Goal: Task Accomplishment & Management: Manage account settings

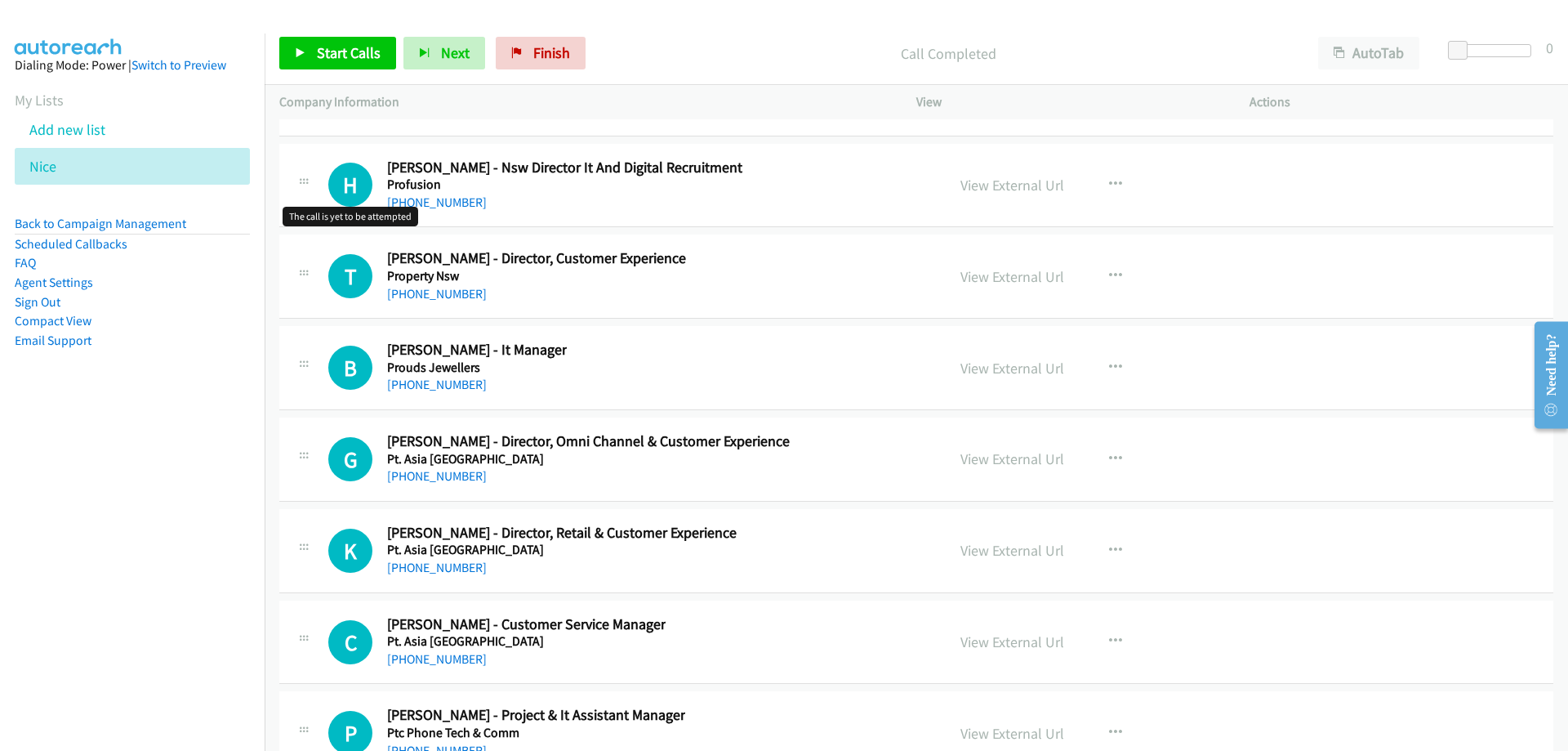
scroll to position [26882, 0]
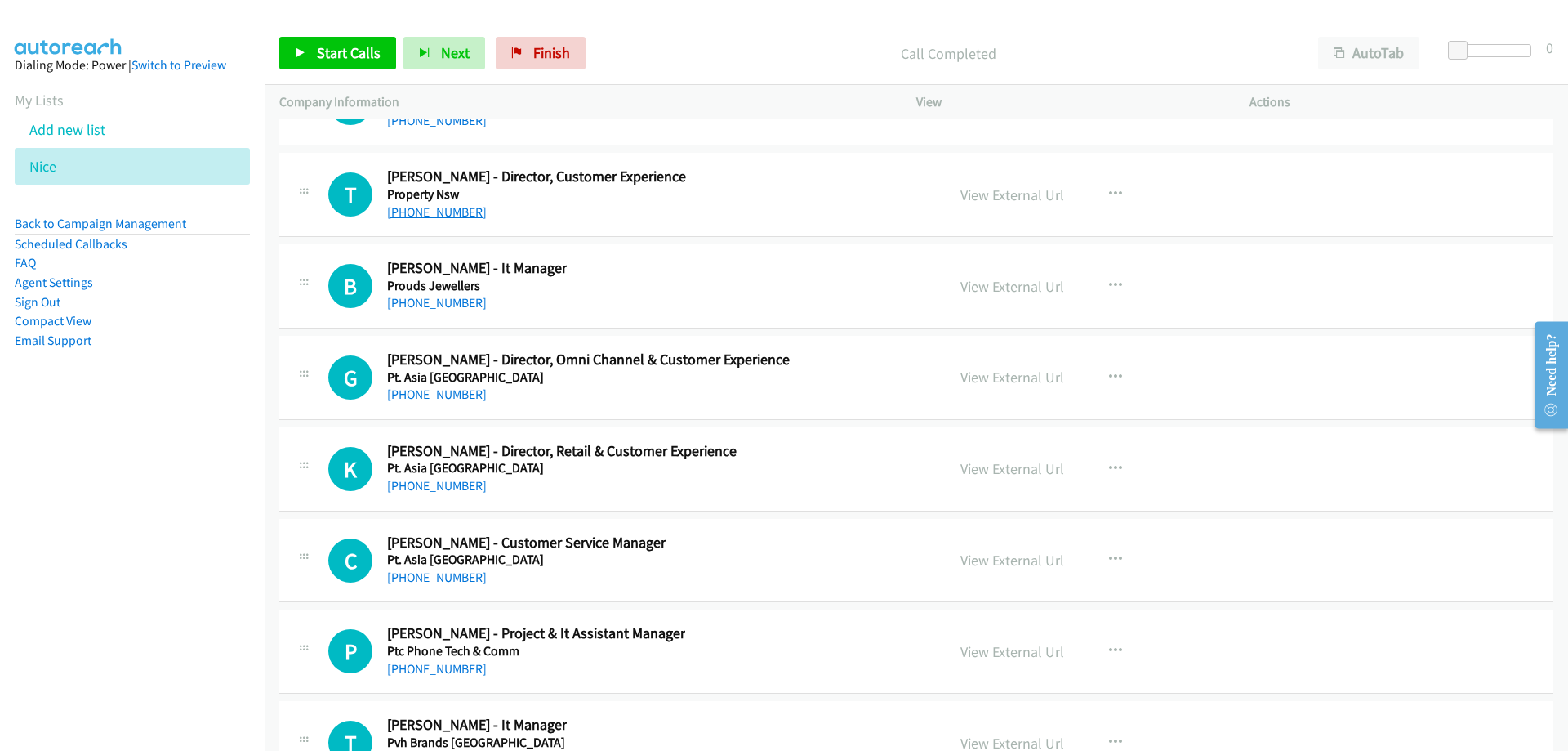
click at [414, 215] on link "[PHONE_NUMBER]" at bounding box center [437, 213] width 99 height 16
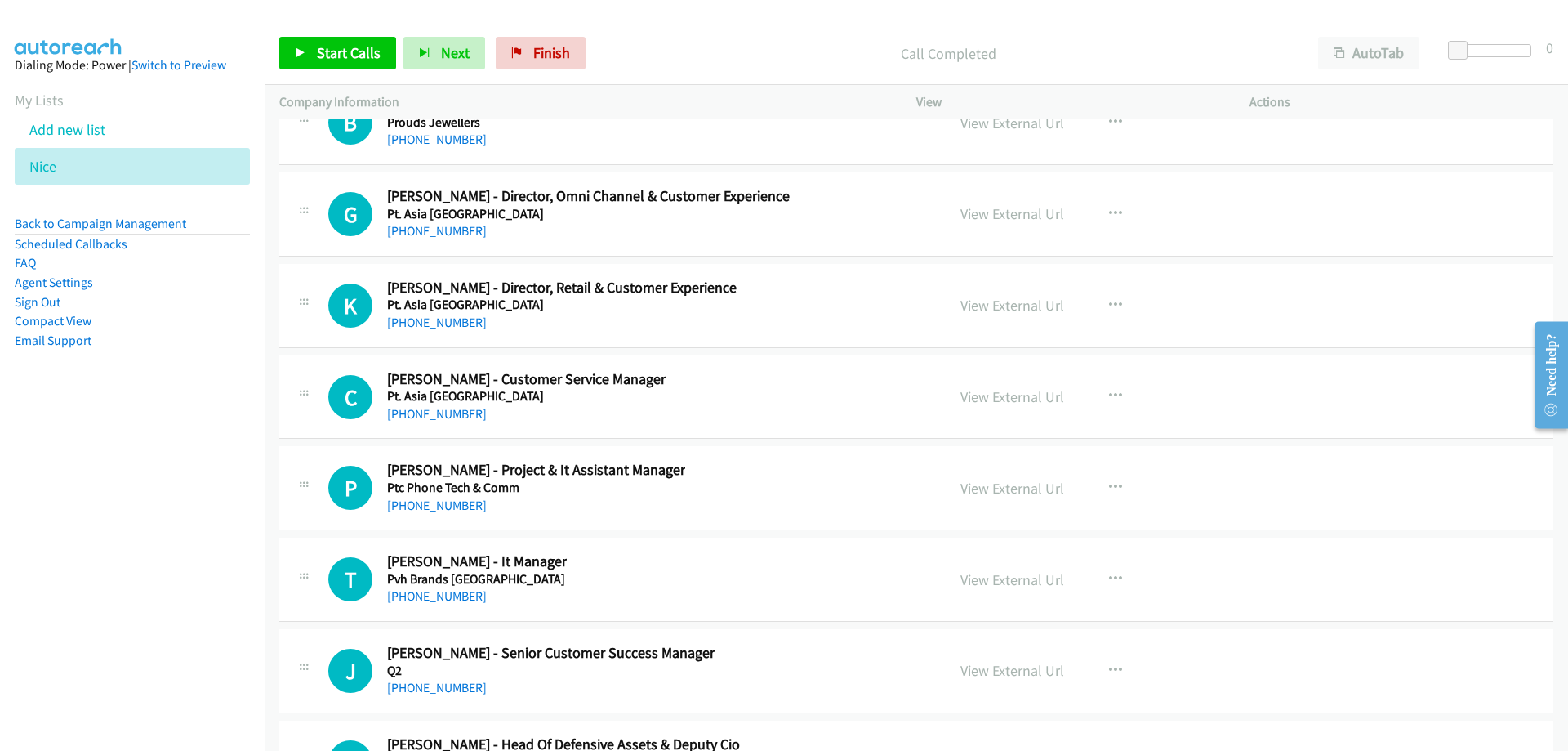
click at [447, 215] on h5 "Pt. Asia [GEOGRAPHIC_DATA]" at bounding box center [589, 214] width 403 height 16
click at [449, 224] on link "[PHONE_NUMBER]" at bounding box center [437, 231] width 99 height 16
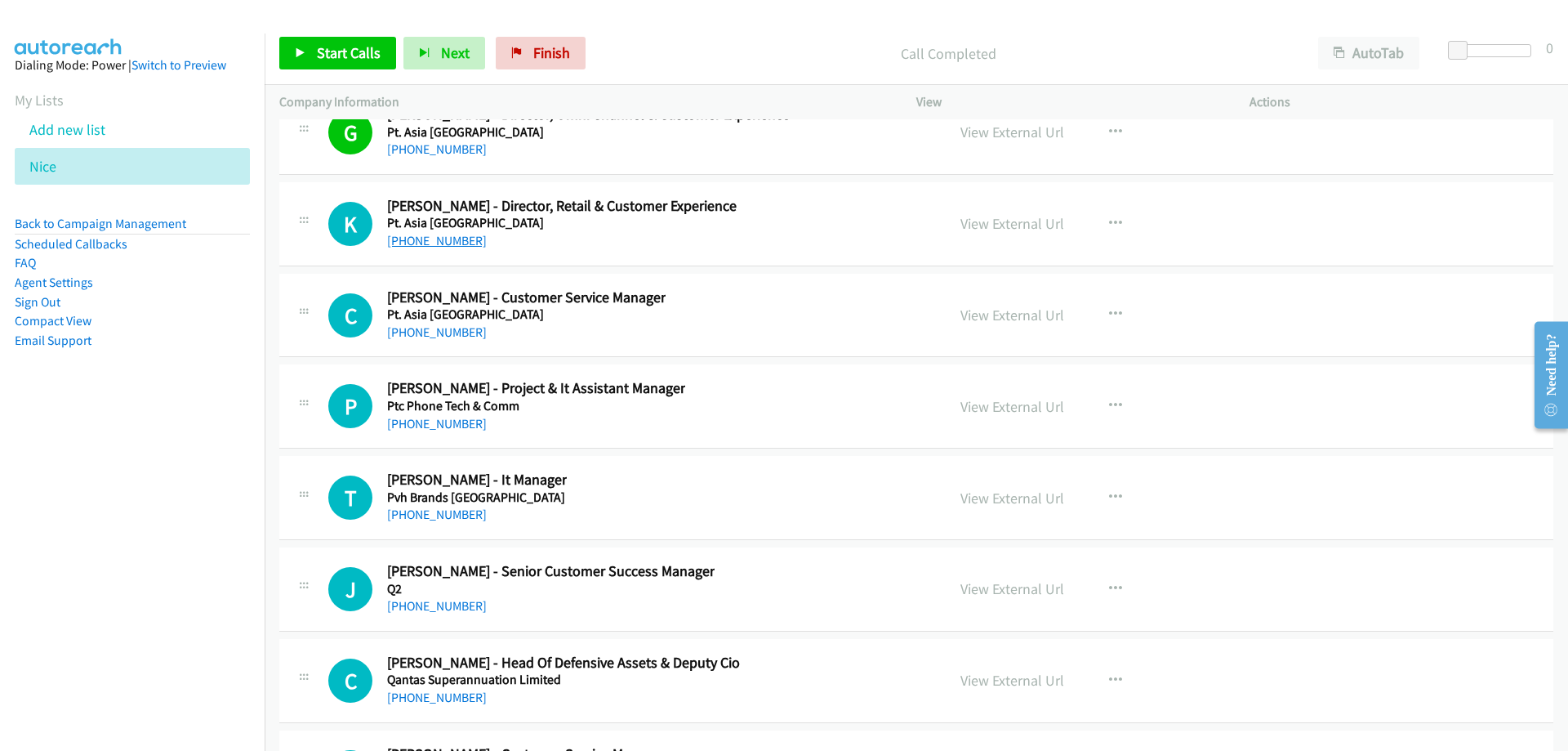
click at [419, 240] on link "[PHONE_NUMBER]" at bounding box center [437, 240] width 99 height 16
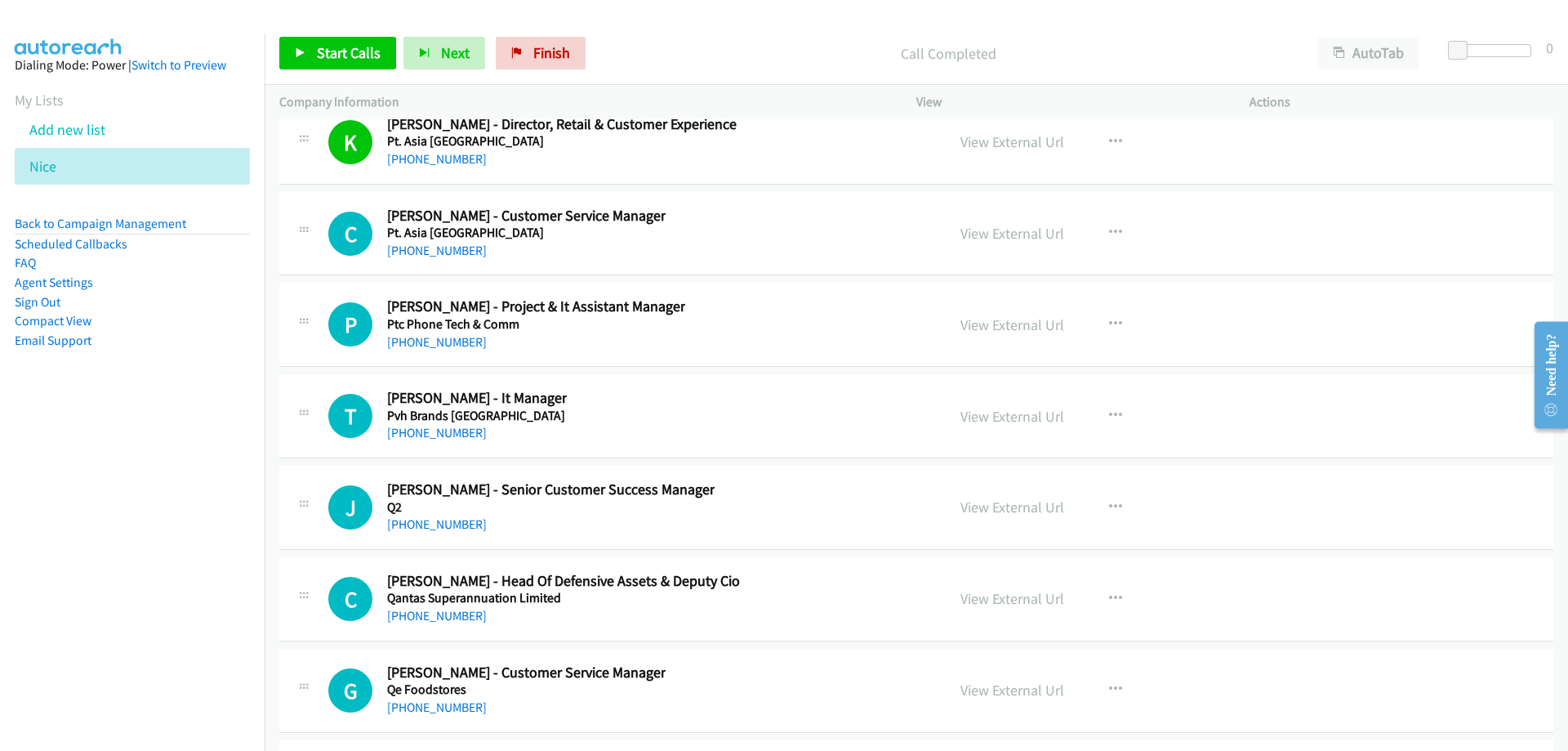
scroll to position [27290, 0]
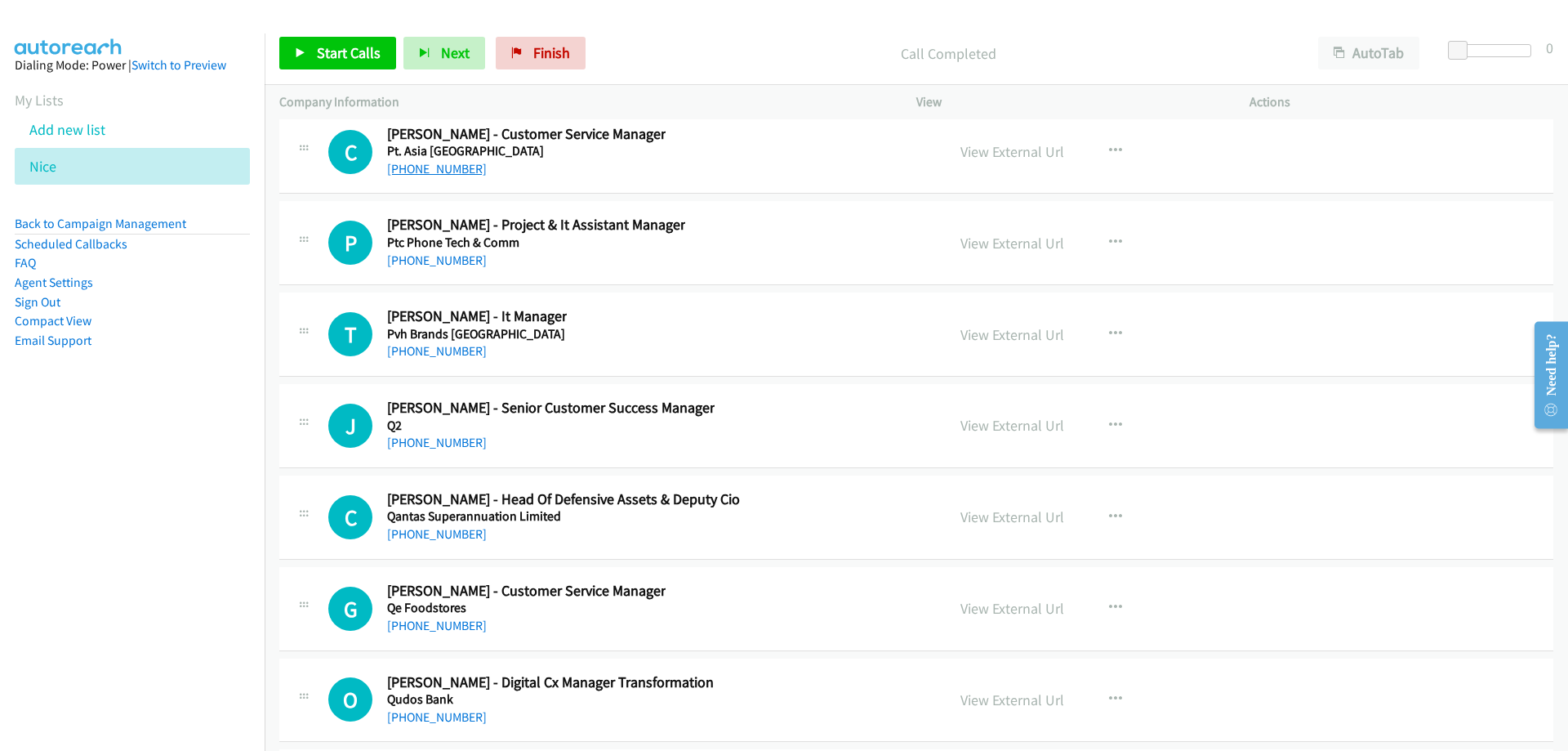
click at [456, 173] on link "[PHONE_NUMBER]" at bounding box center [437, 169] width 99 height 16
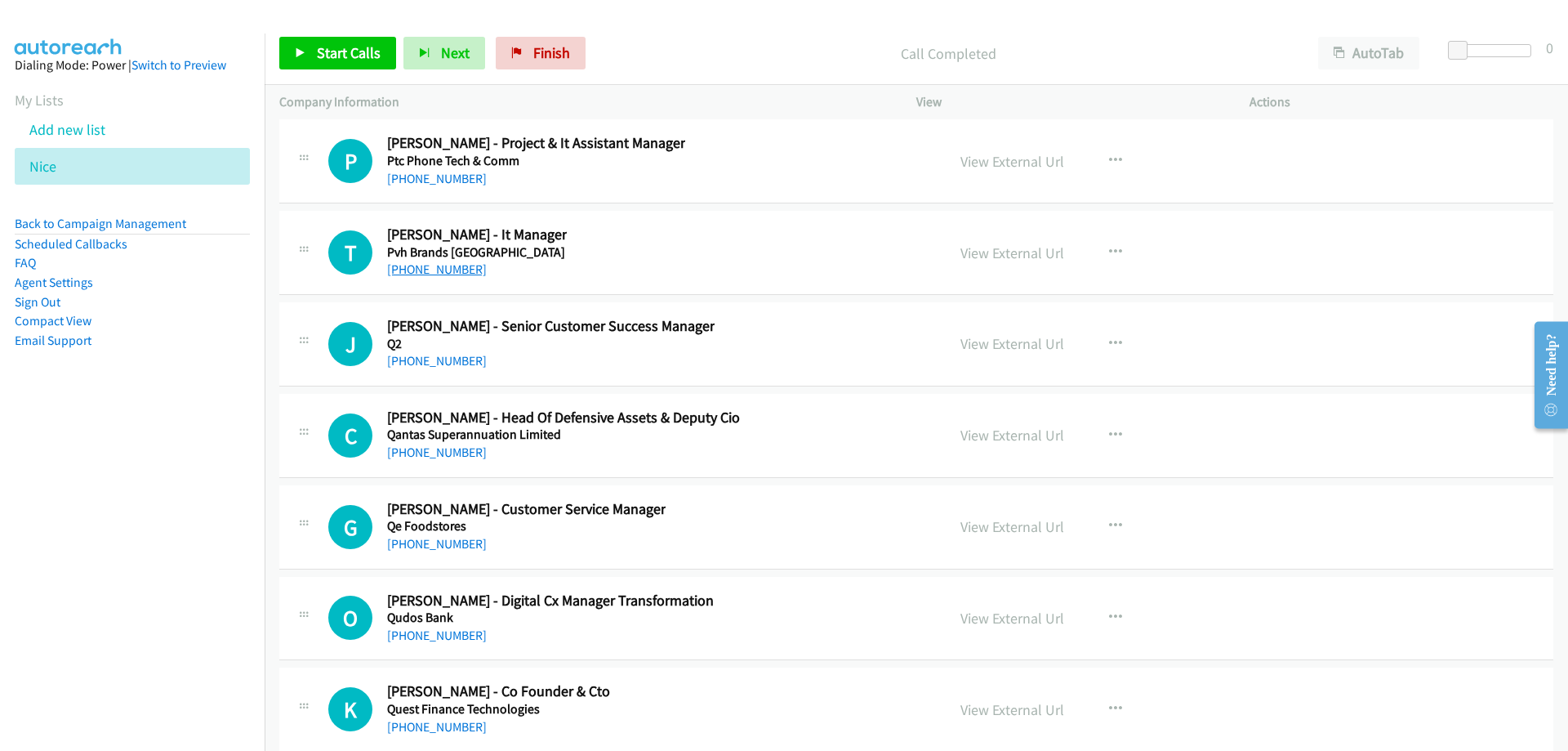
scroll to position [27454, 0]
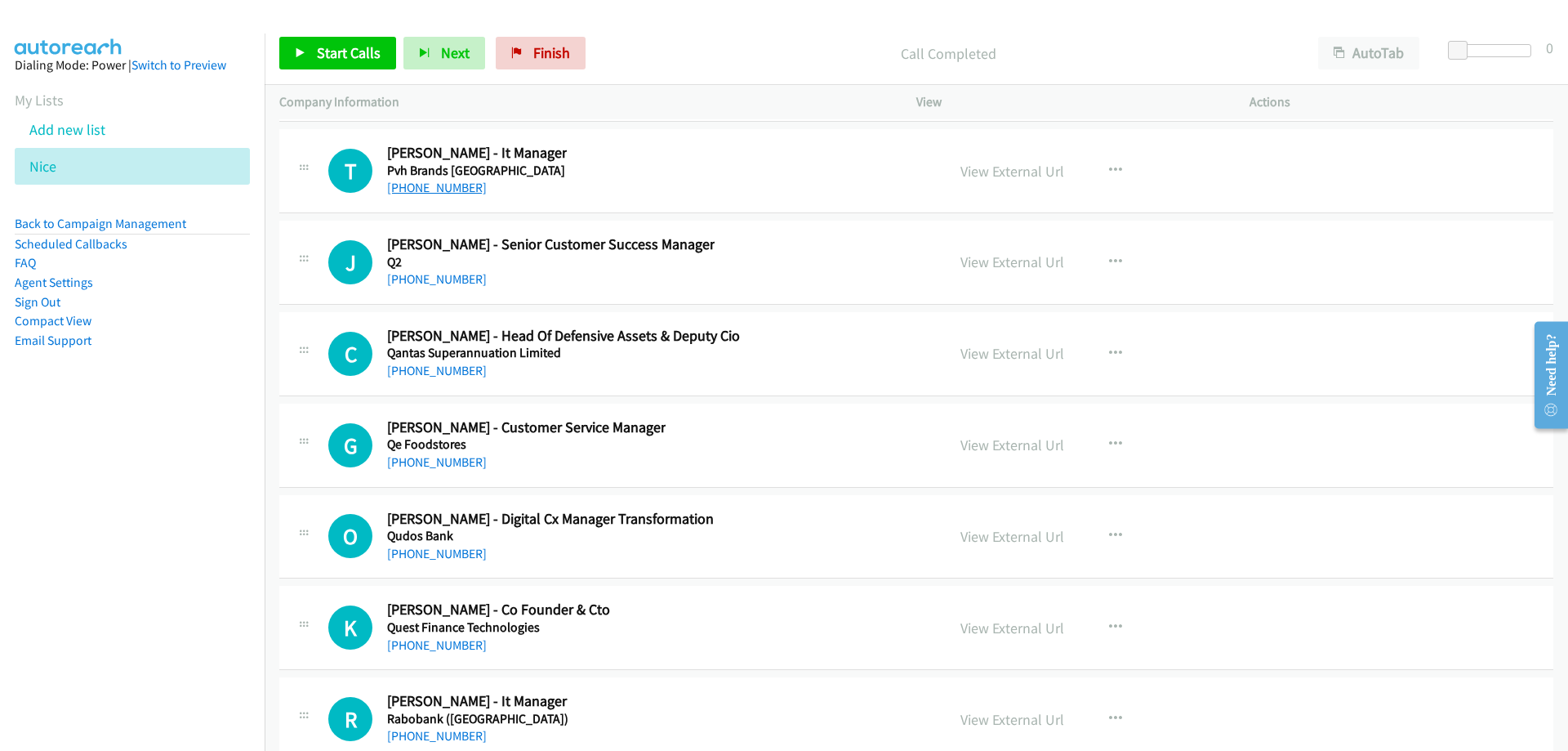
click at [450, 187] on link "[PHONE_NUMBER]" at bounding box center [437, 188] width 99 height 16
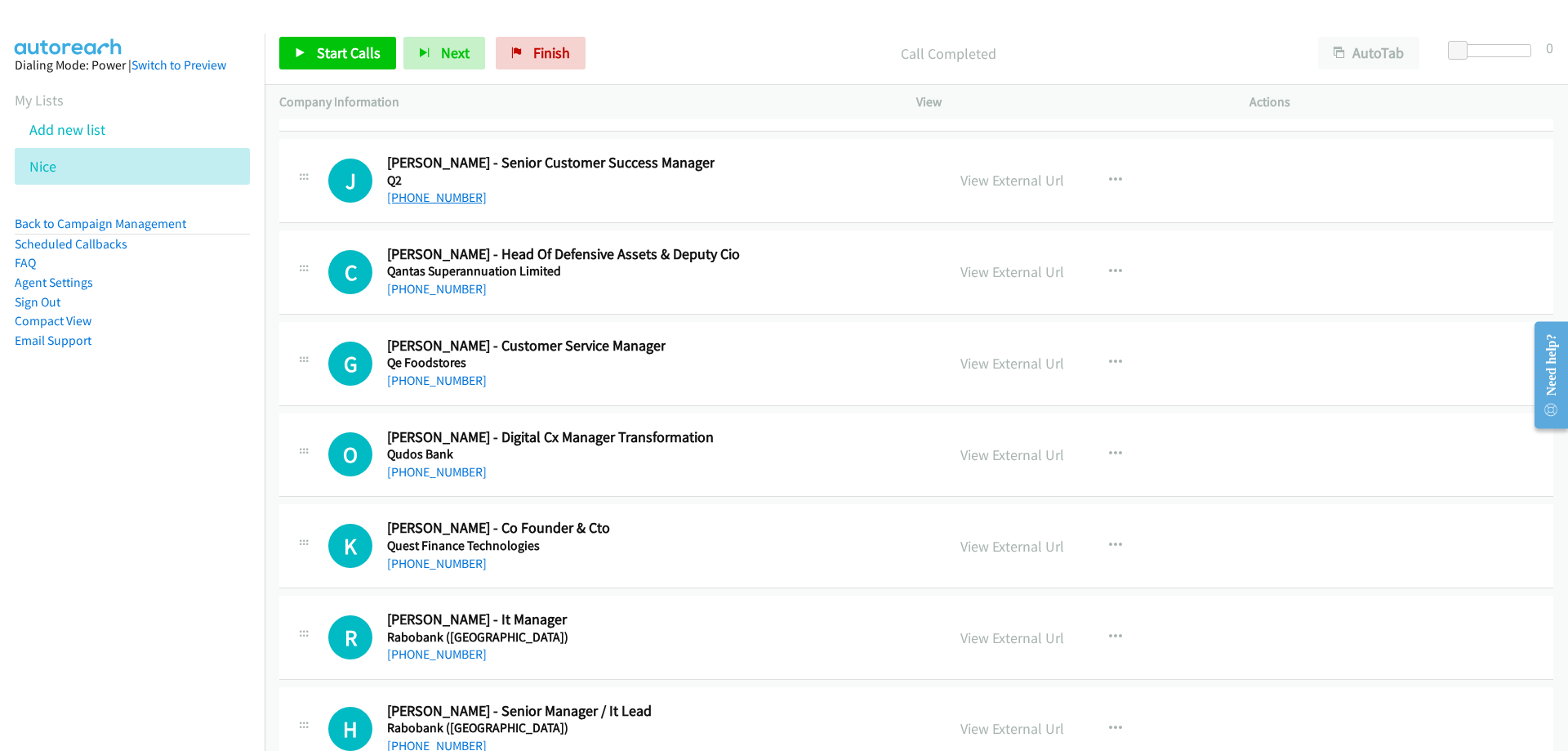
click at [437, 195] on link "[PHONE_NUMBER]" at bounding box center [437, 198] width 99 height 16
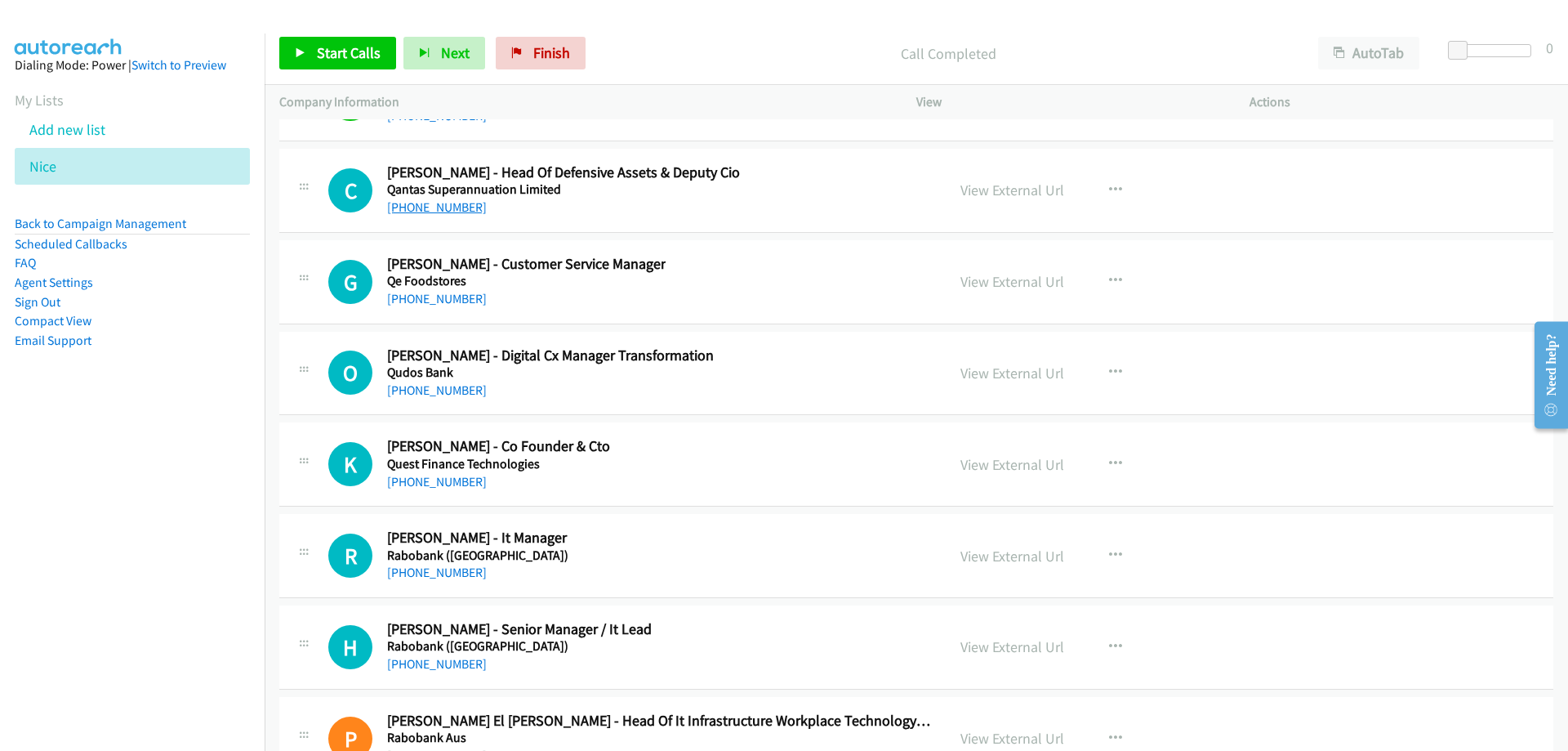
click at [435, 205] on link "[PHONE_NUMBER]" at bounding box center [437, 208] width 99 height 16
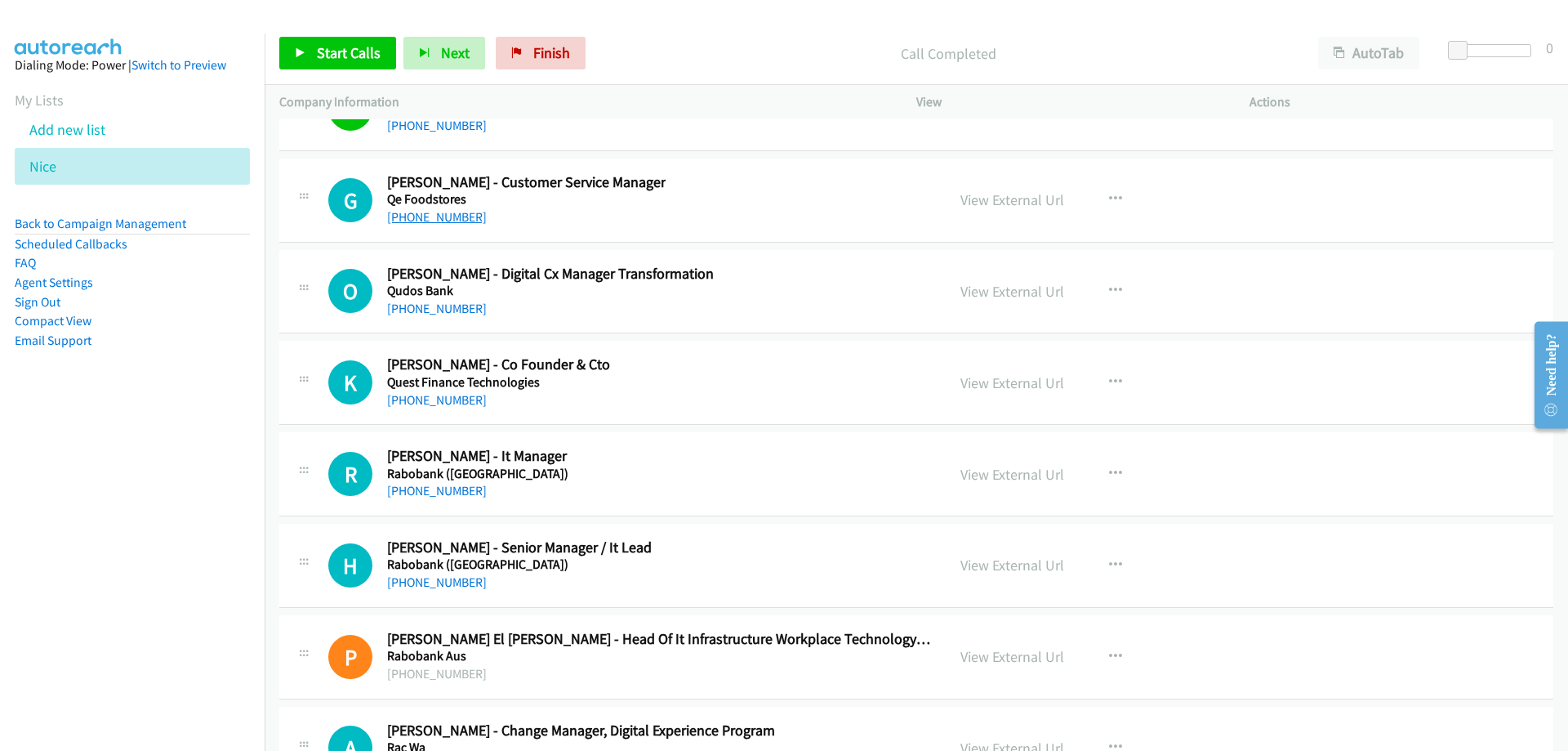
click at [445, 219] on link "+61 492 368 193" at bounding box center [437, 218] width 99 height 16
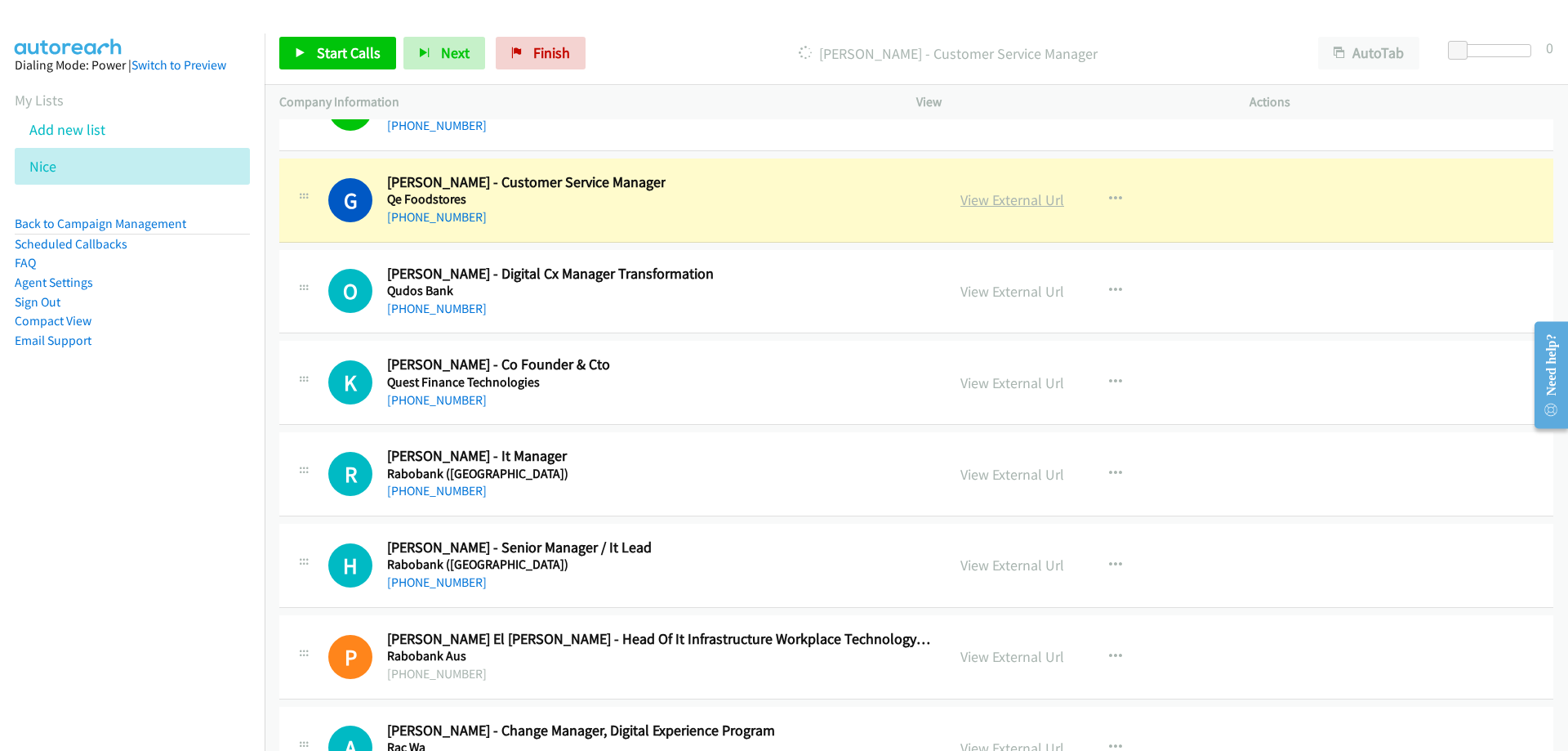
click at [973, 196] on link "View External Url" at bounding box center [1012, 200] width 103 height 19
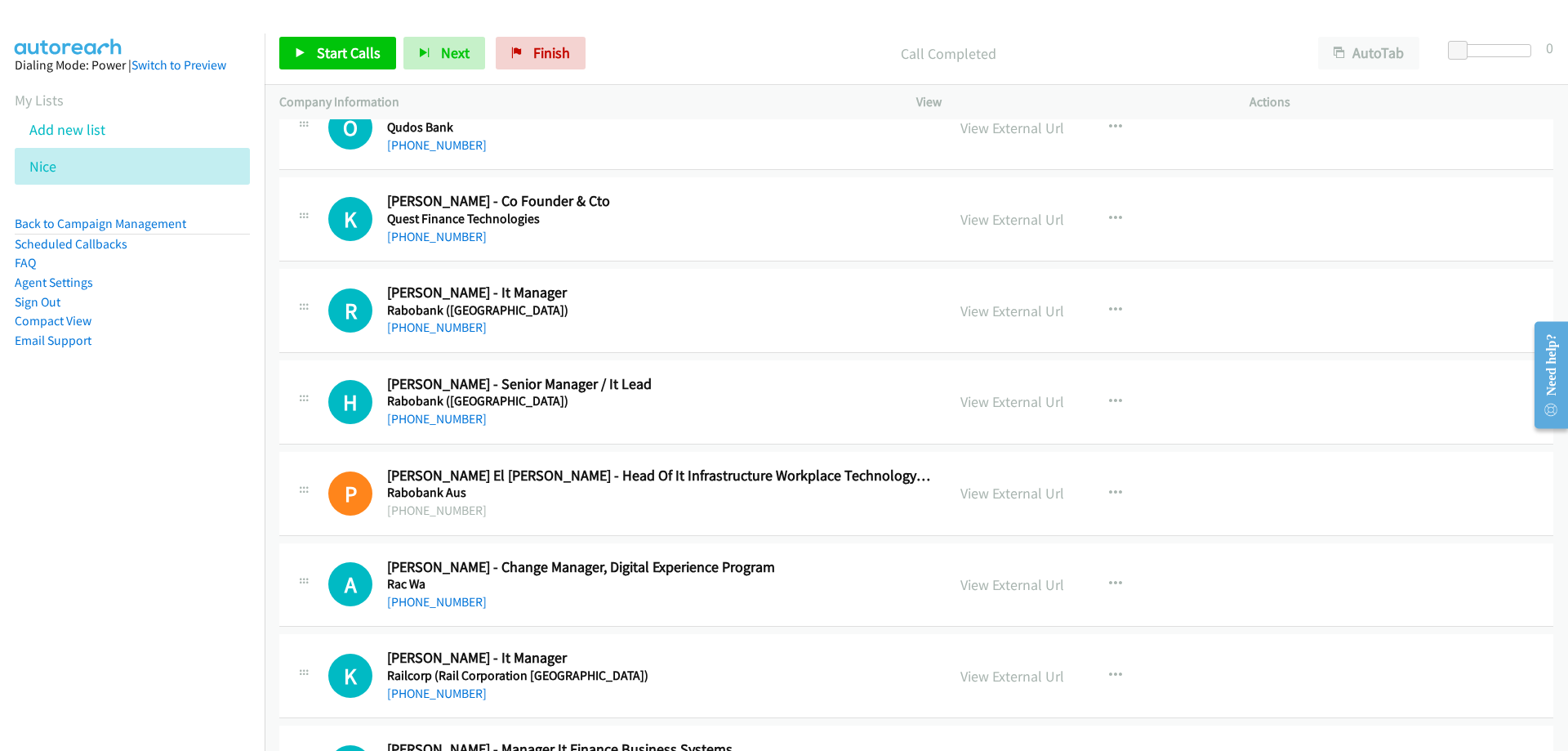
scroll to position [27781, 0]
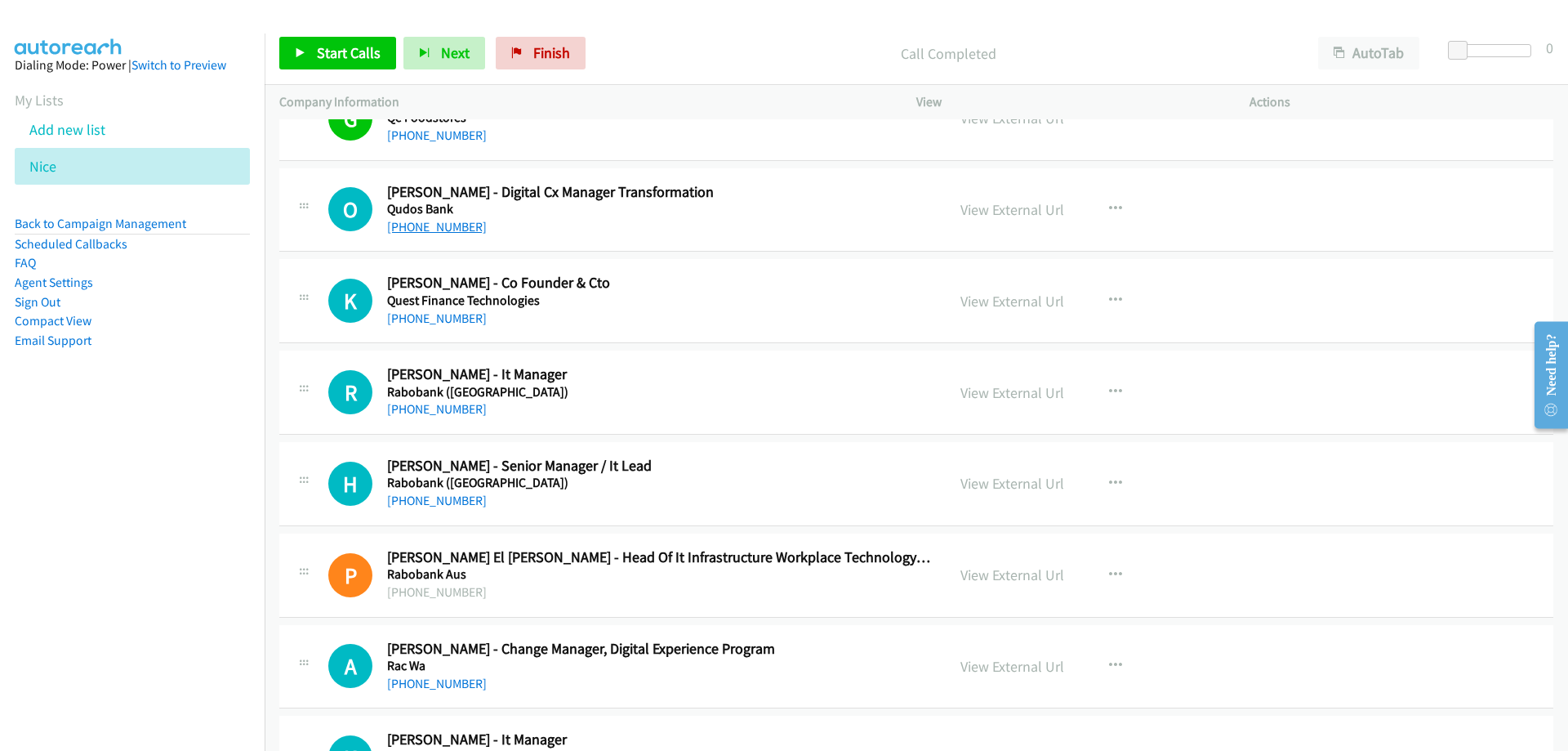
click at [452, 228] on link "[PHONE_NUMBER]" at bounding box center [437, 226] width 99 height 16
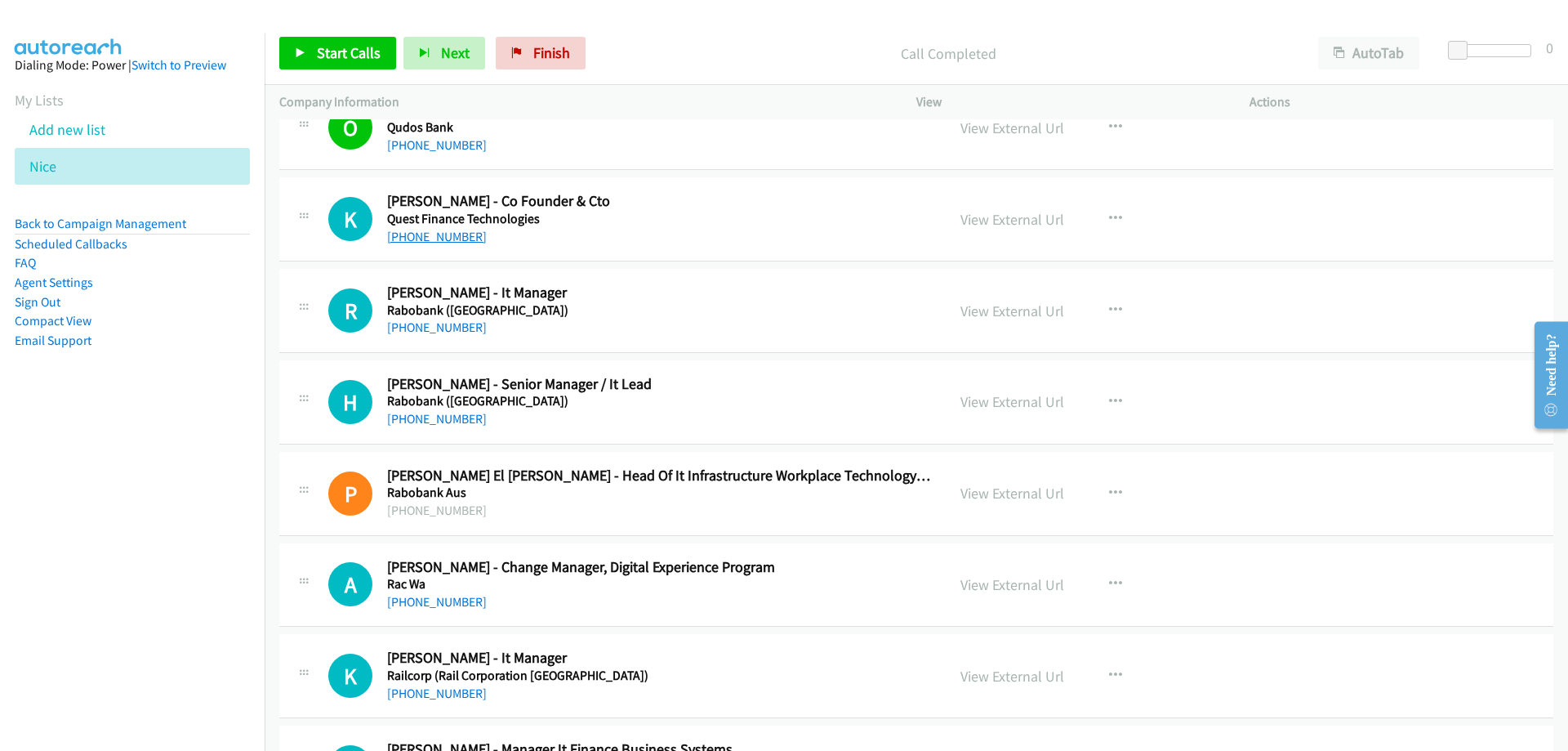
click at [455, 238] on link "[PHONE_NUMBER]" at bounding box center [437, 236] width 99 height 16
click at [421, 231] on link "[PHONE_NUMBER]" at bounding box center [437, 236] width 99 height 16
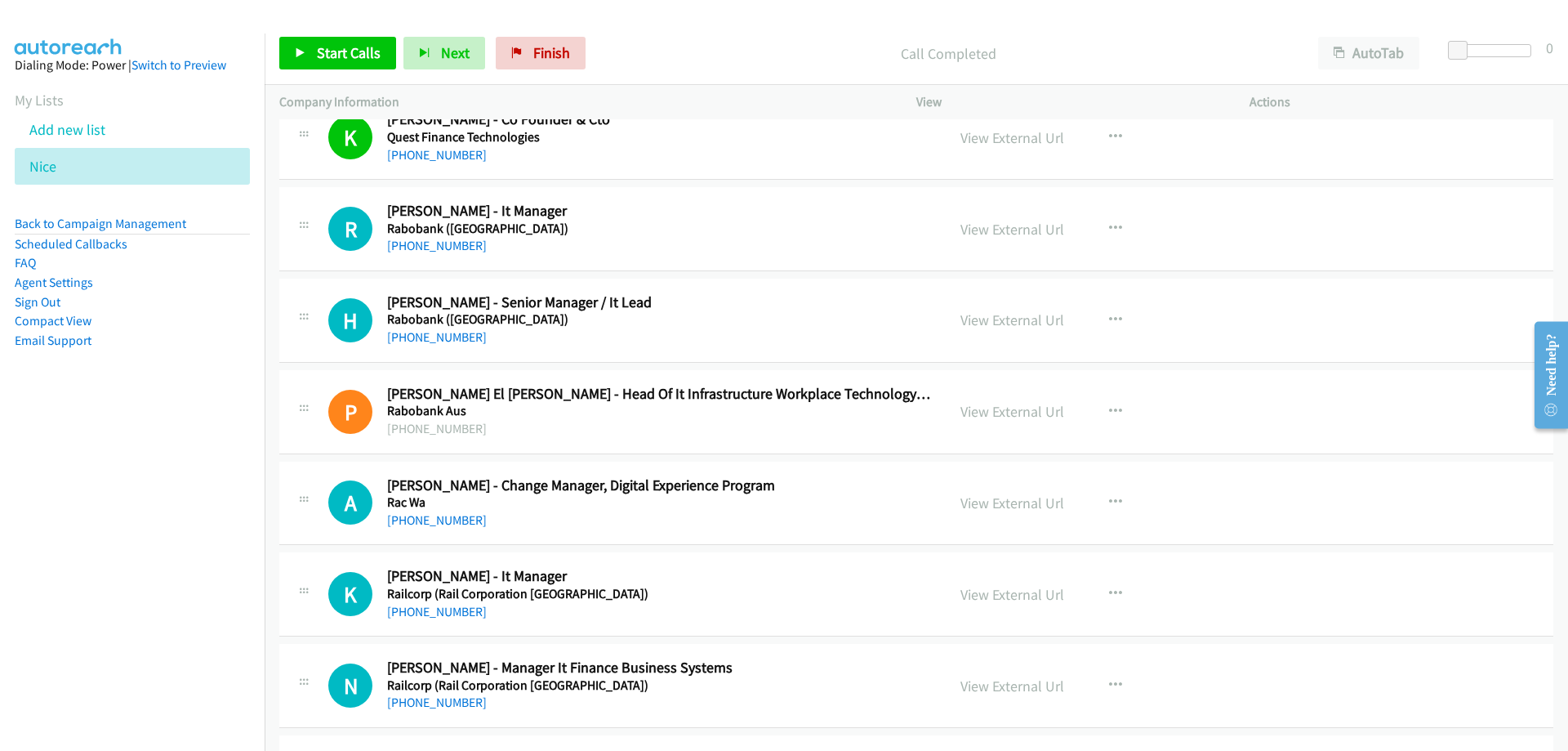
scroll to position [28026, 0]
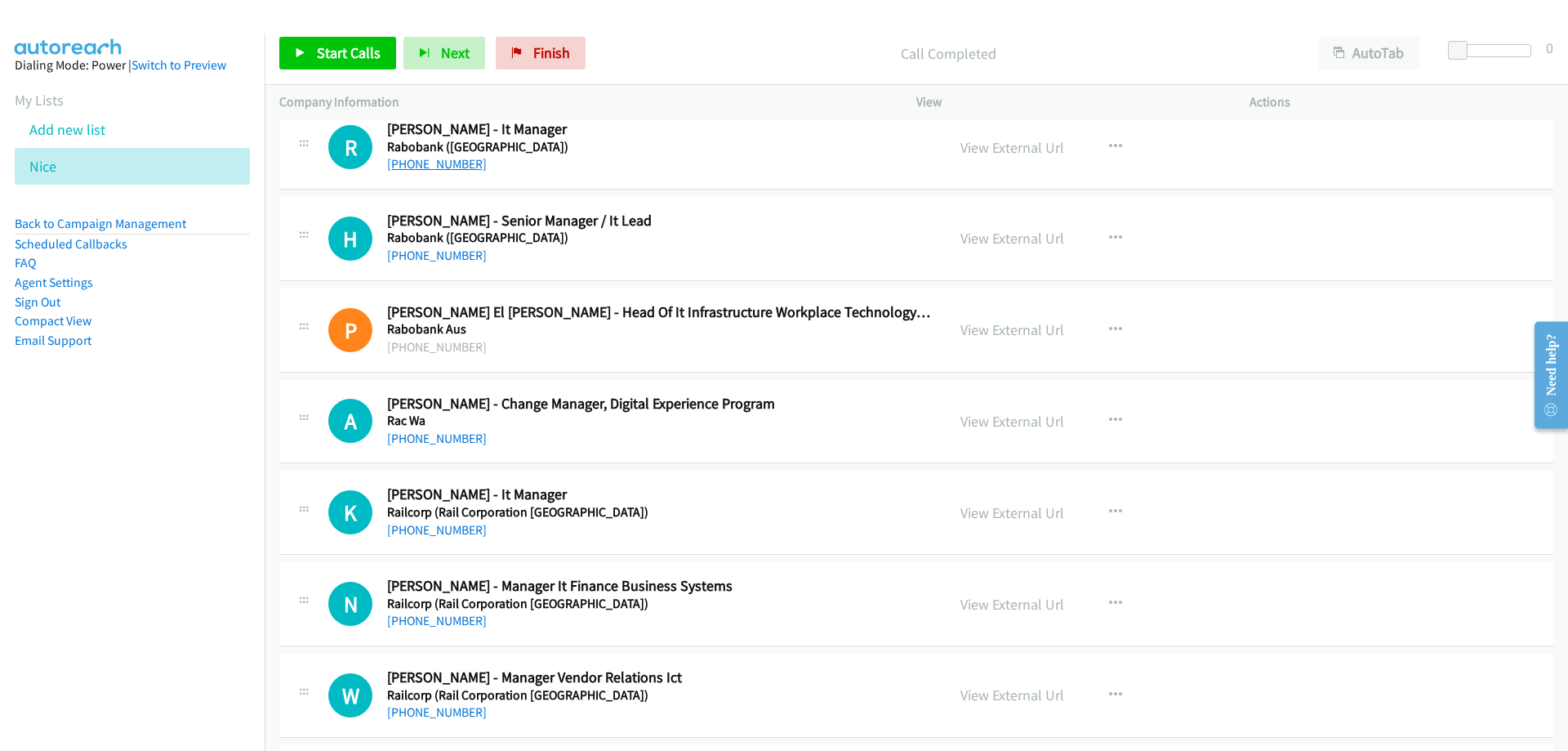
click at [425, 164] on link "[PHONE_NUMBER]" at bounding box center [437, 164] width 99 height 16
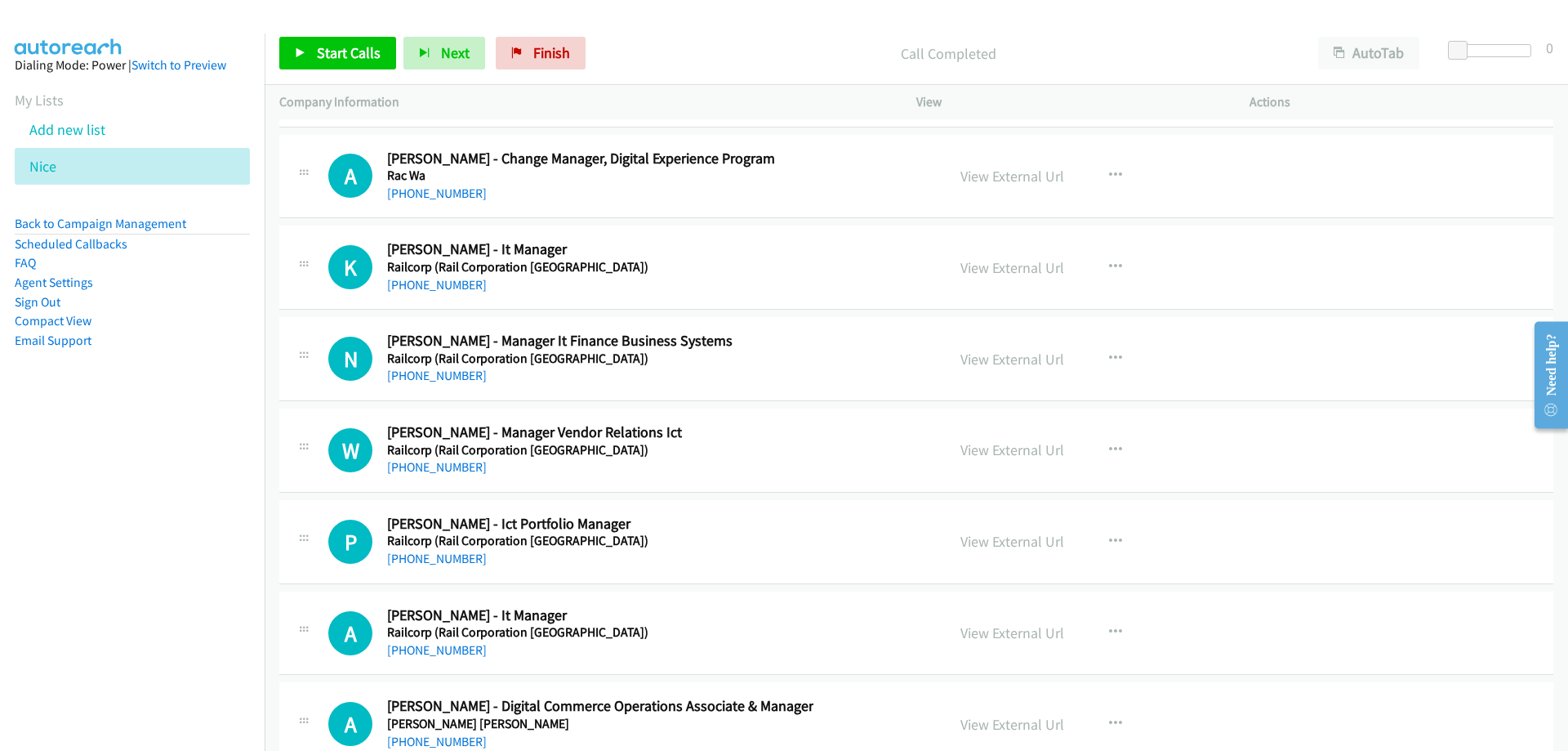
scroll to position [28353, 0]
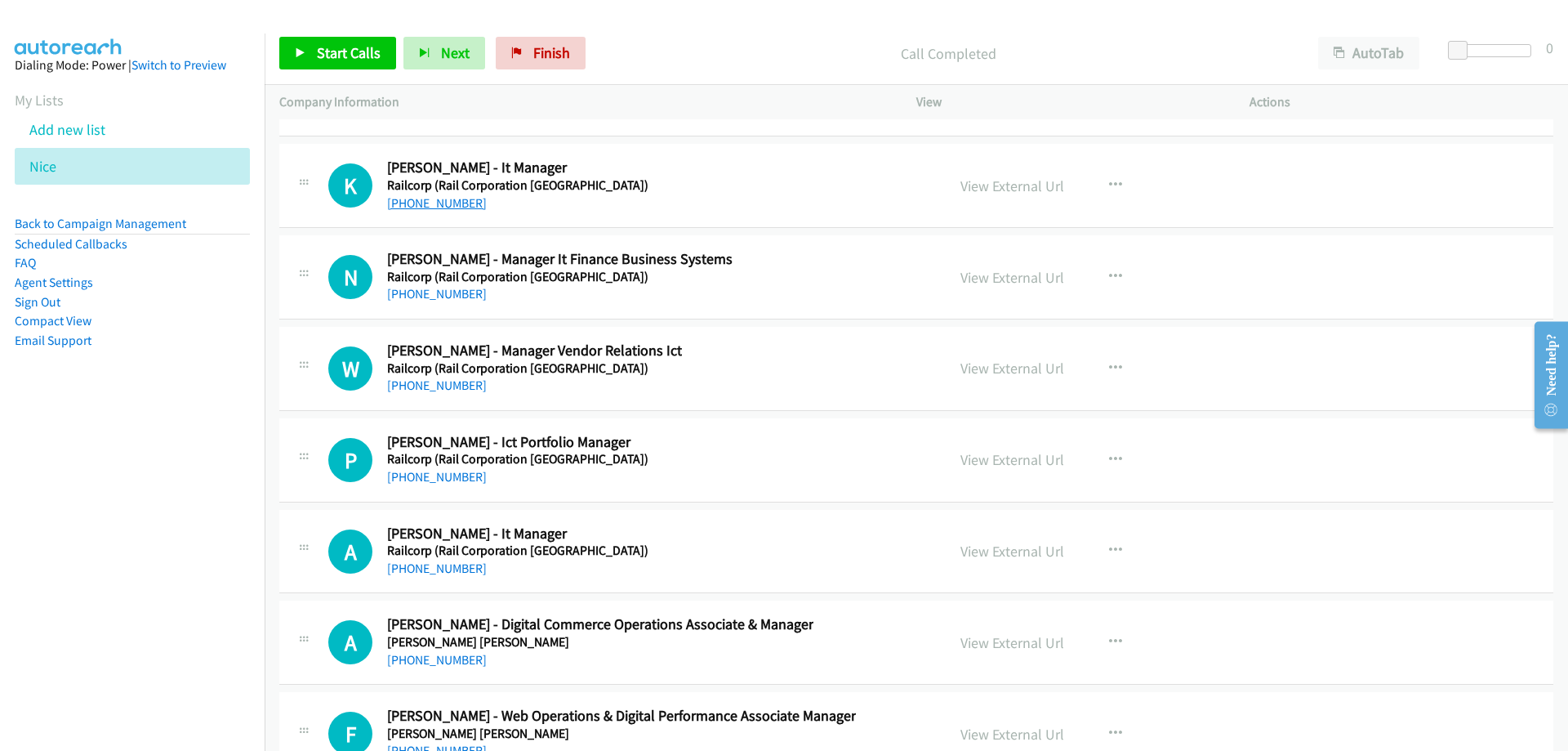
click at [451, 202] on link "[PHONE_NUMBER]" at bounding box center [437, 204] width 99 height 16
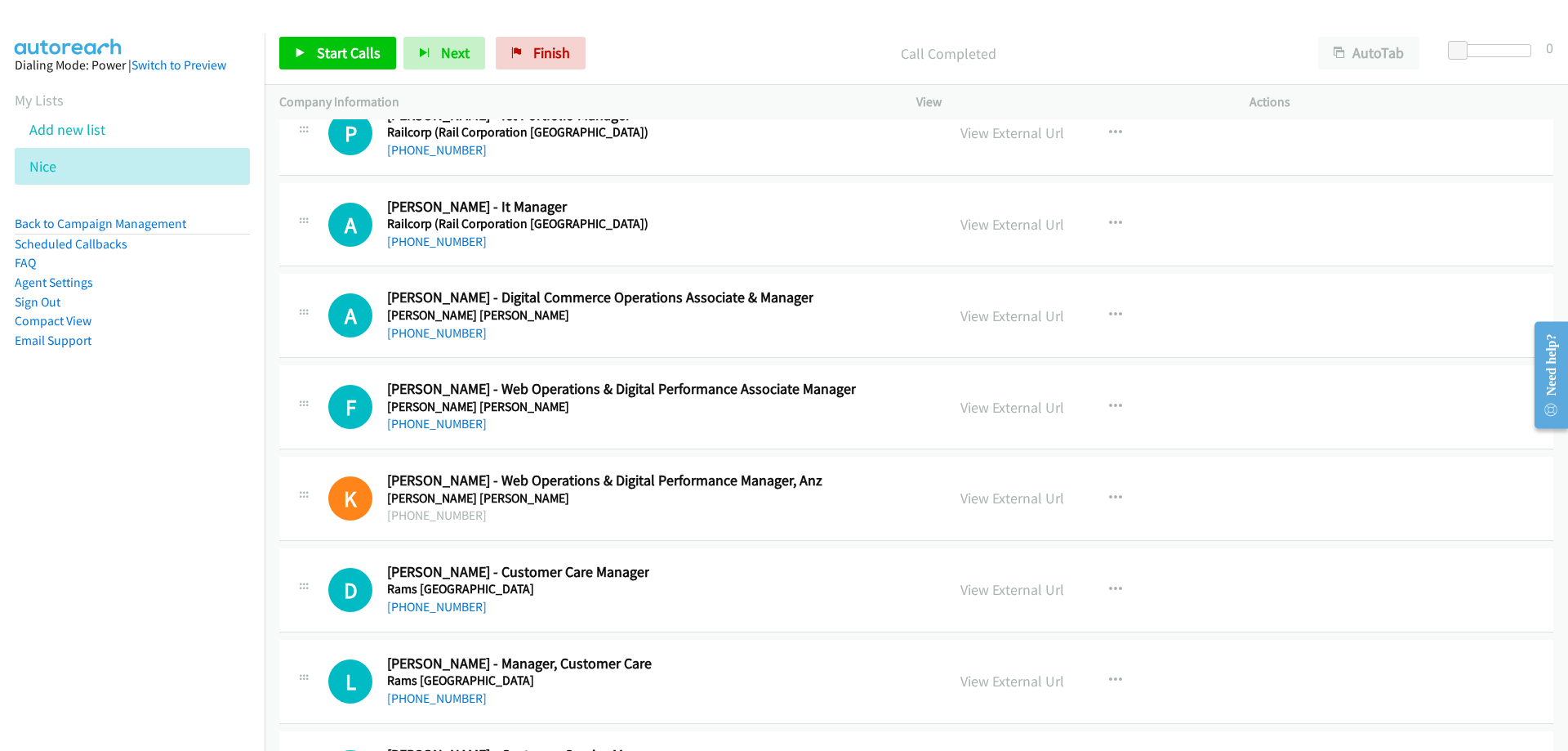
scroll to position [28762, 0]
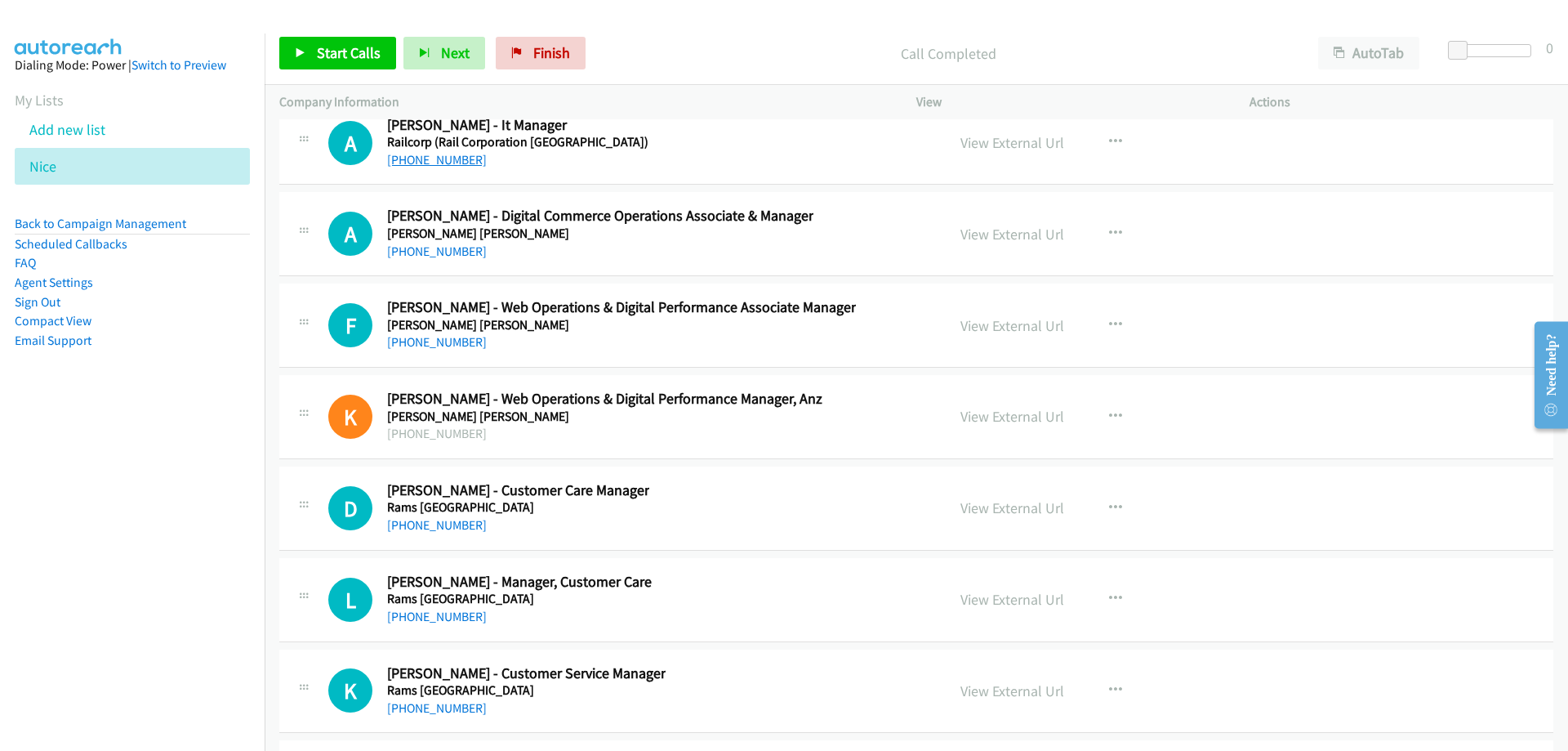
click at [467, 154] on link "[PHONE_NUMBER]" at bounding box center [437, 160] width 99 height 16
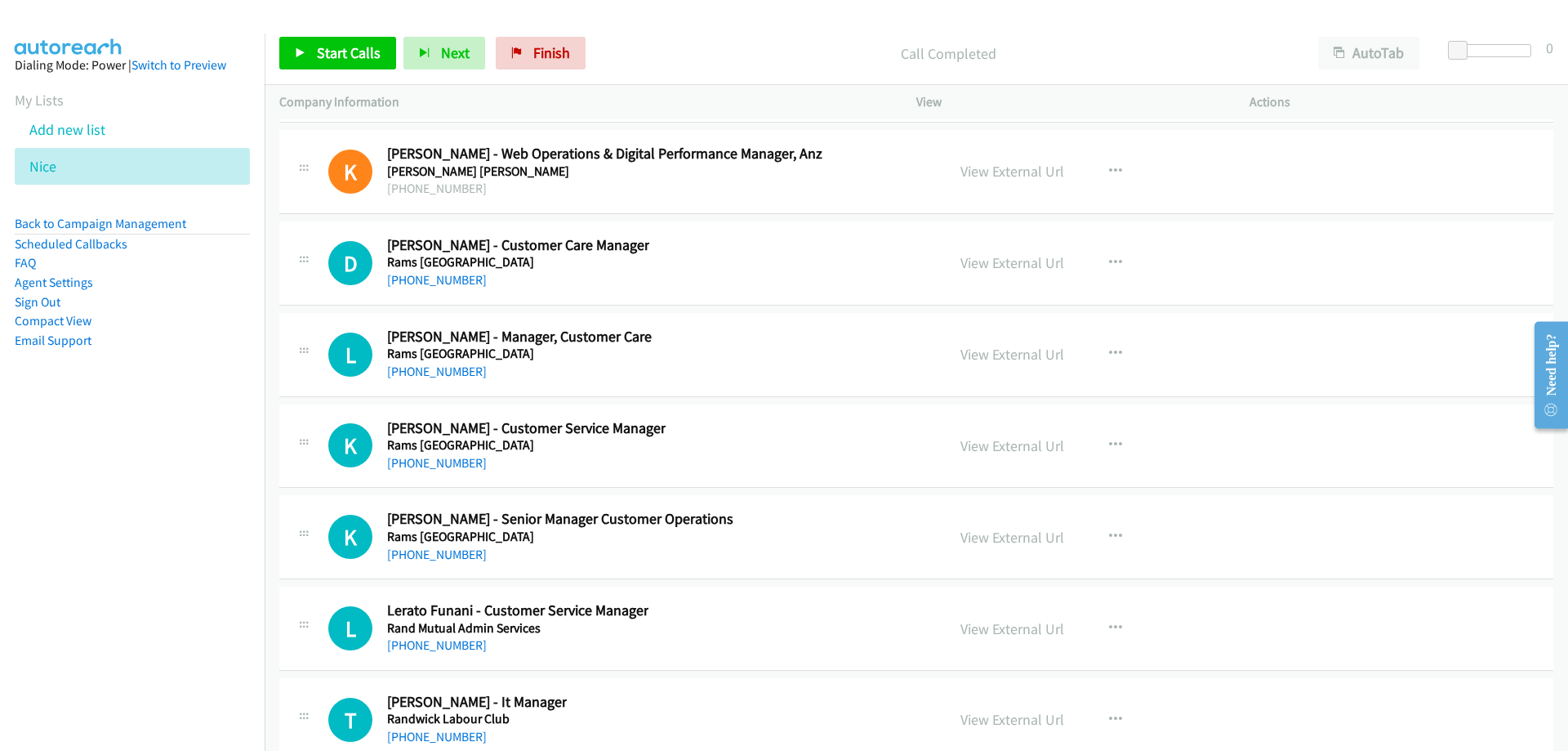
scroll to position [29088, 0]
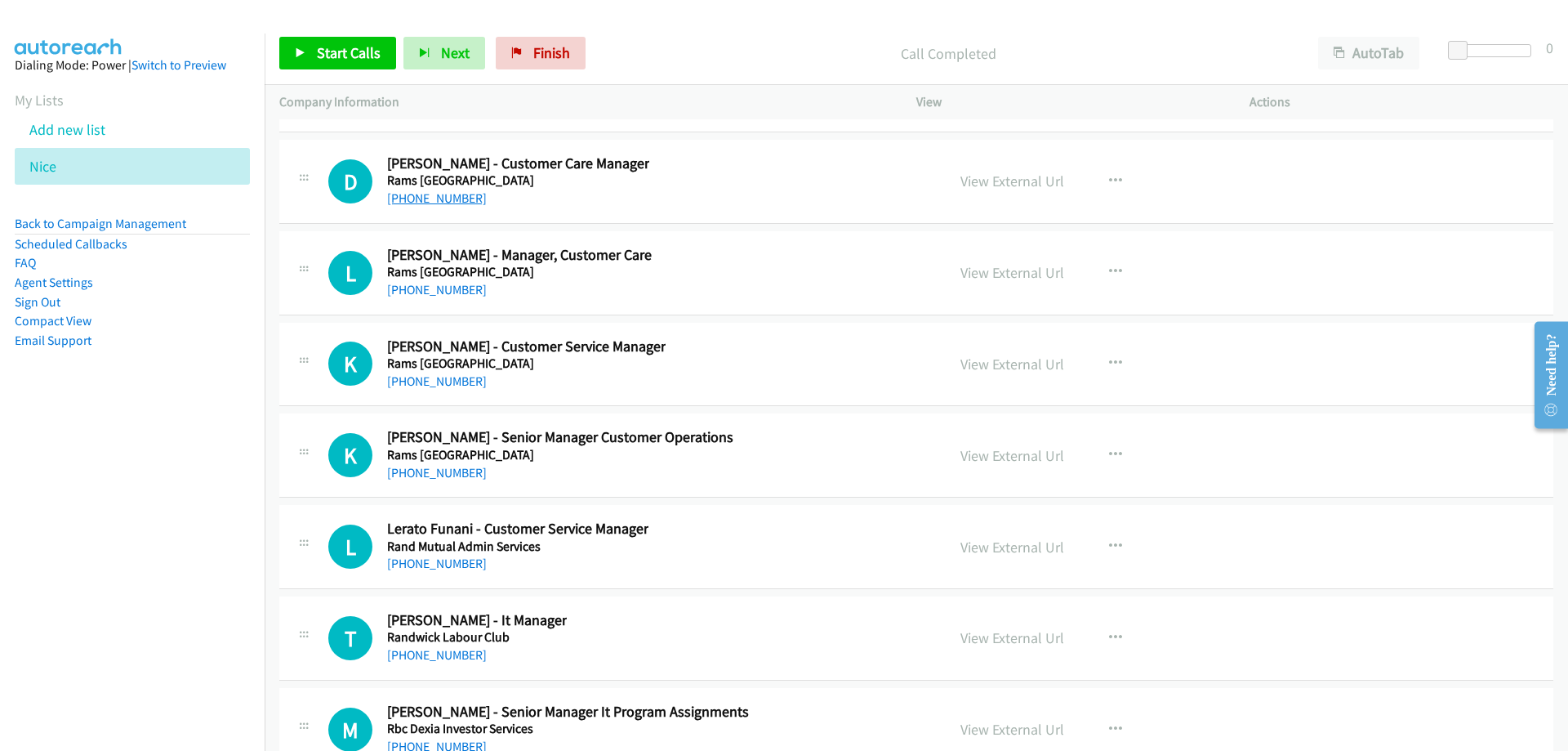
click at [435, 194] on link "[PHONE_NUMBER]" at bounding box center [437, 199] width 99 height 16
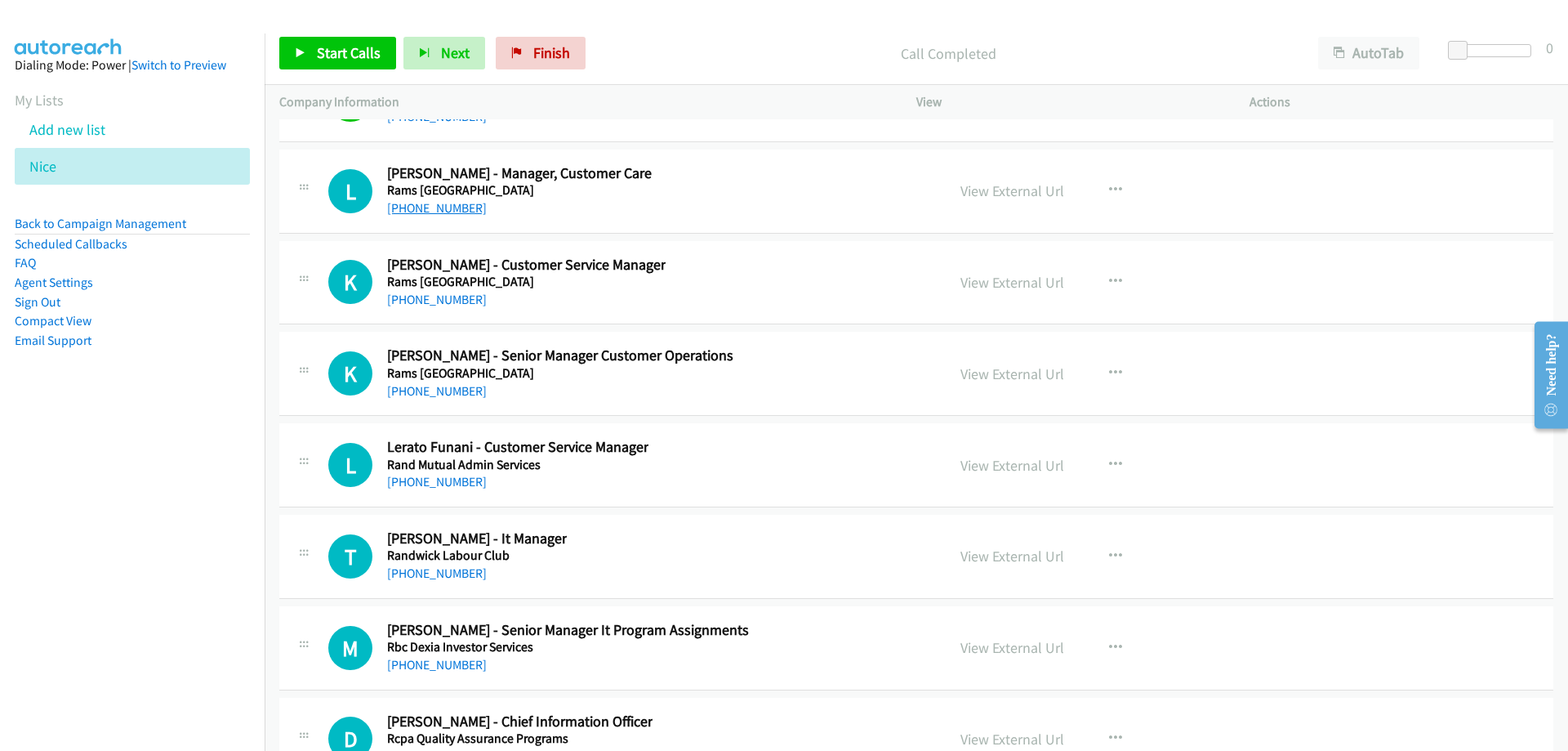
click at [437, 204] on link "[PHONE_NUMBER]" at bounding box center [437, 209] width 99 height 16
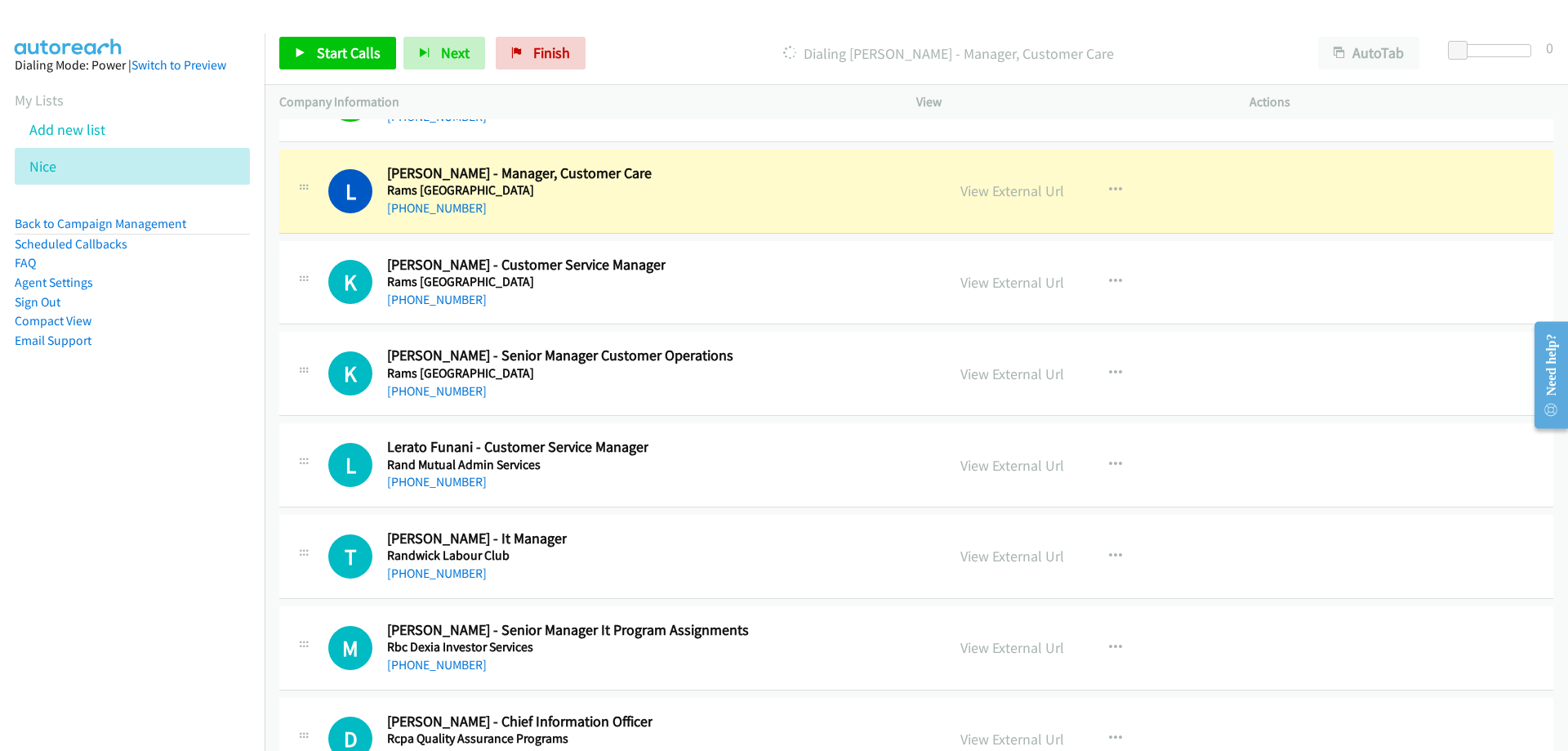
scroll to position [29251, 0]
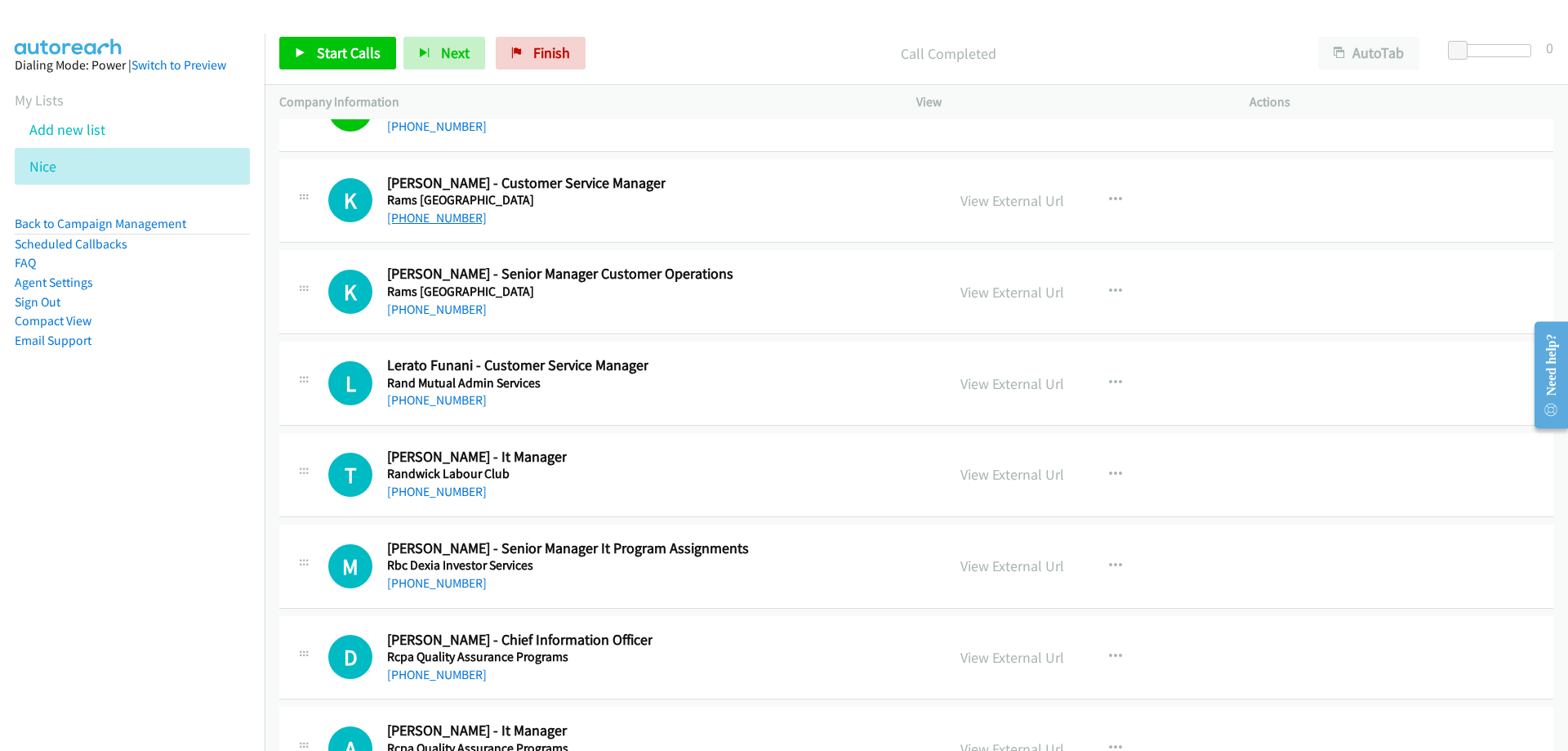
click at [461, 215] on link "[PHONE_NUMBER]" at bounding box center [437, 218] width 99 height 16
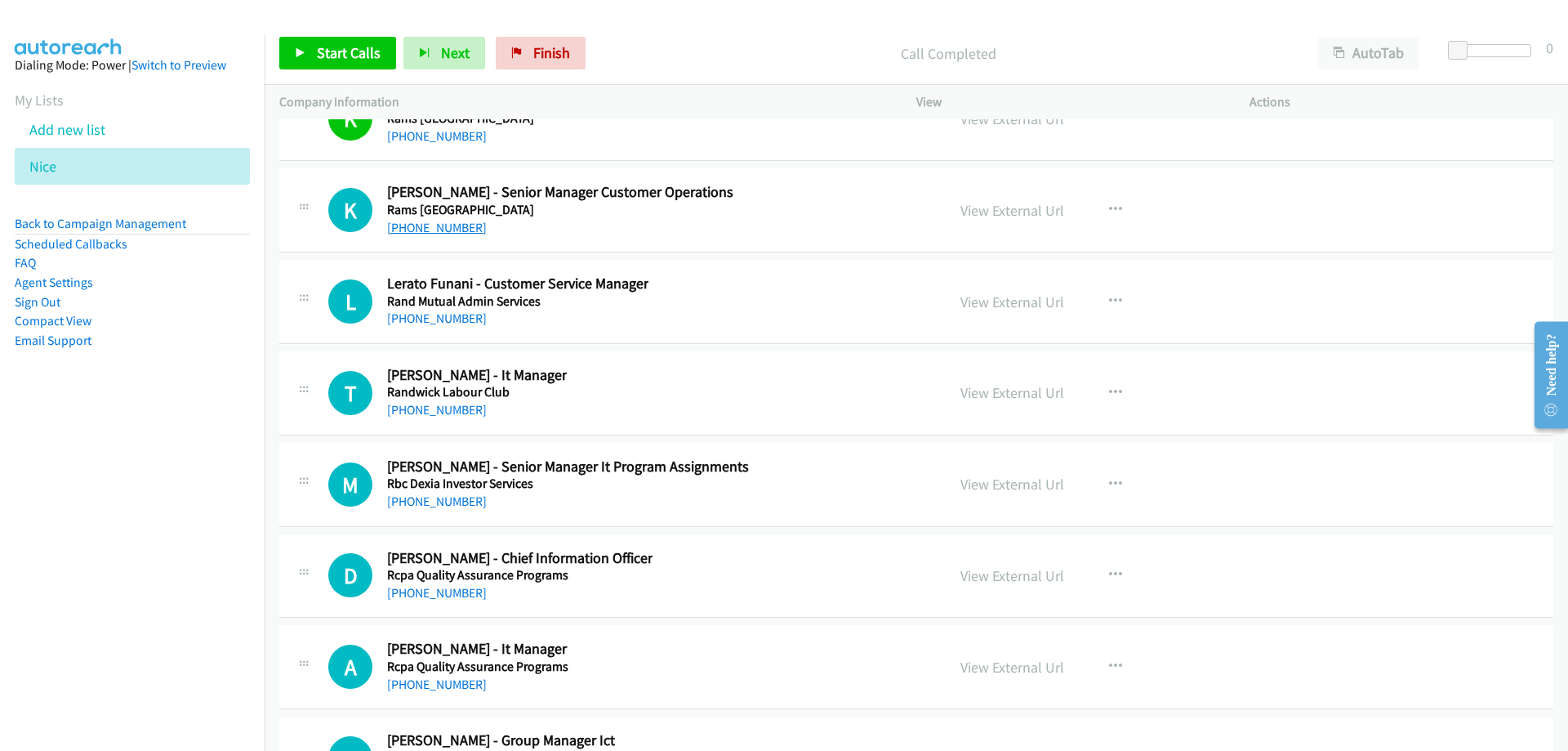
click at [441, 232] on link "[PHONE_NUMBER]" at bounding box center [437, 227] width 99 height 16
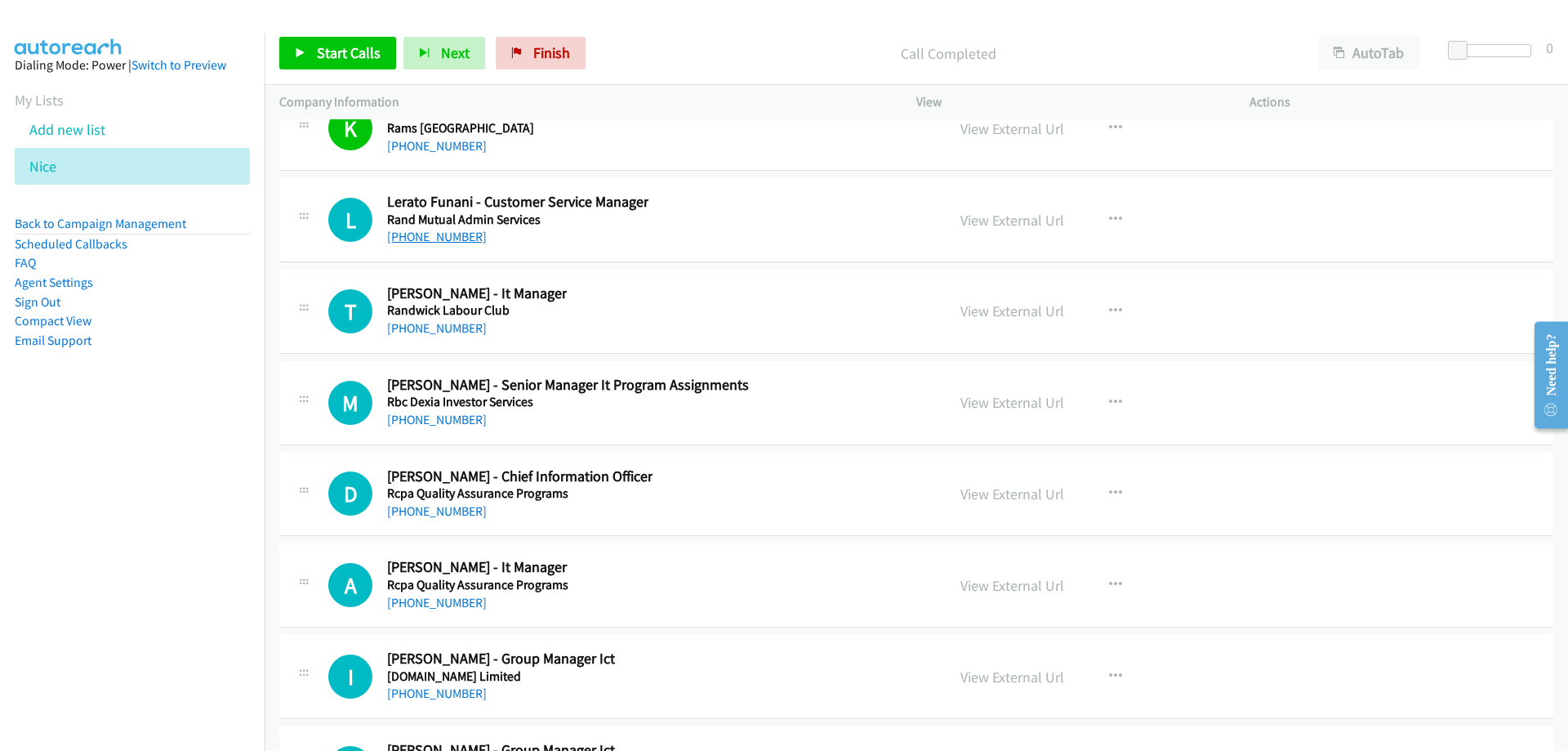
click at [406, 239] on link "[PHONE_NUMBER]" at bounding box center [437, 236] width 99 height 16
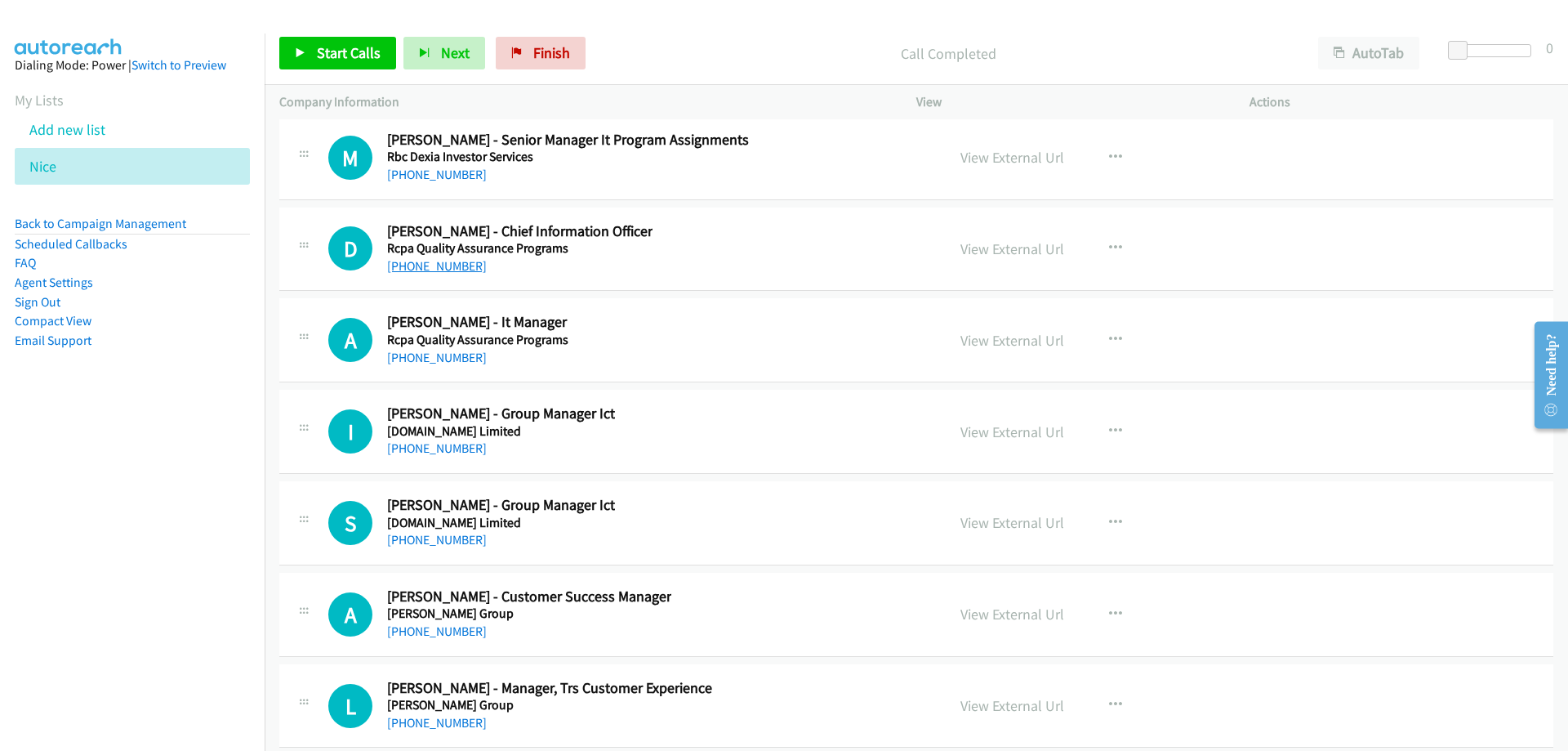
scroll to position [29742, 0]
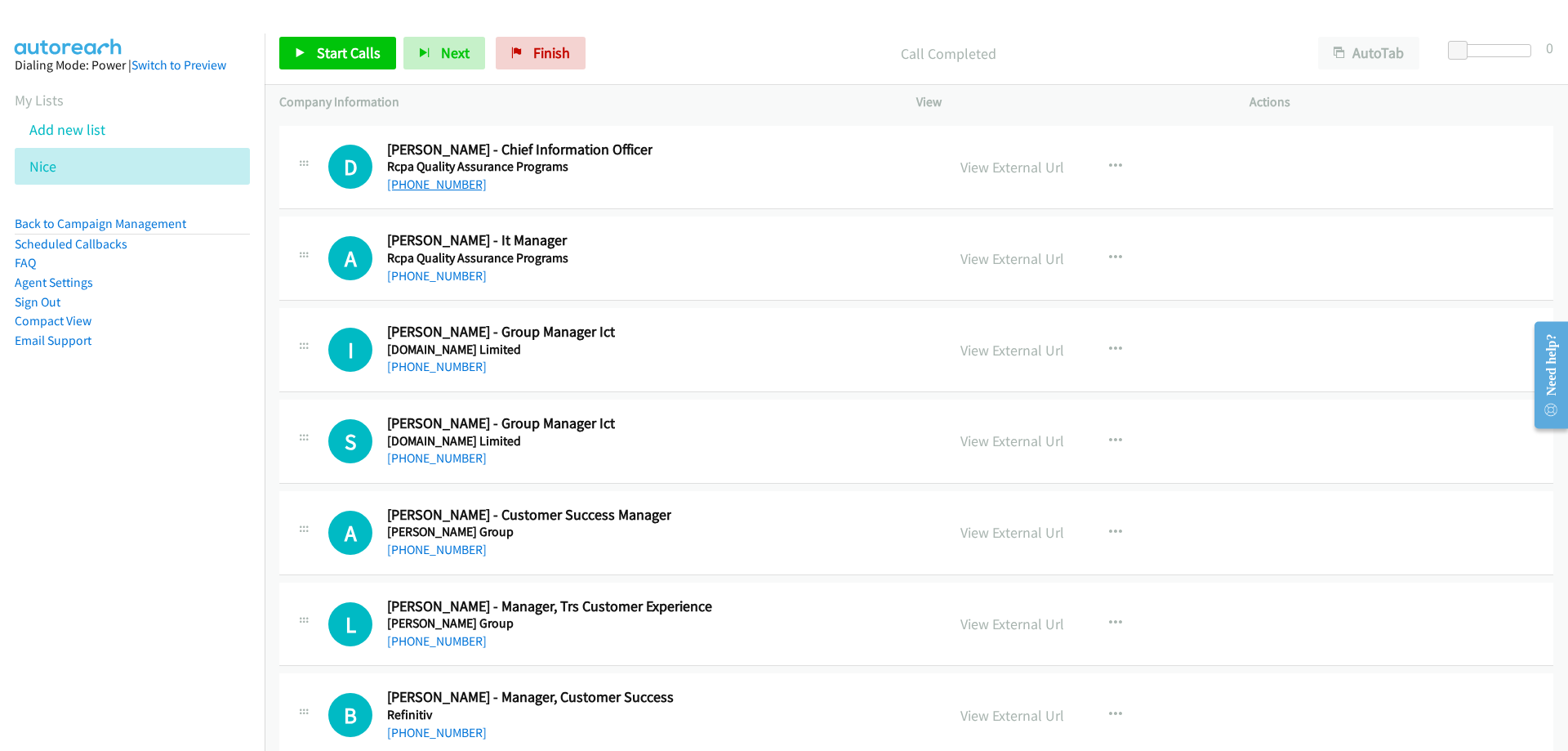
click at [434, 191] on link "[PHONE_NUMBER]" at bounding box center [437, 185] width 99 height 16
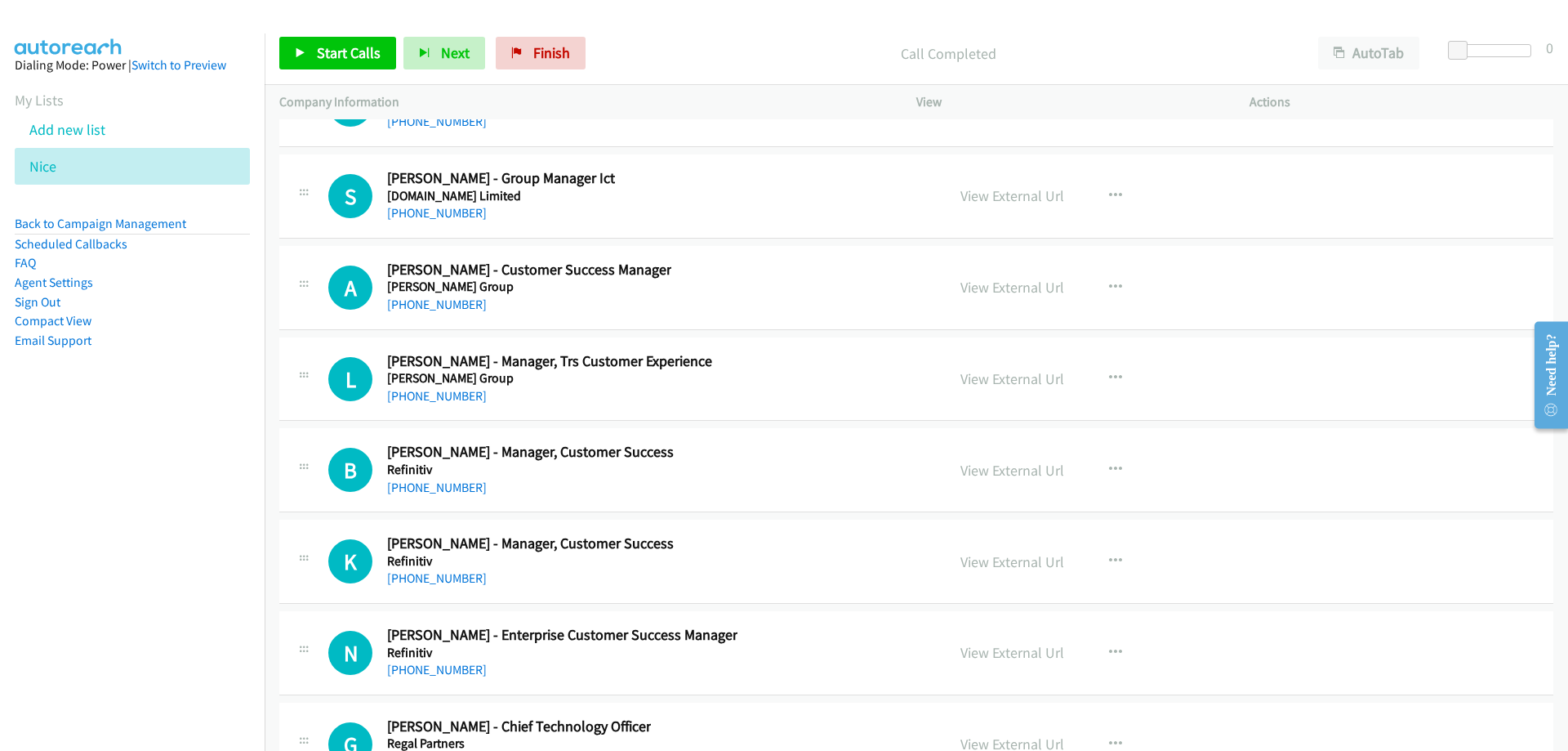
scroll to position [30069, 0]
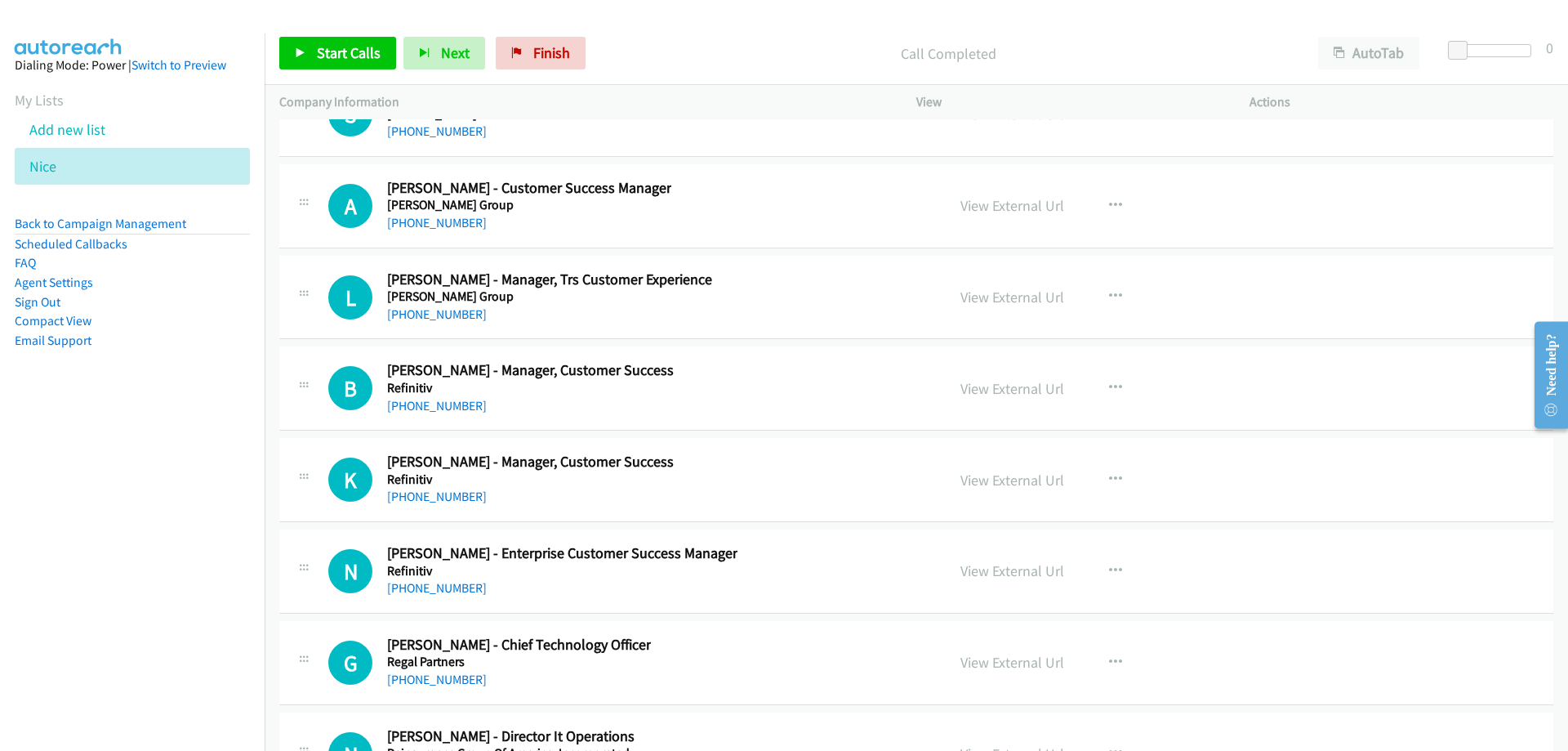
click at [422, 240] on div "A Callback Scheduled Andy Dunn - Customer Success Manager Reece Group Australia…" at bounding box center [916, 206] width 1274 height 84
click at [424, 221] on link "[PHONE_NUMBER]" at bounding box center [437, 223] width 99 height 16
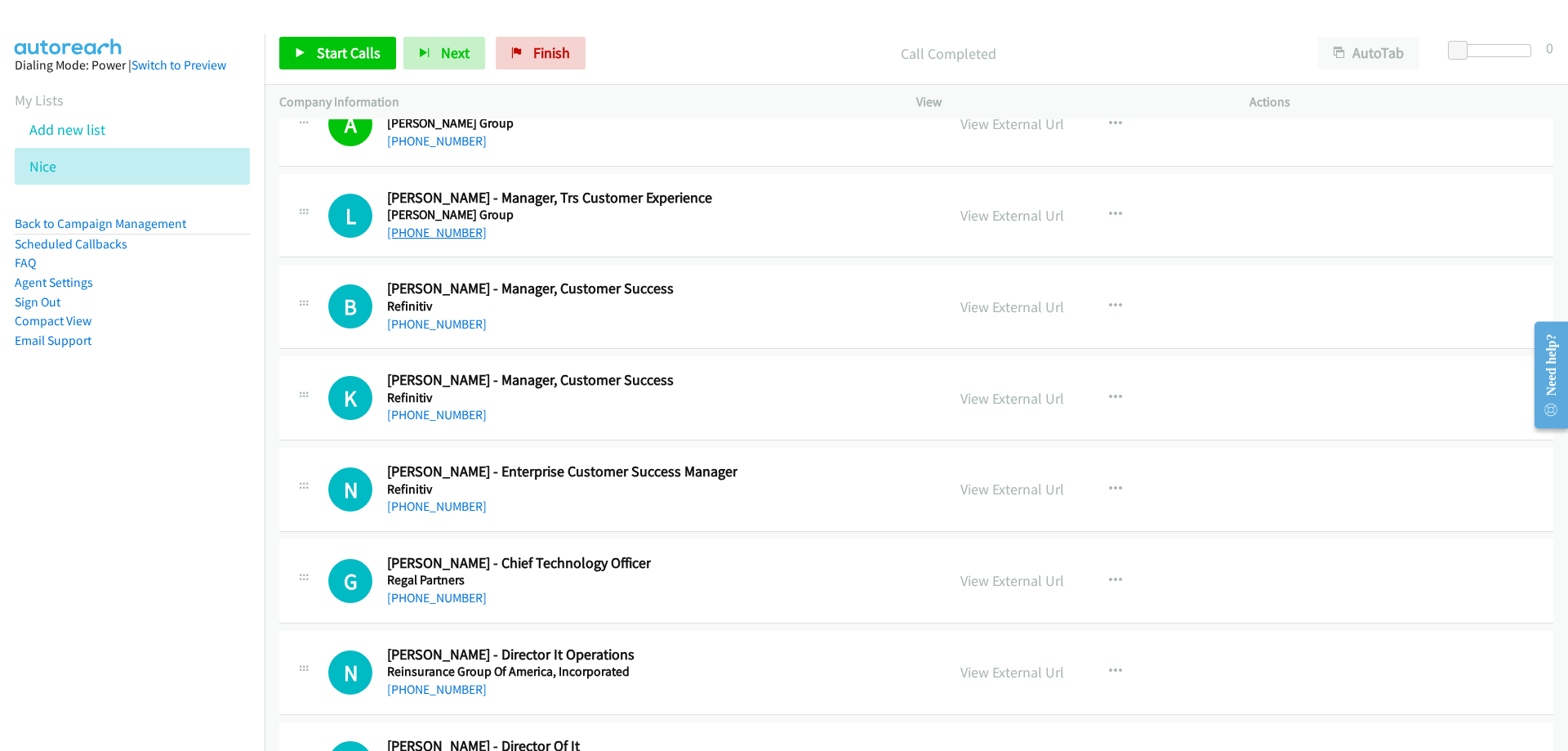
click at [432, 237] on link "[PHONE_NUMBER]" at bounding box center [437, 232] width 99 height 16
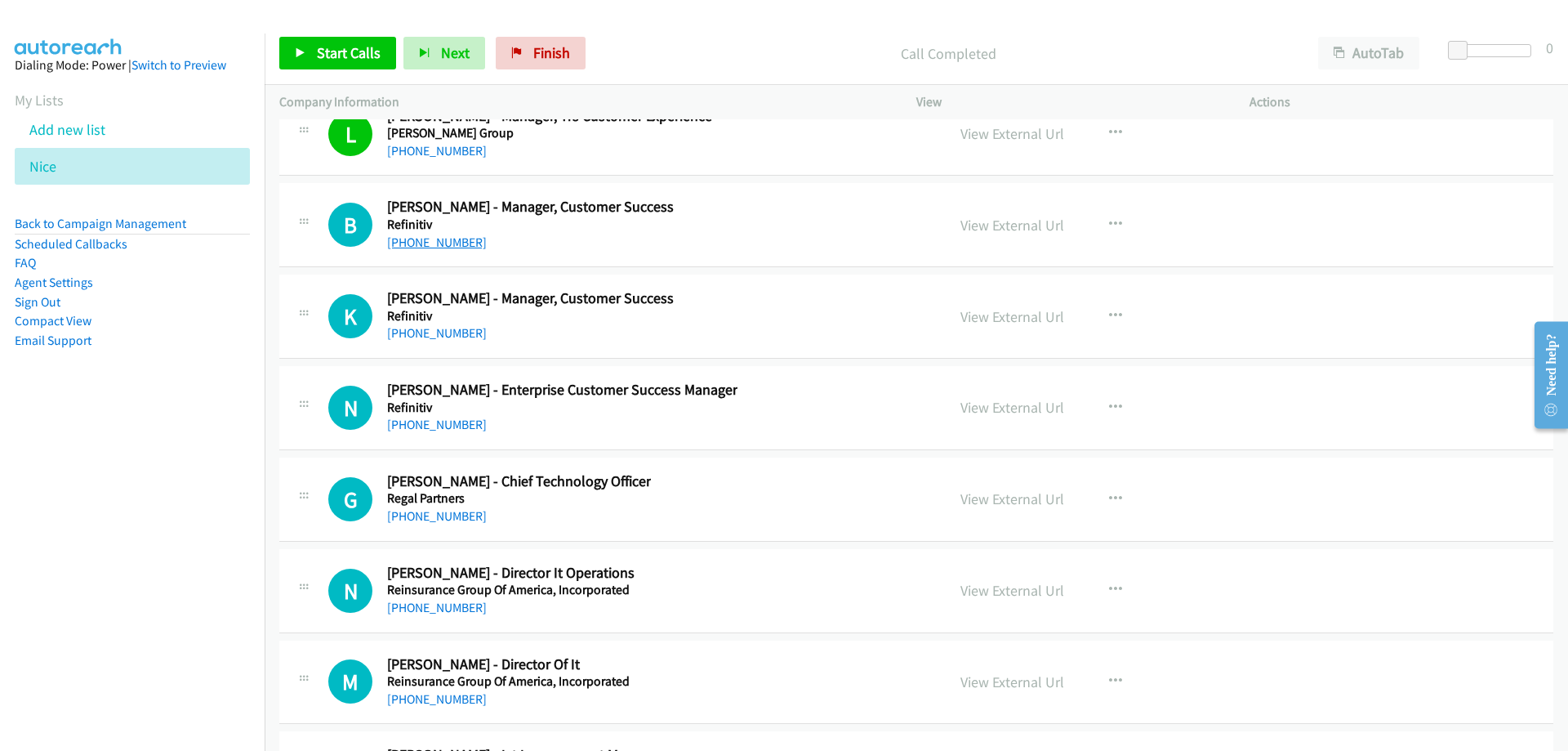
click at [407, 246] on link "[PHONE_NUMBER]" at bounding box center [437, 242] width 99 height 16
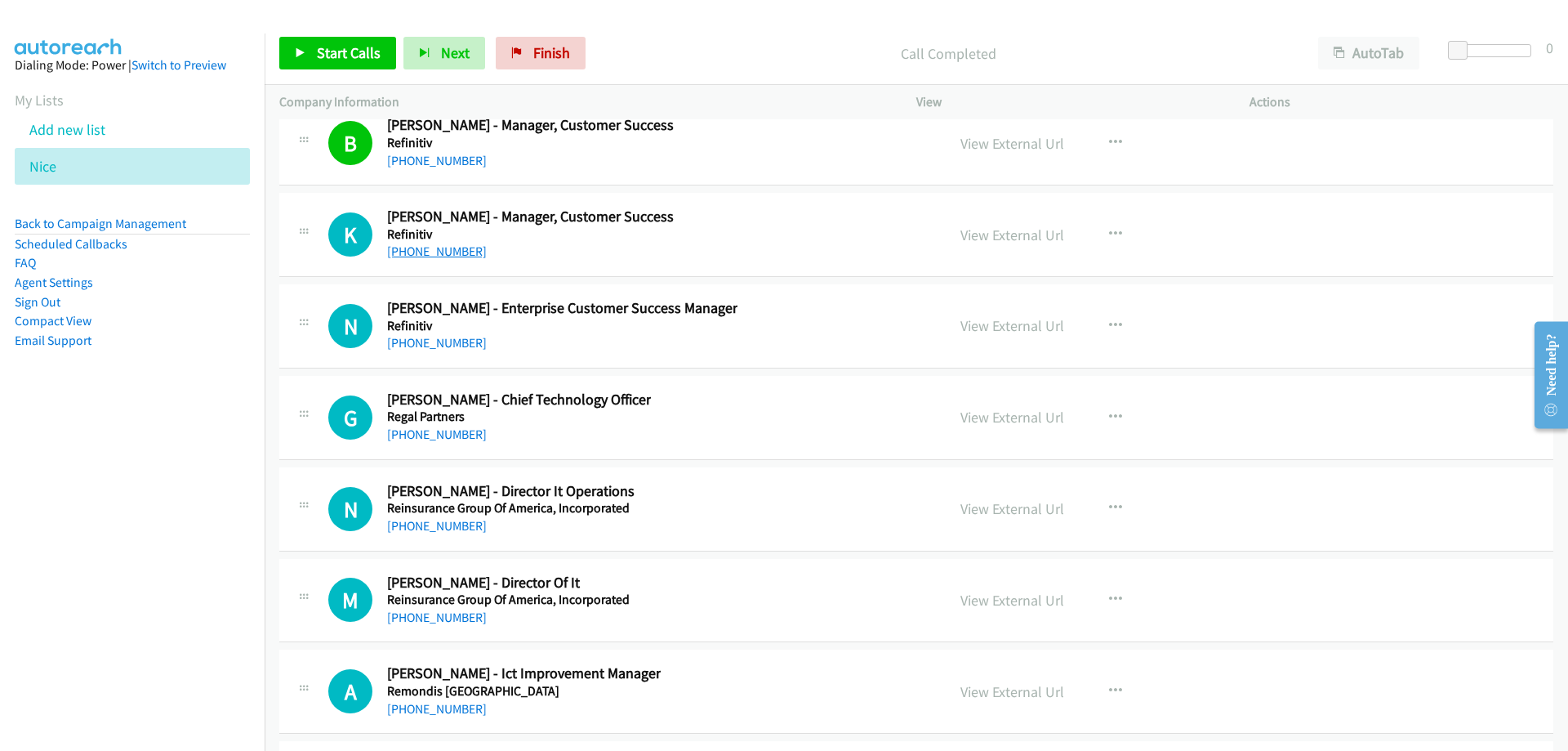
click at [409, 255] on link "[PHONE_NUMBER]" at bounding box center [437, 251] width 99 height 16
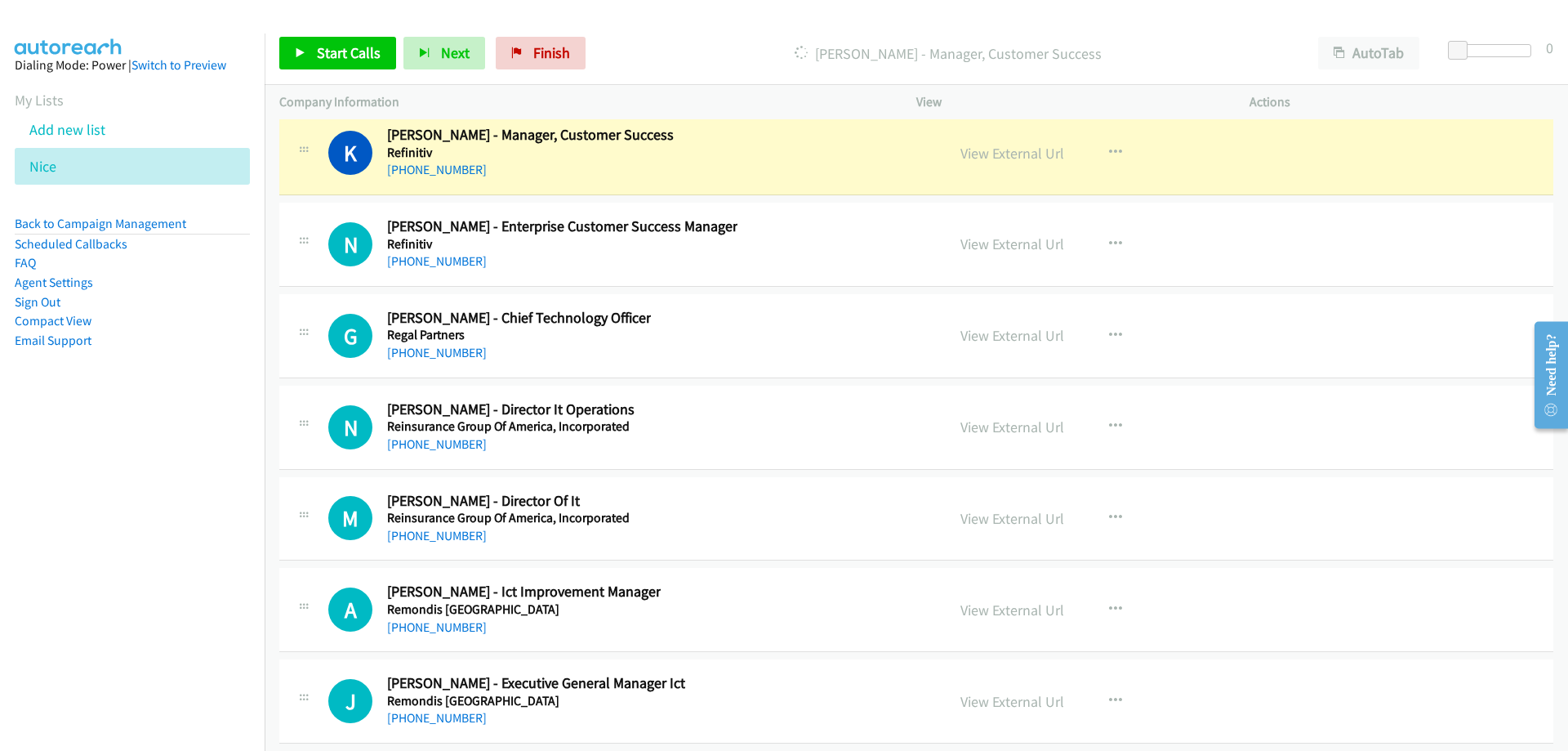
scroll to position [30477, 0]
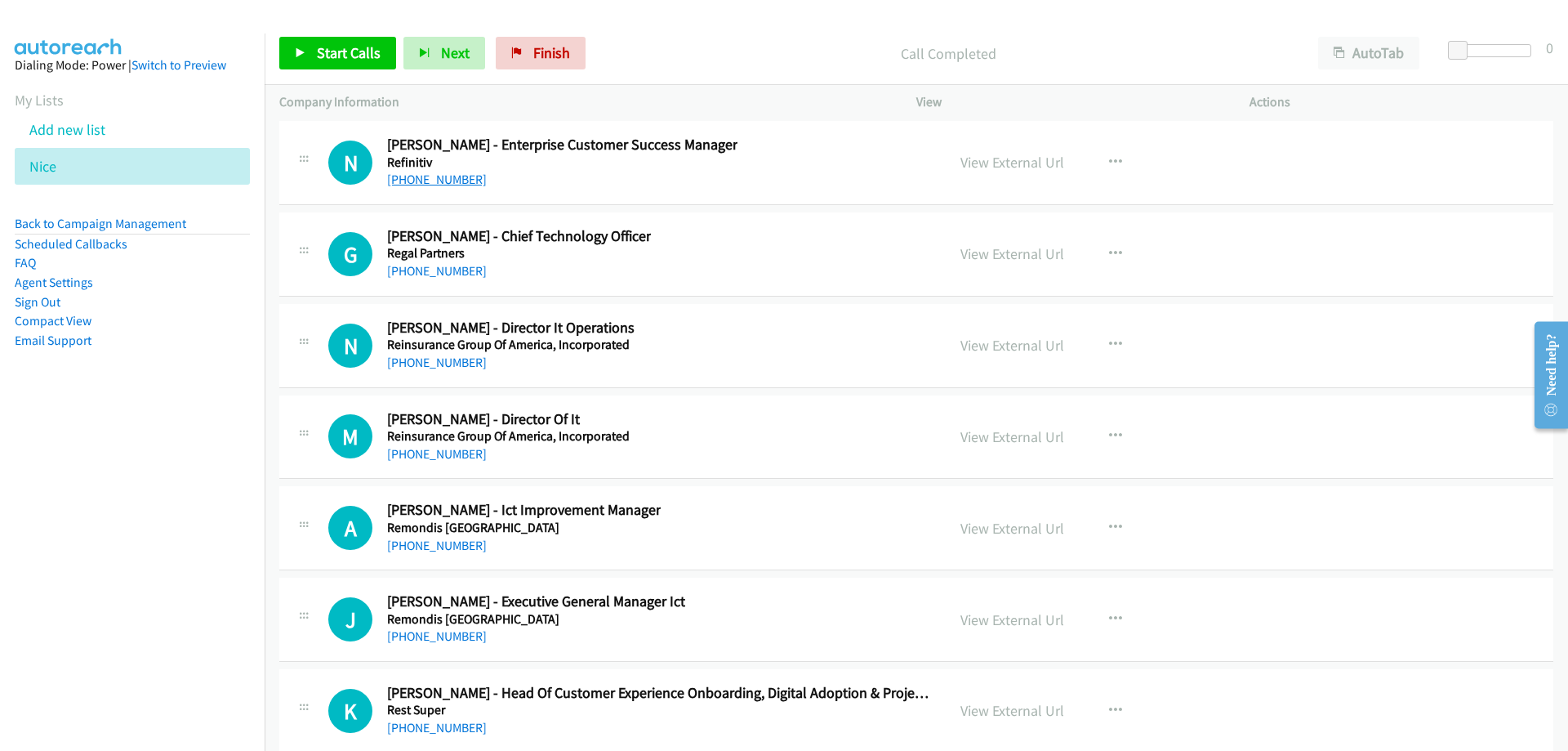
click at [457, 183] on link "[PHONE_NUMBER]" at bounding box center [437, 180] width 99 height 16
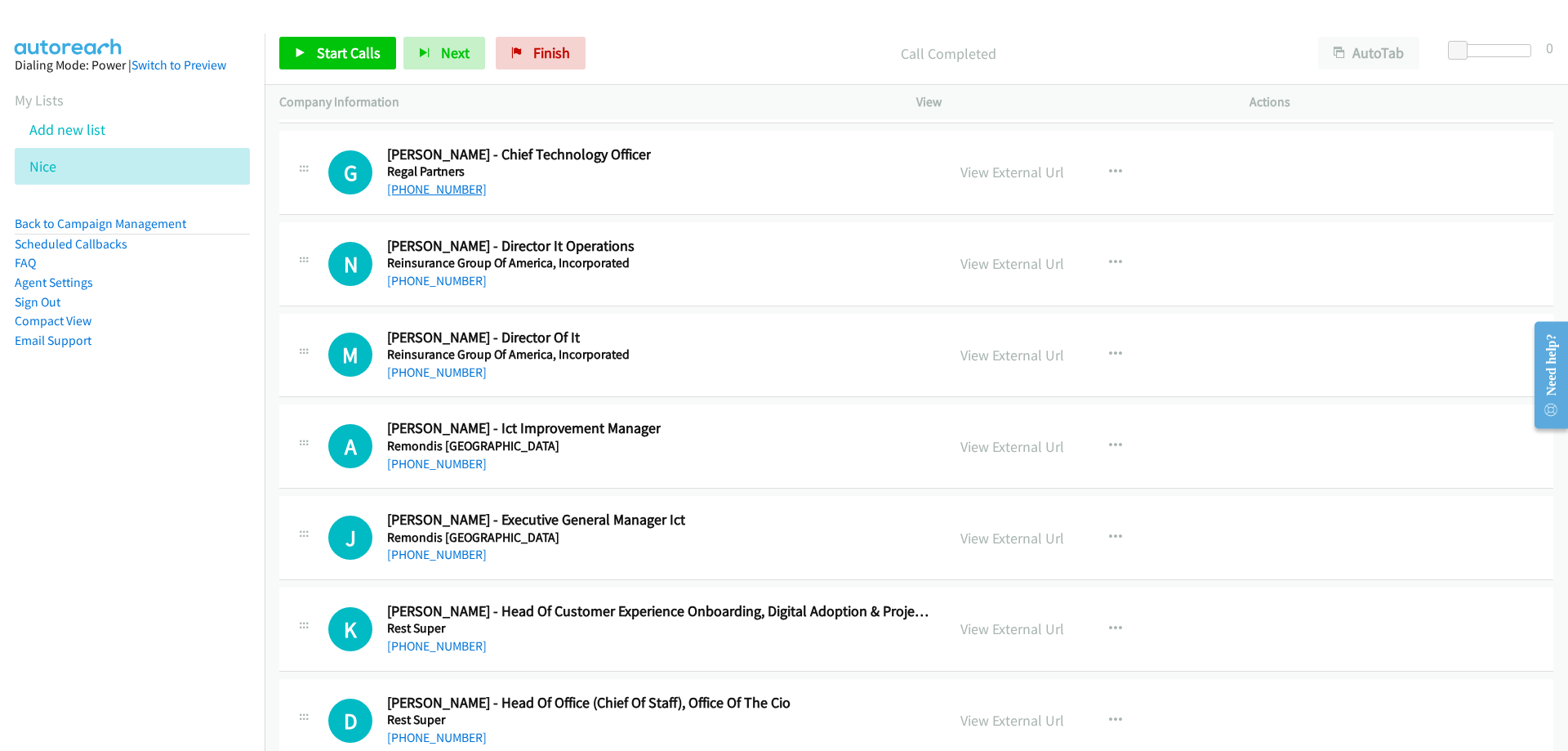
drag, startPoint x: 387, startPoint y: 202, endPoint x: 393, endPoint y: 196, distance: 8.5
click at [387, 202] on div "G Callback Scheduled George Mormanis - Chief Technology Officer Regal Partners …" at bounding box center [916, 173] width 1274 height 84
click at [398, 194] on link "[PHONE_NUMBER]" at bounding box center [437, 190] width 99 height 16
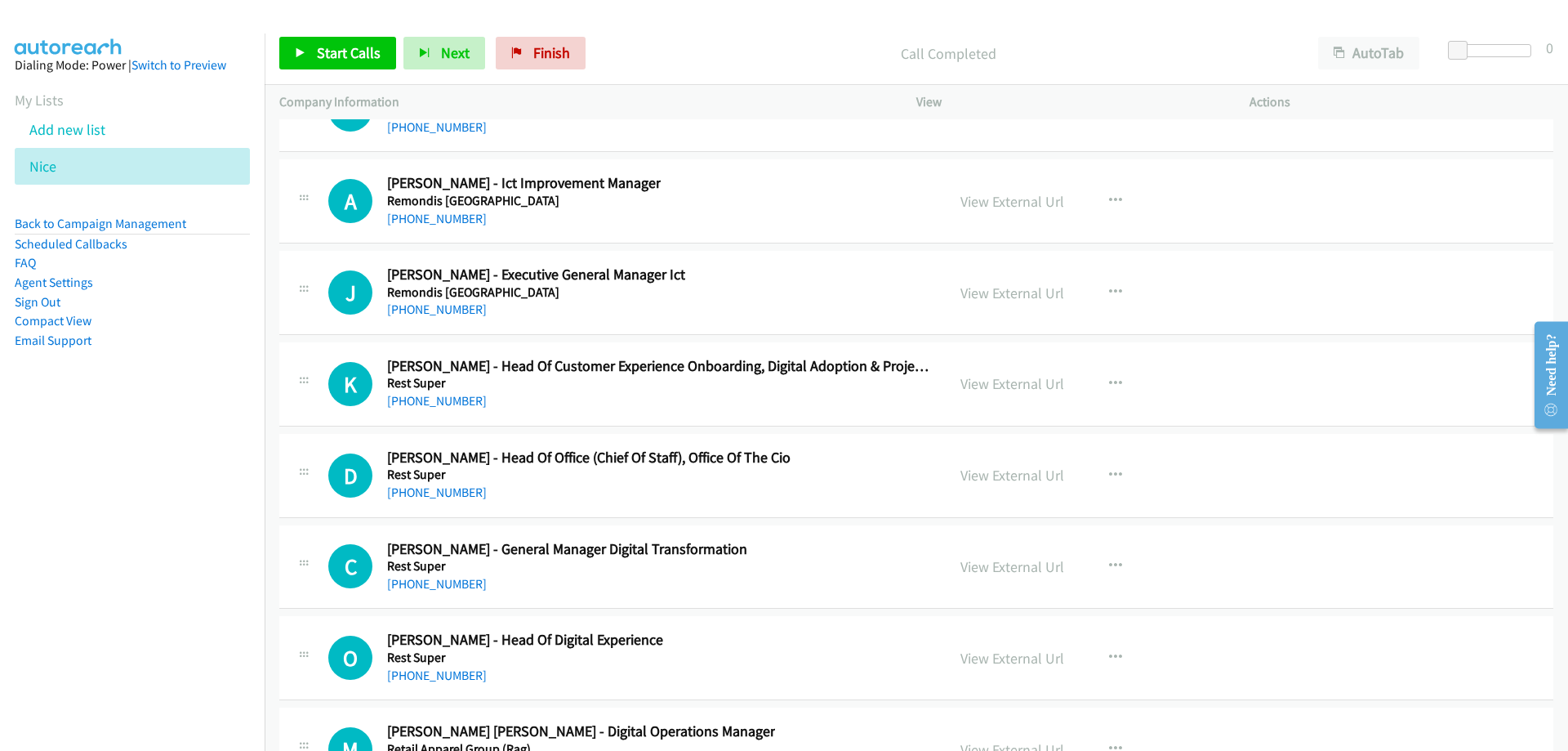
scroll to position [30885, 0]
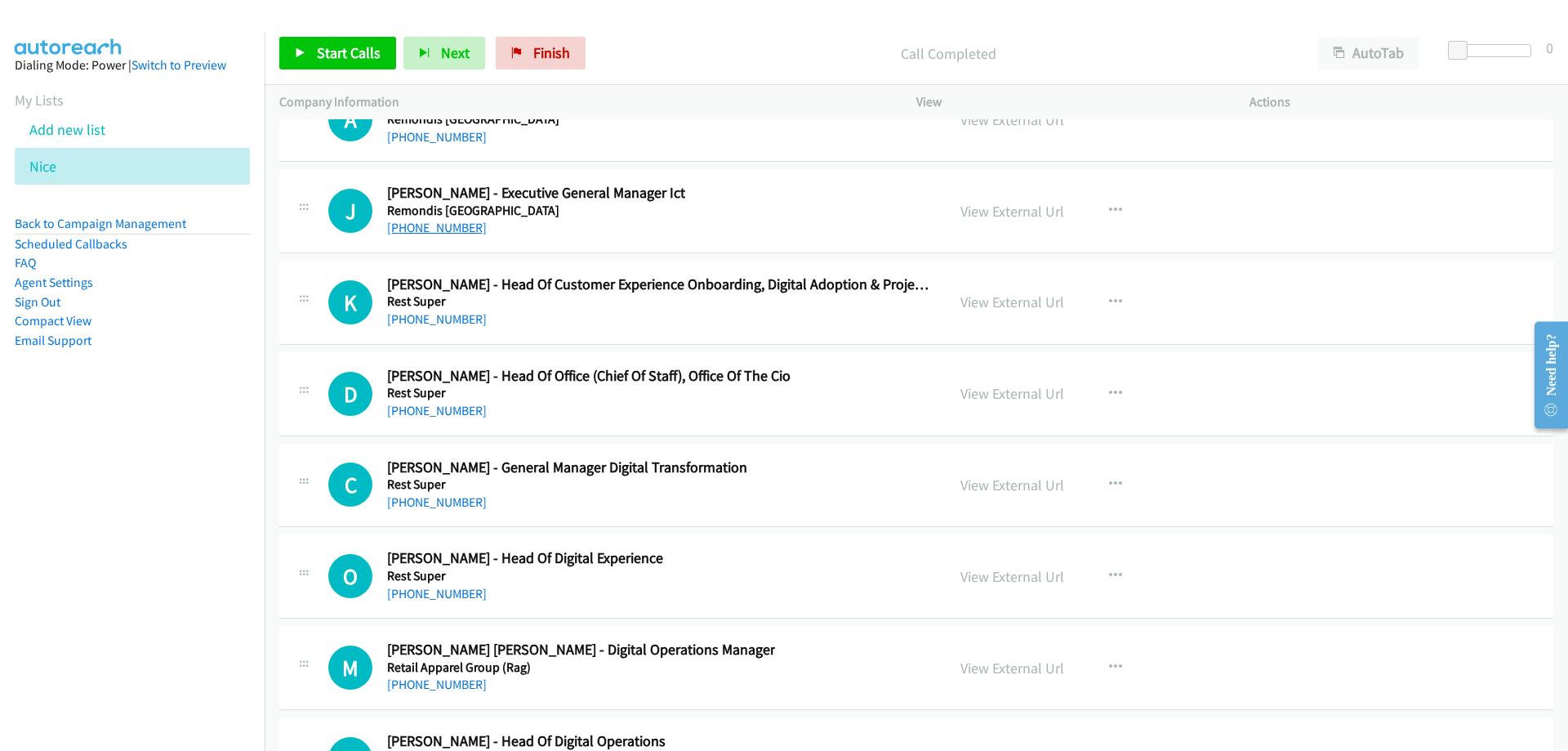
click at [444, 229] on link "[PHONE_NUMBER]" at bounding box center [437, 227] width 99 height 16
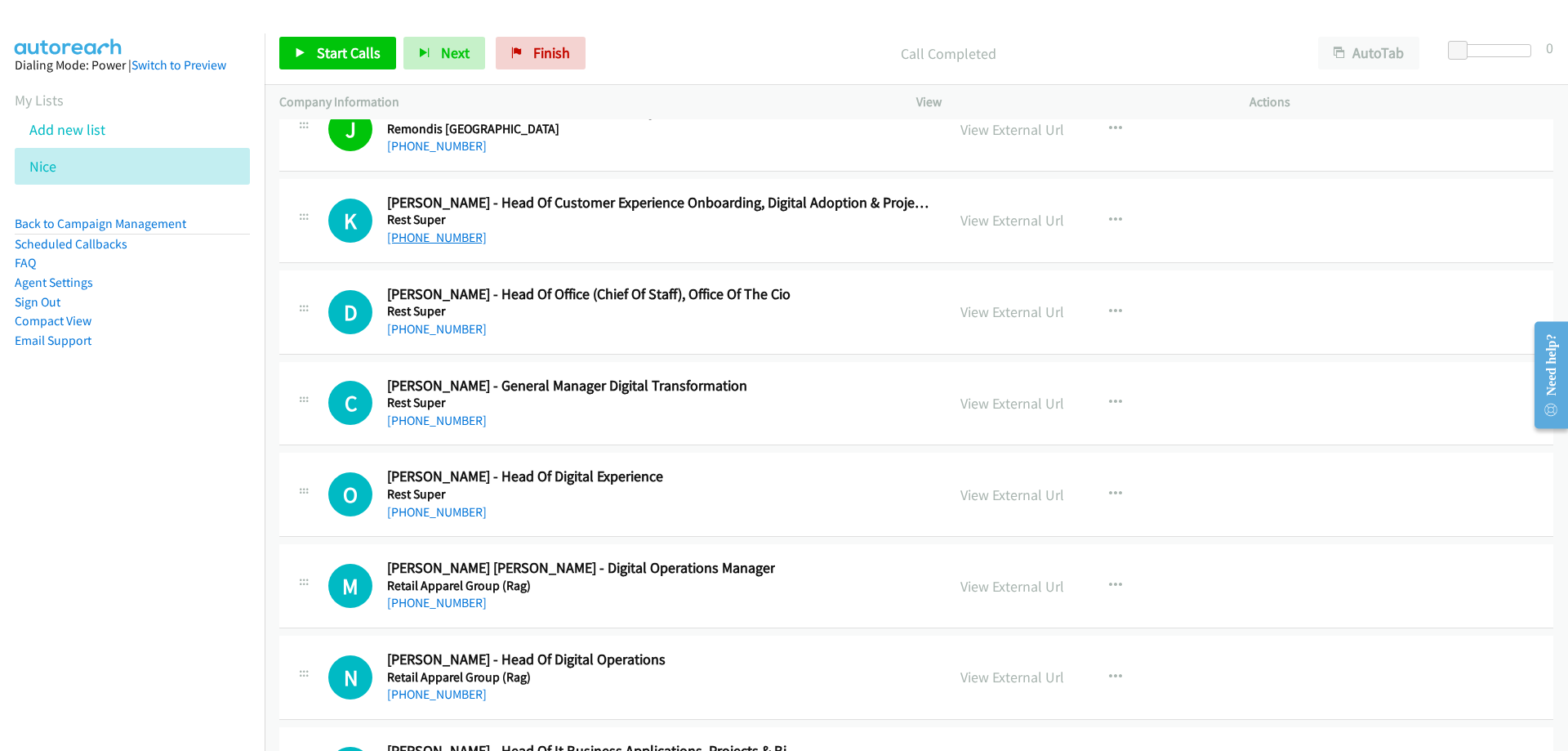
click at [410, 234] on link "[PHONE_NUMBER]" at bounding box center [437, 237] width 99 height 16
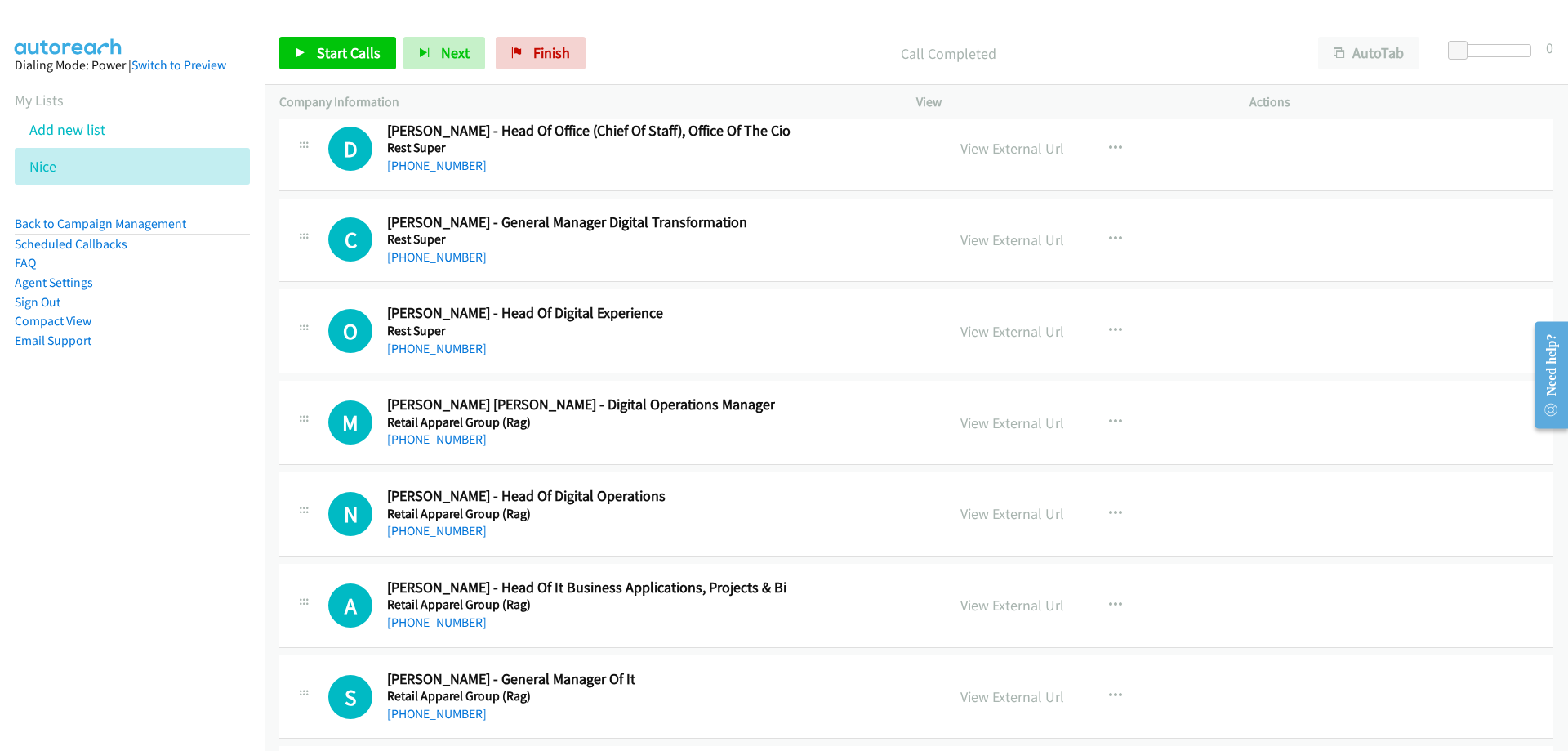
scroll to position [31212, 0]
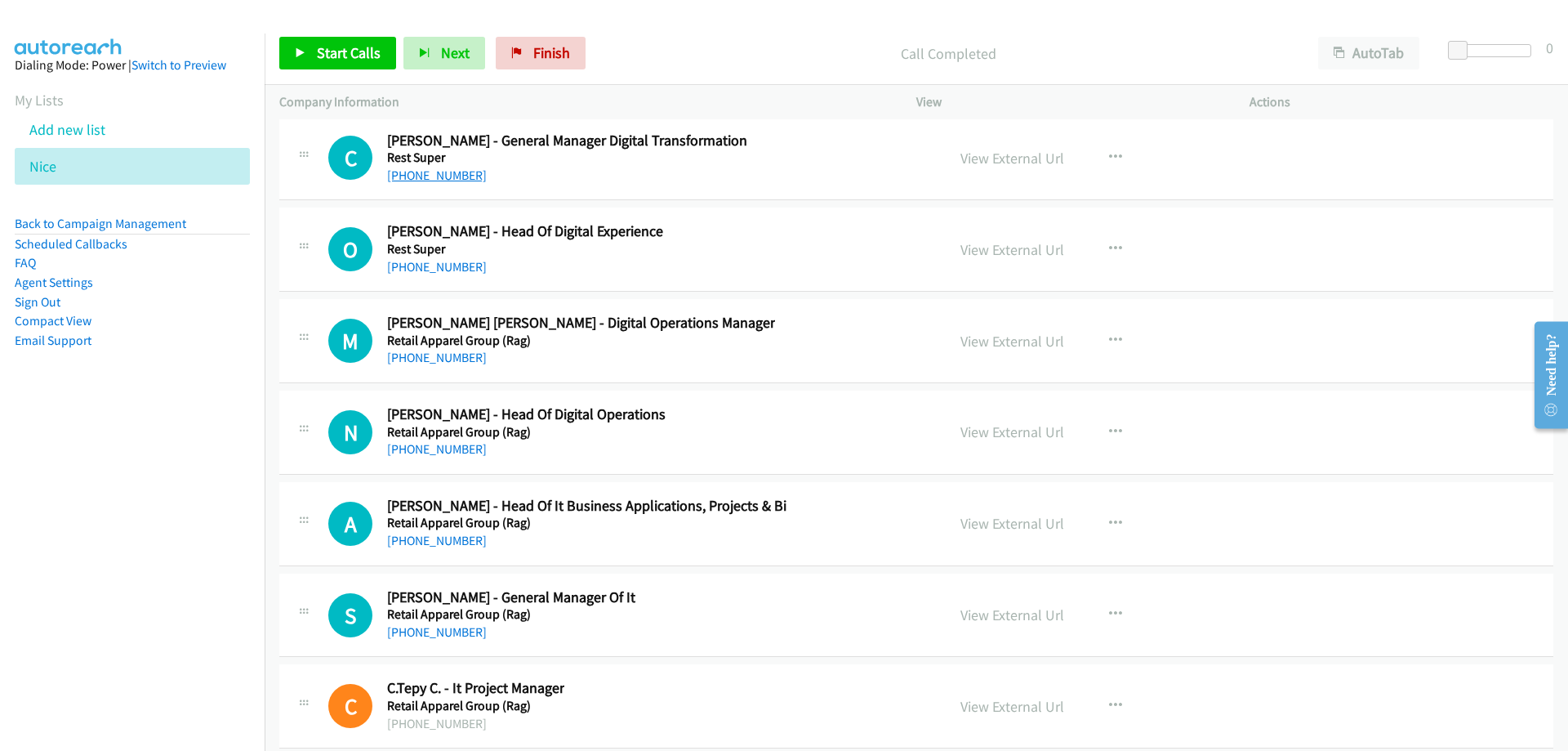
click at [422, 170] on link "[PHONE_NUMBER]" at bounding box center [437, 176] width 99 height 16
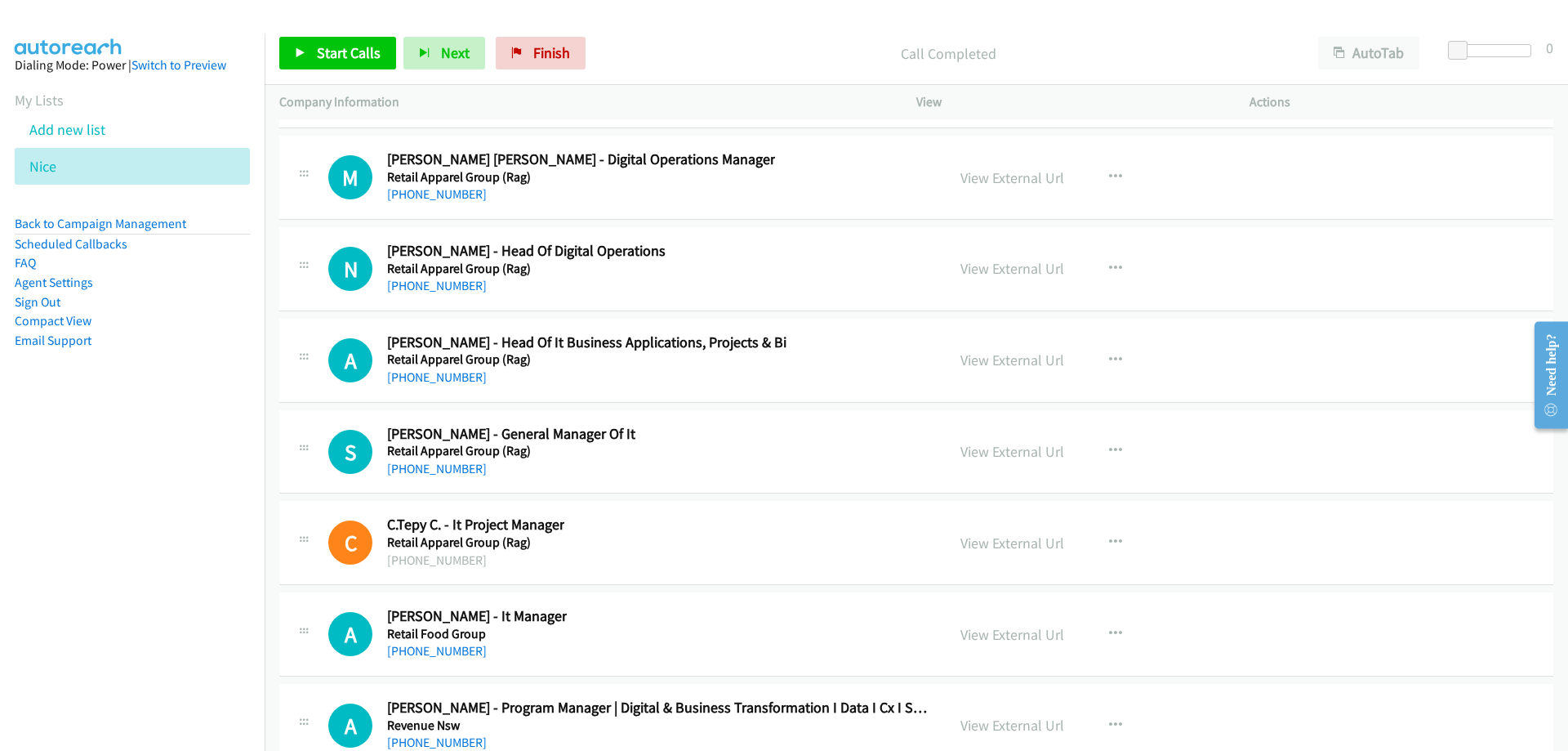
scroll to position [31417, 0]
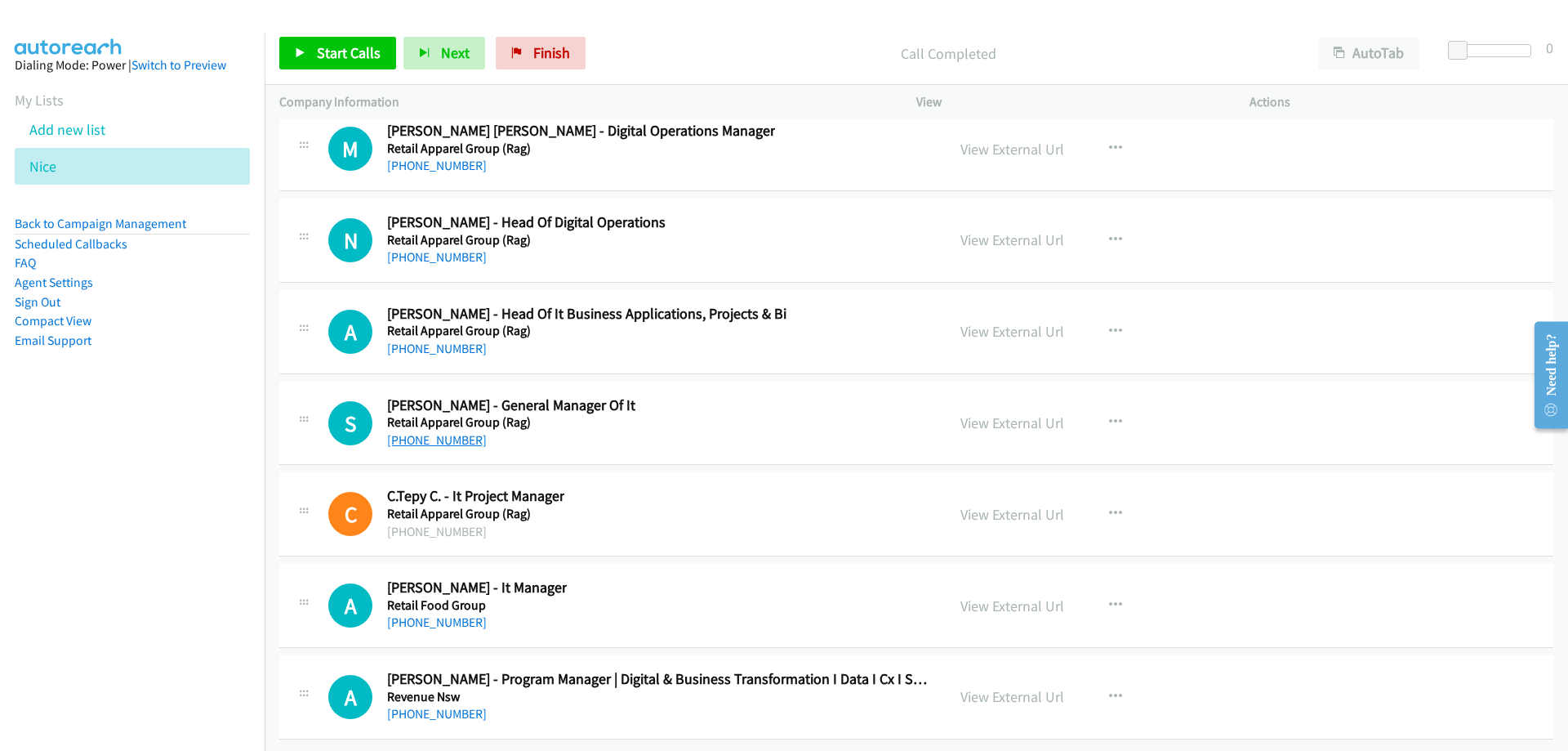
click at [469, 432] on link "[PHONE_NUMBER]" at bounding box center [437, 440] width 99 height 16
click at [451, 615] on link "[PHONE_NUMBER]" at bounding box center [437, 623] width 99 height 16
click at [70, 165] on icon at bounding box center [66, 168] width 12 height 12
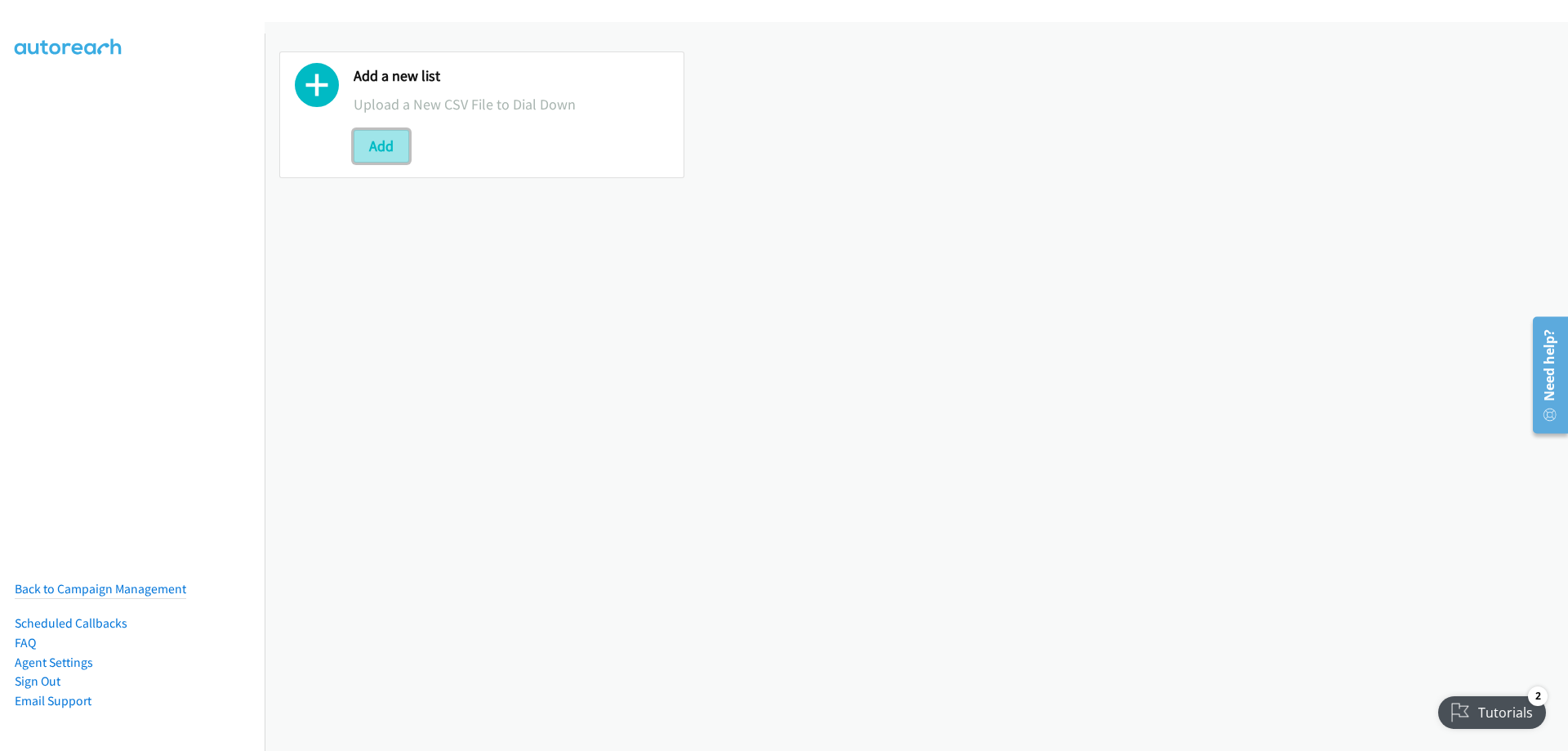
click at [398, 134] on button "Add" at bounding box center [381, 146] width 56 height 33
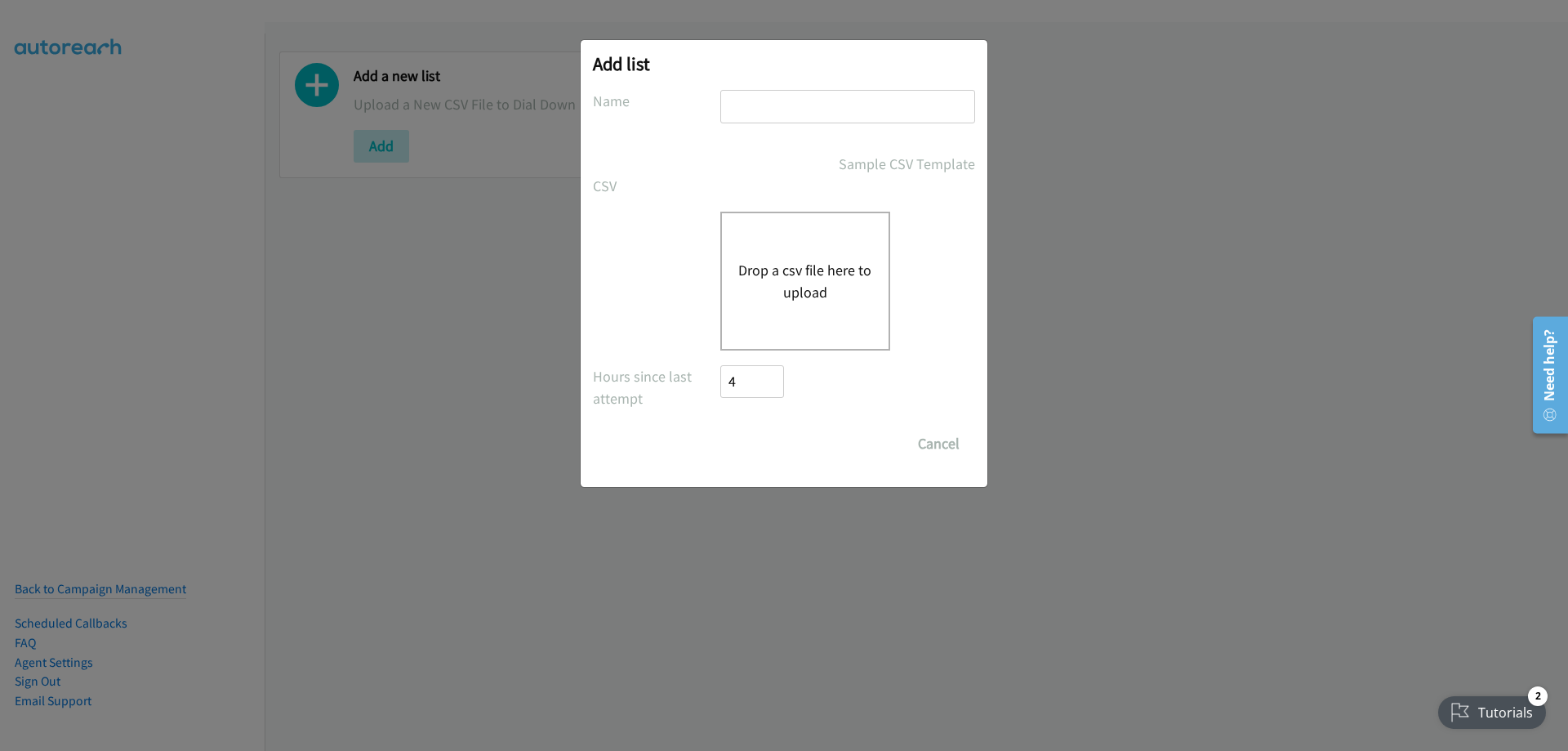
click at [832, 305] on div "Drop a csv file here to upload" at bounding box center [804, 281] width 170 height 139
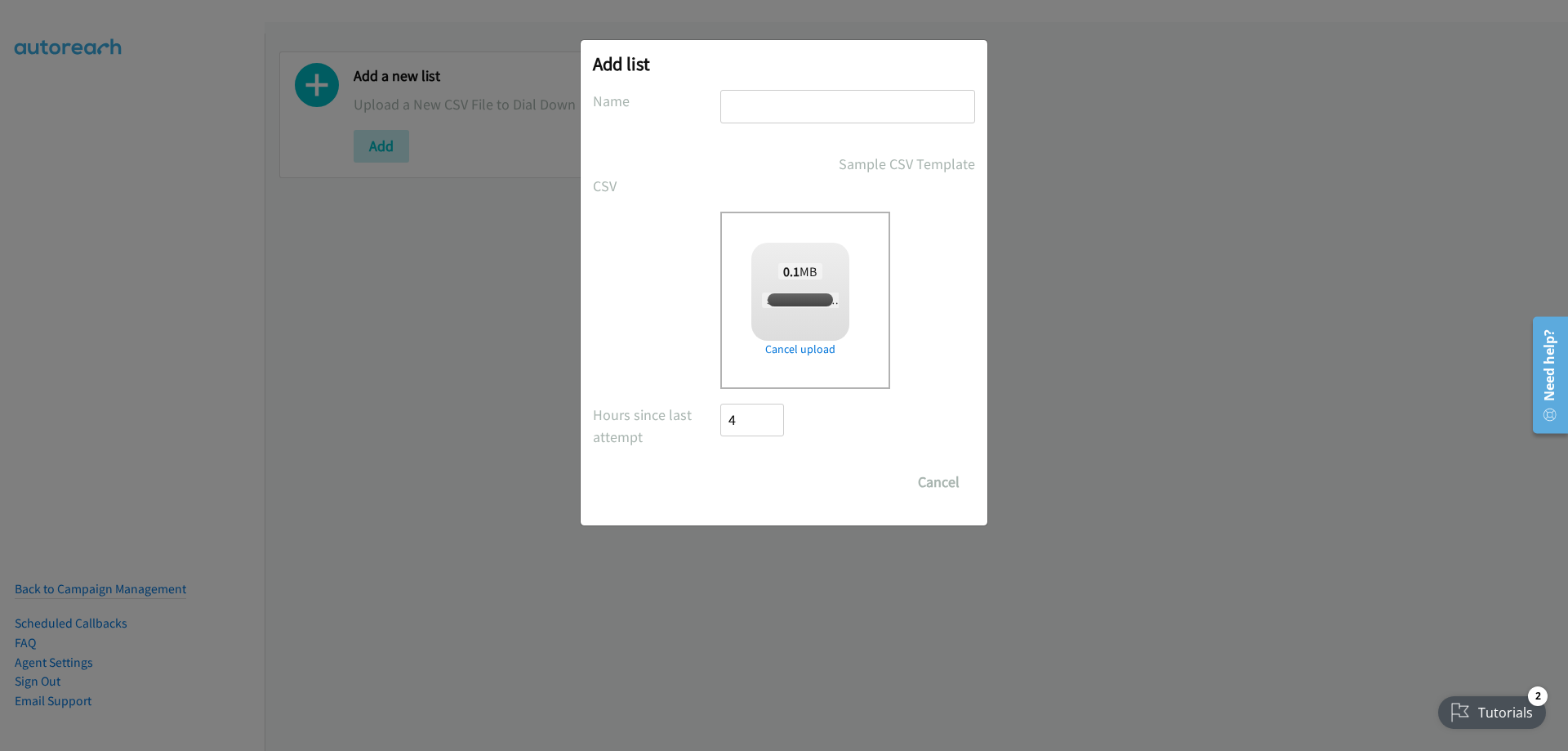
click at [795, 108] on input "text" at bounding box center [847, 106] width 255 height 34
checkbox input "true"
type input "nice"
click at [720, 466] on input "Save List" at bounding box center [763, 482] width 85 height 33
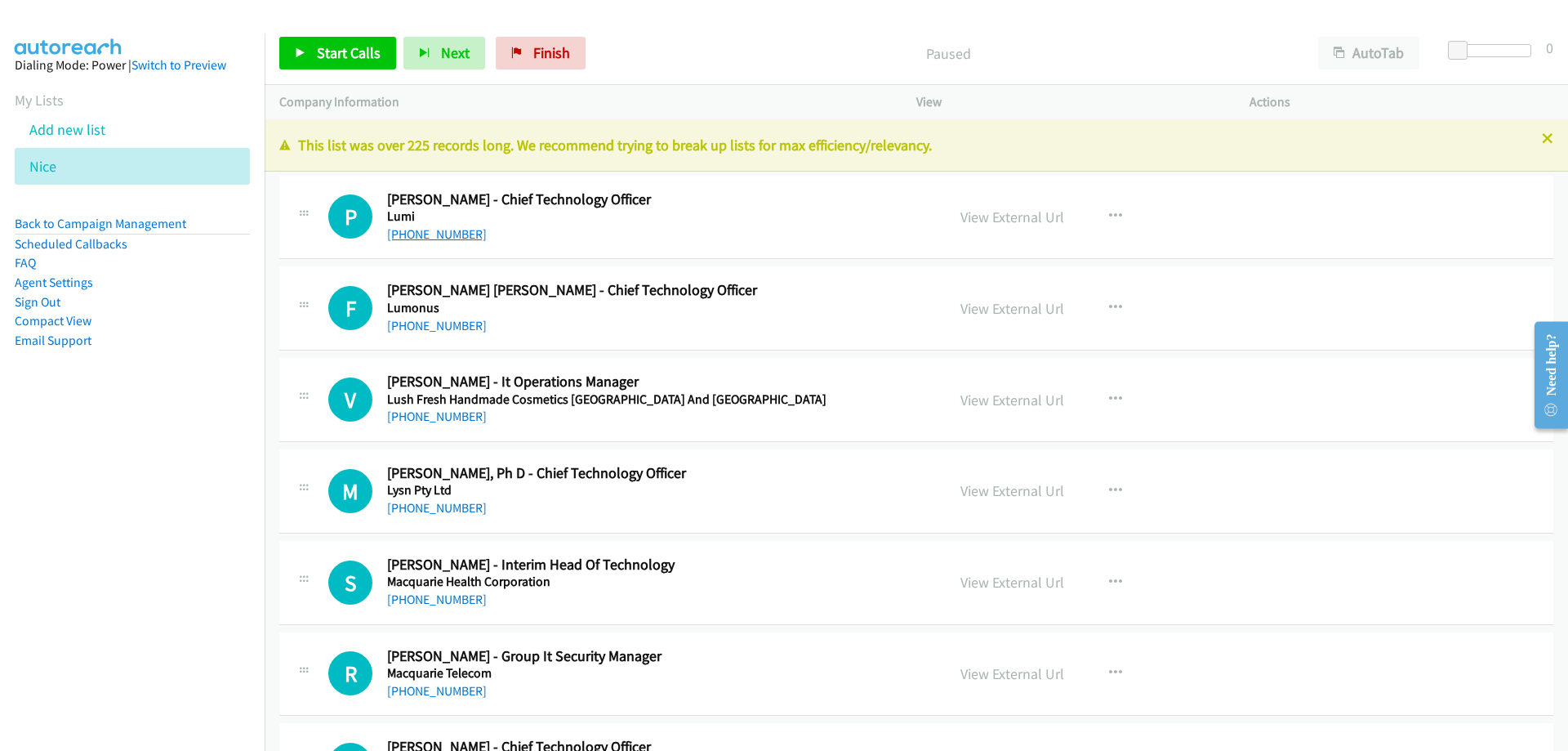
click at [426, 232] on link "[PHONE_NUMBER]" at bounding box center [437, 234] width 99 height 16
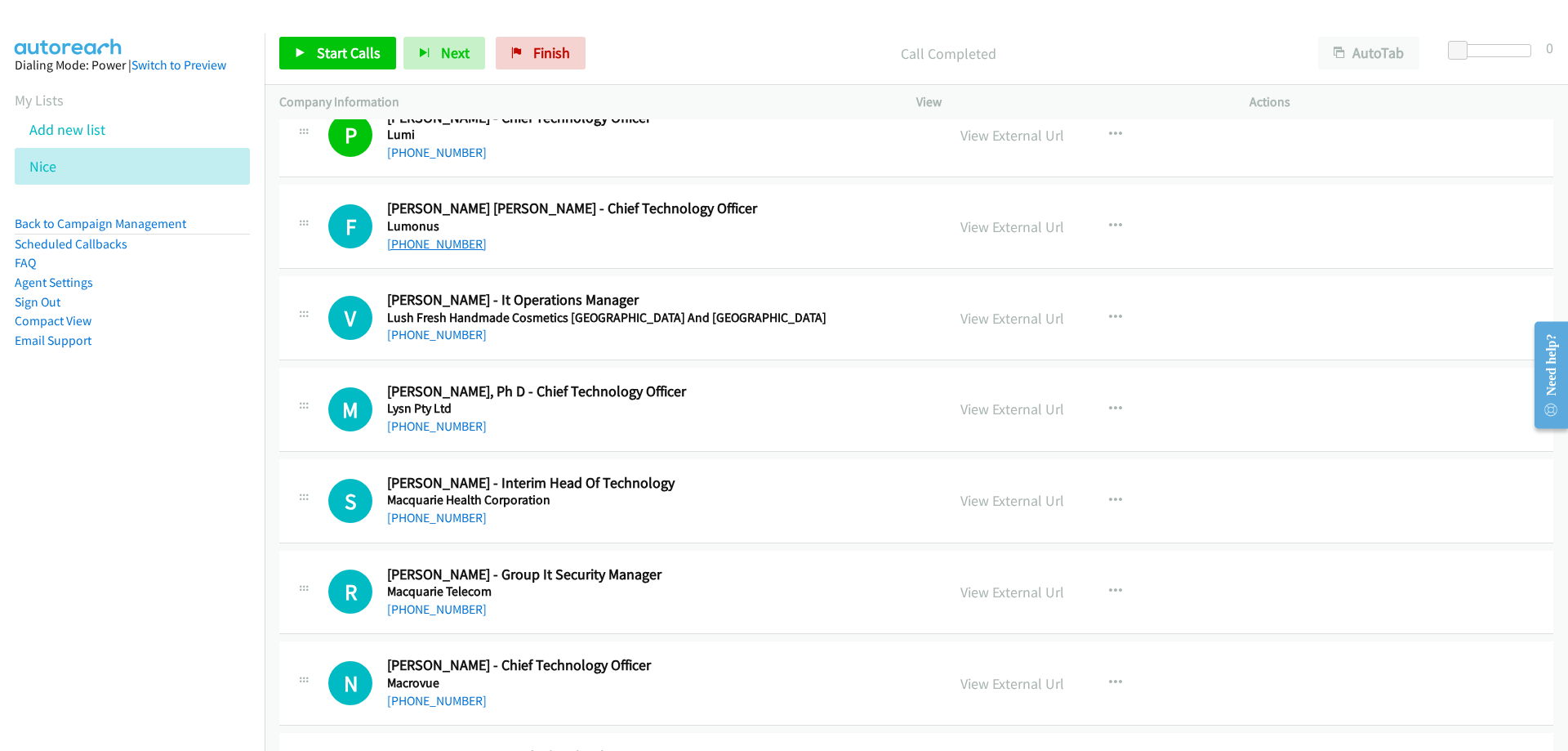
click at [426, 241] on link "[PHONE_NUMBER]" at bounding box center [437, 244] width 99 height 16
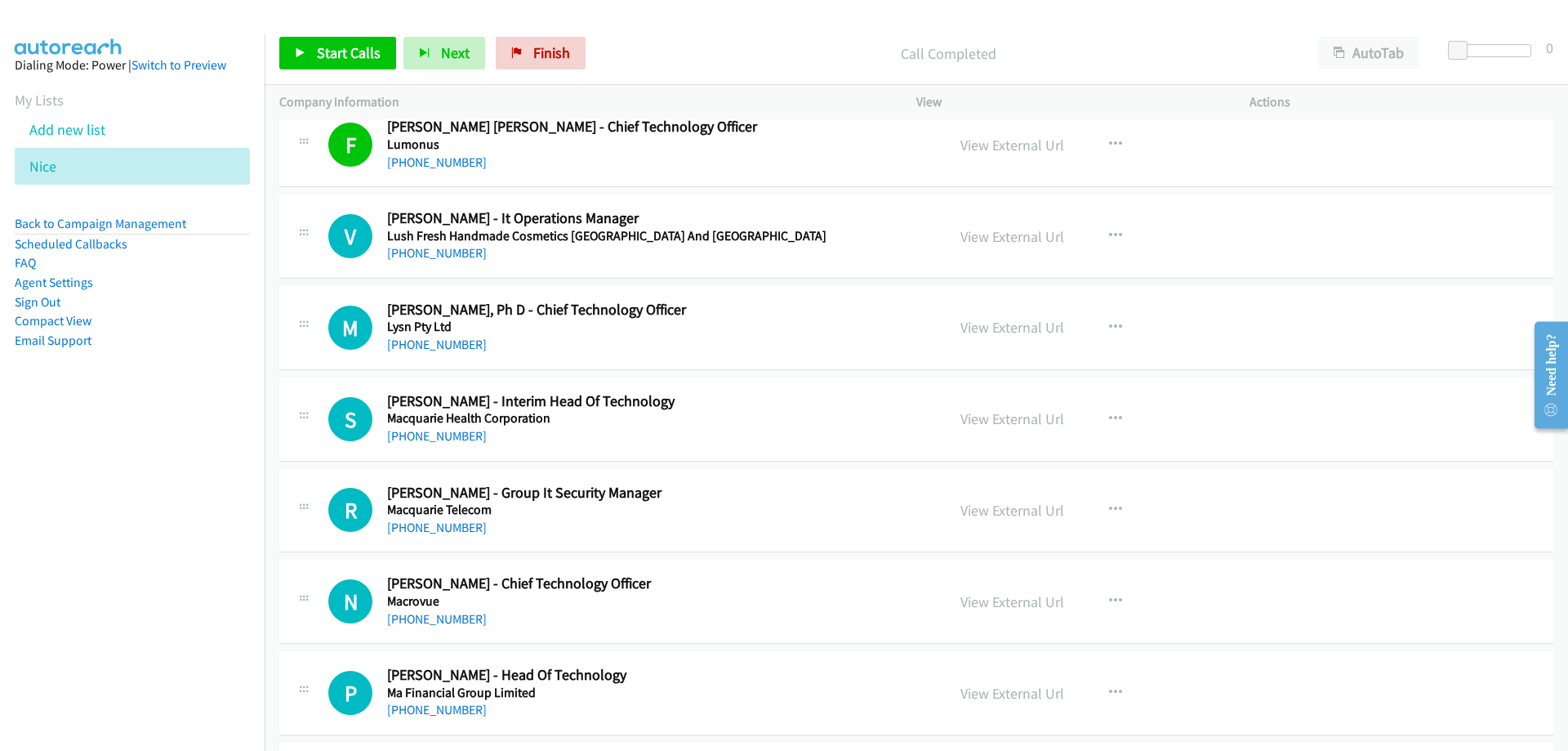
scroll to position [245, 0]
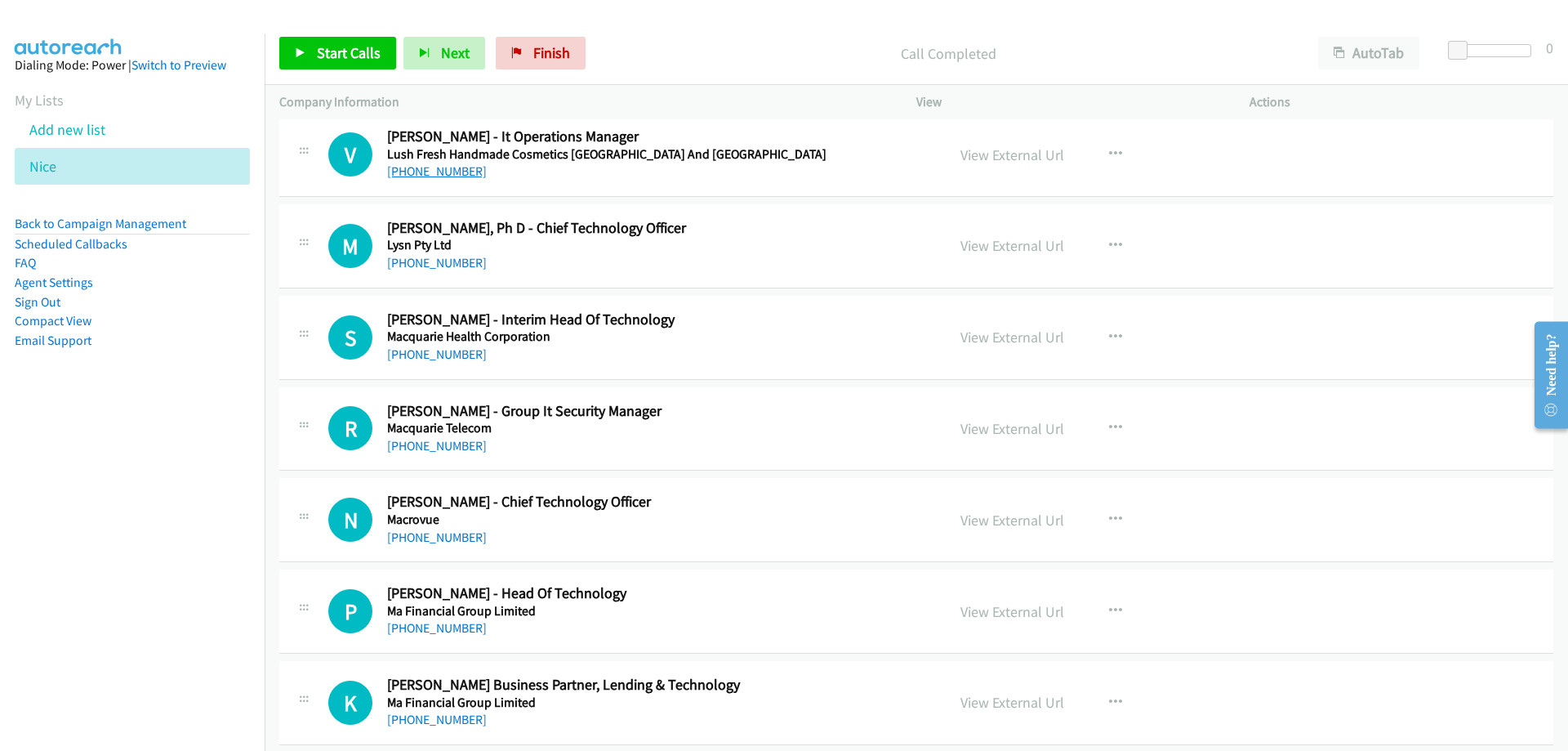
click at [433, 177] on link "[PHONE_NUMBER]" at bounding box center [437, 172] width 99 height 16
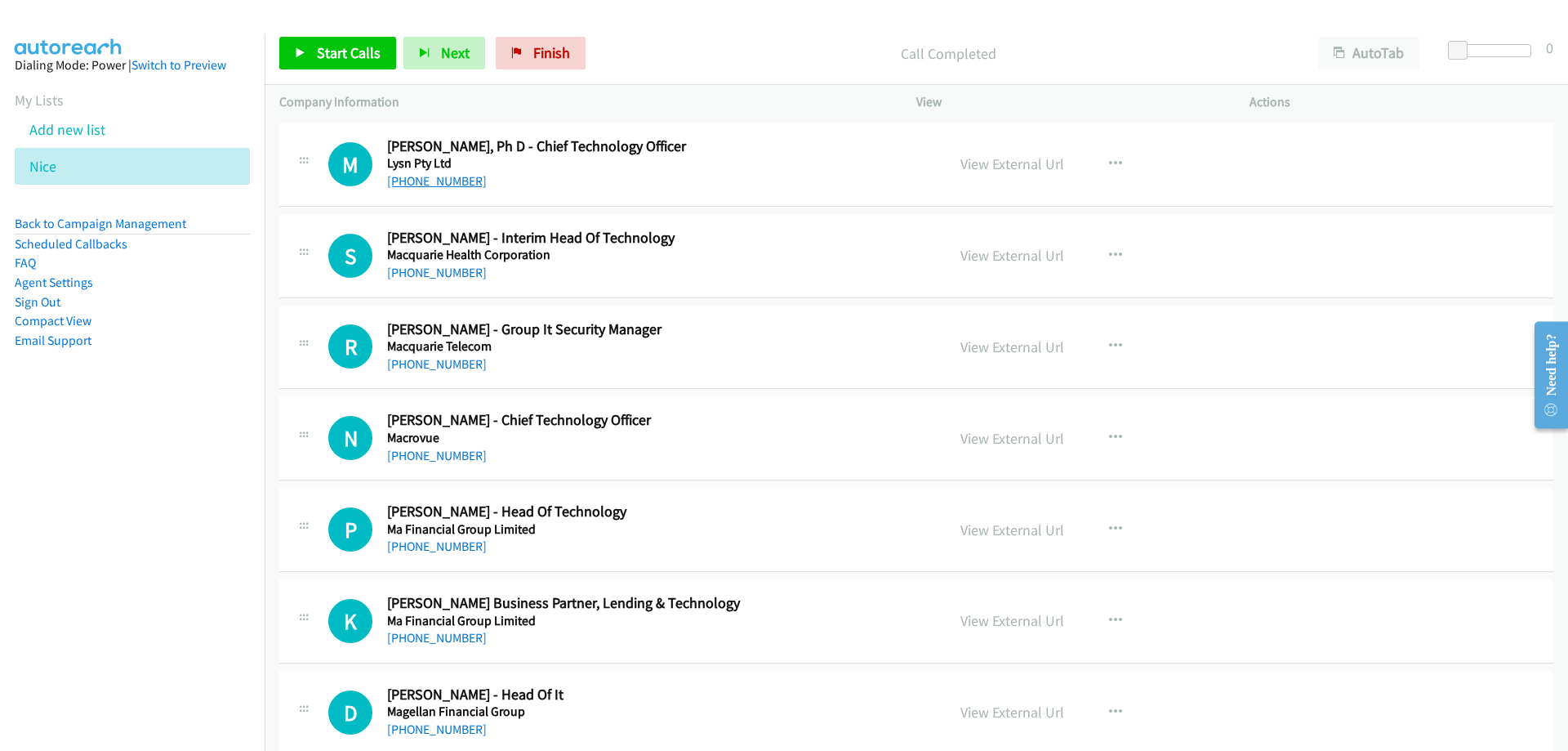
click at [446, 188] on link "[PHONE_NUMBER]" at bounding box center [437, 181] width 99 height 16
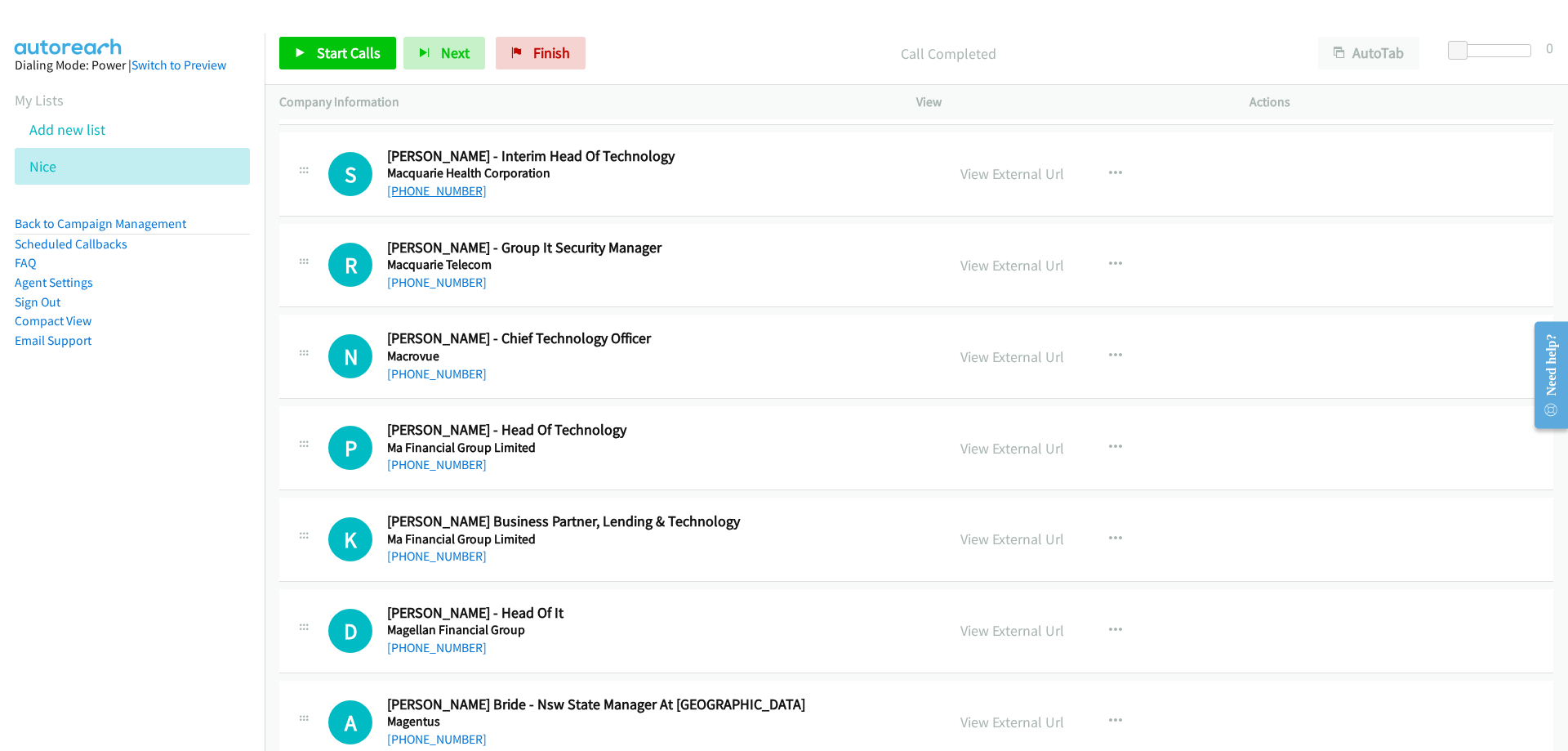
click at [412, 191] on link "[PHONE_NUMBER]" at bounding box center [437, 191] width 99 height 16
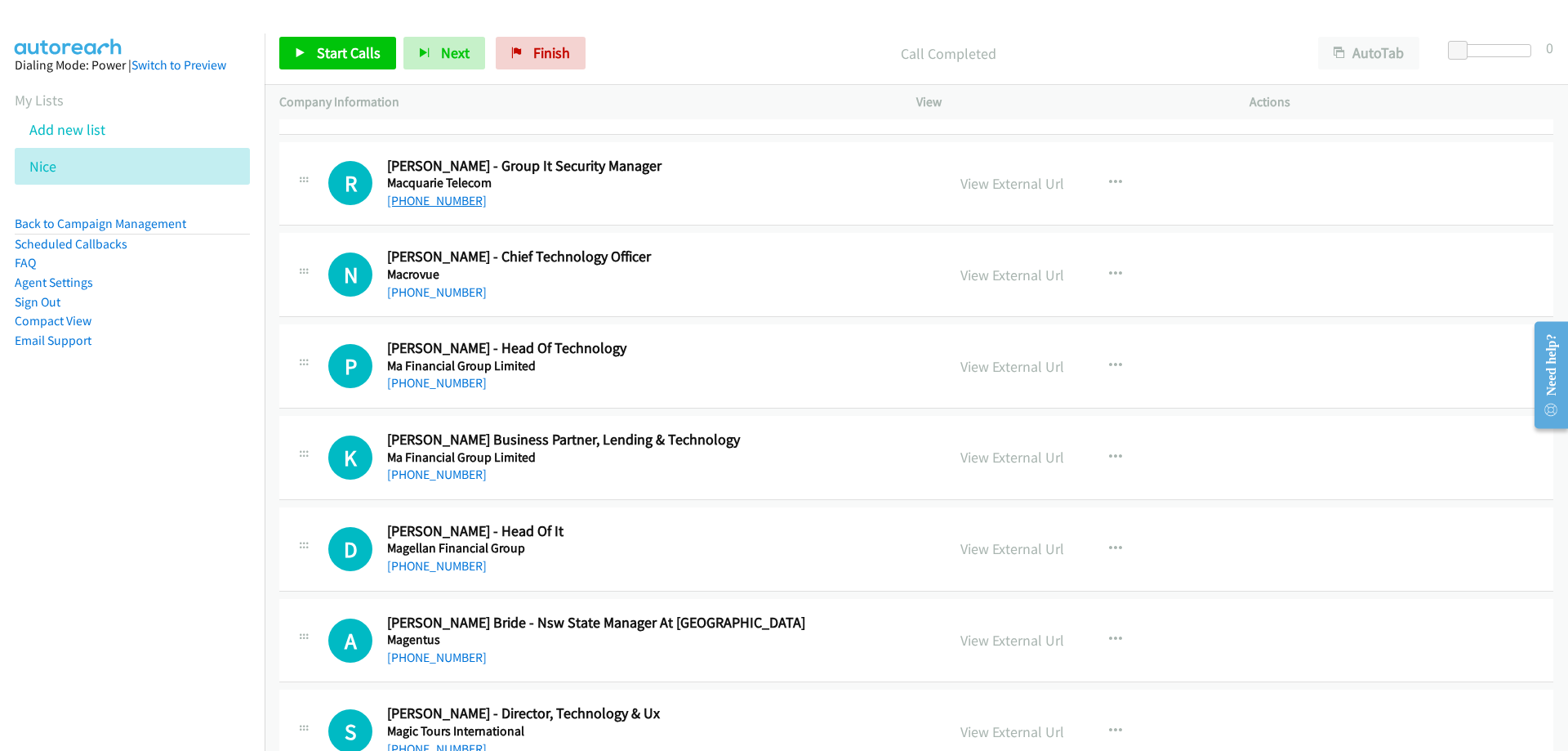
scroll to position [572, 0]
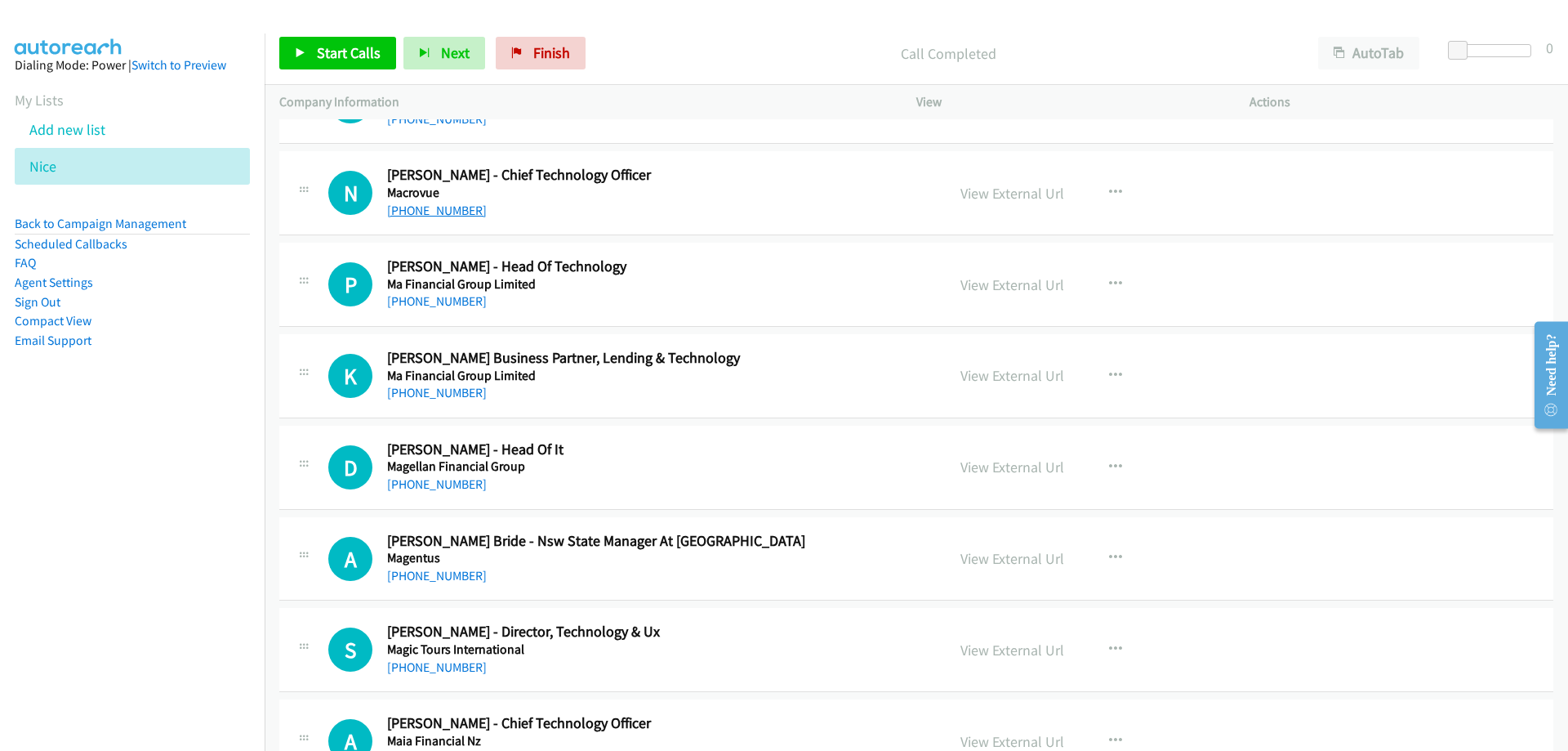
click at [419, 207] on link "[PHONE_NUMBER]" at bounding box center [437, 211] width 99 height 16
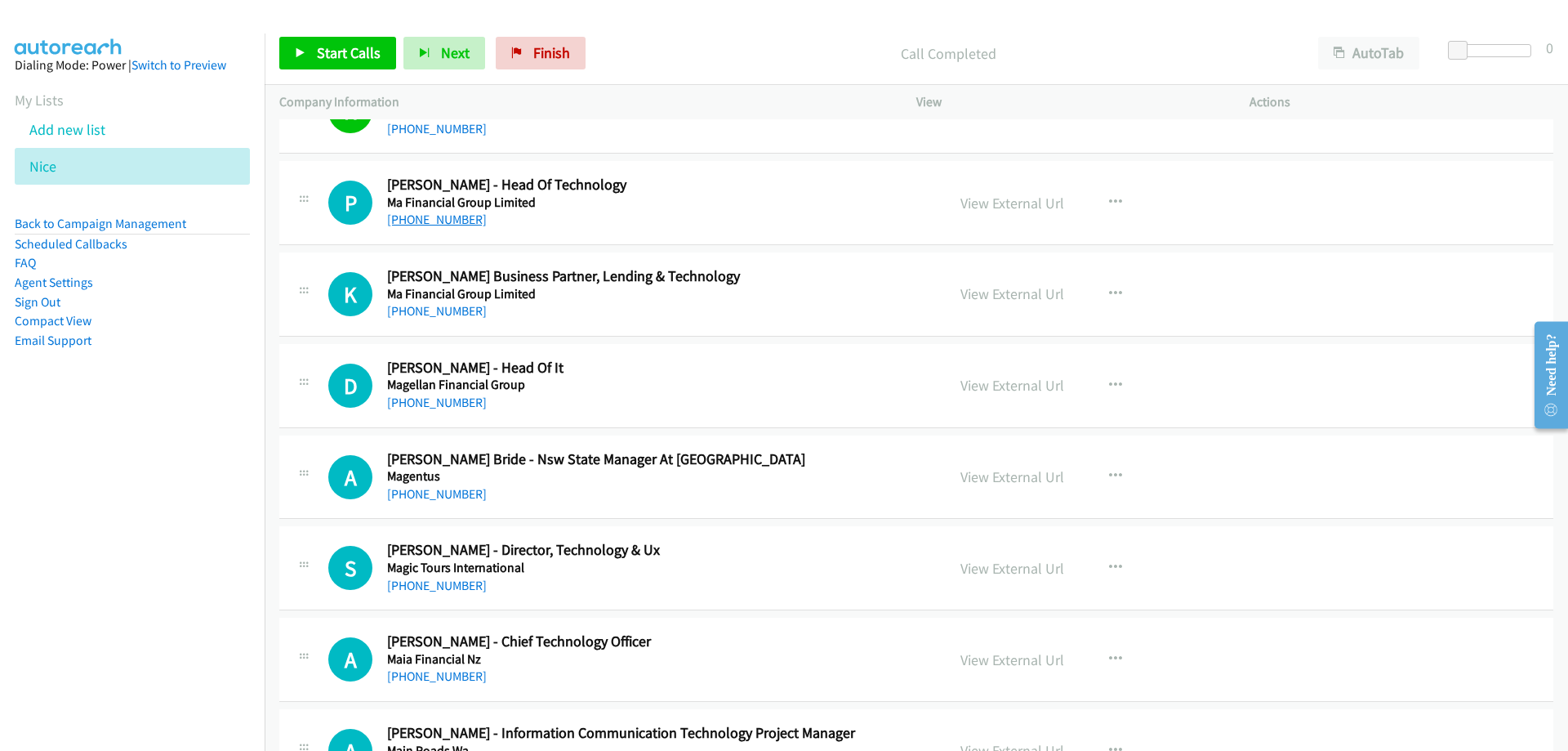
click at [418, 220] on link "[PHONE_NUMBER]" at bounding box center [437, 220] width 99 height 16
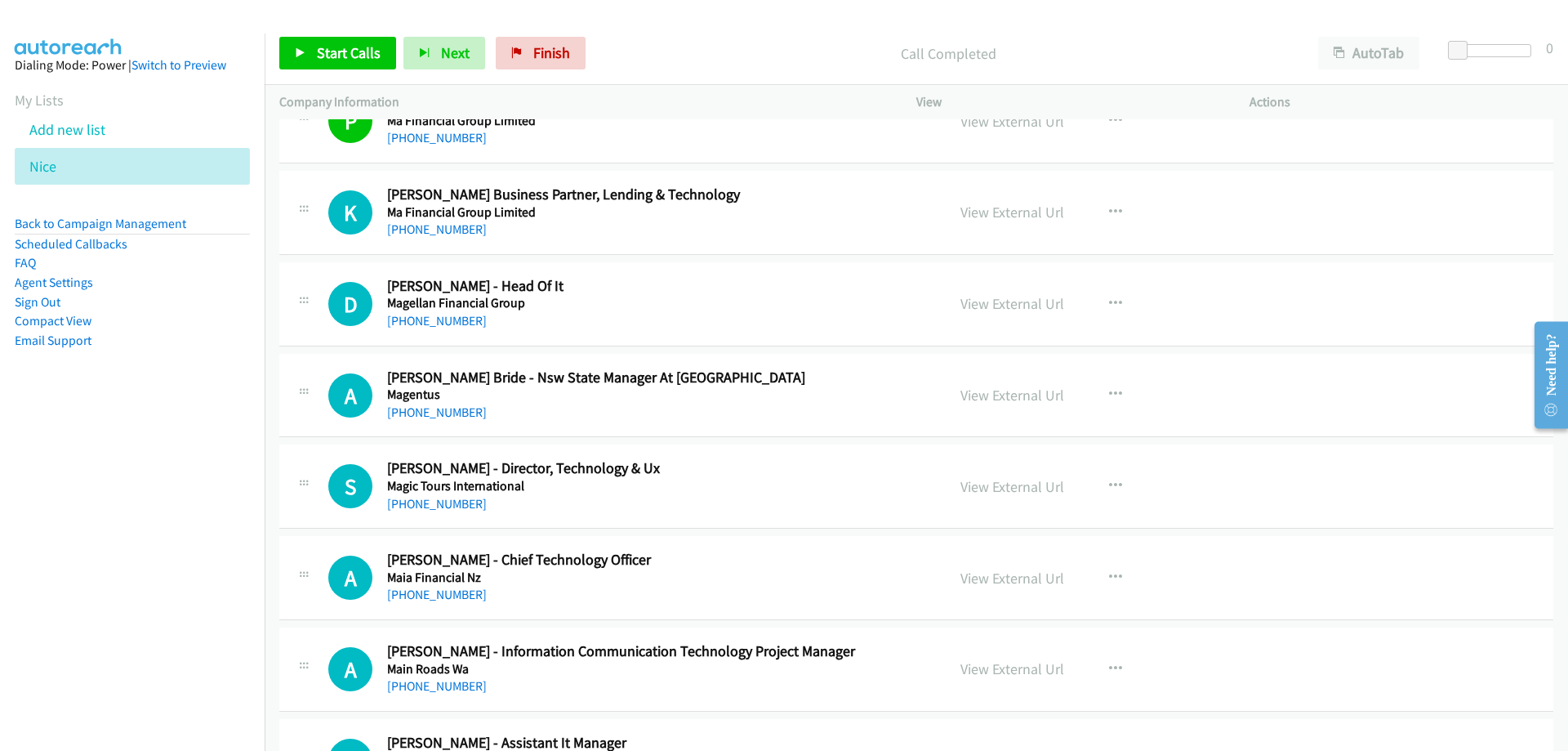
scroll to position [818, 0]
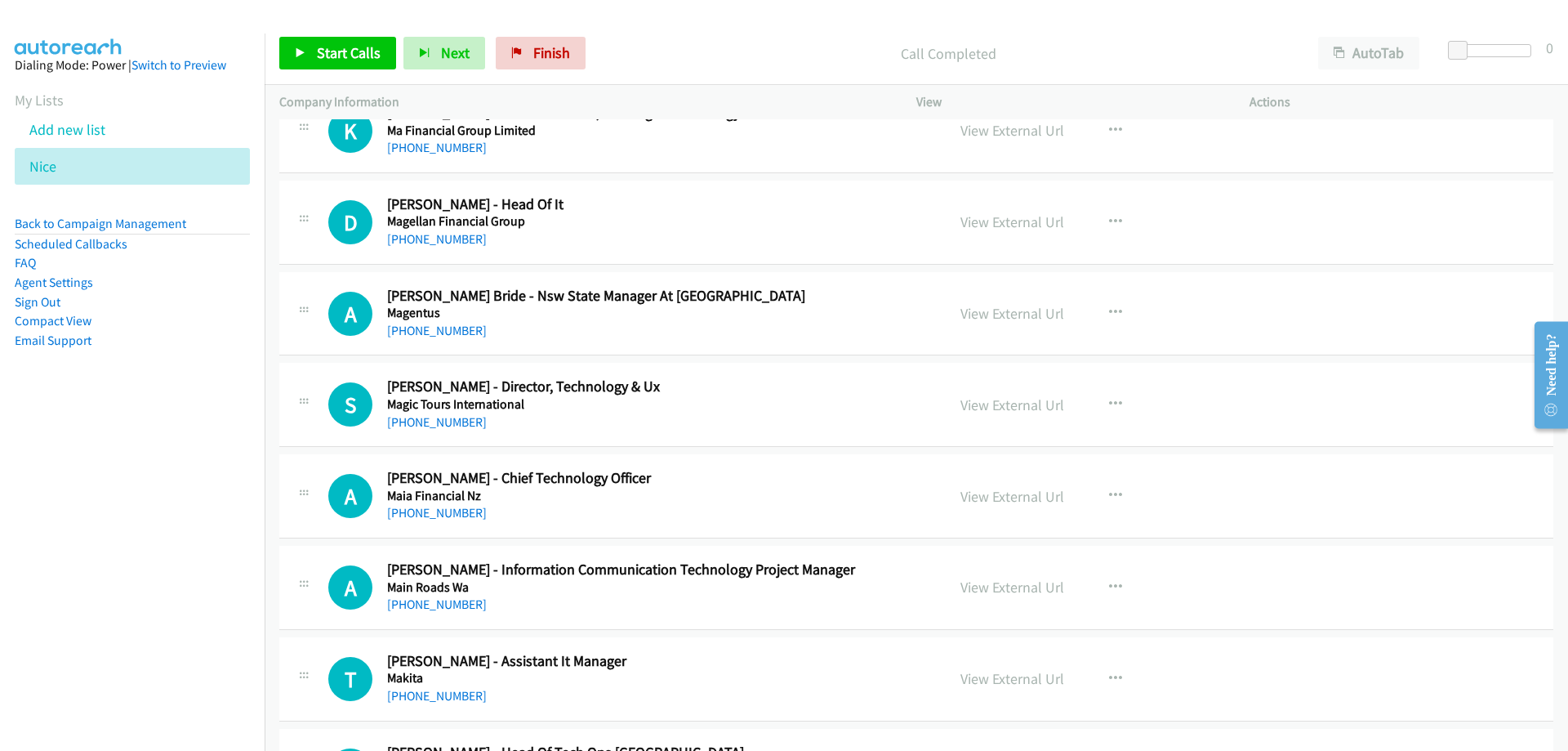
click at [458, 246] on div "[PHONE_NUMBER]" at bounding box center [656, 239] width 538 height 20
click at [458, 237] on link "[PHONE_NUMBER]" at bounding box center [437, 239] width 99 height 16
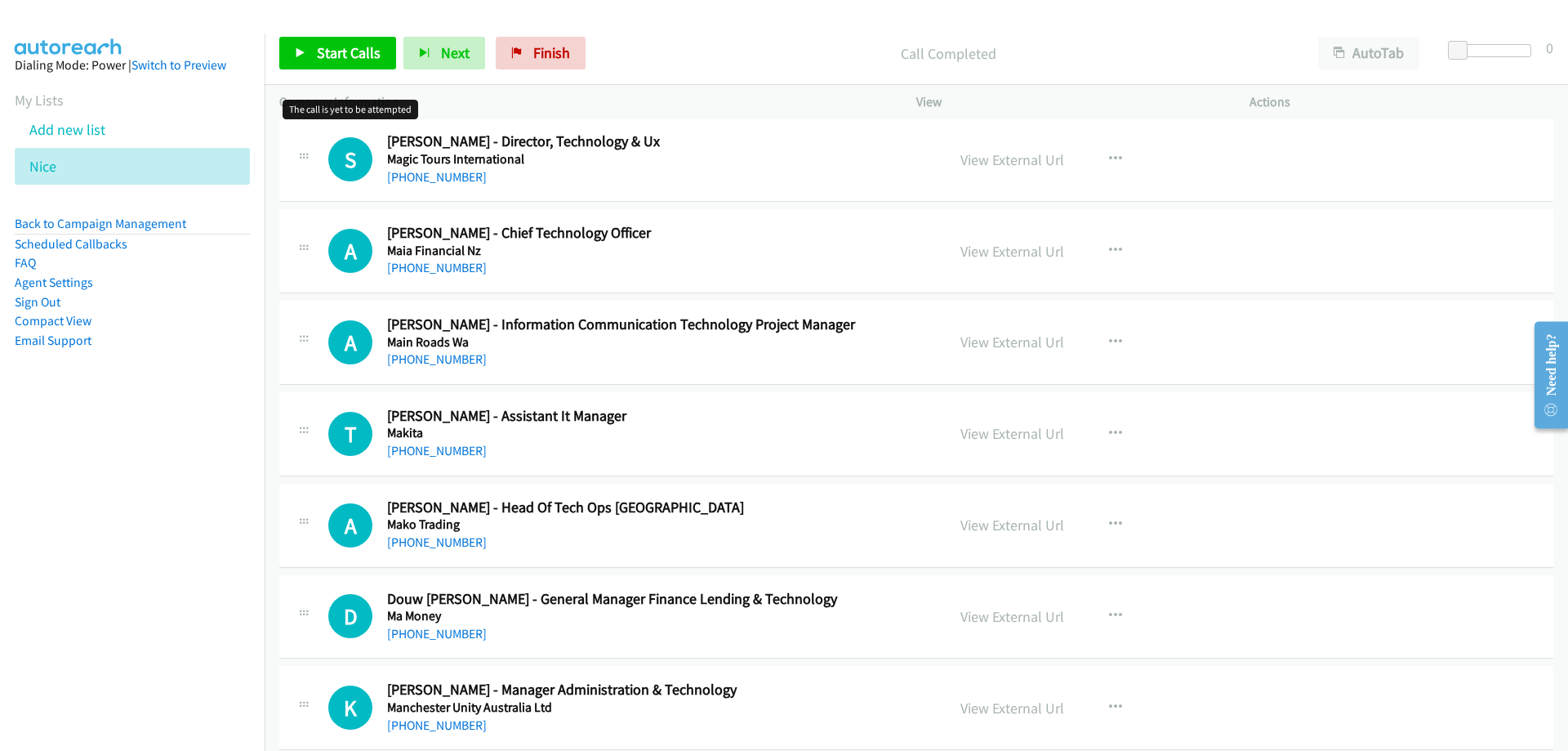
scroll to position [1144, 0]
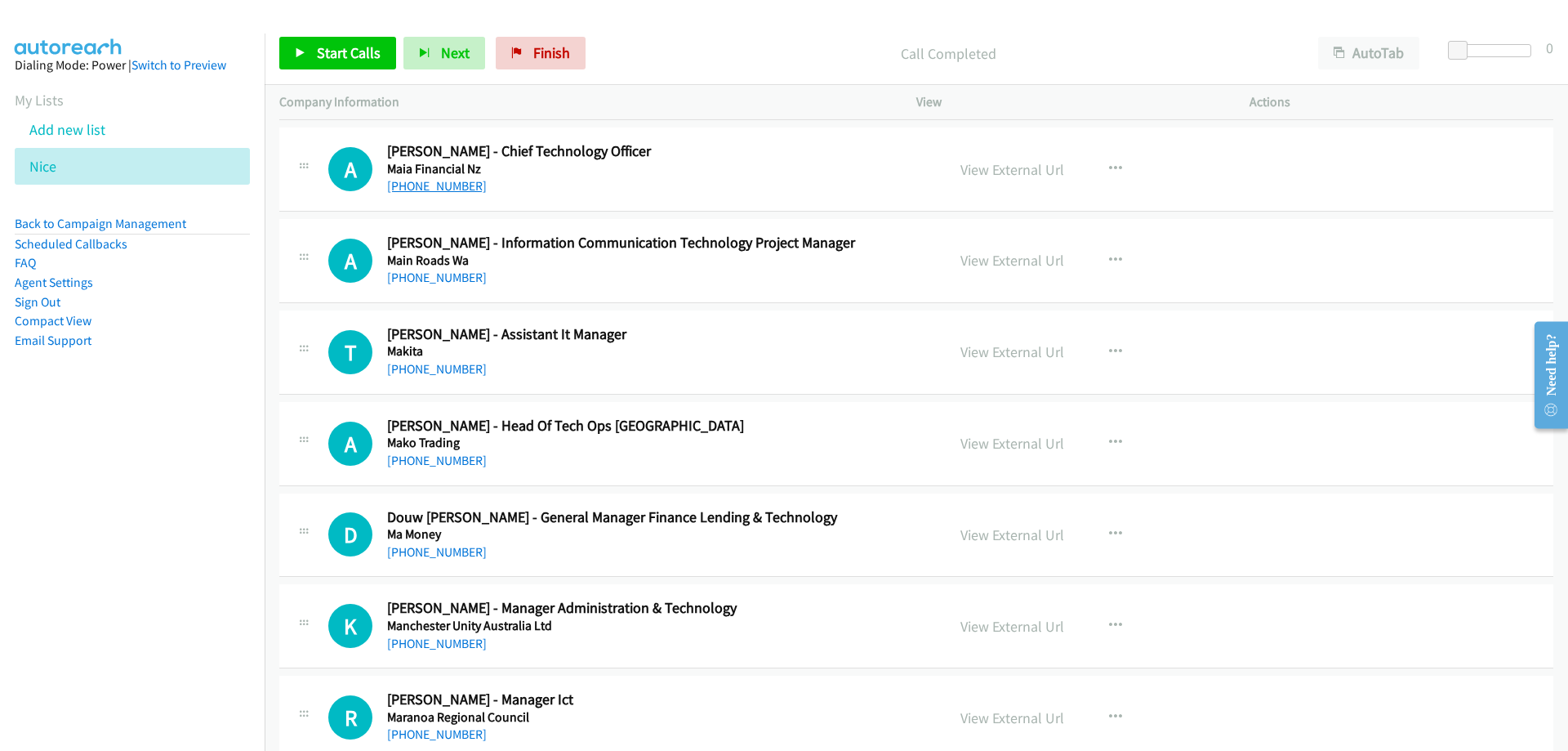
click at [403, 191] on link "[PHONE_NUMBER]" at bounding box center [437, 186] width 99 height 16
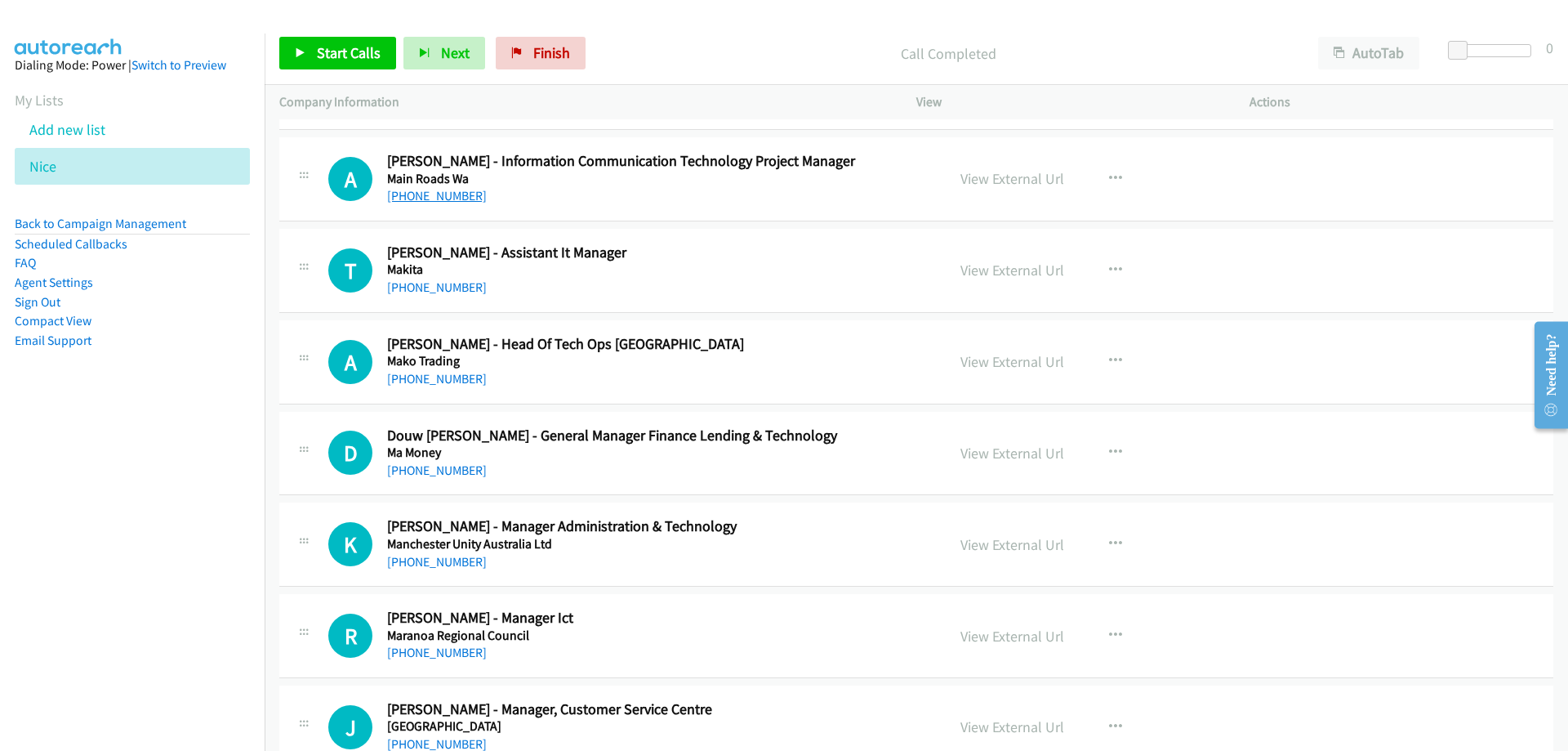
click at [434, 197] on link "[PHONE_NUMBER]" at bounding box center [437, 196] width 99 height 16
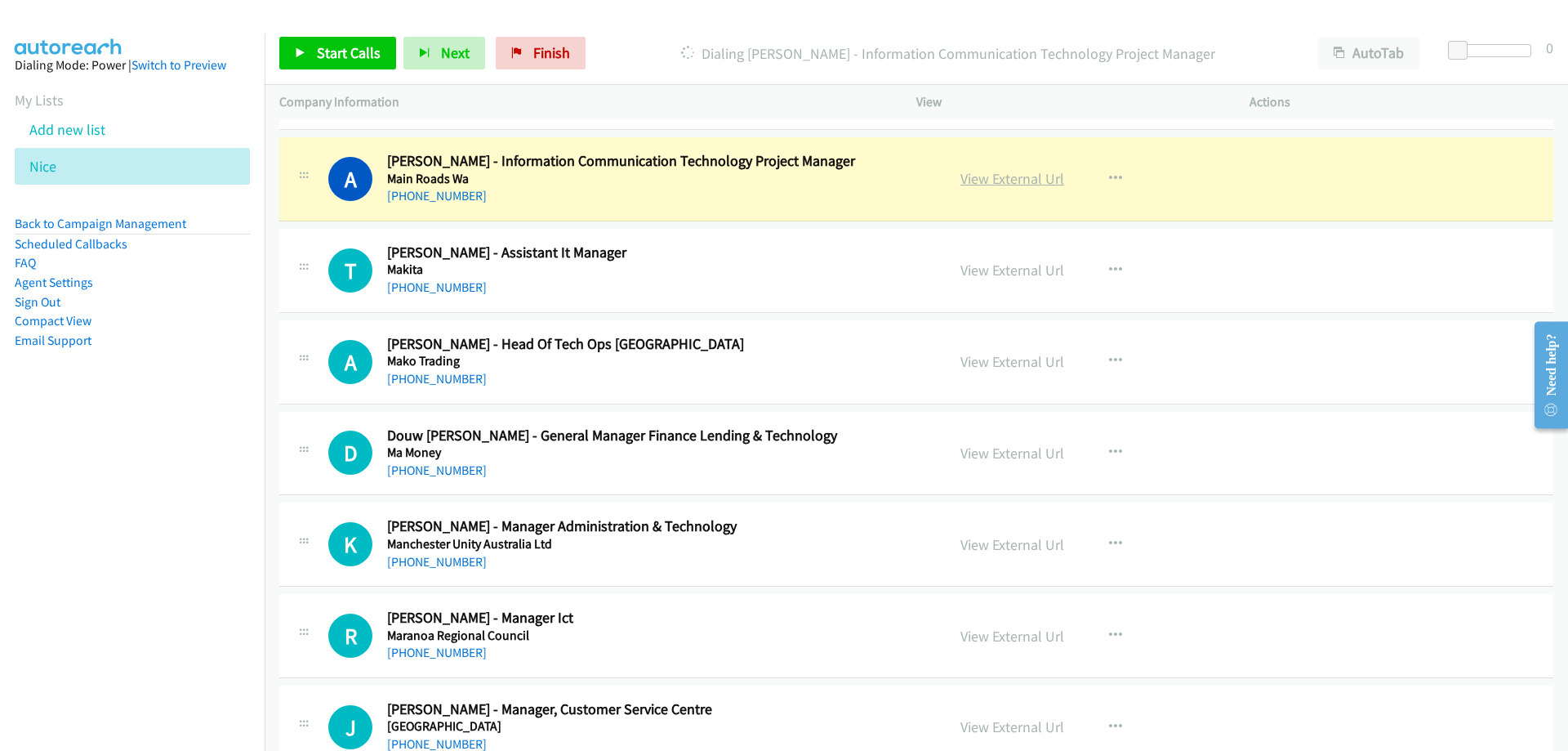
click at [1031, 181] on link "View External Url" at bounding box center [1012, 178] width 103 height 19
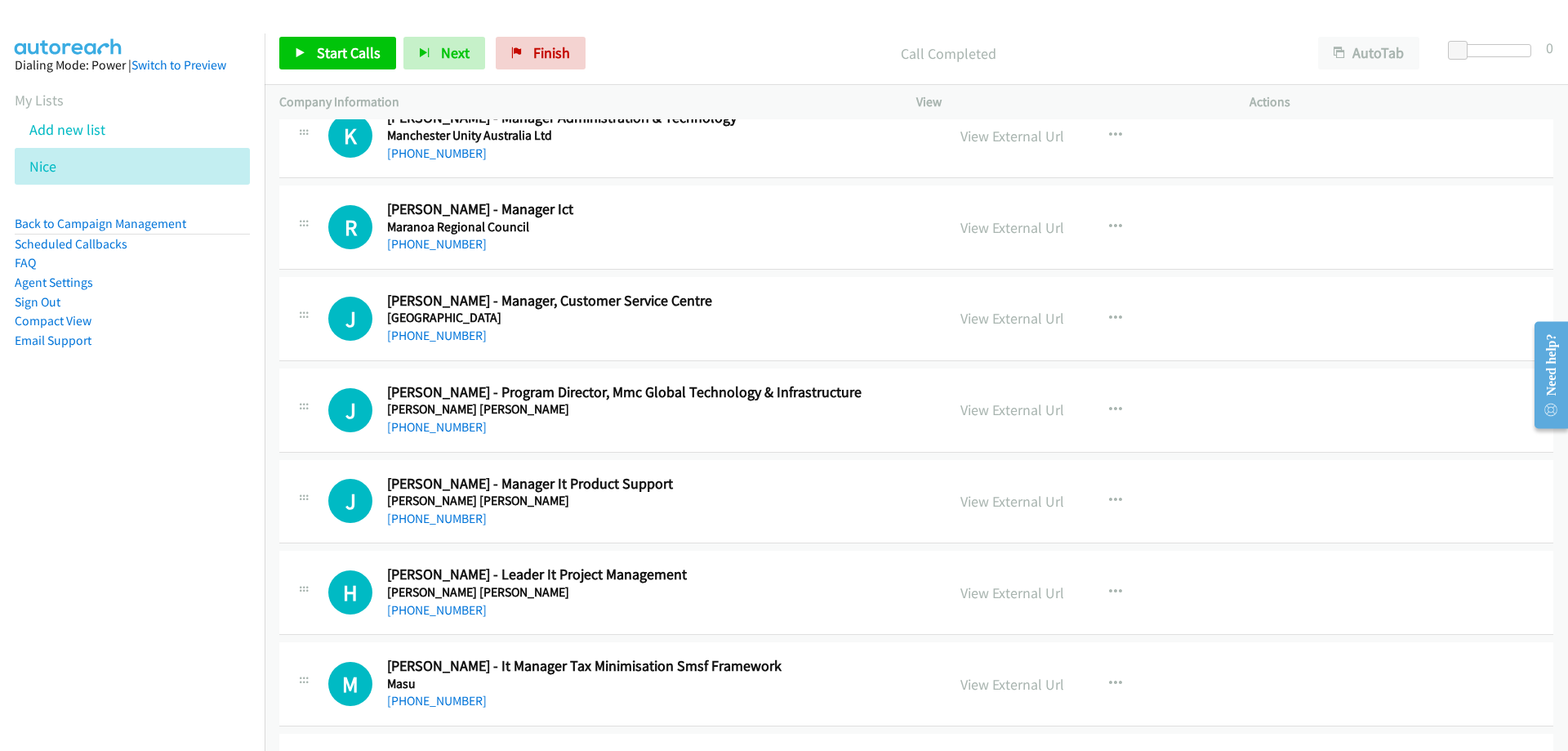
scroll to position [1716, 0]
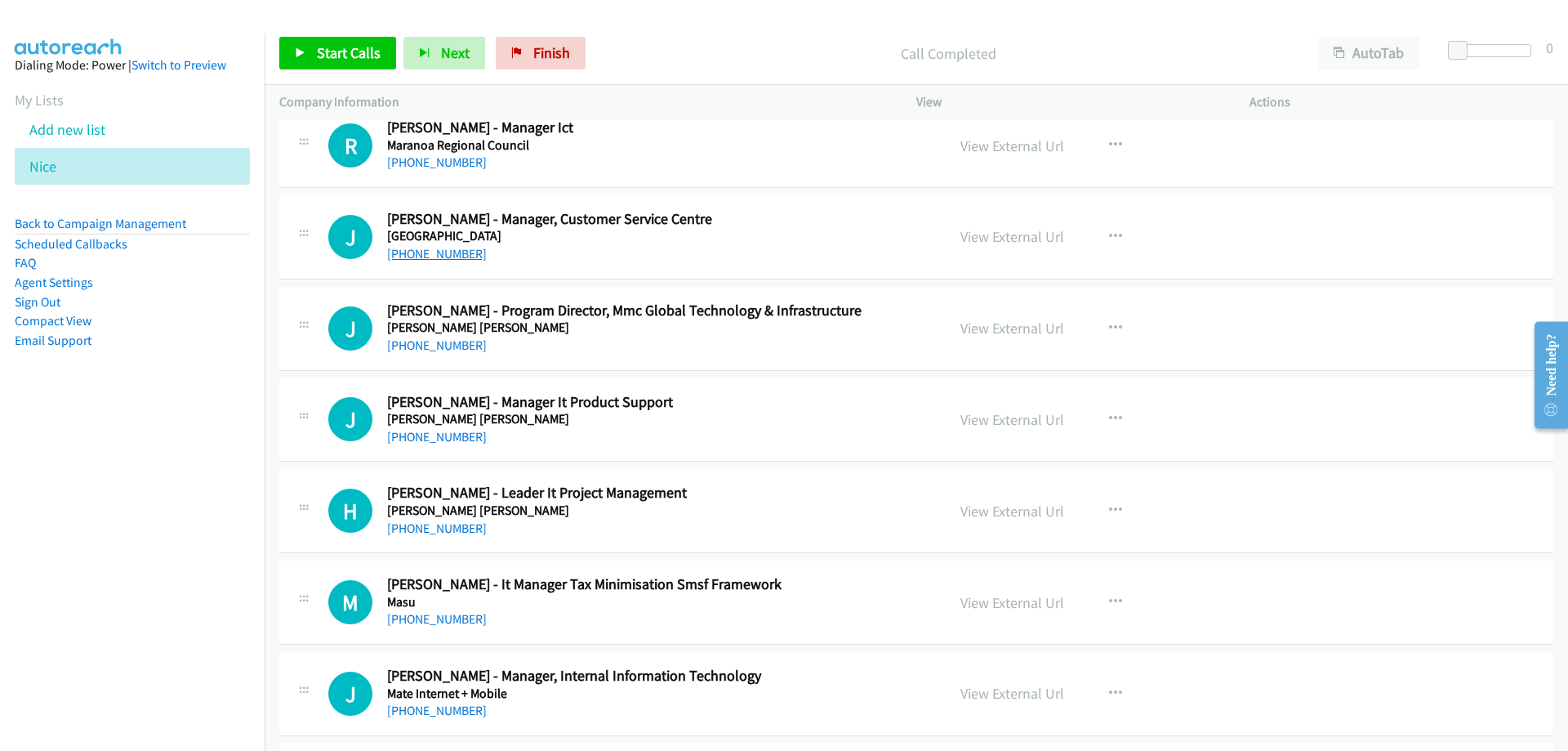
click at [457, 254] on link "[PHONE_NUMBER]" at bounding box center [437, 254] width 99 height 16
click at [440, 164] on link "[PHONE_NUMBER]" at bounding box center [437, 162] width 99 height 16
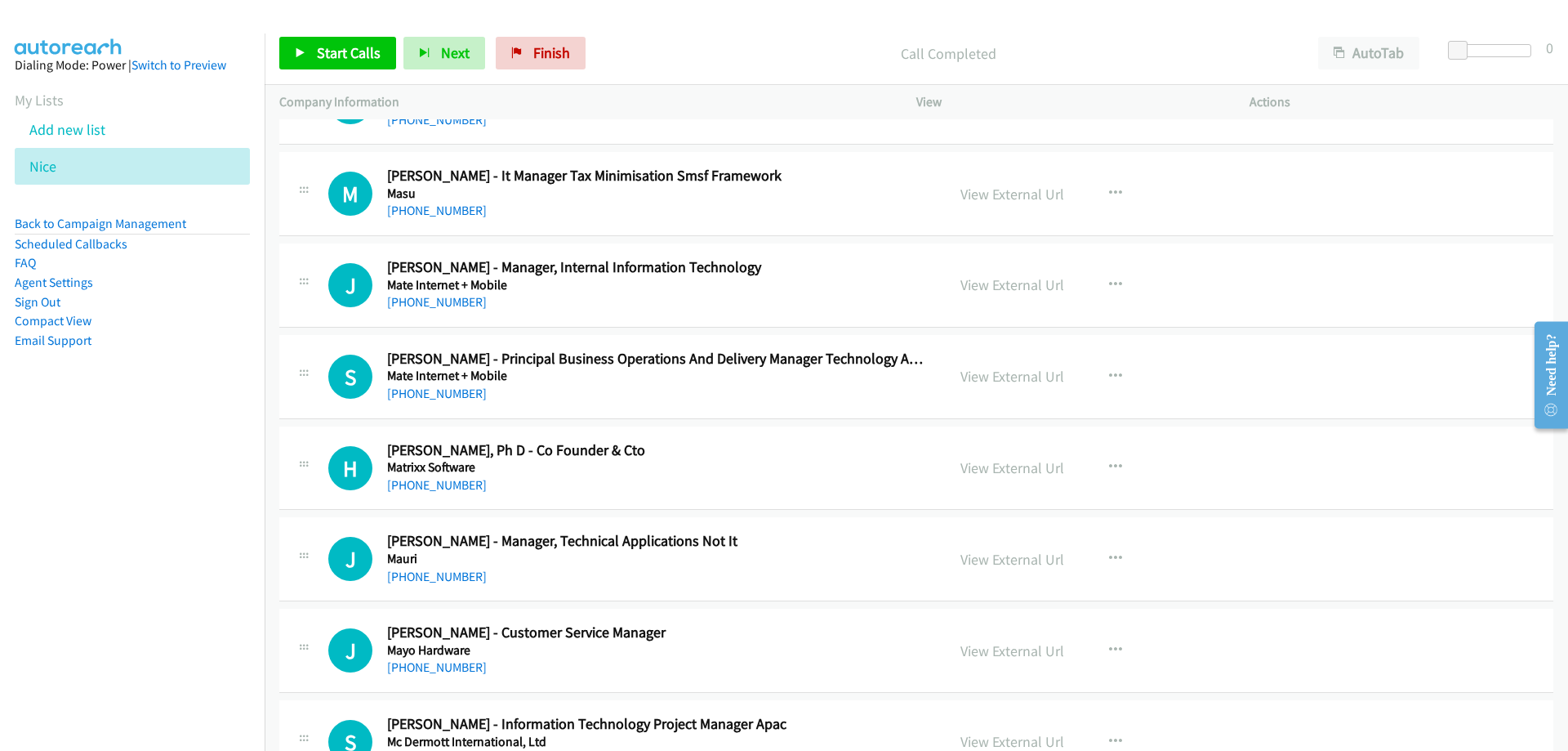
scroll to position [2206, 0]
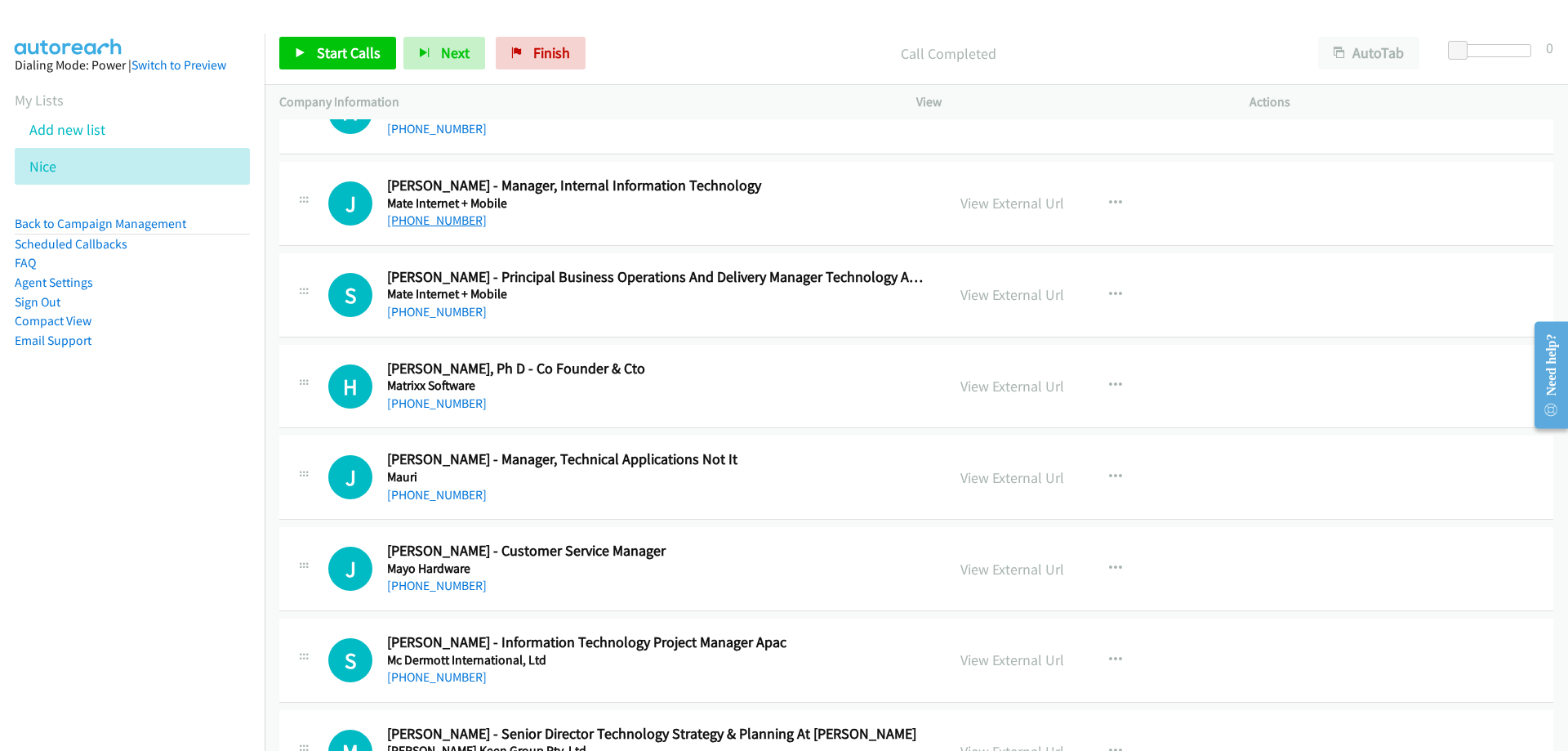
click at [469, 218] on link "[PHONE_NUMBER]" at bounding box center [437, 221] width 99 height 16
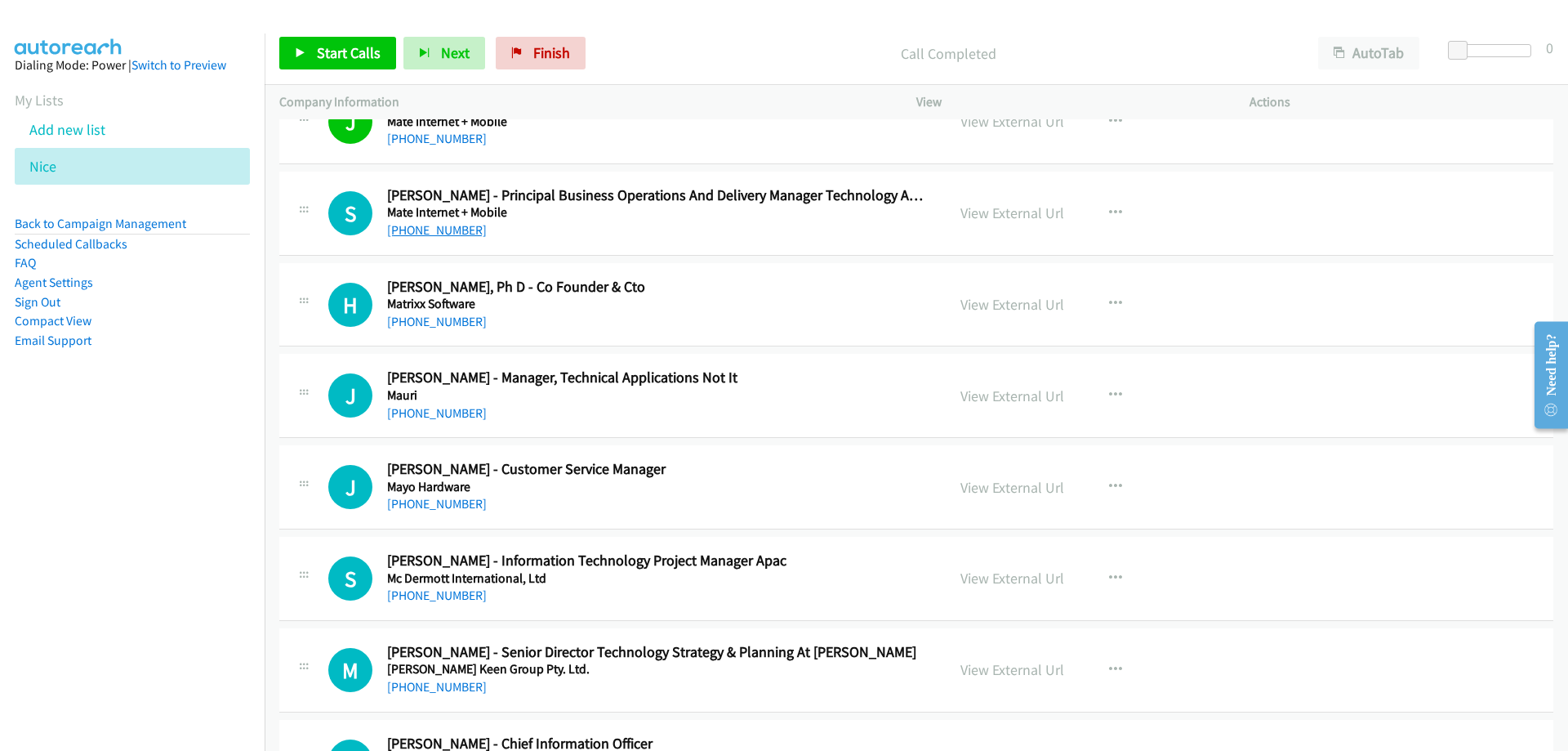
click at [463, 229] on link "[PHONE_NUMBER]" at bounding box center [437, 230] width 99 height 16
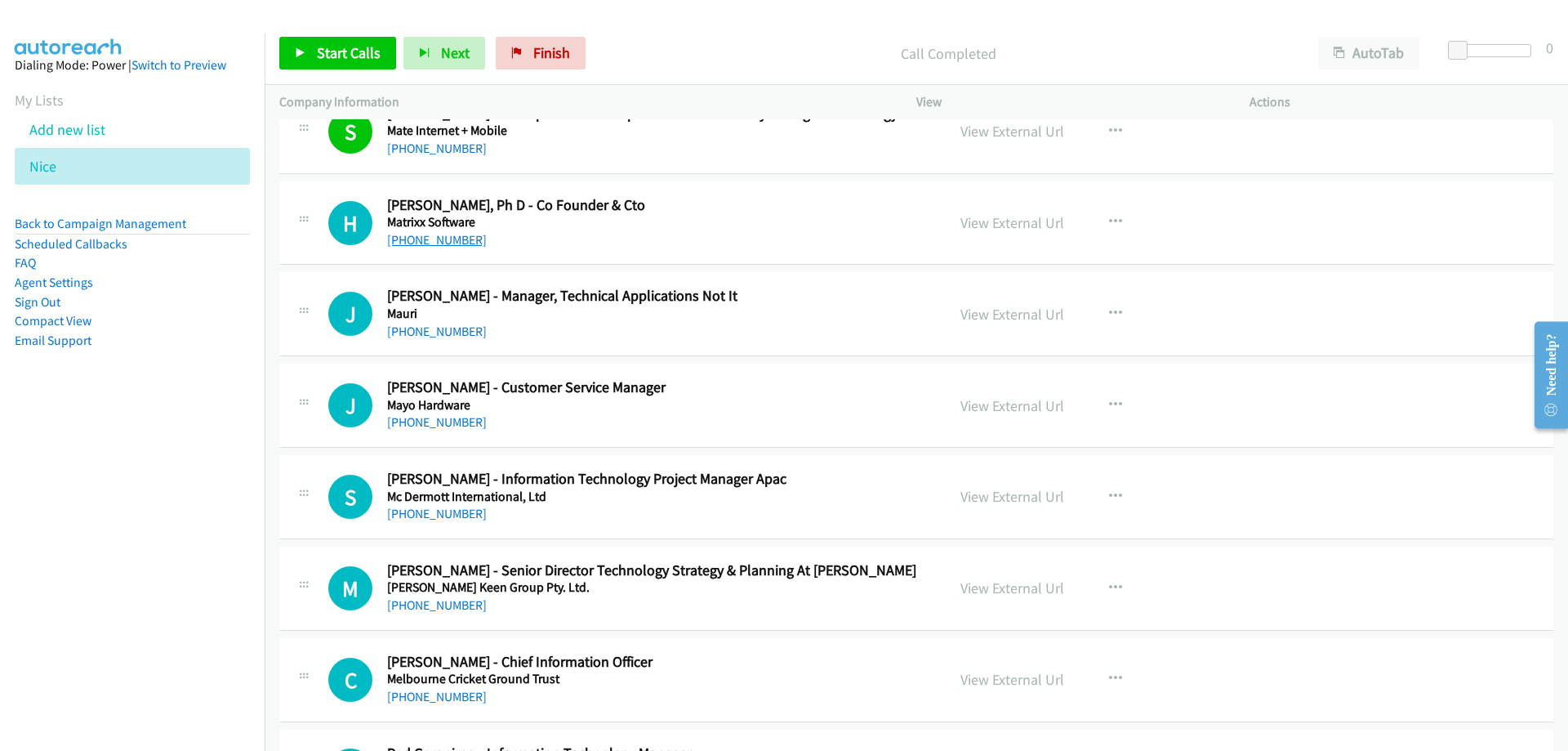
click at [454, 246] on link "[PHONE_NUMBER]" at bounding box center [437, 240] width 99 height 16
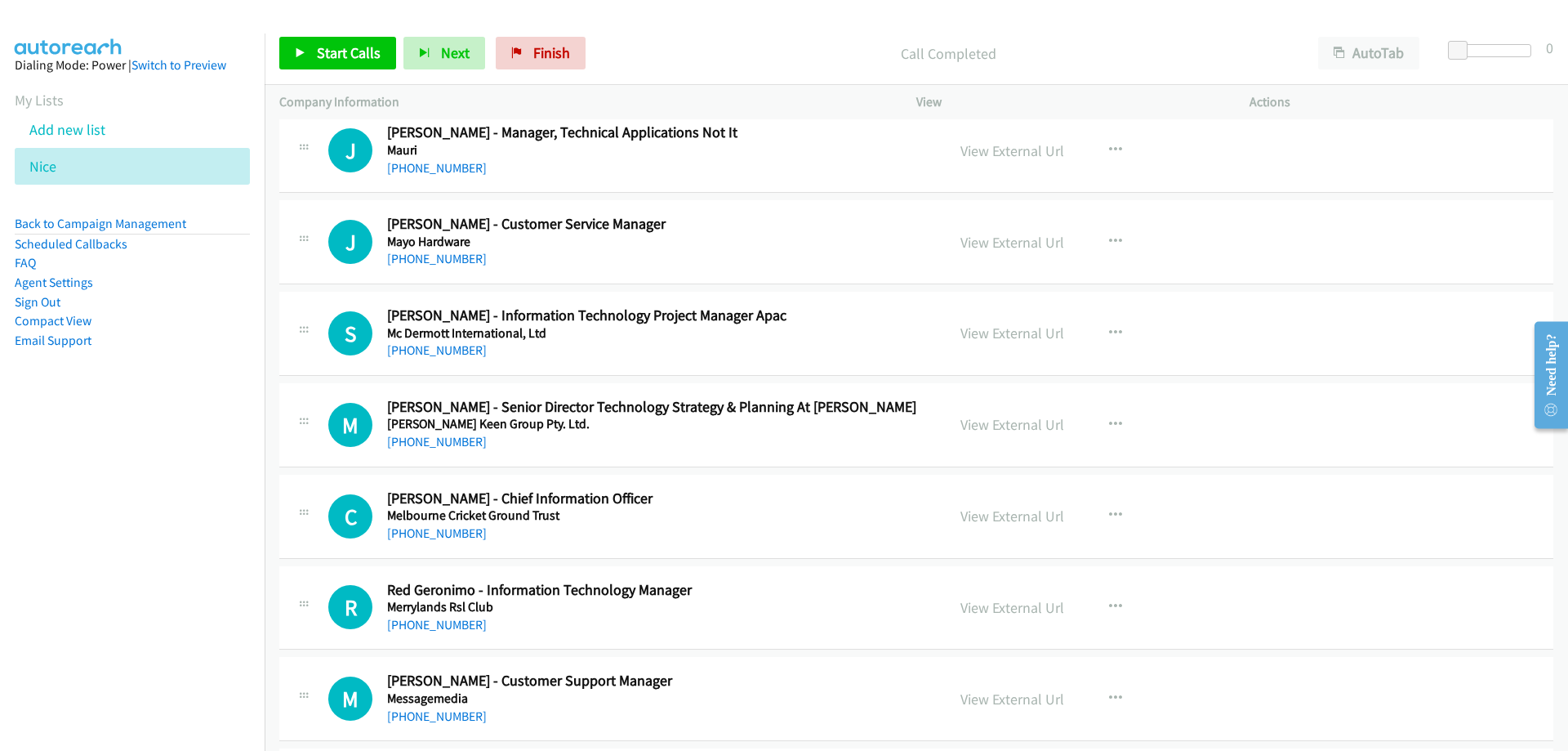
scroll to position [2615, 0]
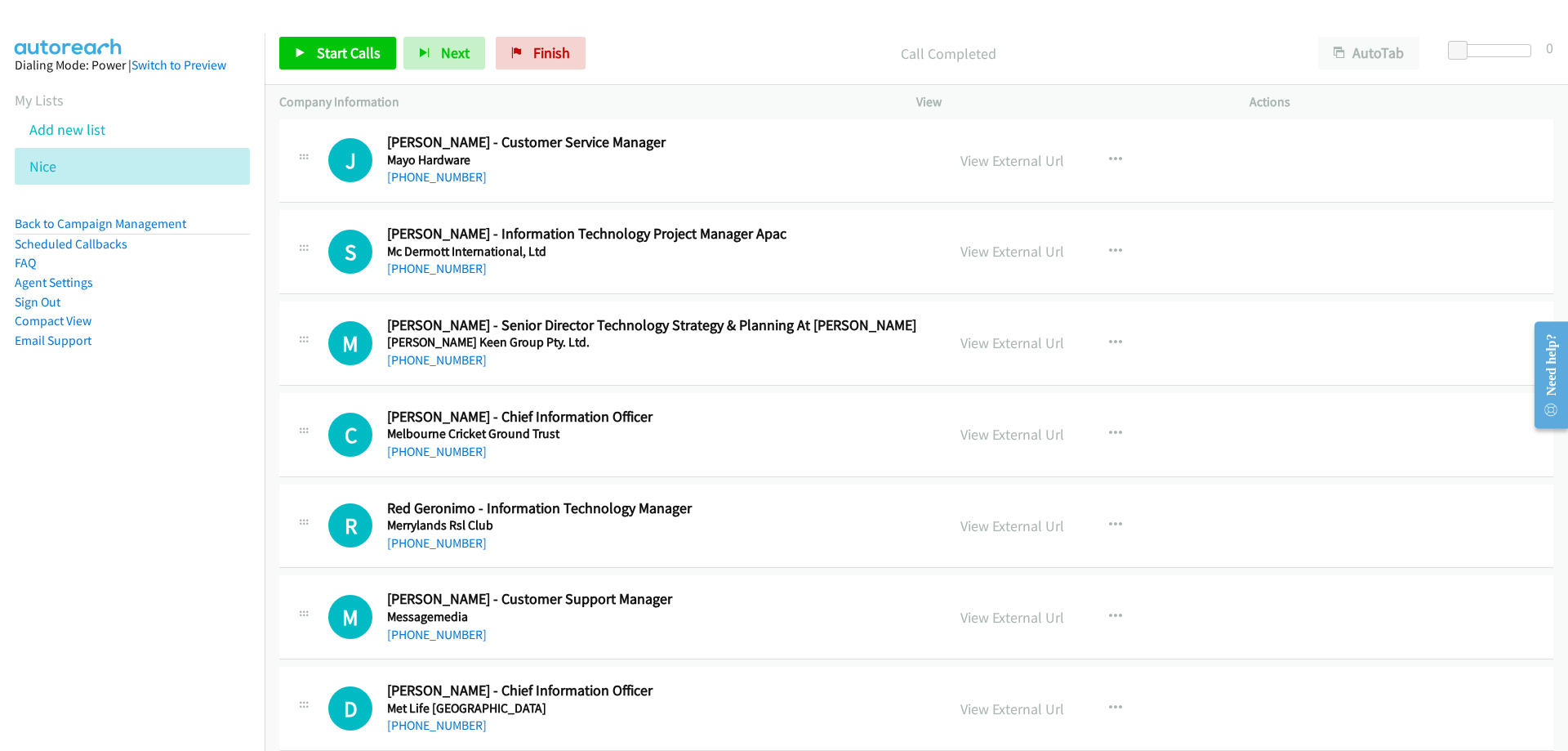
click at [461, 186] on div "[PHONE_NUMBER]" at bounding box center [656, 178] width 538 height 20
click at [458, 181] on link "[PHONE_NUMBER]" at bounding box center [437, 177] width 99 height 16
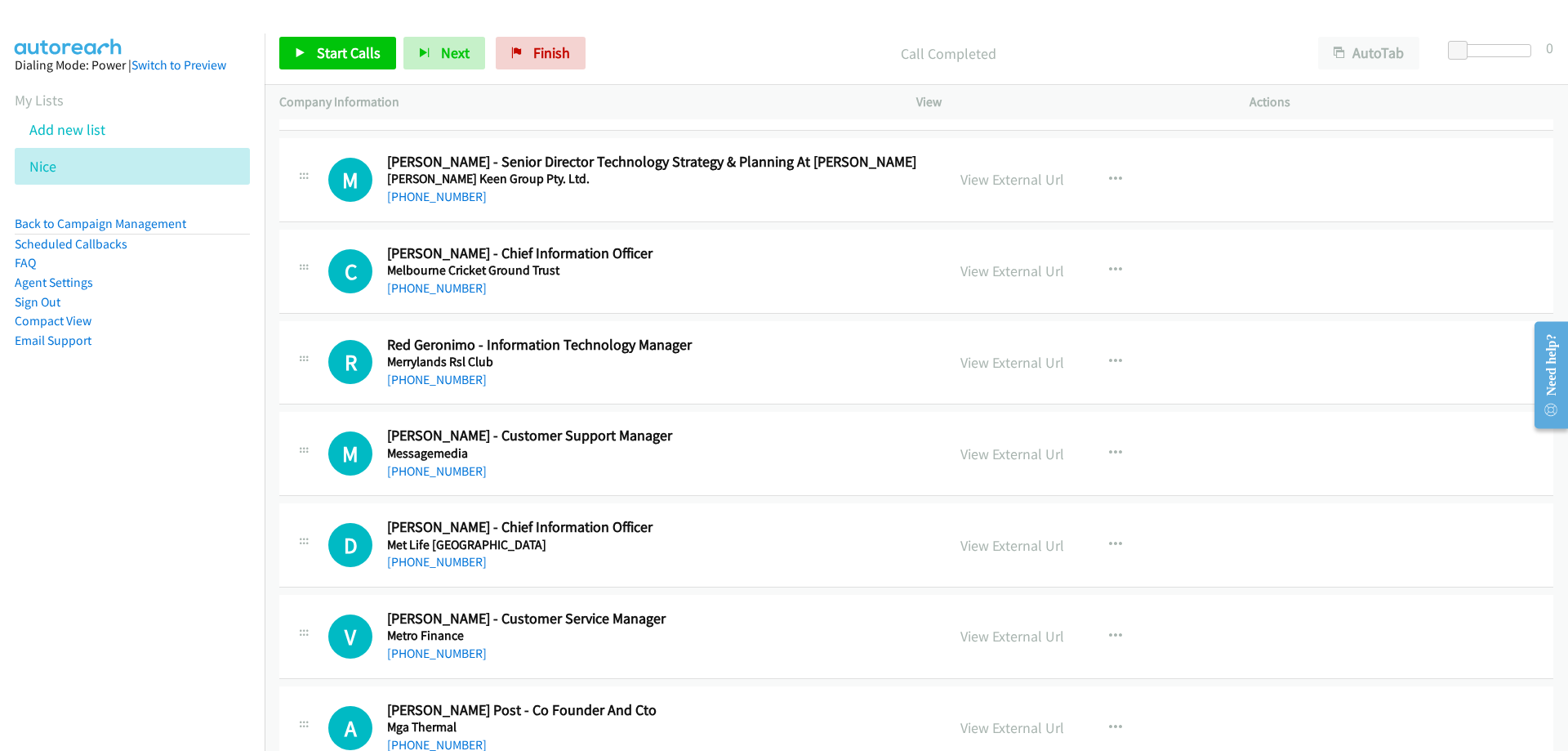
scroll to position [2860, 0]
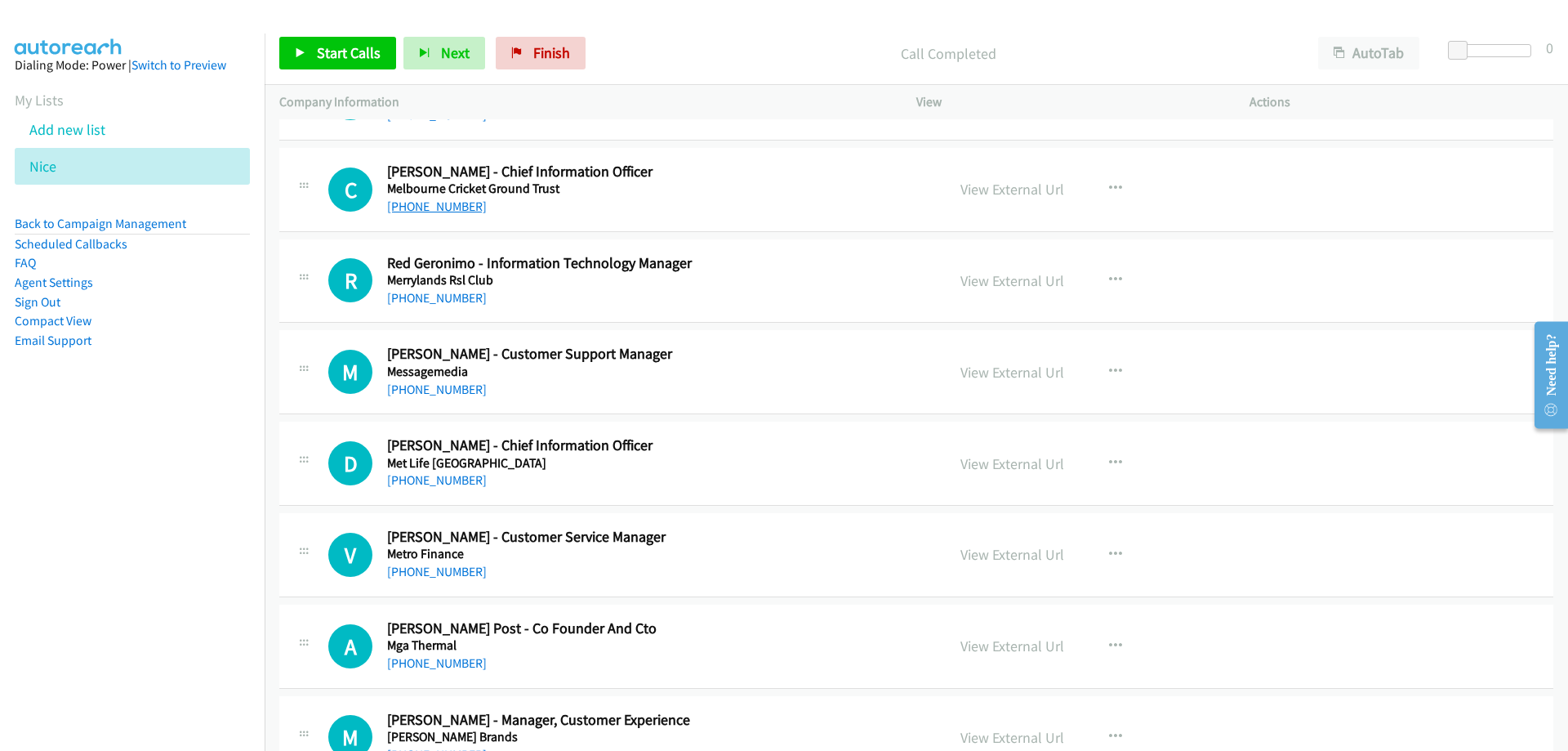
click at [449, 203] on link "[PHONE_NUMBER]" at bounding box center [437, 207] width 99 height 16
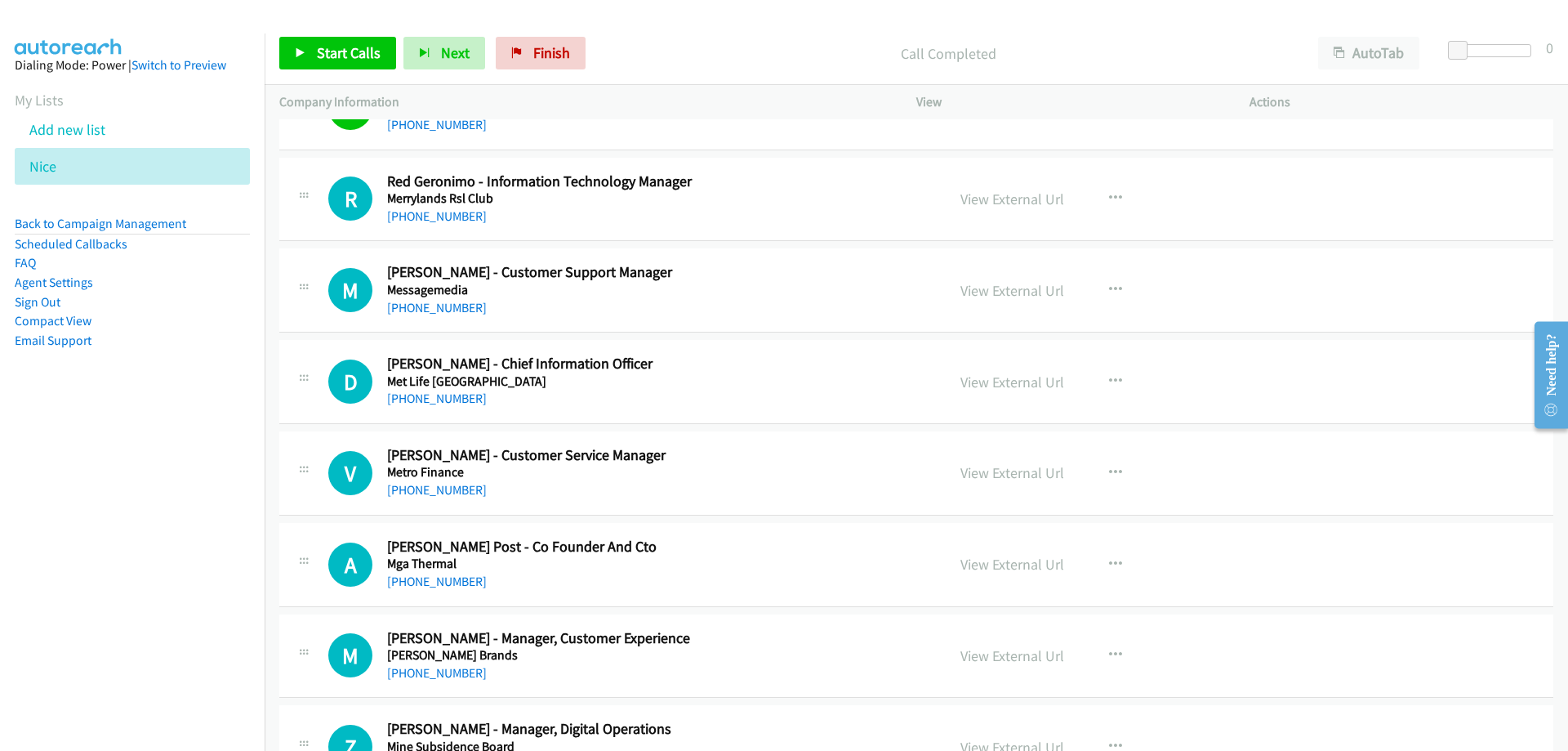
scroll to position [3023, 0]
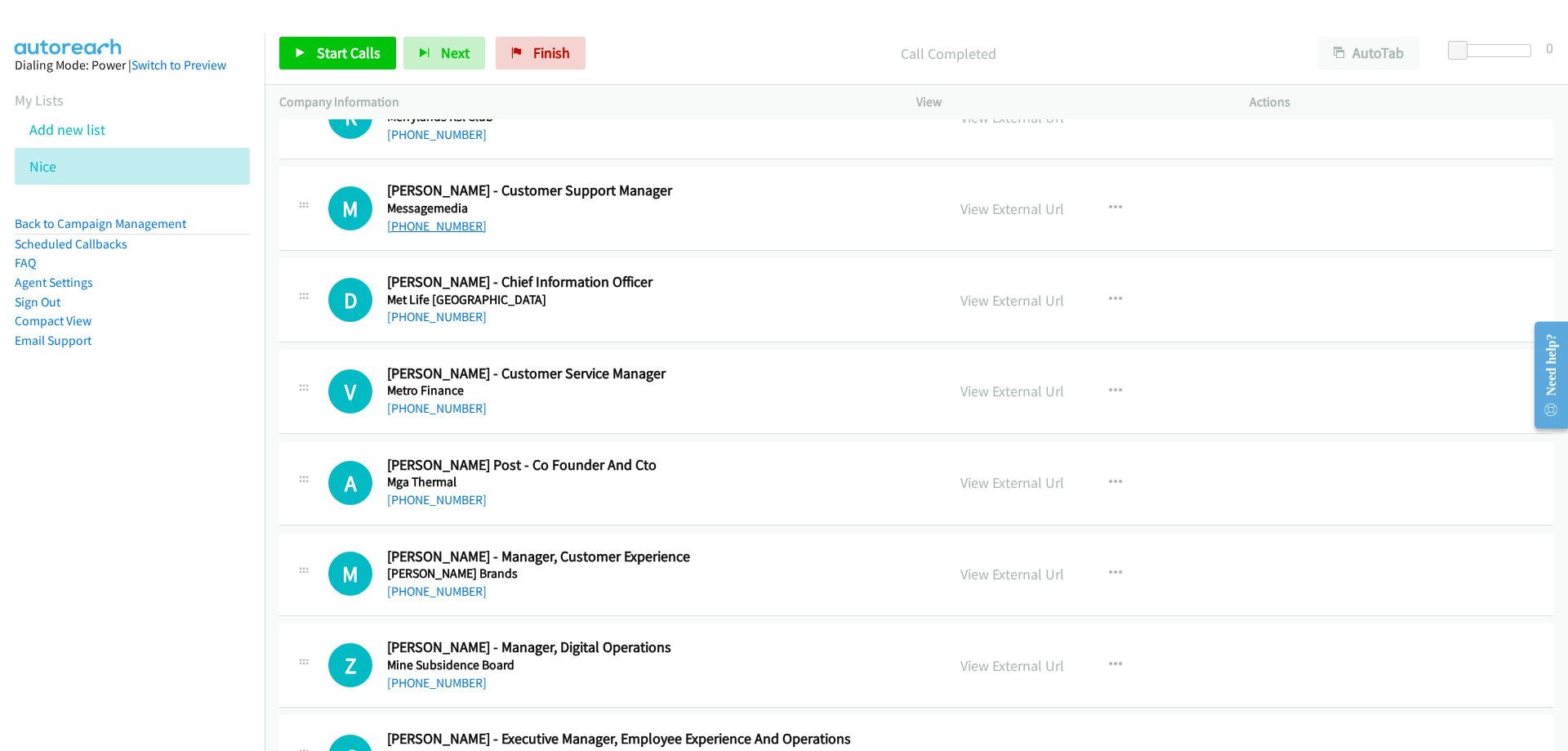
click at [454, 225] on link "[PHONE_NUMBER]" at bounding box center [437, 226] width 99 height 16
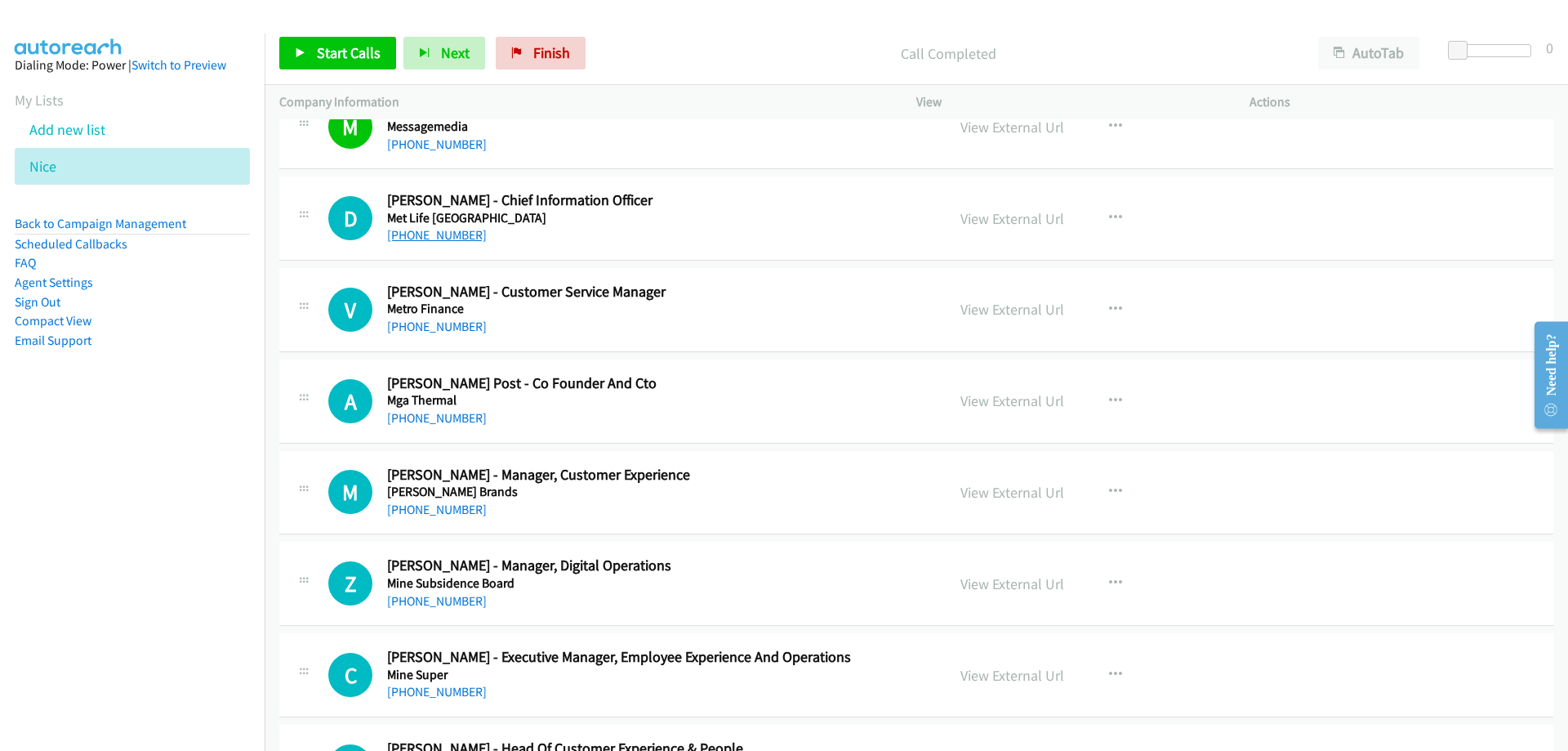
click at [444, 237] on link "[PHONE_NUMBER]" at bounding box center [437, 235] width 99 height 16
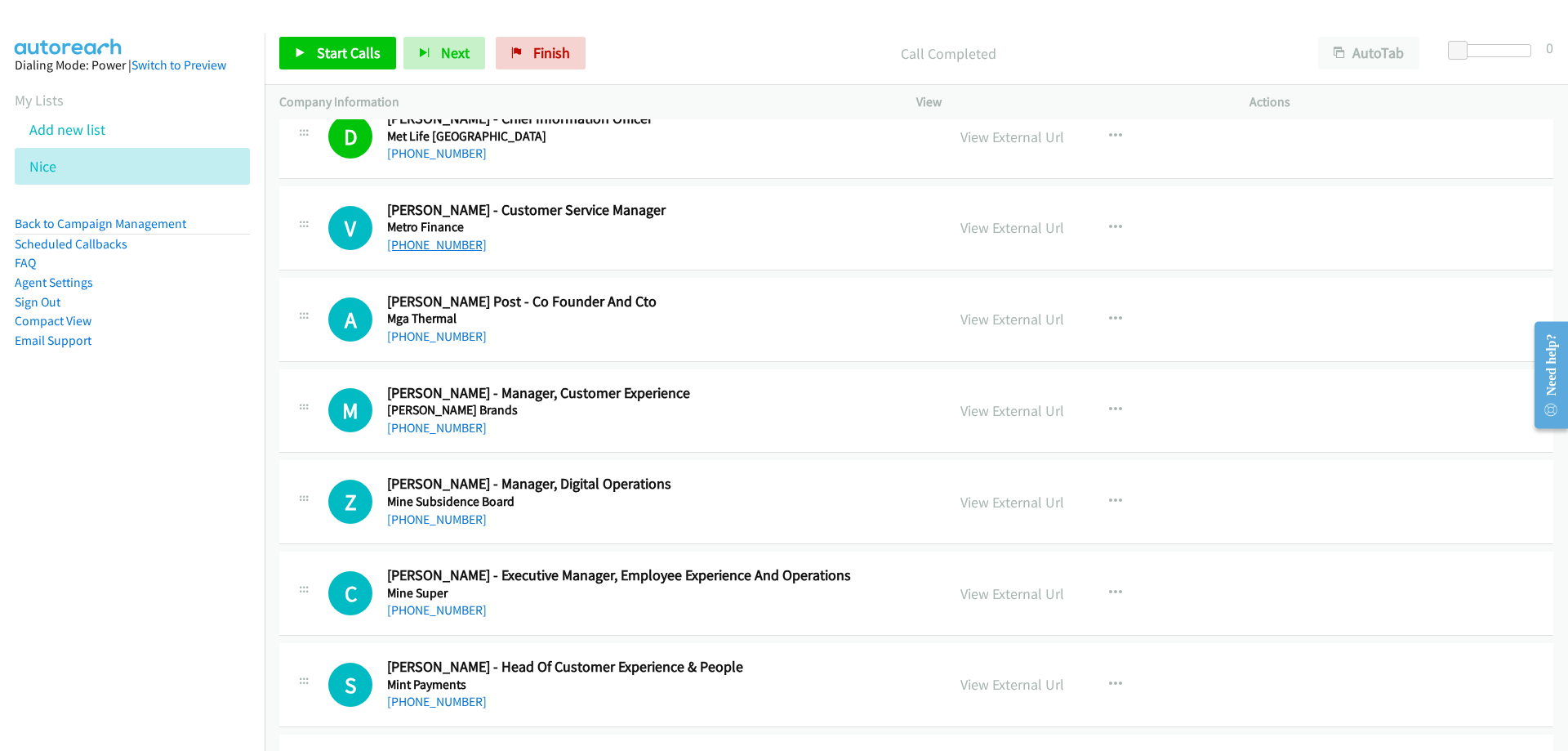
click at [421, 241] on link "[PHONE_NUMBER]" at bounding box center [437, 245] width 99 height 16
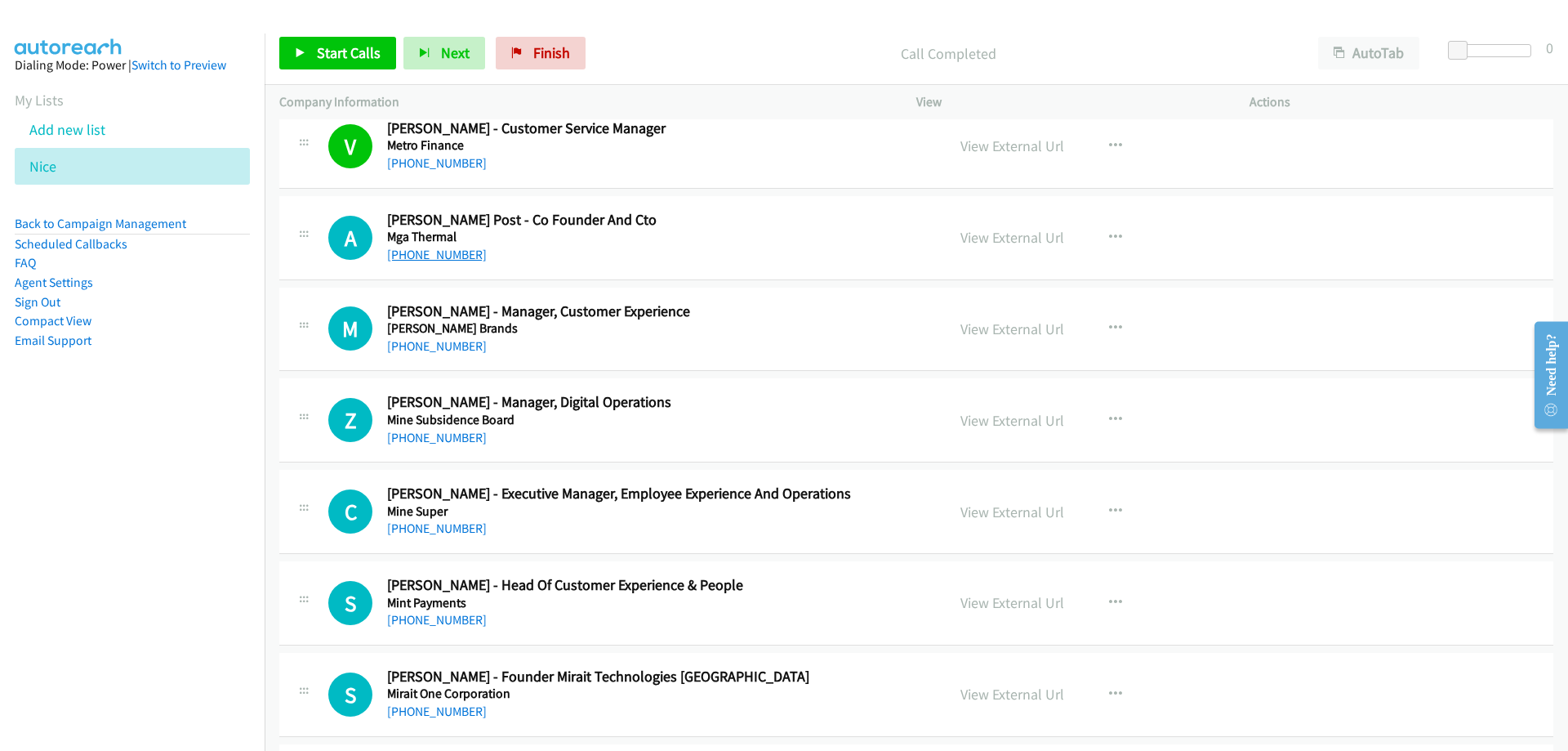
click at [452, 250] on link "[PHONE_NUMBER]" at bounding box center [437, 254] width 99 height 16
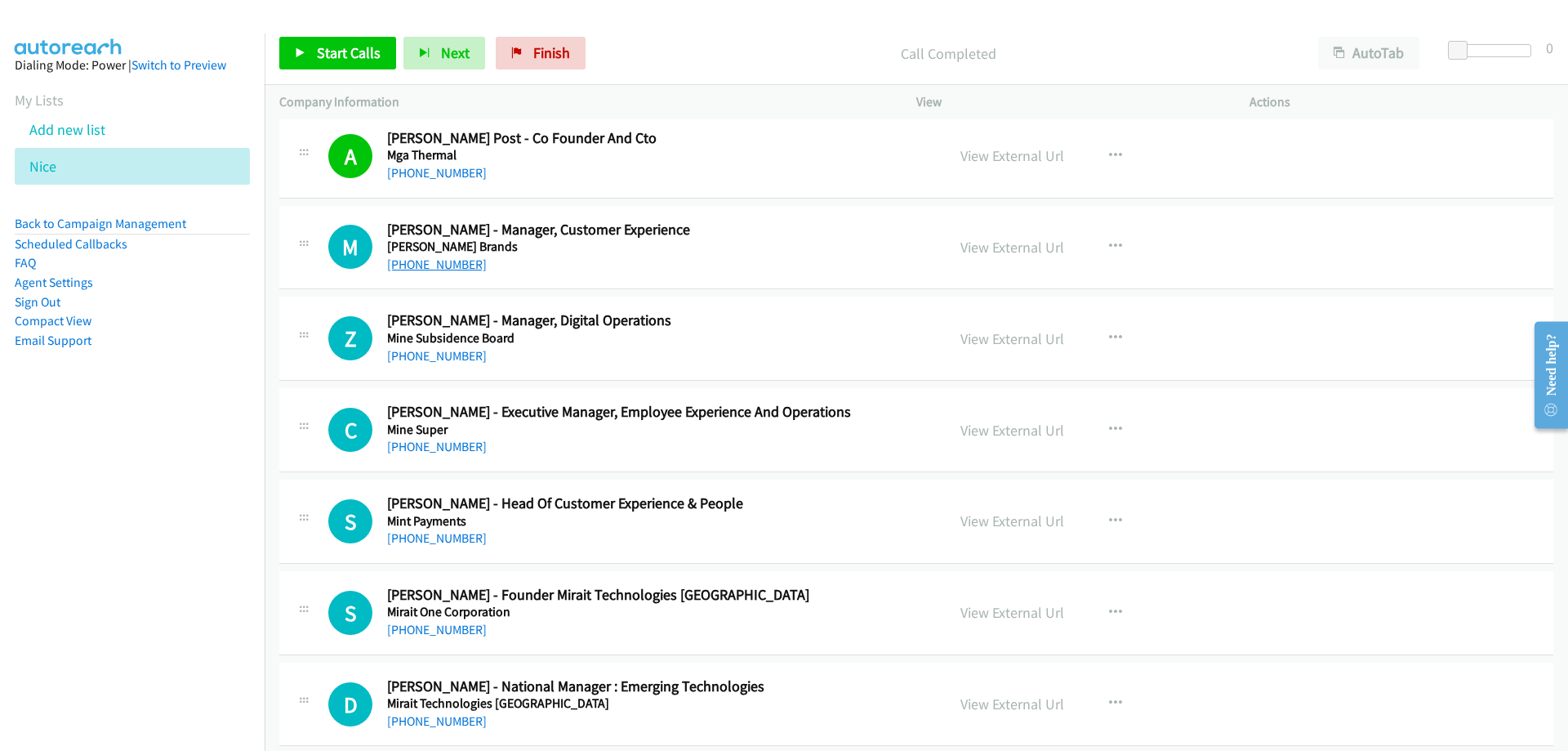
scroll to position [3432, 0]
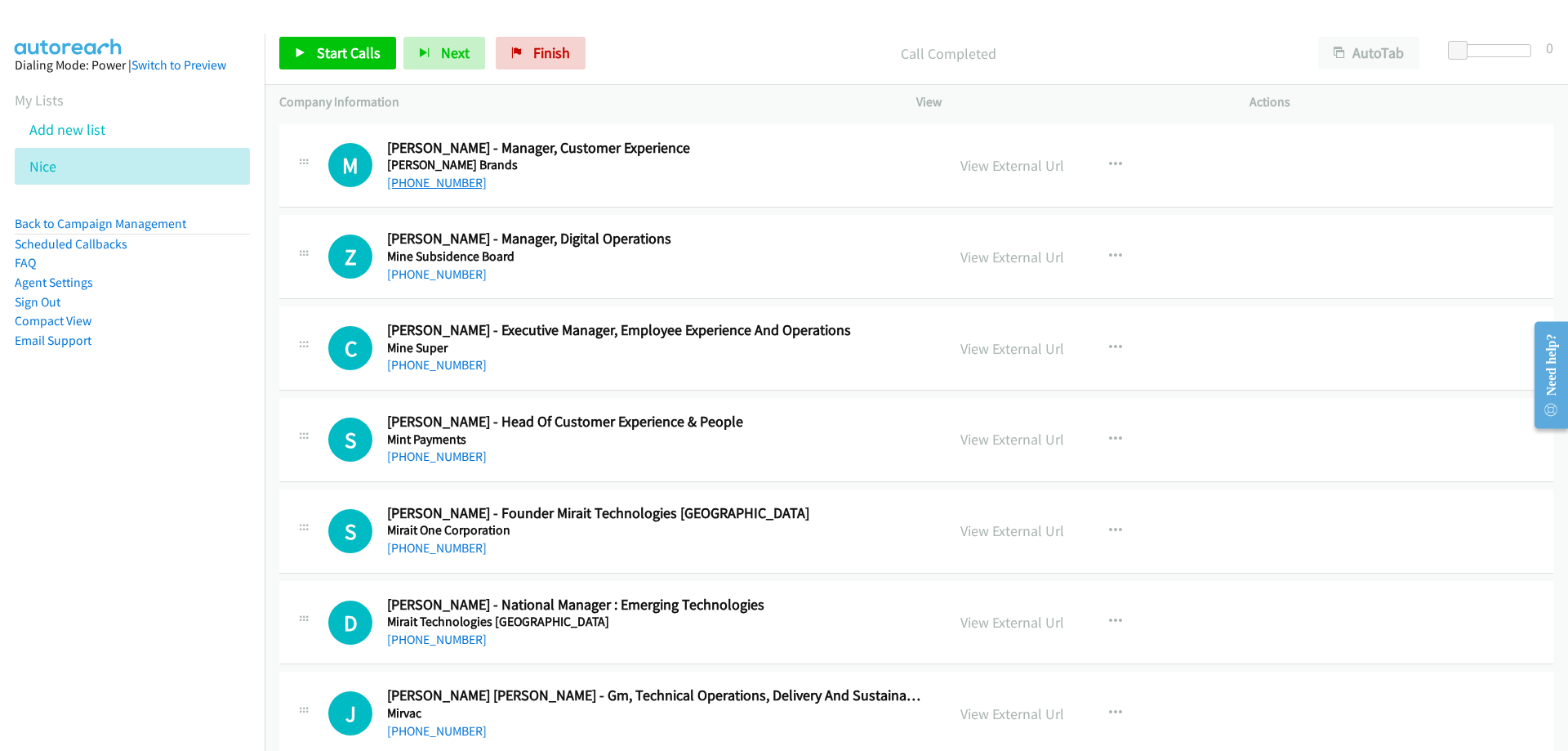
click at [449, 187] on link "[PHONE_NUMBER]" at bounding box center [437, 183] width 99 height 16
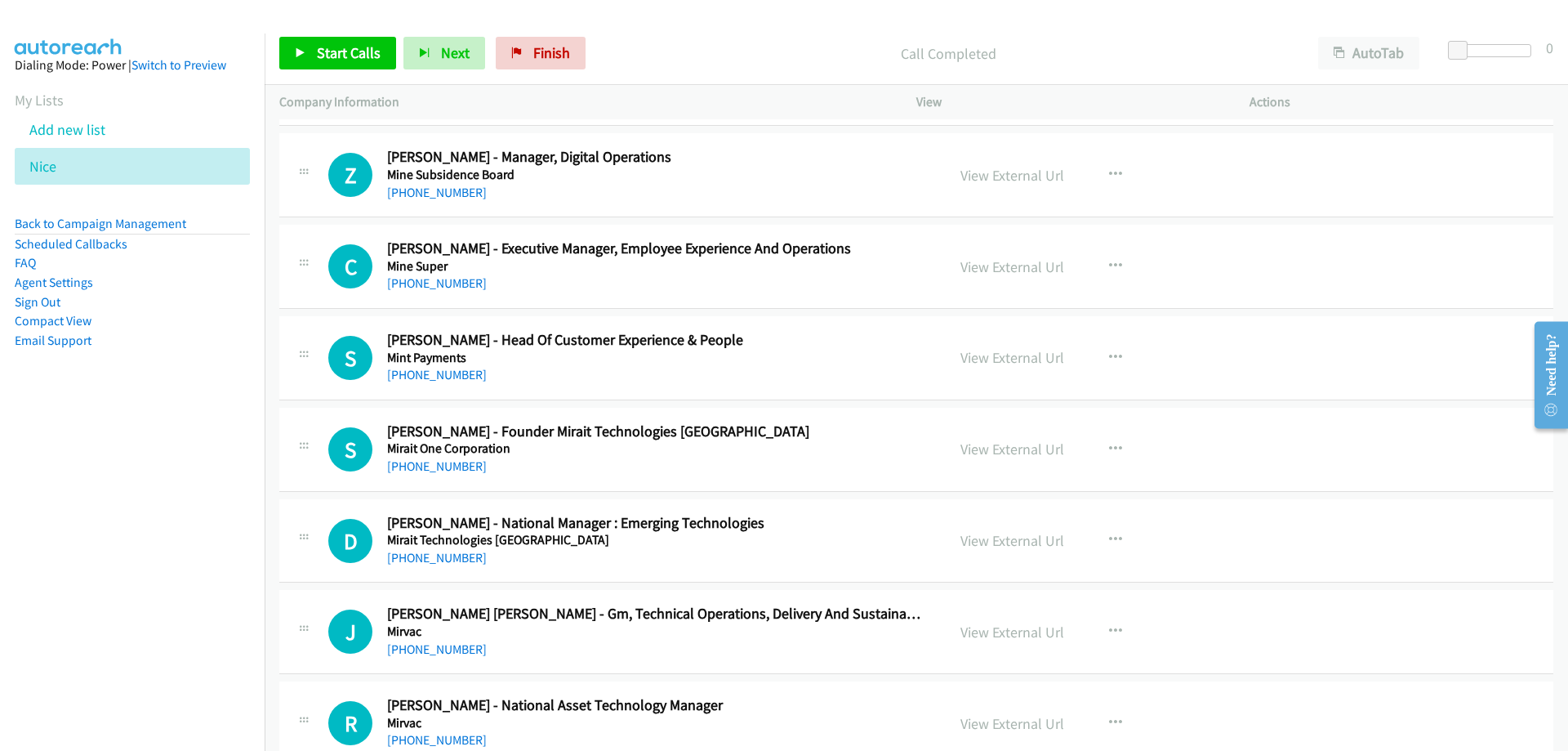
scroll to position [3595, 0]
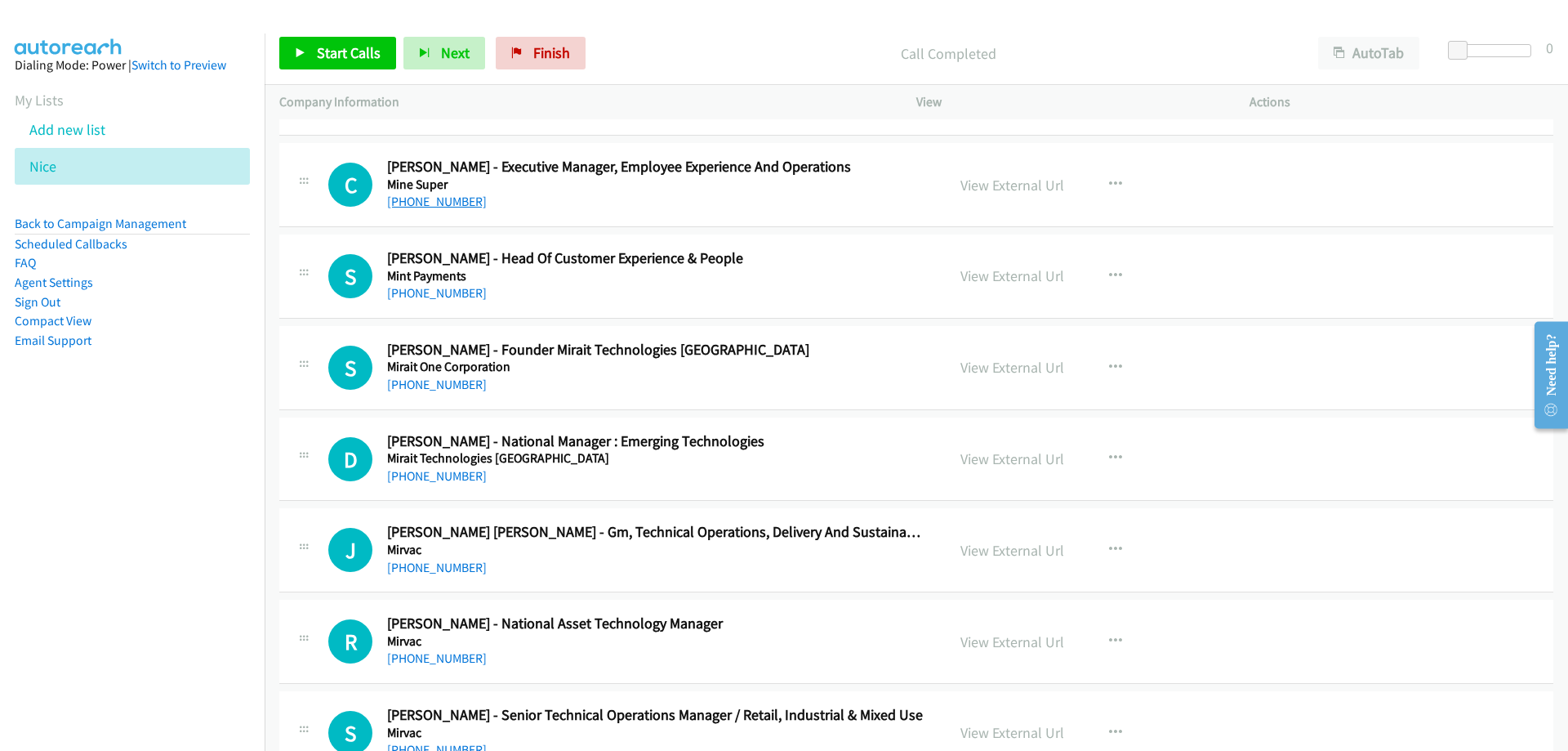
click at [425, 203] on link "[PHONE_NUMBER]" at bounding box center [437, 202] width 99 height 16
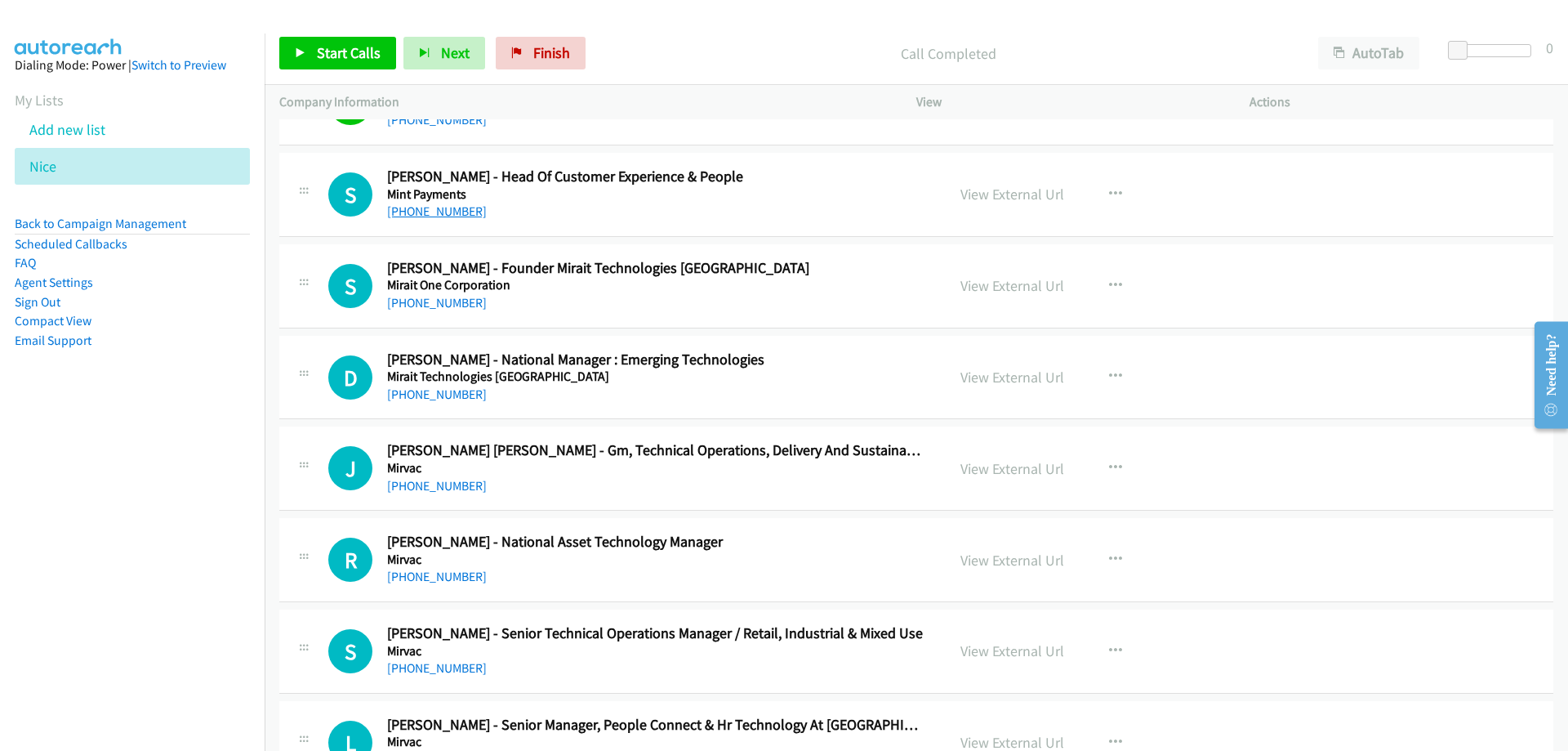
click at [461, 207] on link "[PHONE_NUMBER]" at bounding box center [437, 212] width 99 height 16
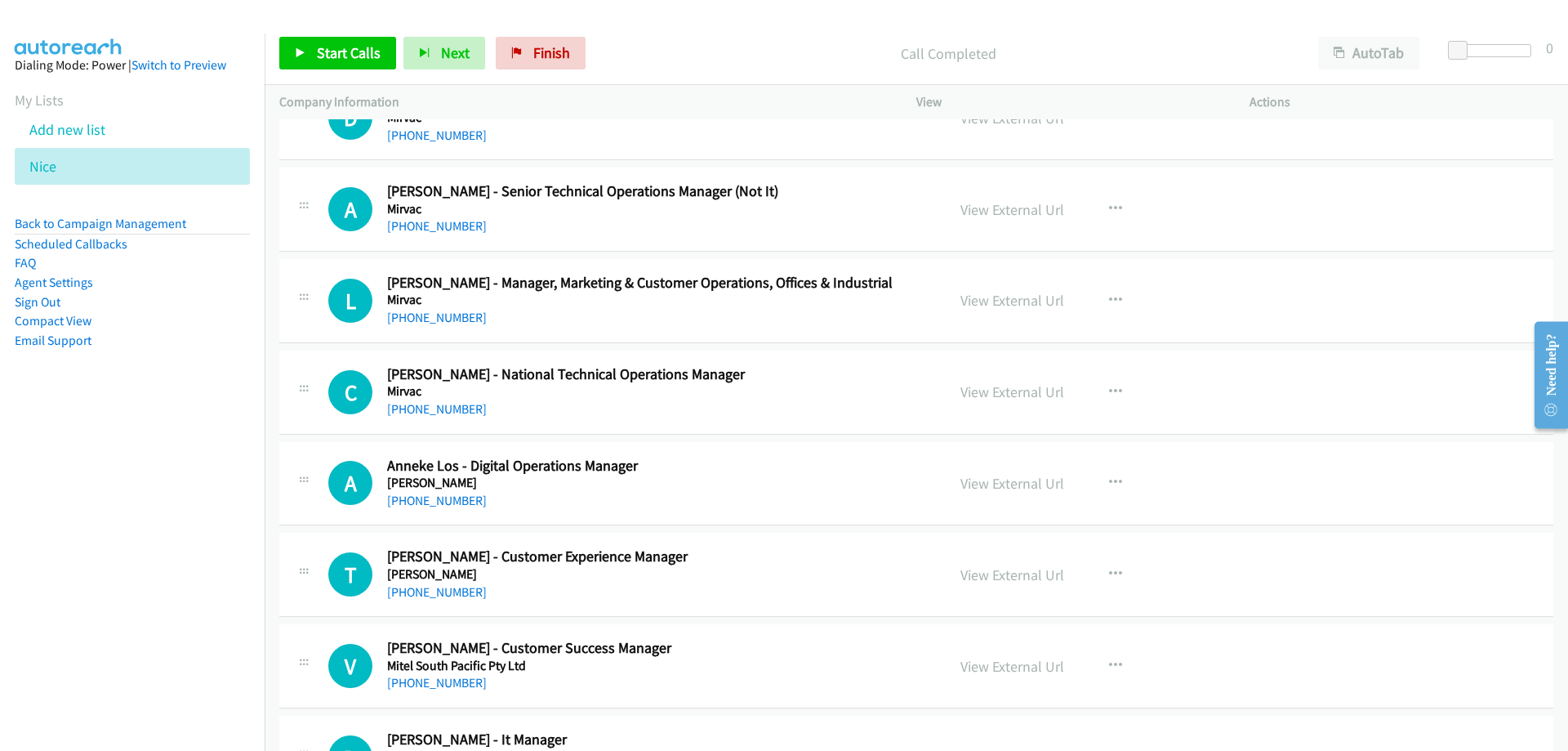
scroll to position [4657, 0]
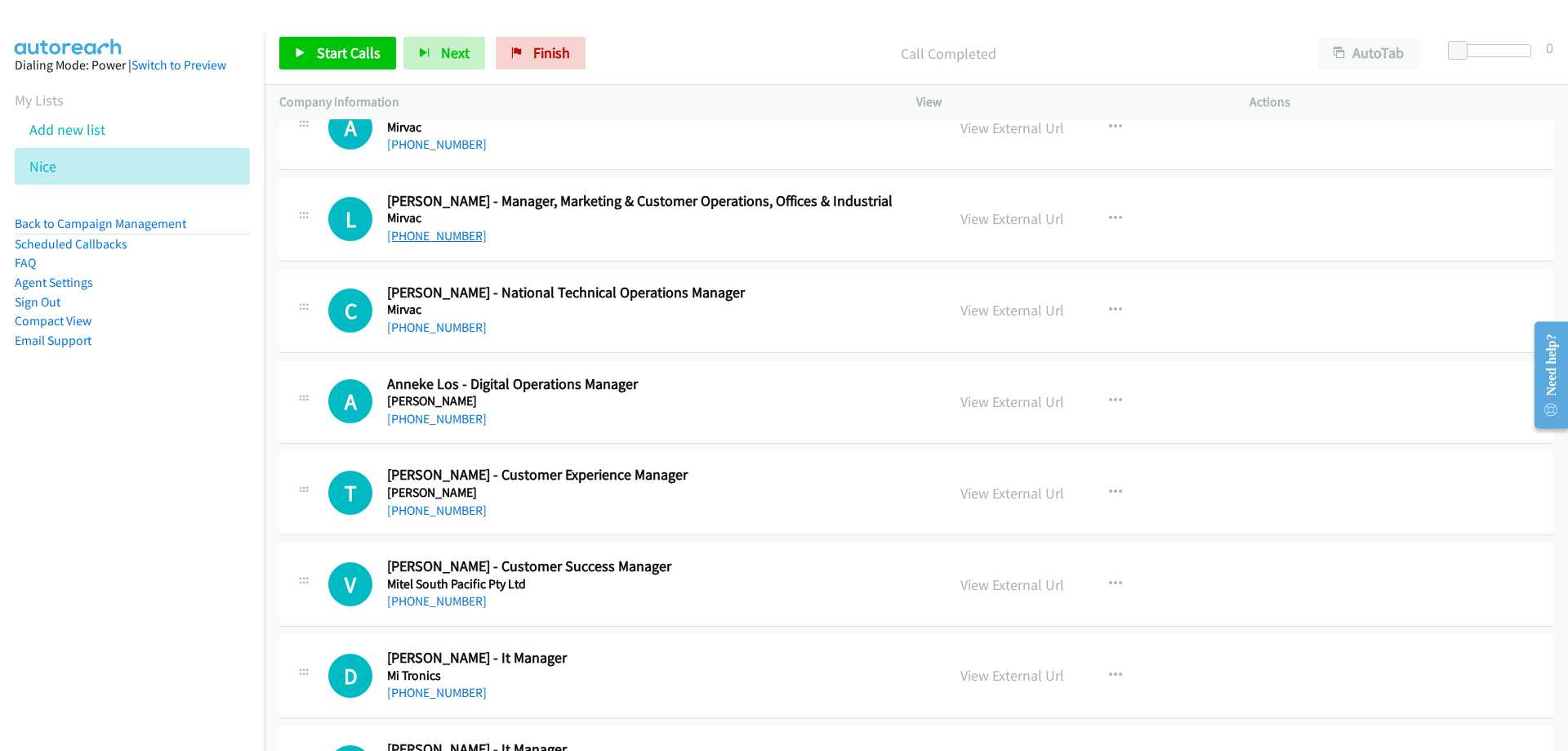
click at [460, 241] on link "[PHONE_NUMBER]" at bounding box center [437, 235] width 99 height 16
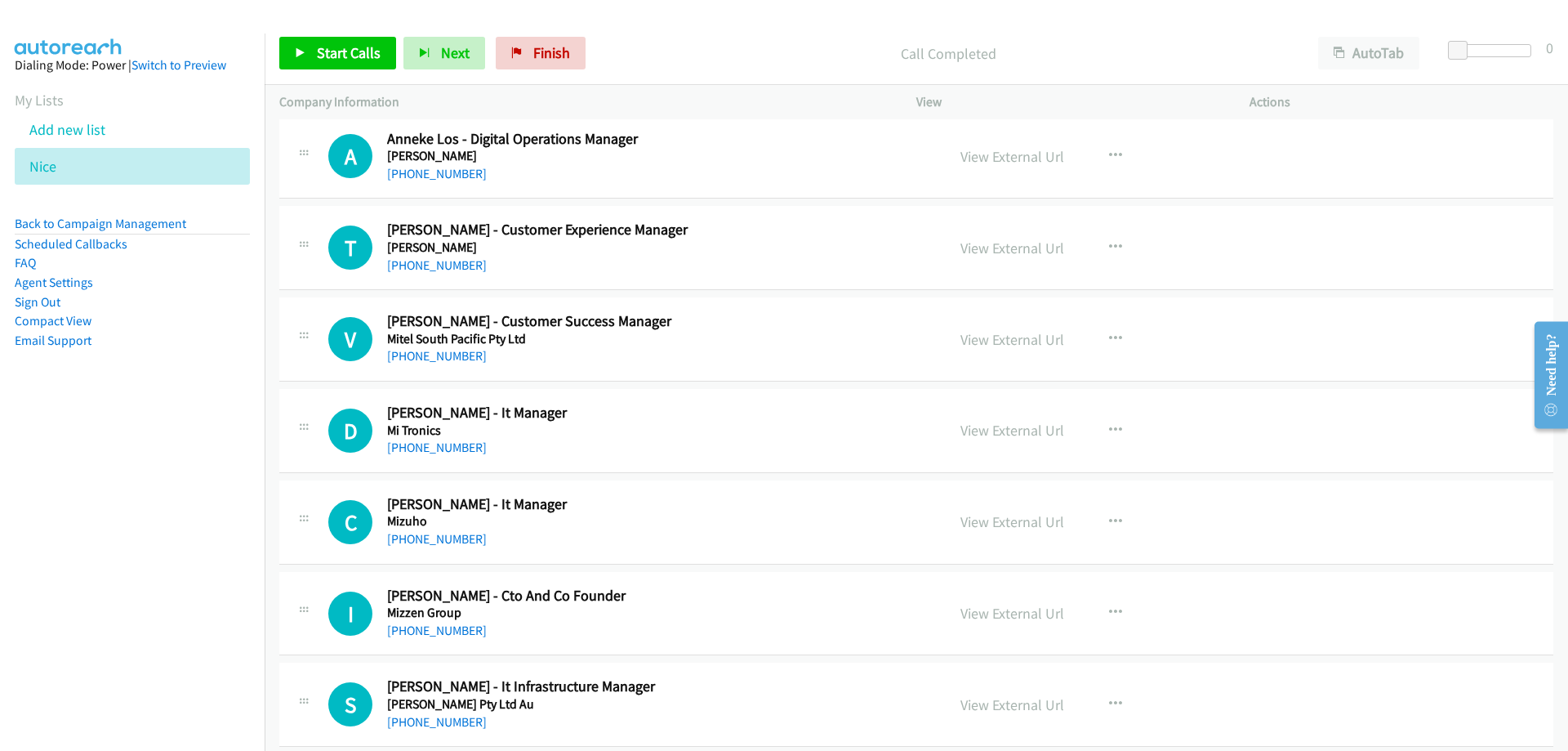
scroll to position [4984, 0]
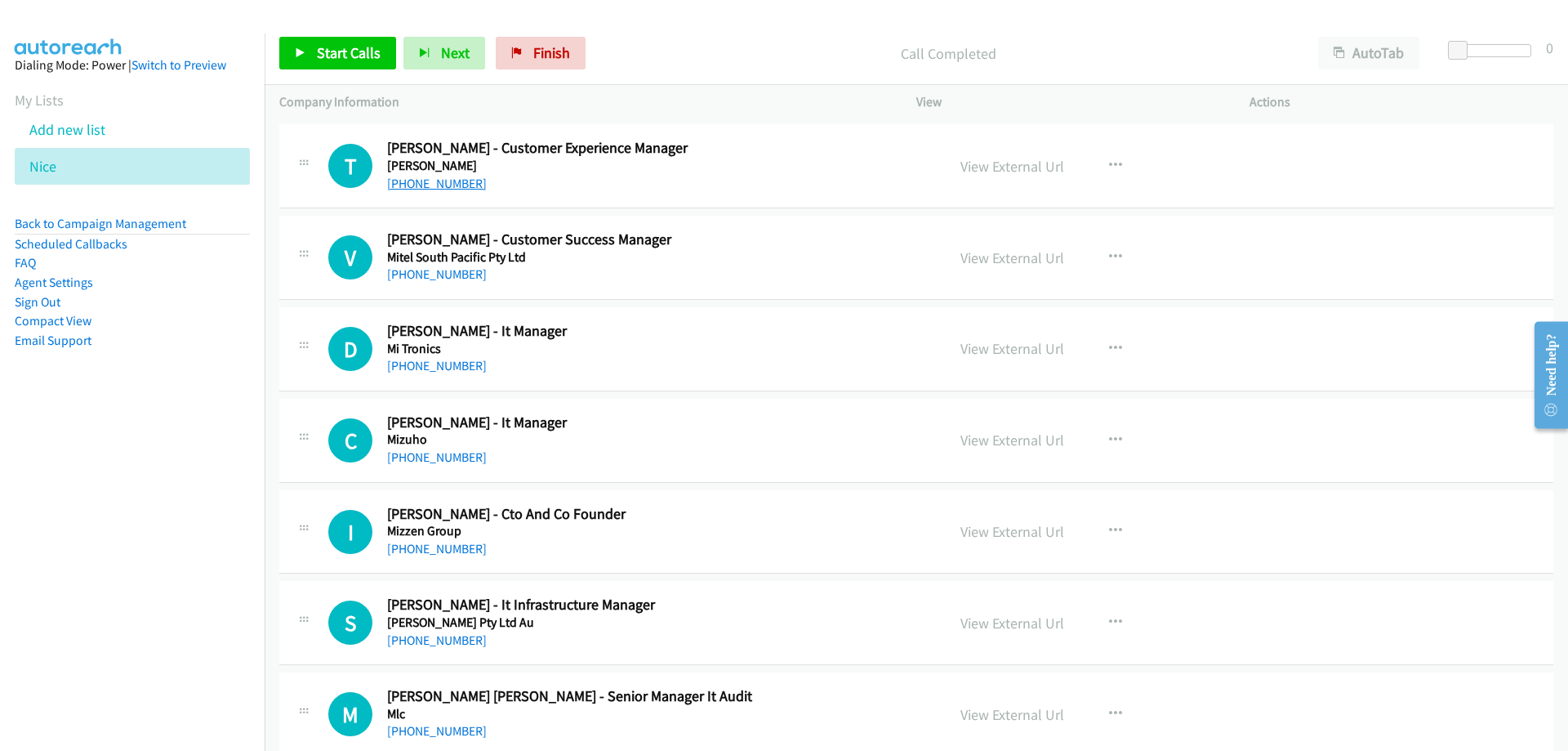
click at [451, 186] on link "[PHONE_NUMBER]" at bounding box center [437, 184] width 99 height 16
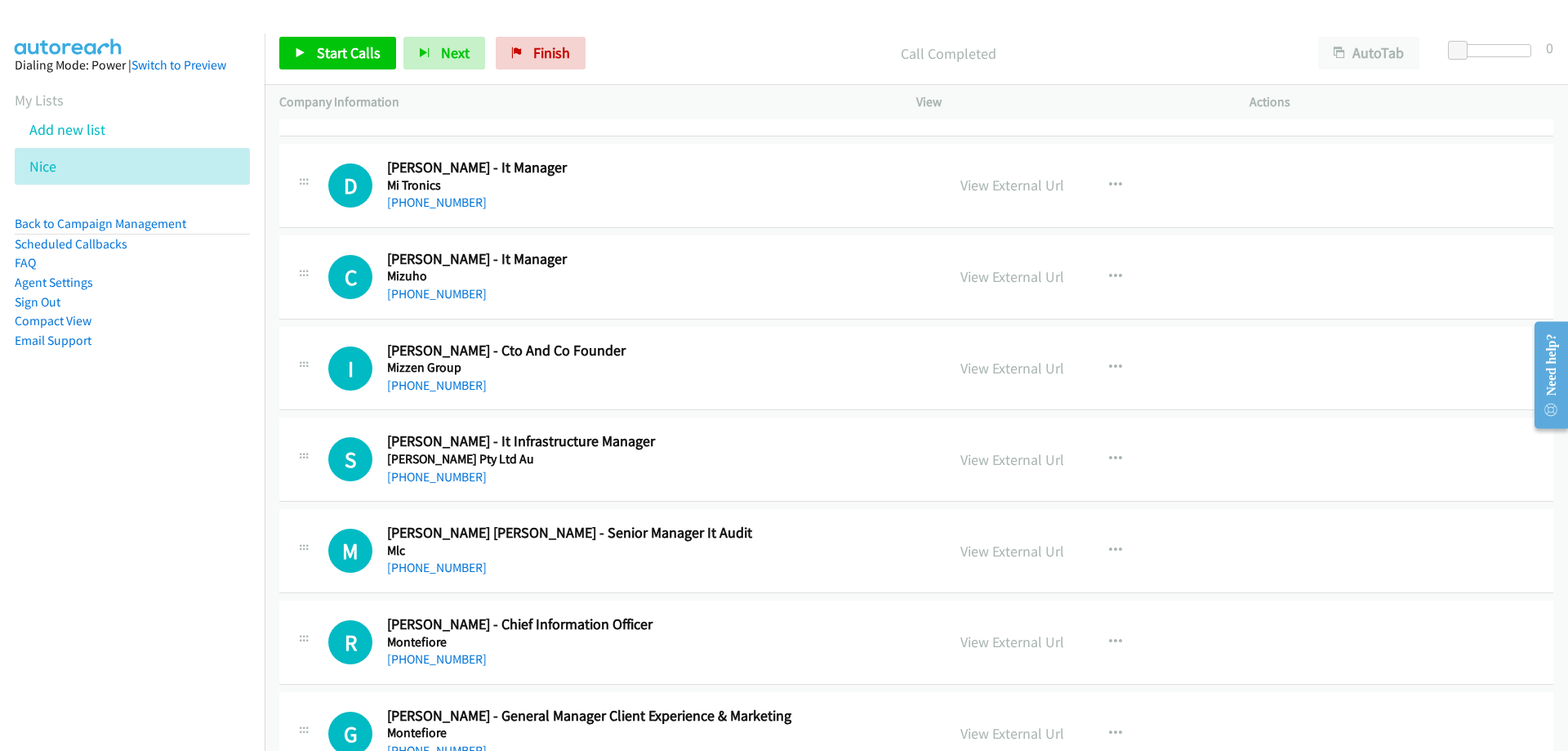
scroll to position [5229, 0]
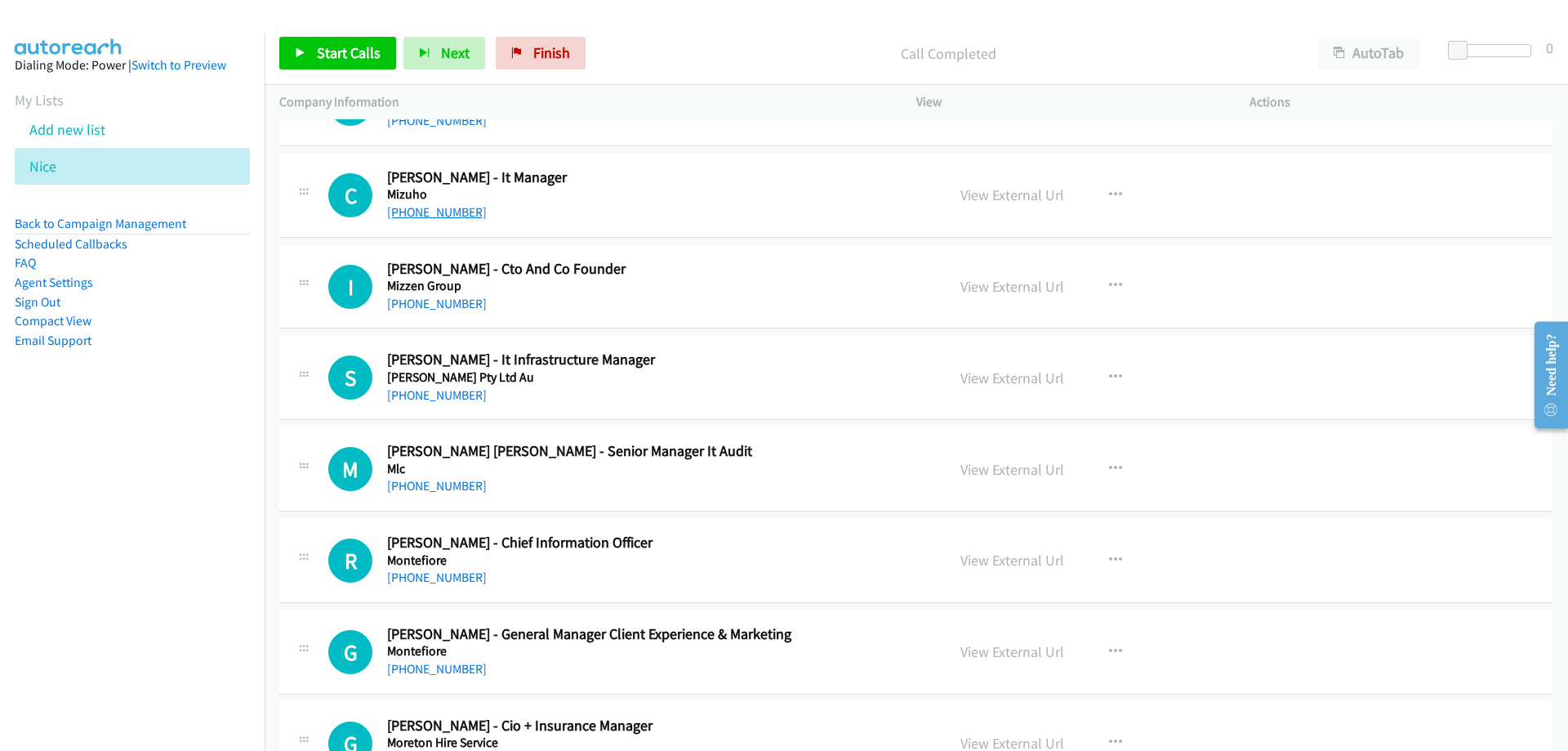
click at [448, 205] on link "[PHONE_NUMBER]" at bounding box center [437, 213] width 99 height 16
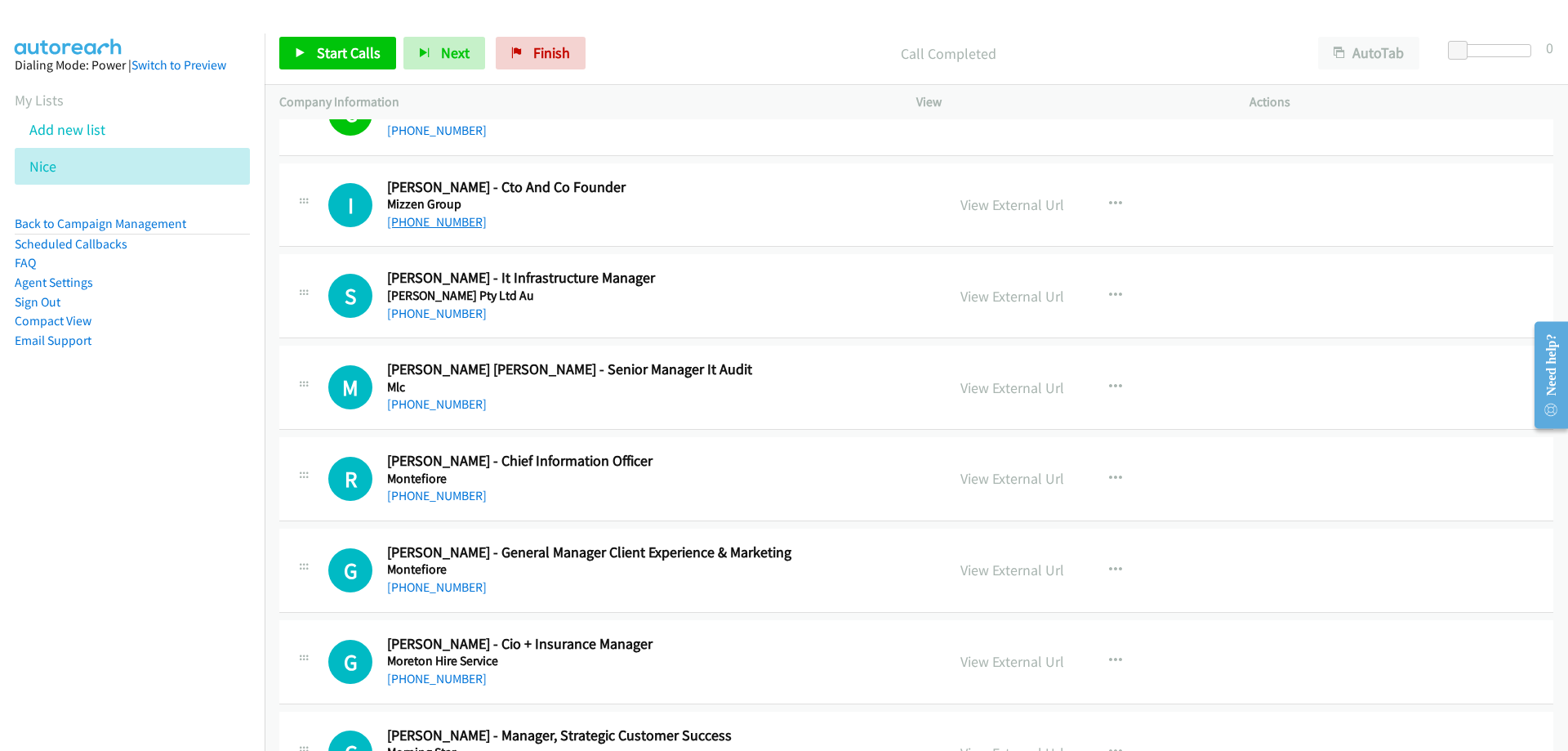
click at [450, 225] on link "[PHONE_NUMBER]" at bounding box center [437, 223] width 99 height 16
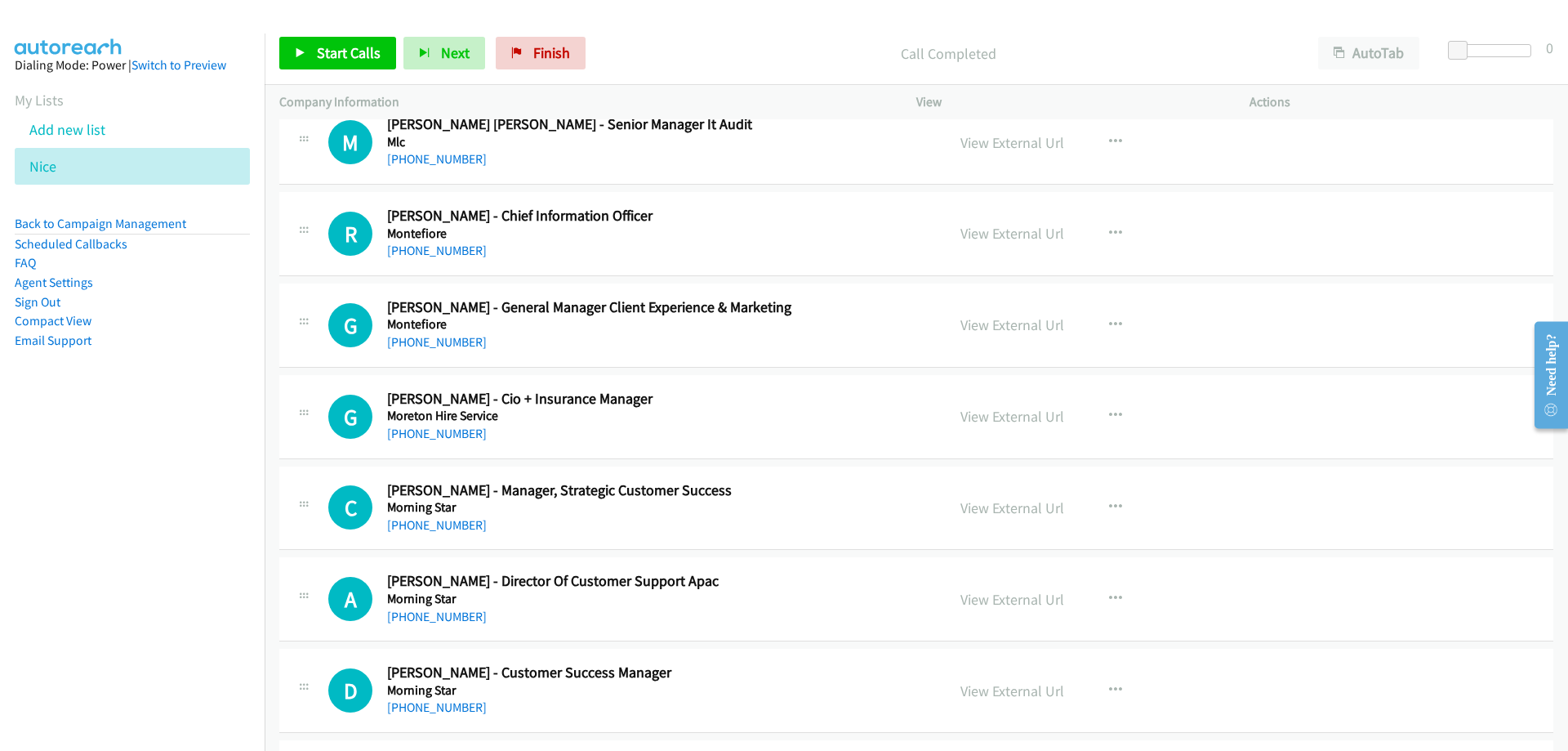
scroll to position [5637, 0]
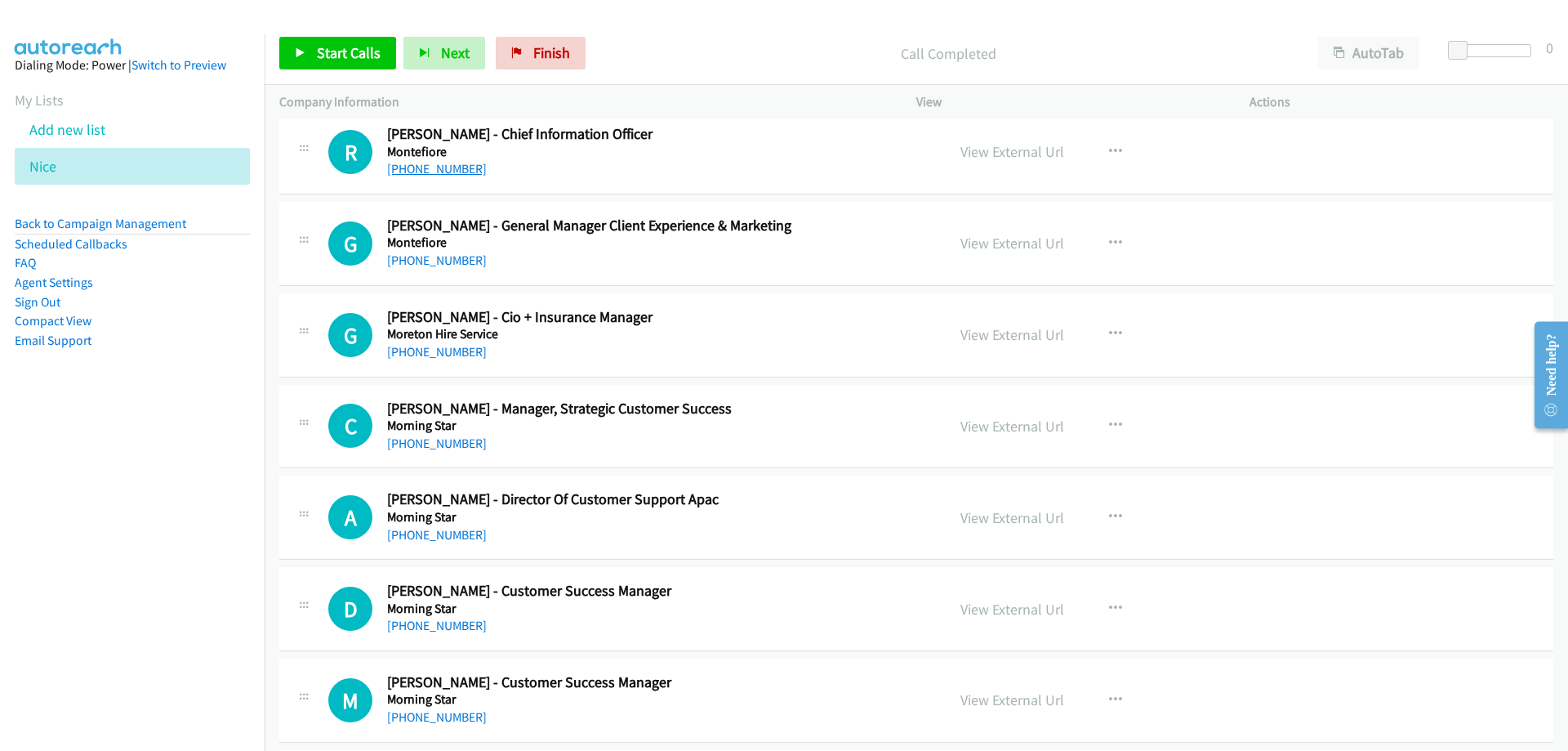
click at [454, 168] on link "[PHONE_NUMBER]" at bounding box center [437, 169] width 99 height 16
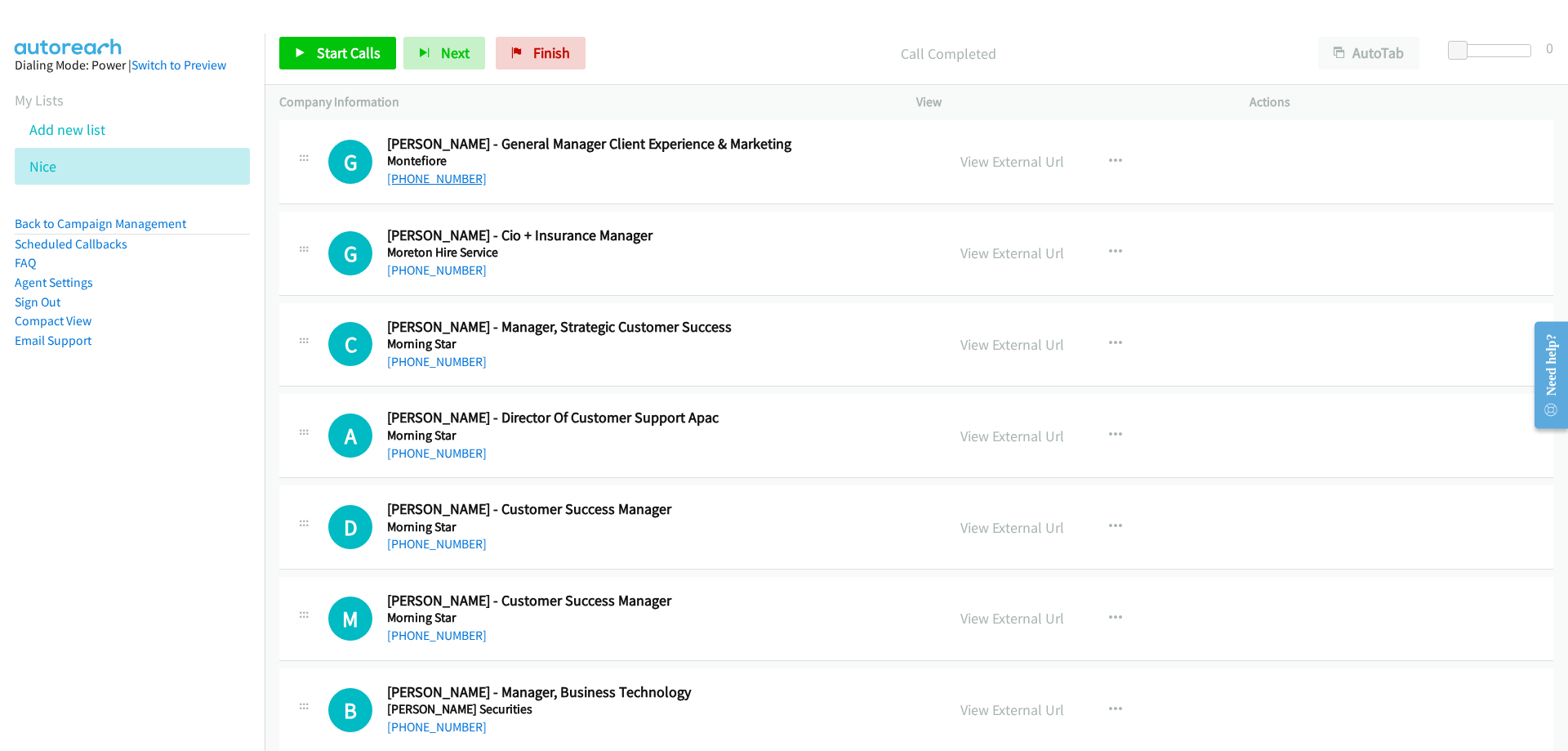
click at [464, 182] on link "[PHONE_NUMBER]" at bounding box center [437, 179] width 99 height 16
click at [969, 159] on link "View External Url" at bounding box center [1012, 161] width 103 height 19
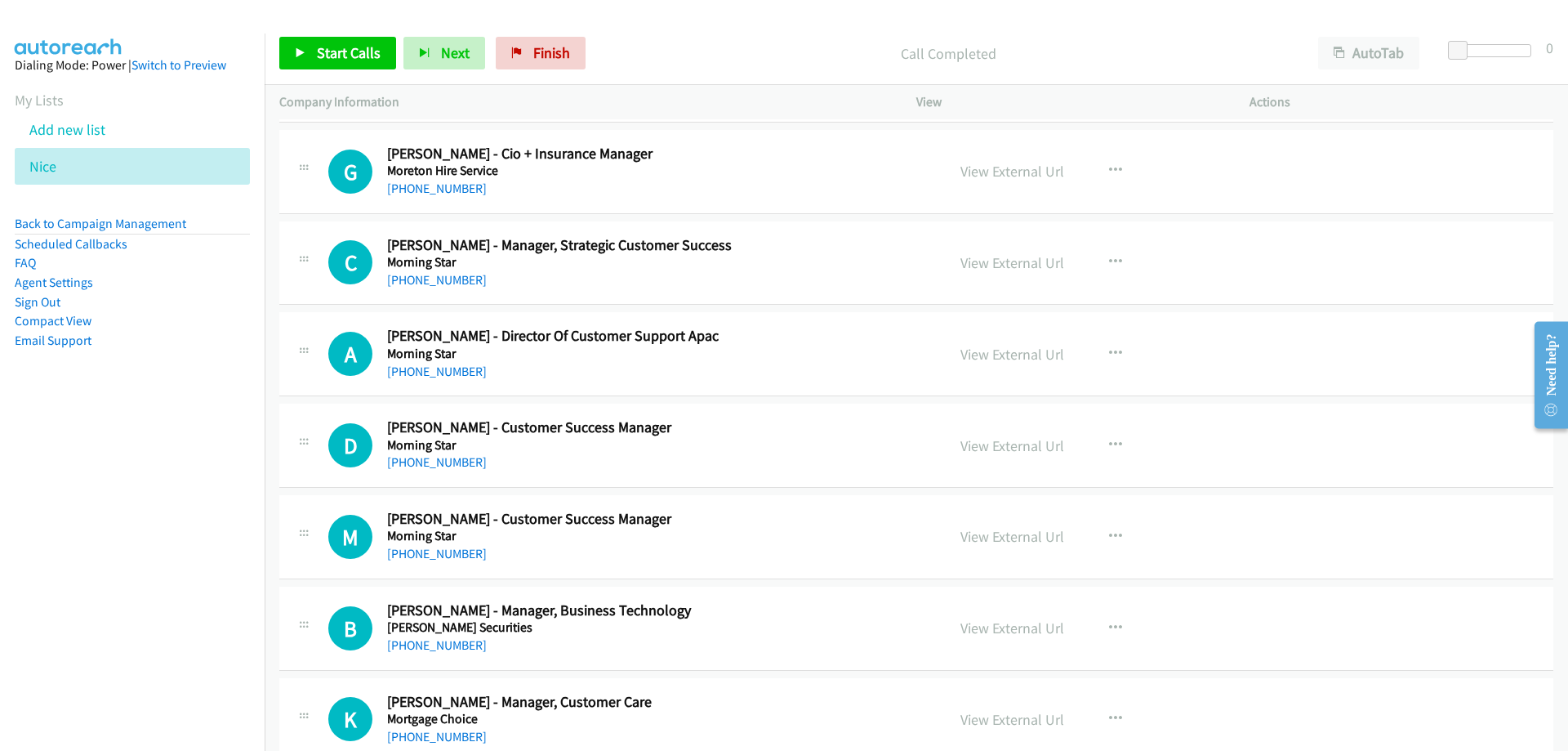
click at [444, 196] on div "[PHONE_NUMBER]" at bounding box center [656, 189] width 538 height 20
click at [445, 188] on link "[PHONE_NUMBER]" at bounding box center [437, 189] width 99 height 16
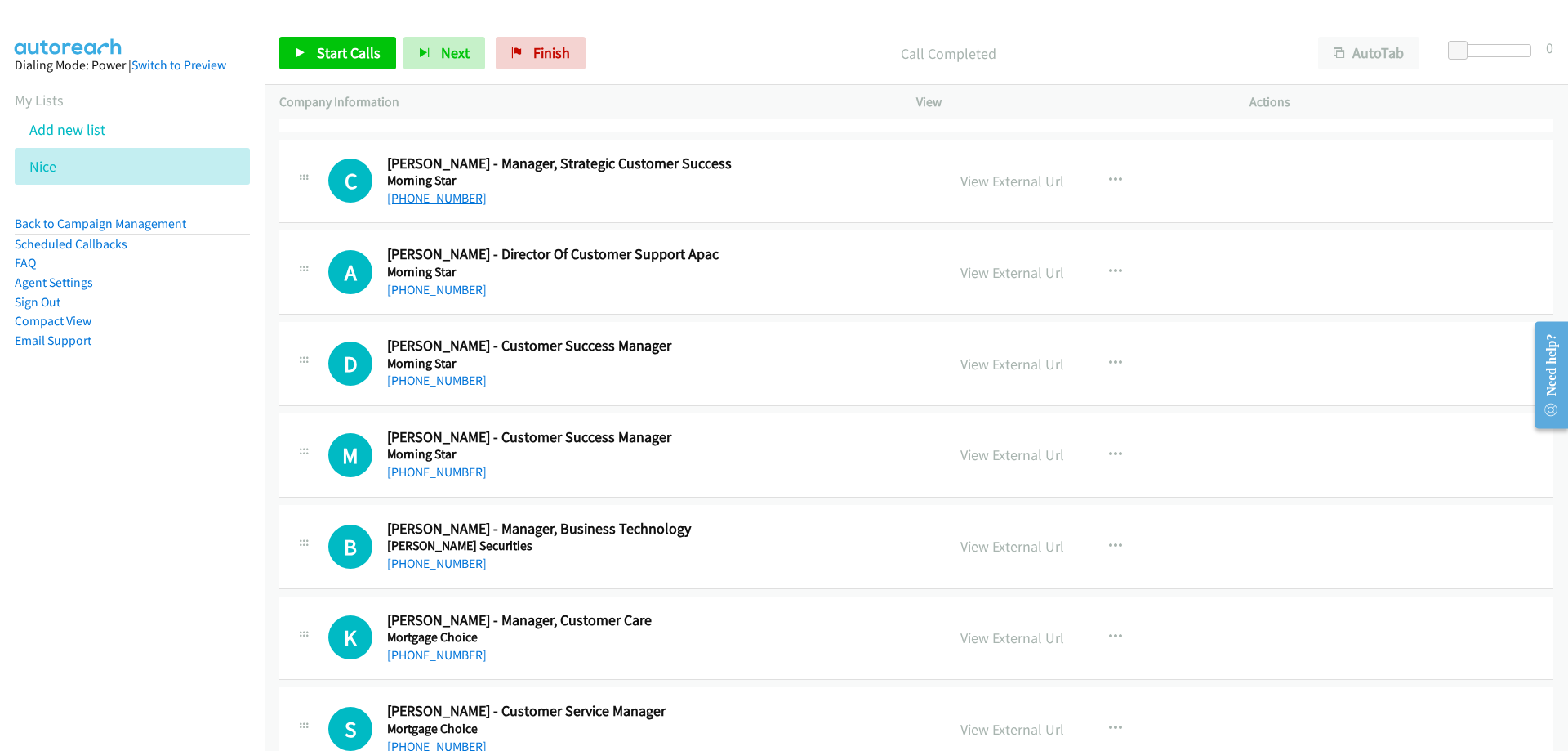
click at [450, 194] on link "[PHONE_NUMBER]" at bounding box center [437, 199] width 99 height 16
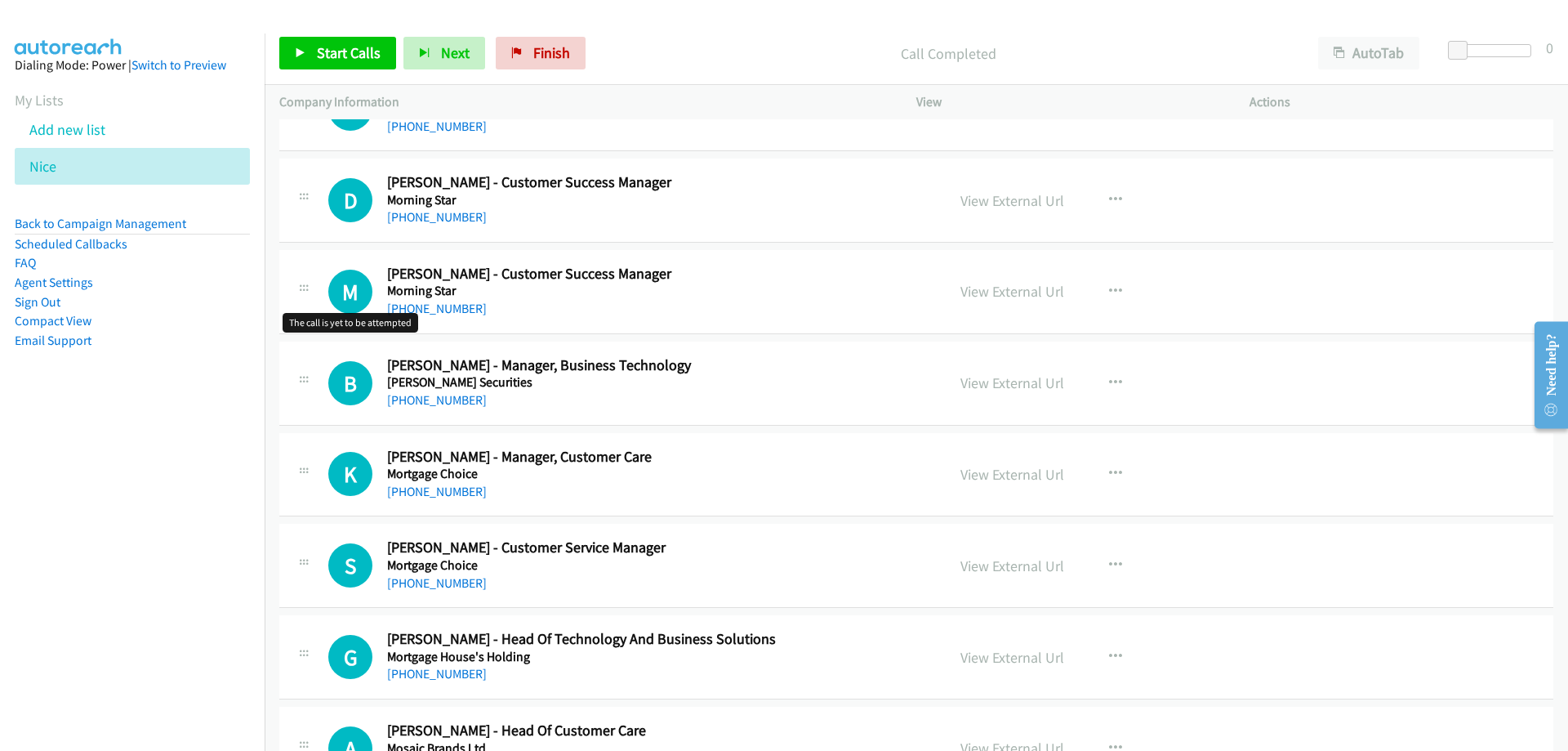
scroll to position [6128, 0]
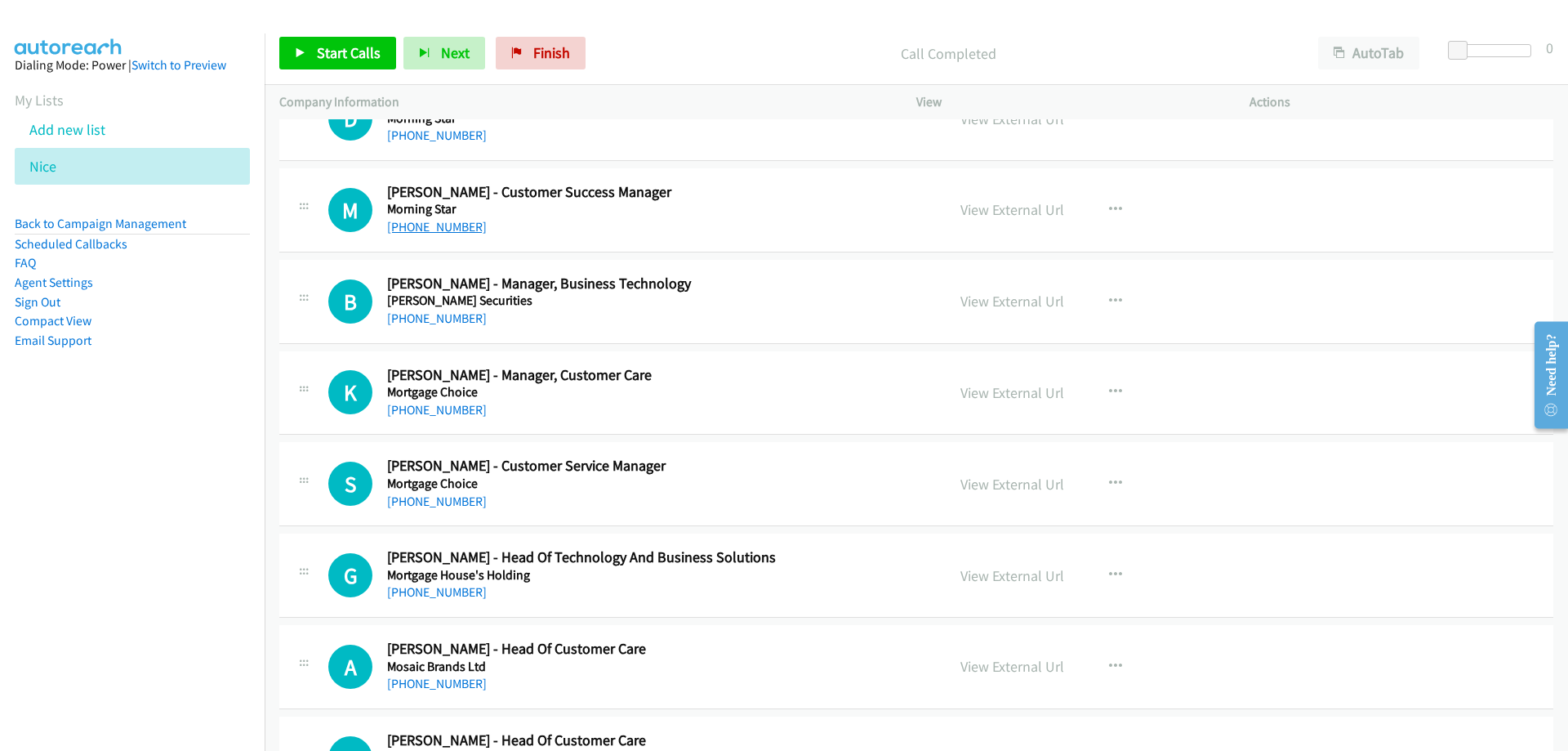
click at [425, 227] on link "[PHONE_NUMBER]" at bounding box center [437, 226] width 99 height 16
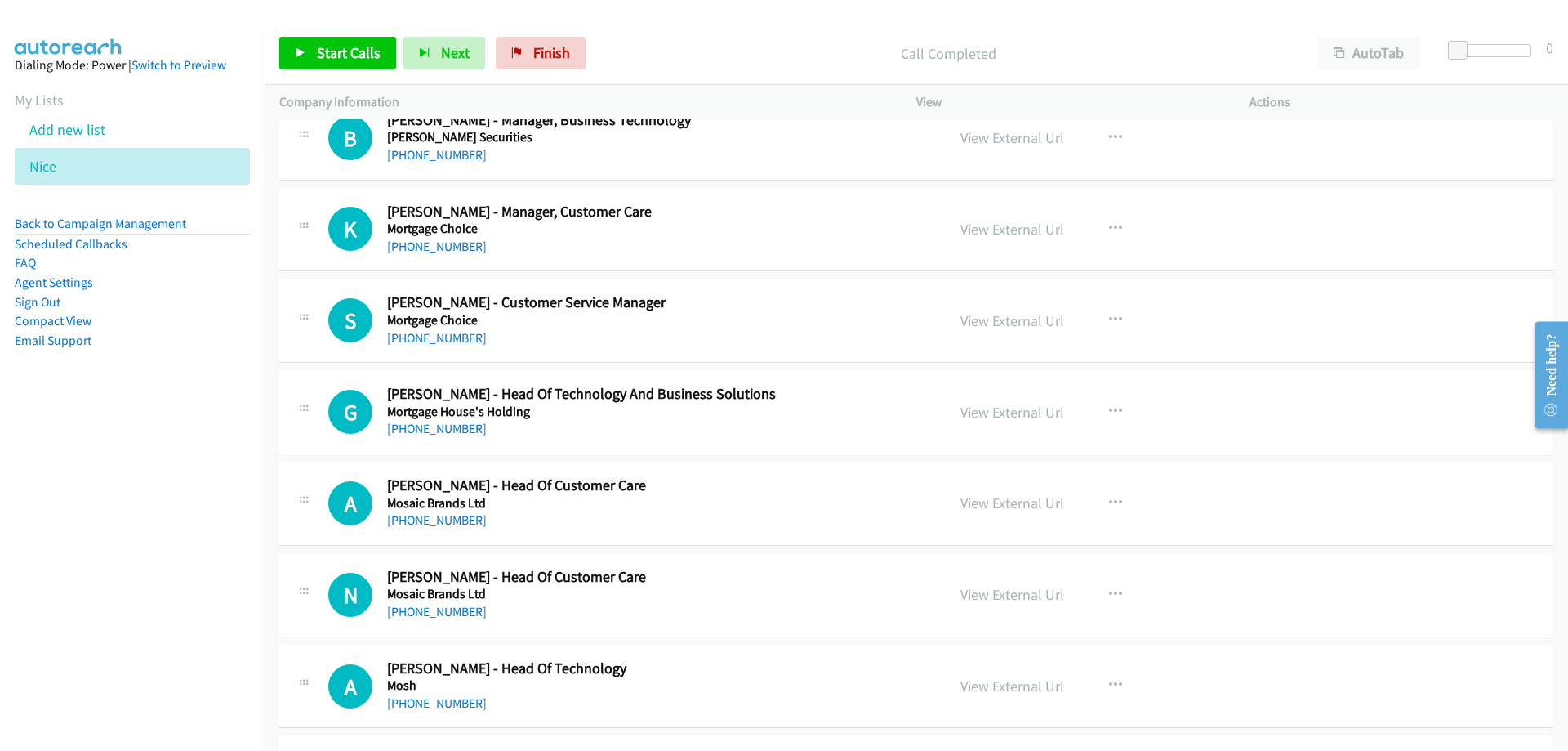
scroll to position [6374, 0]
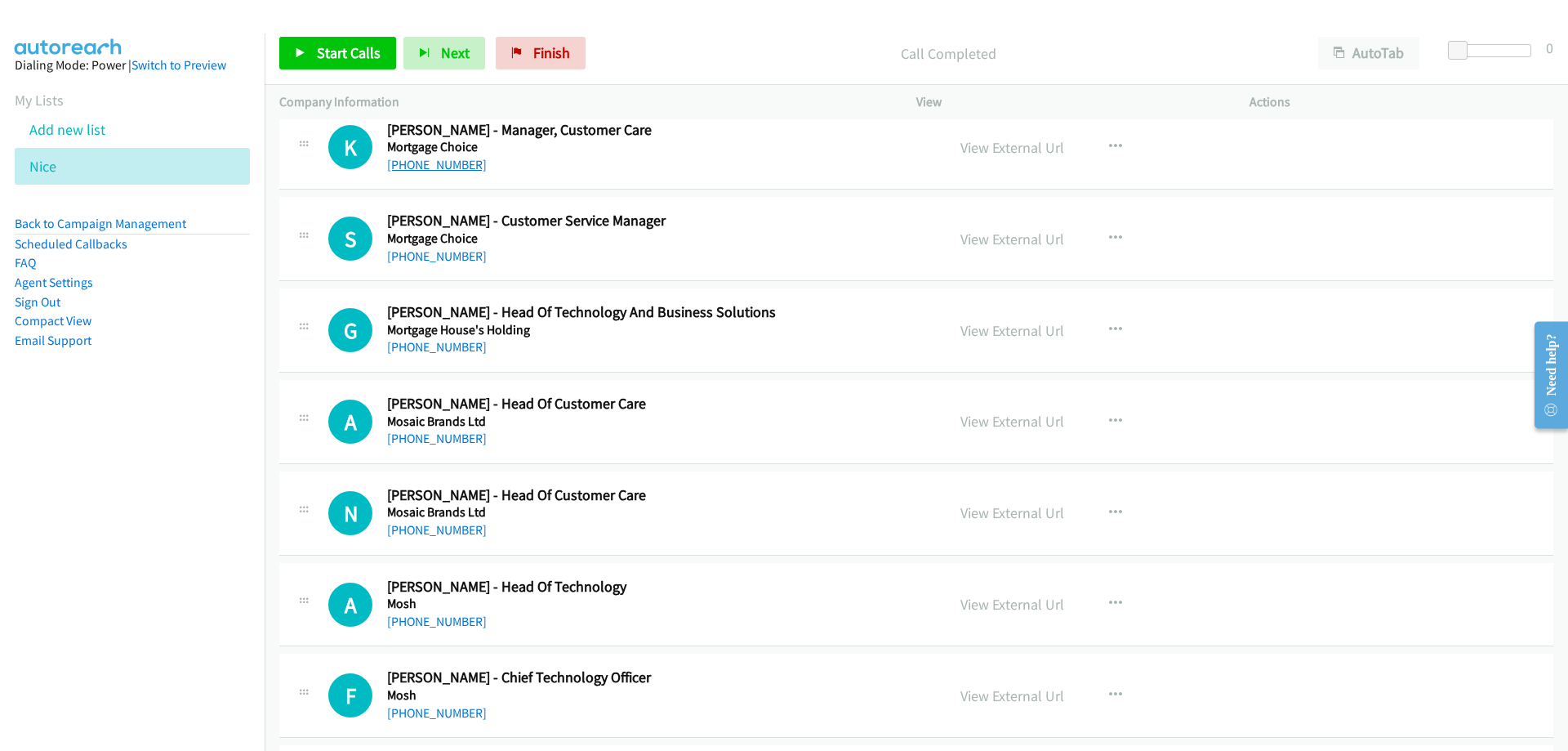
click at [423, 168] on link "[PHONE_NUMBER]" at bounding box center [437, 165] width 99 height 16
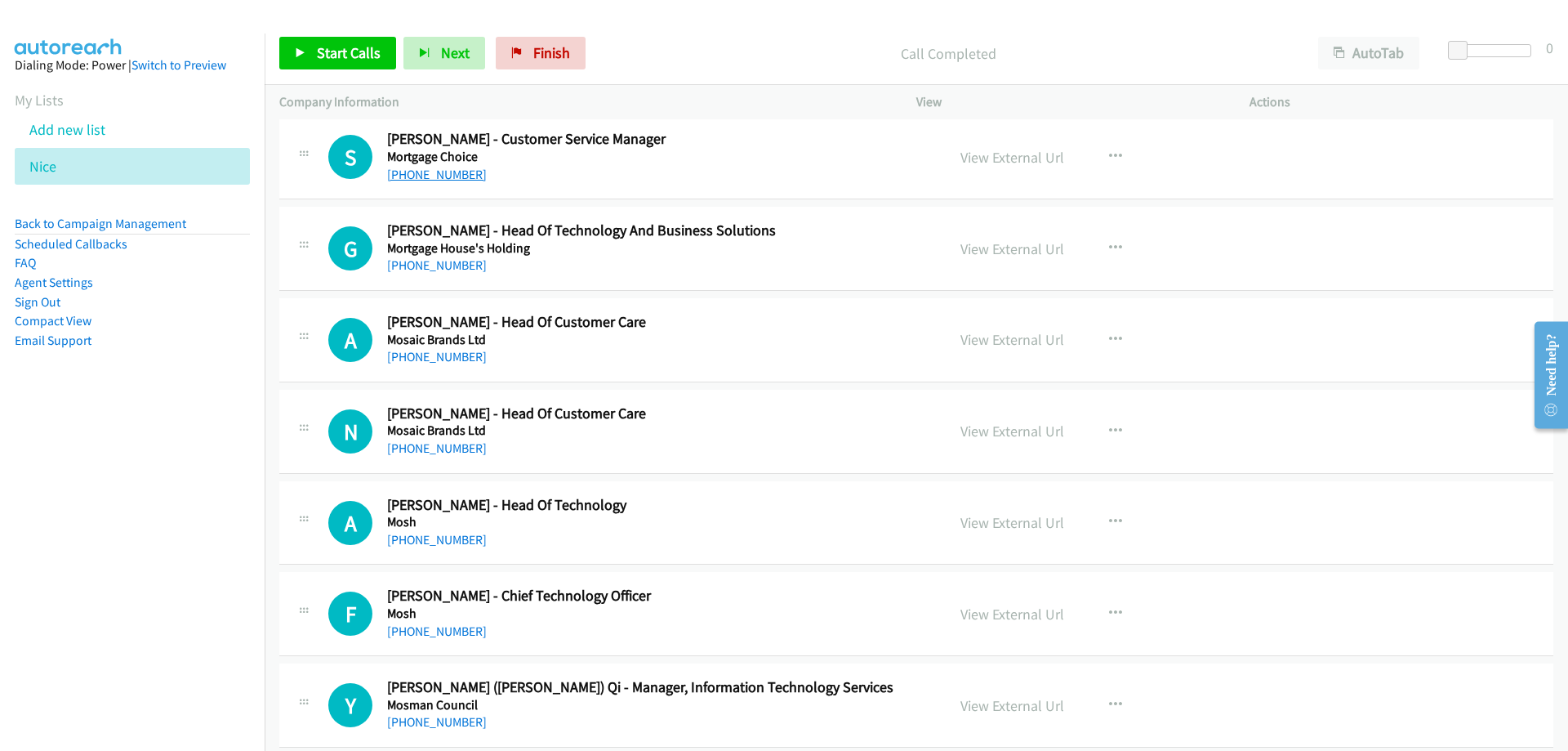
click at [446, 179] on link "[PHONE_NUMBER]" at bounding box center [437, 175] width 99 height 16
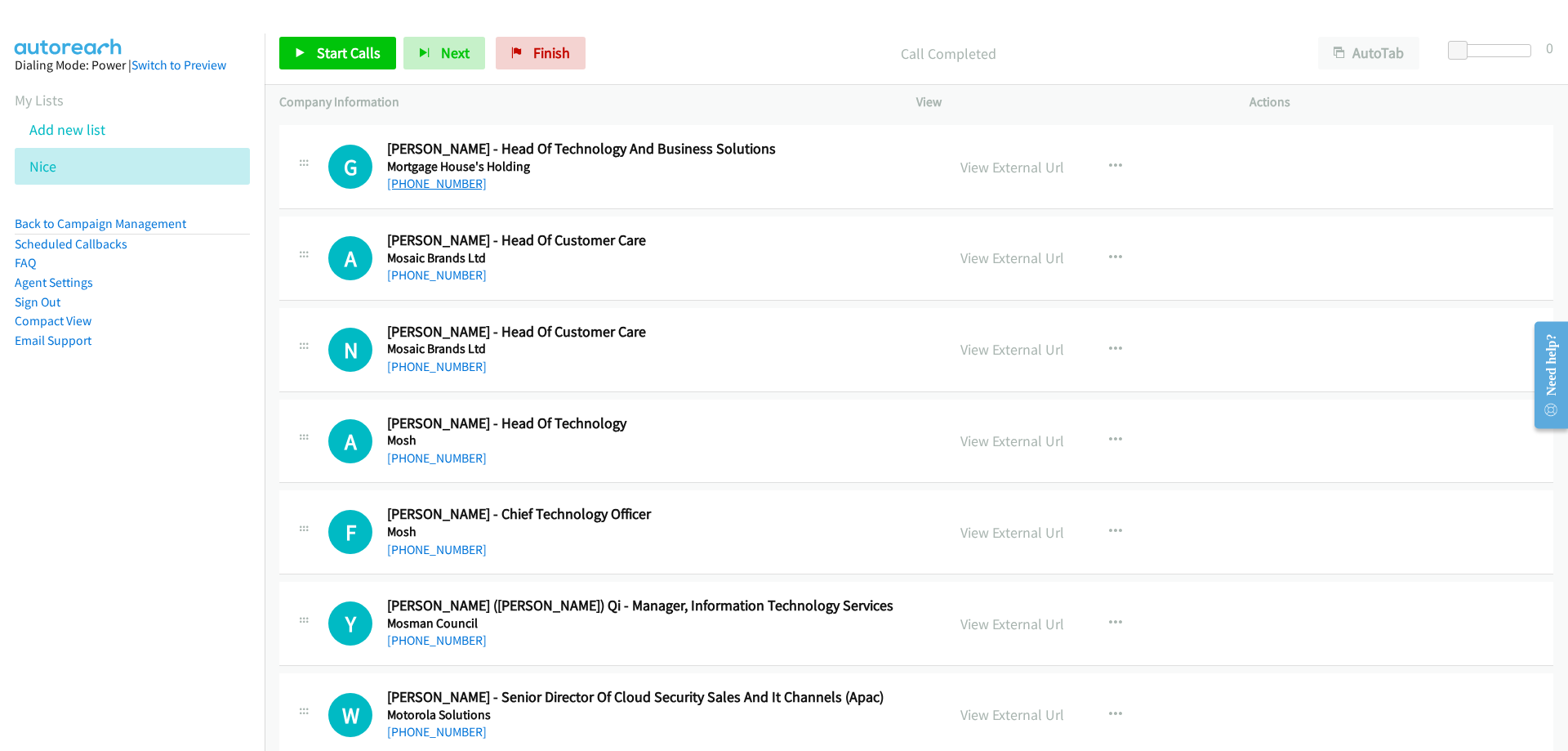
click at [467, 184] on link "[PHONE_NUMBER]" at bounding box center [437, 184] width 99 height 16
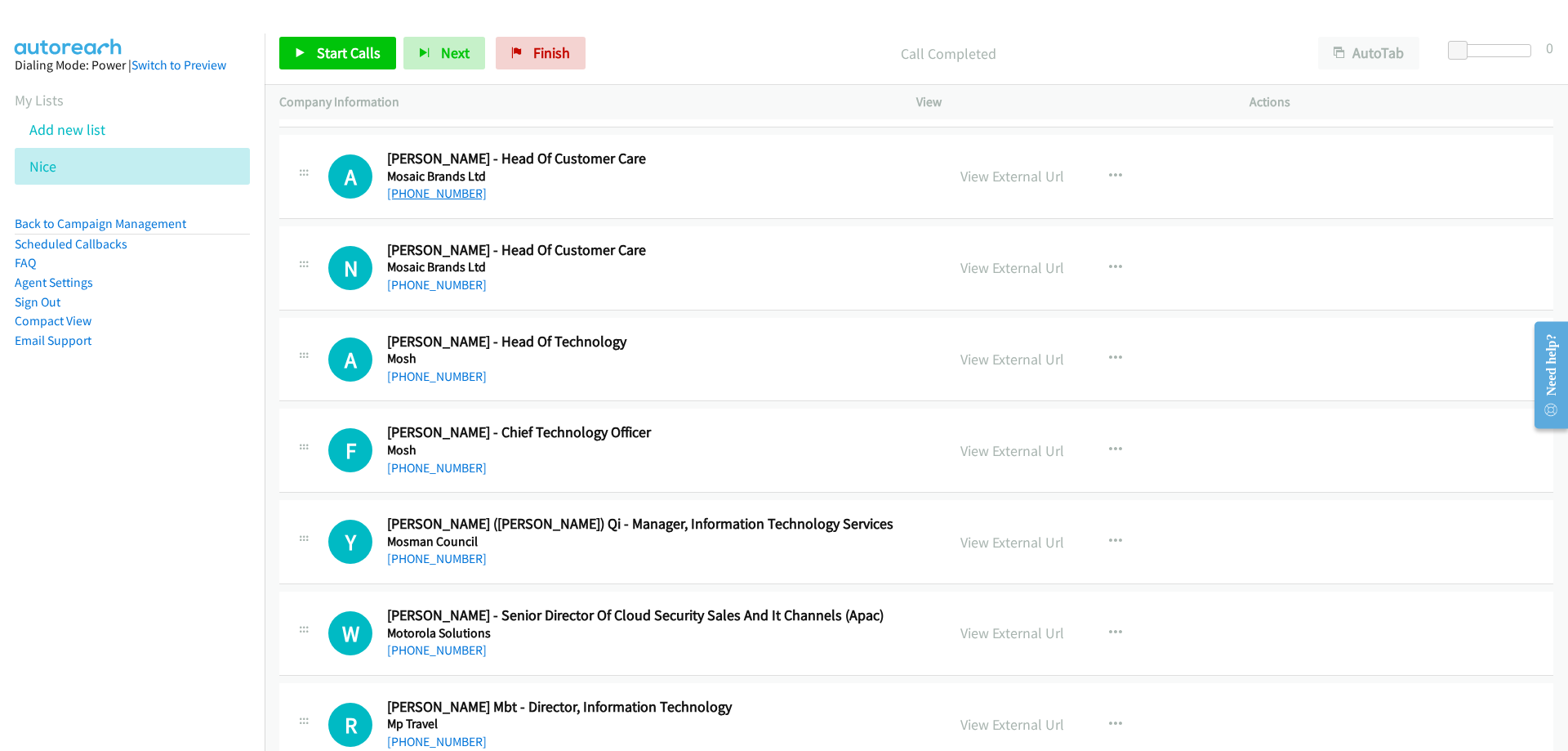
click at [438, 194] on link "[PHONE_NUMBER]" at bounding box center [437, 194] width 99 height 16
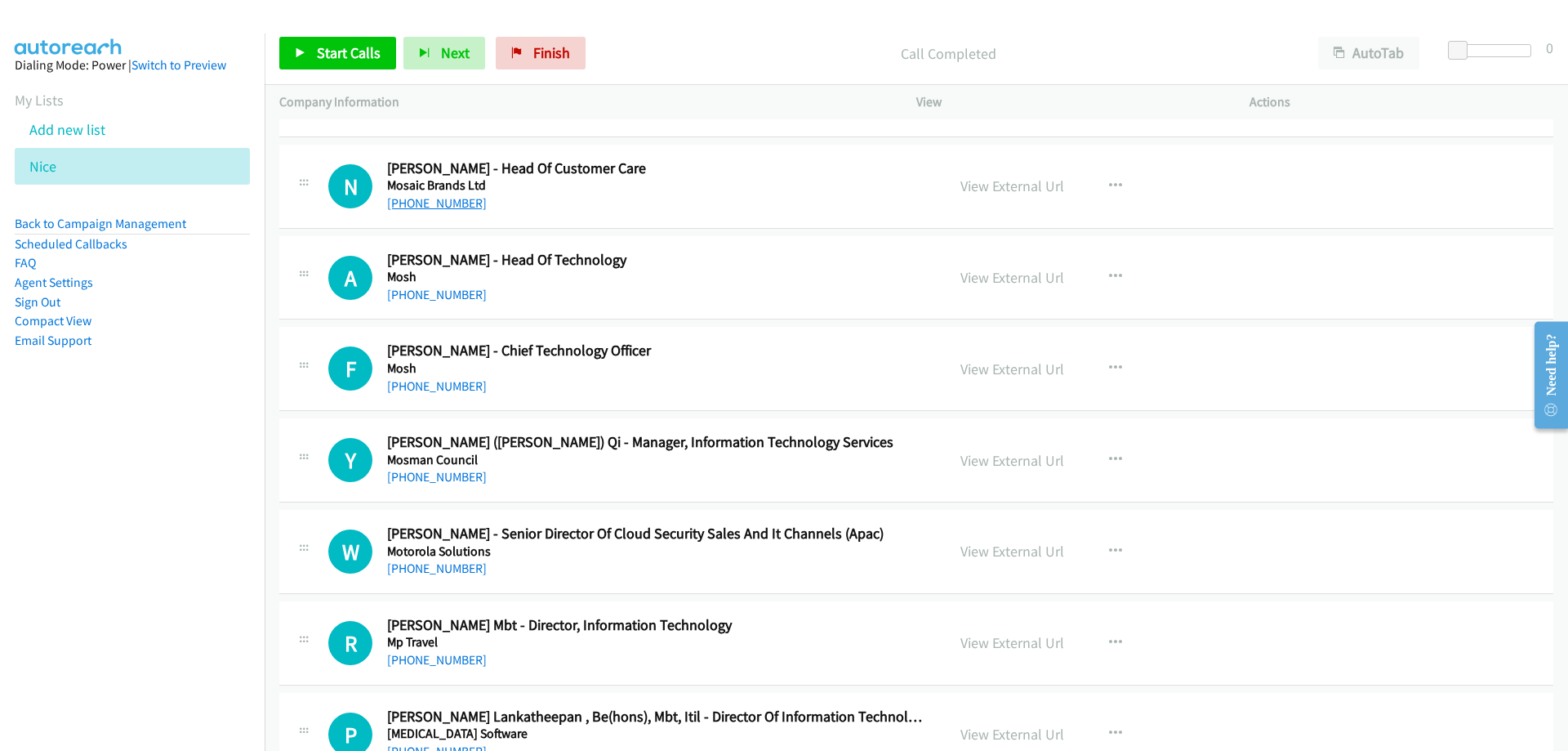
click at [409, 199] on link "[PHONE_NUMBER]" at bounding box center [437, 204] width 99 height 16
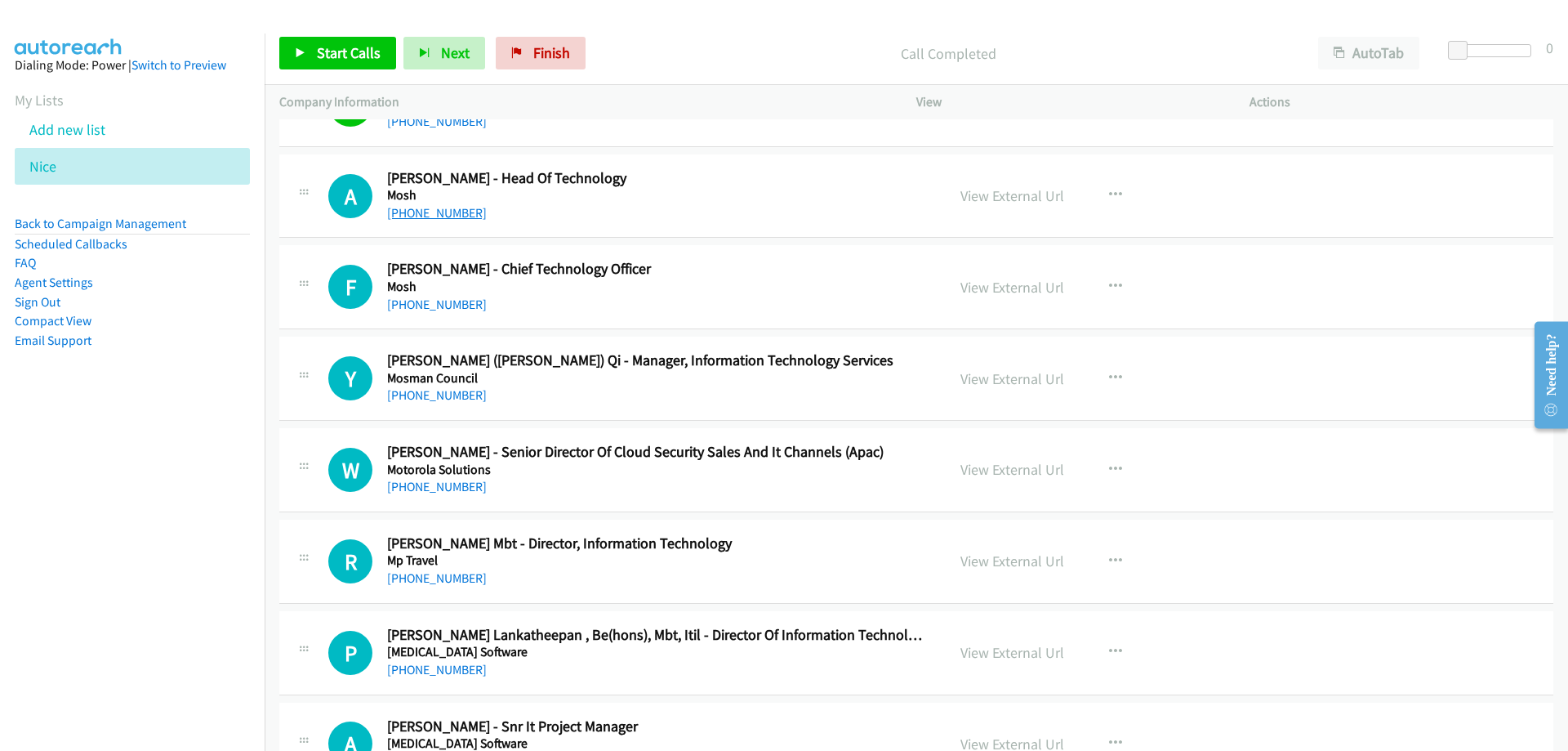
click at [455, 216] on link "[PHONE_NUMBER]" at bounding box center [437, 213] width 99 height 16
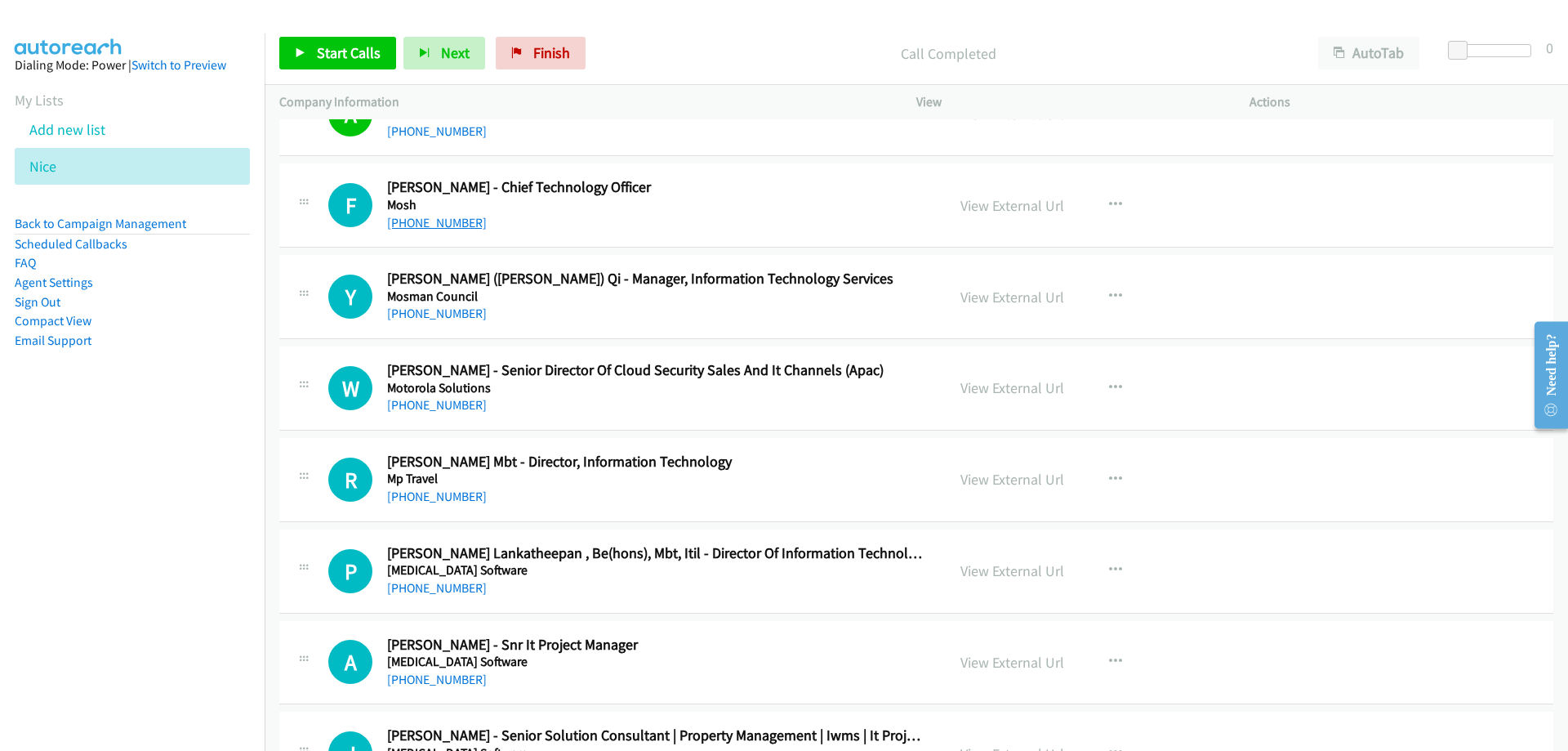
click at [437, 226] on link "[PHONE_NUMBER]" at bounding box center [437, 223] width 99 height 16
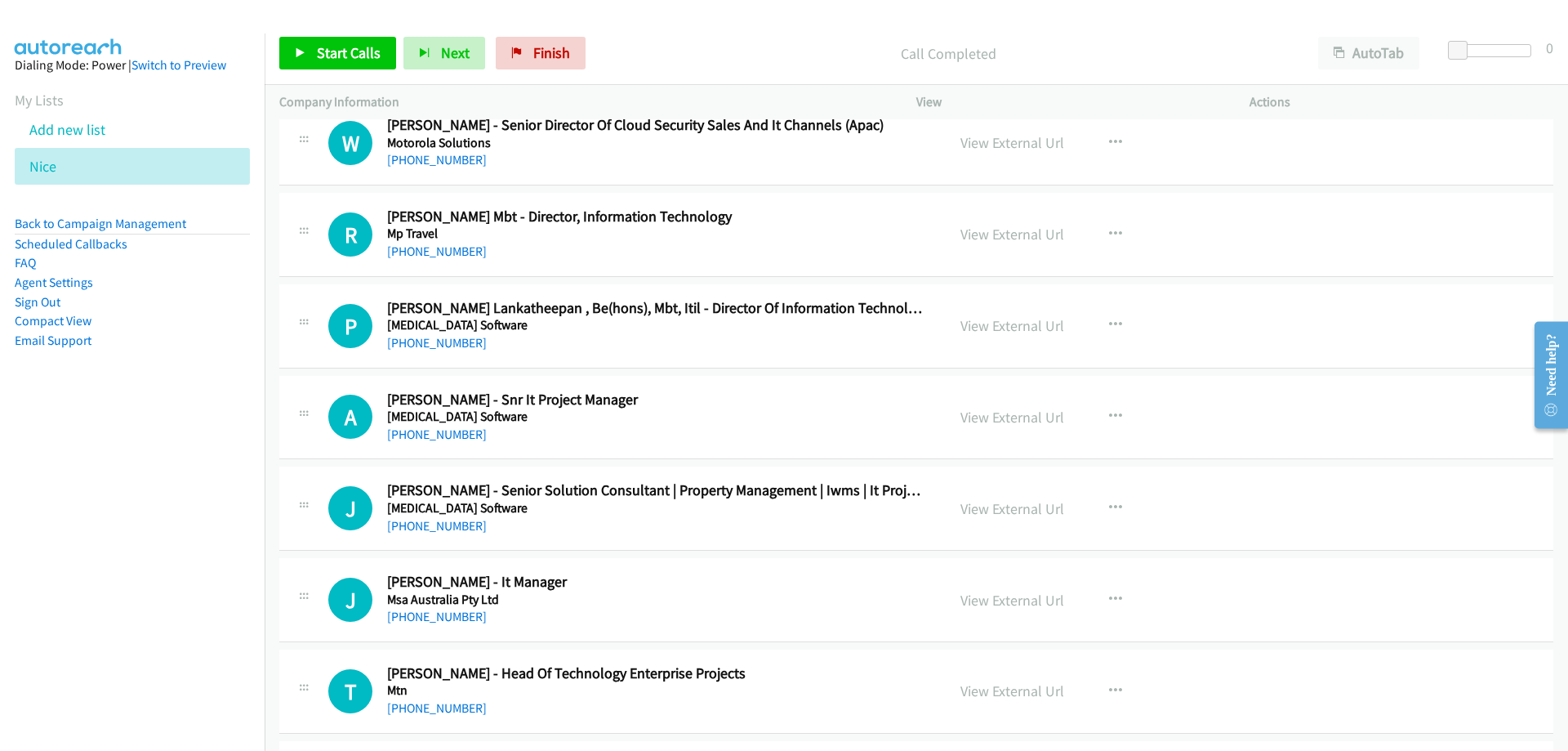
scroll to position [7190, 0]
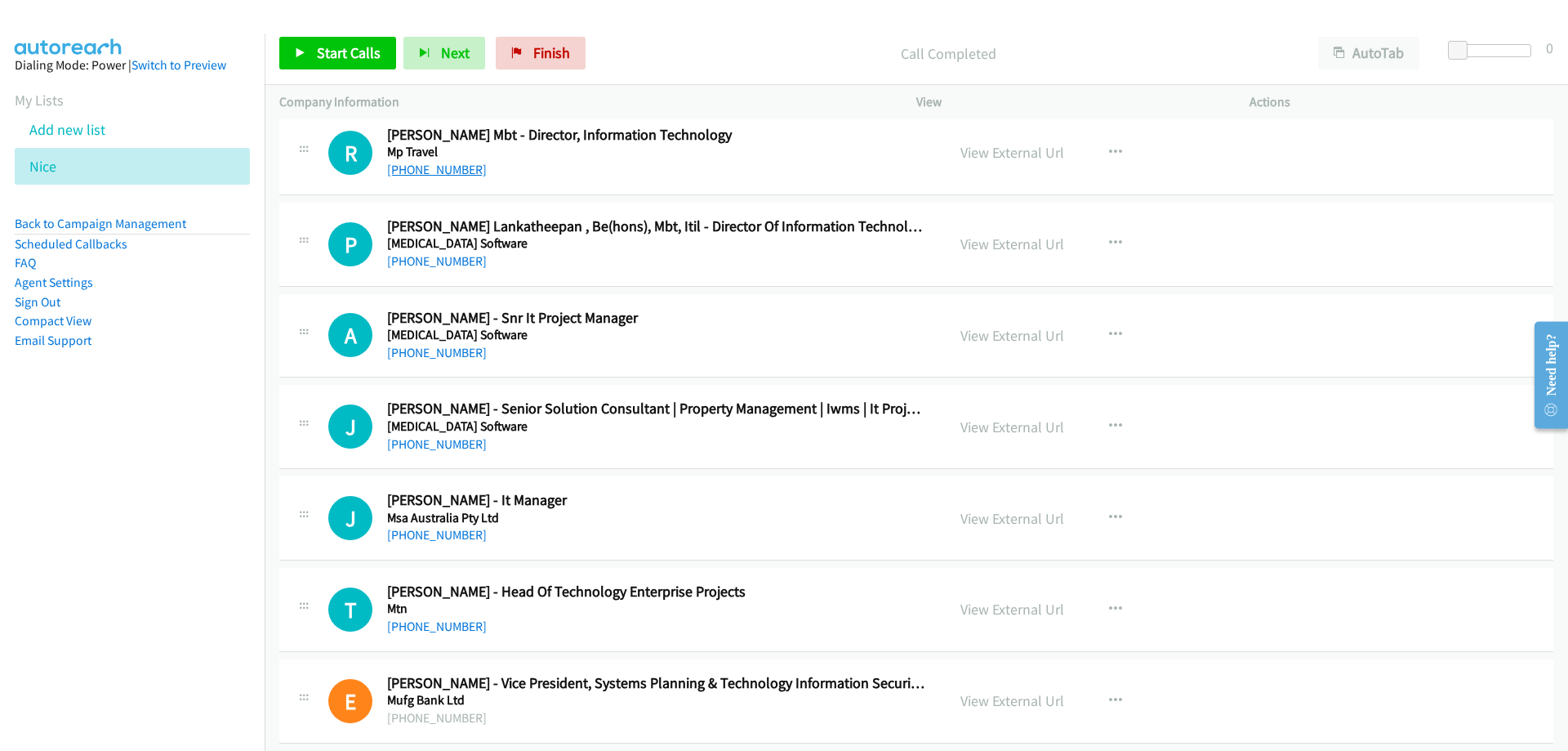
click at [452, 165] on link "[PHONE_NUMBER]" at bounding box center [437, 170] width 99 height 16
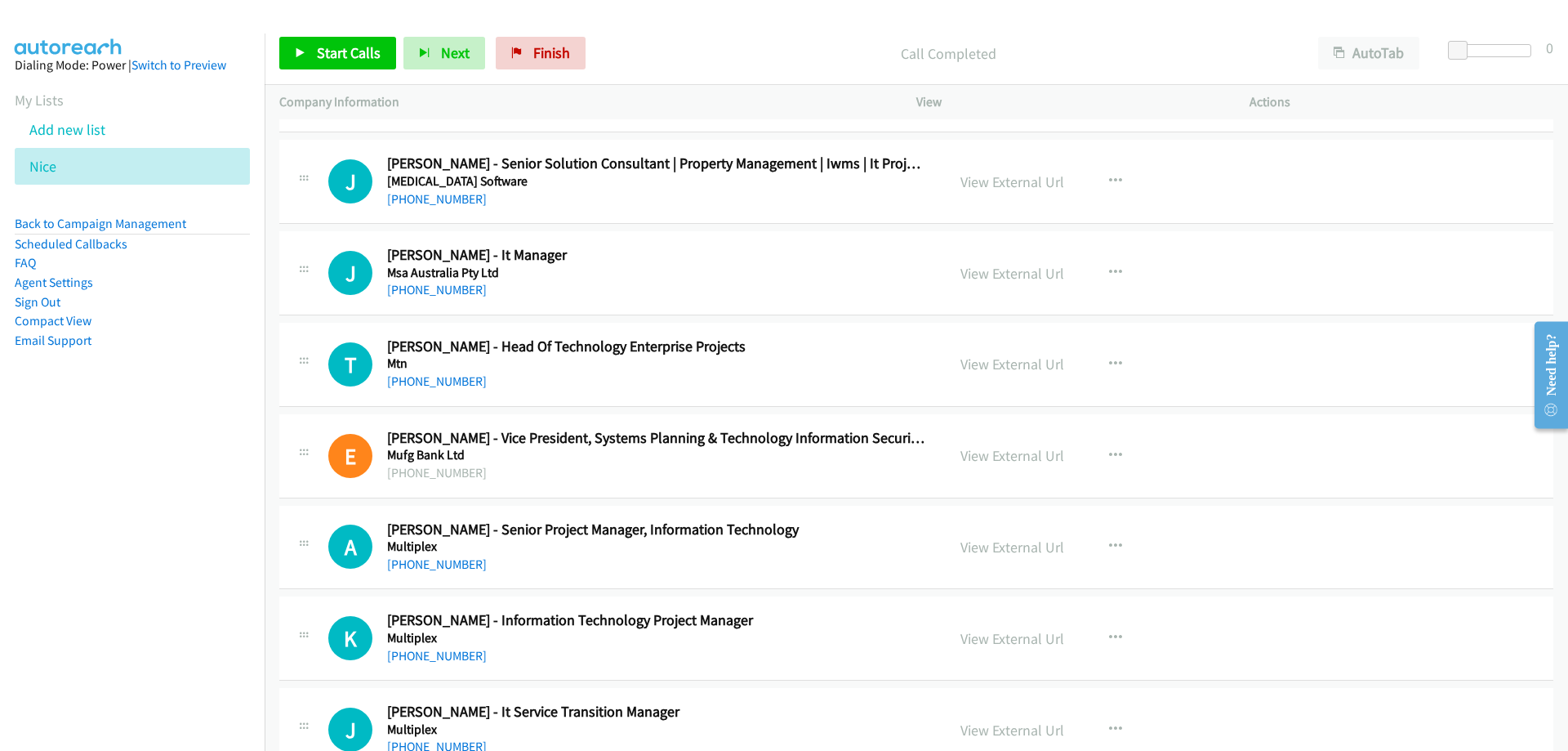
scroll to position [7517, 0]
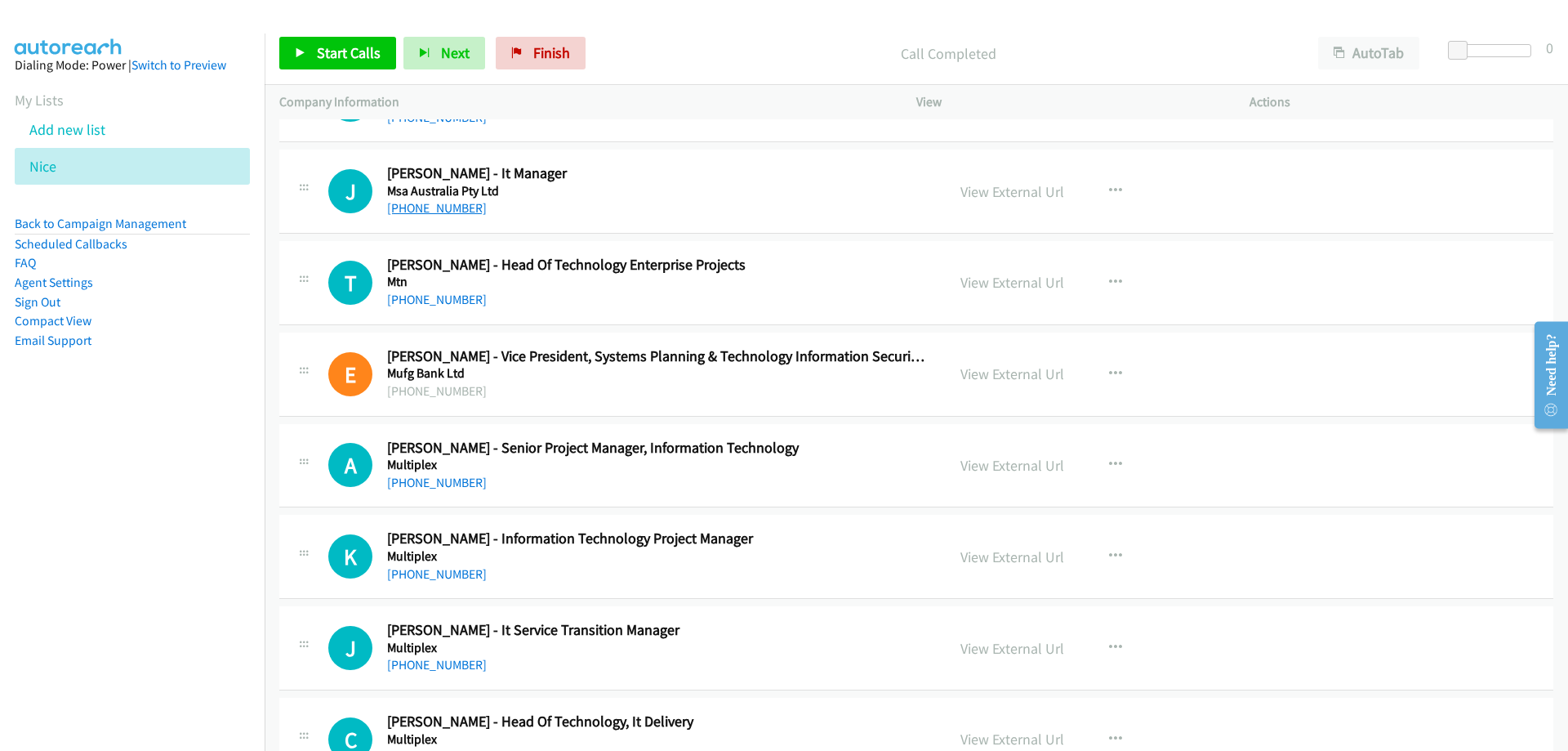
click at [464, 212] on link "[PHONE_NUMBER]" at bounding box center [437, 209] width 99 height 16
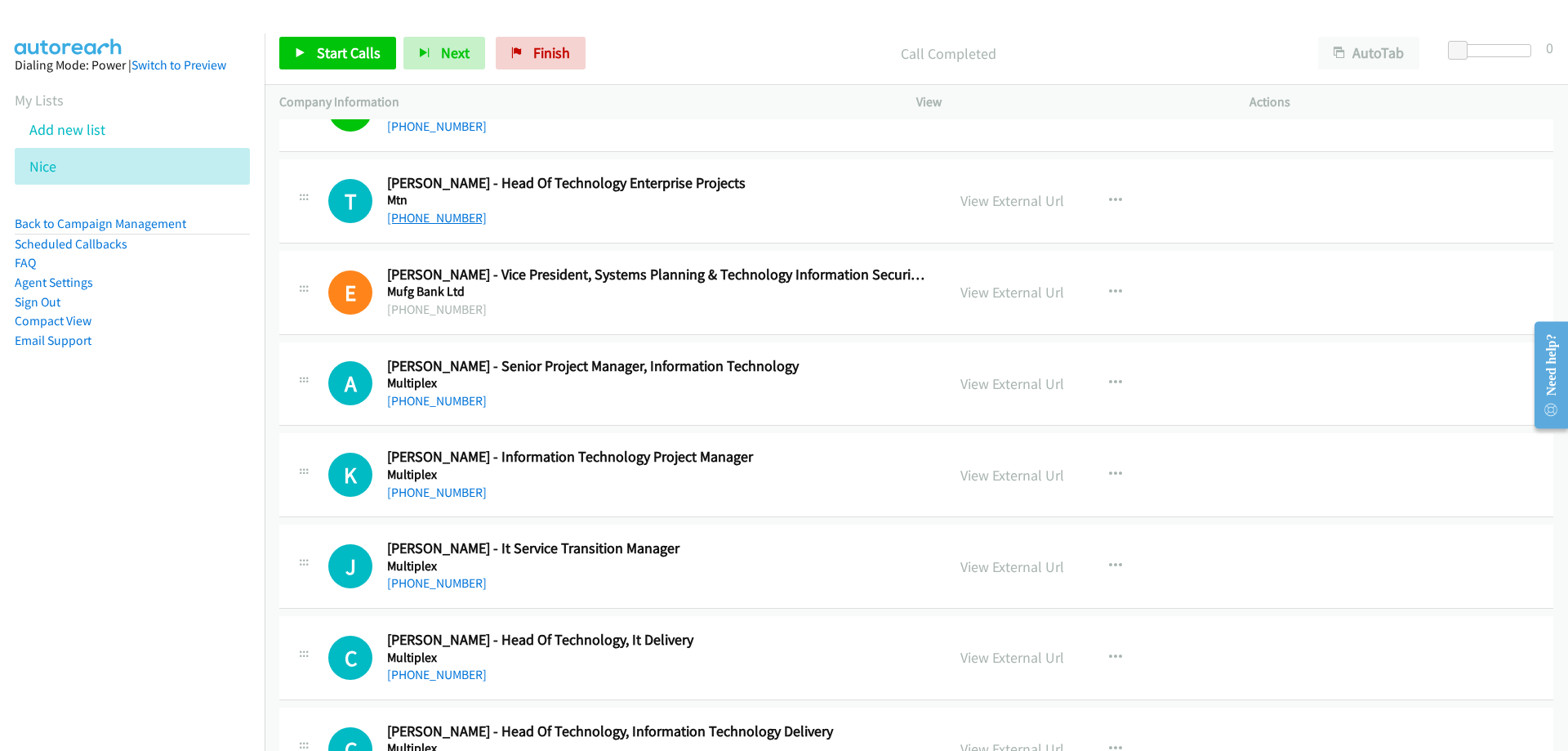
click at [412, 216] on link "[PHONE_NUMBER]" at bounding box center [437, 218] width 99 height 16
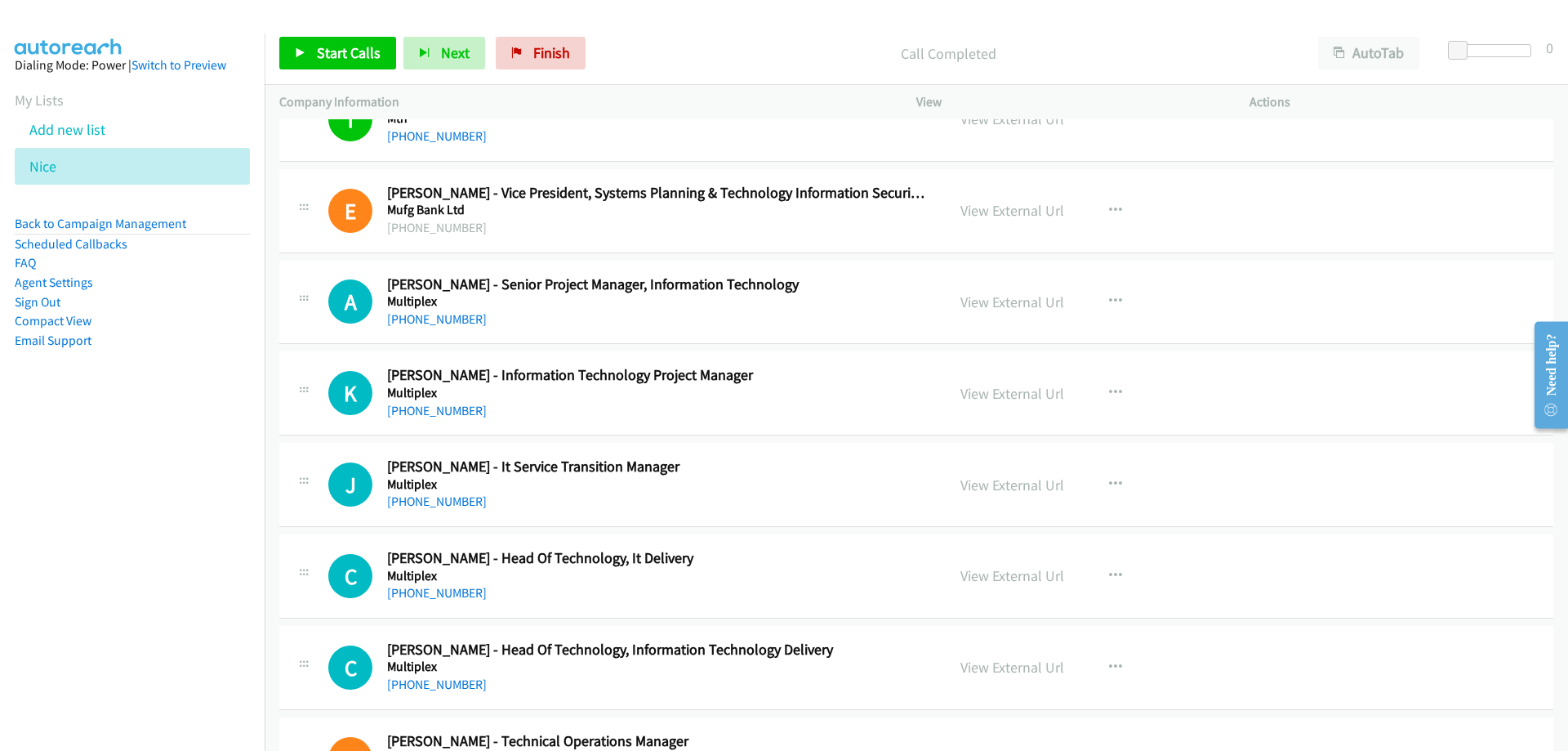
scroll to position [7762, 0]
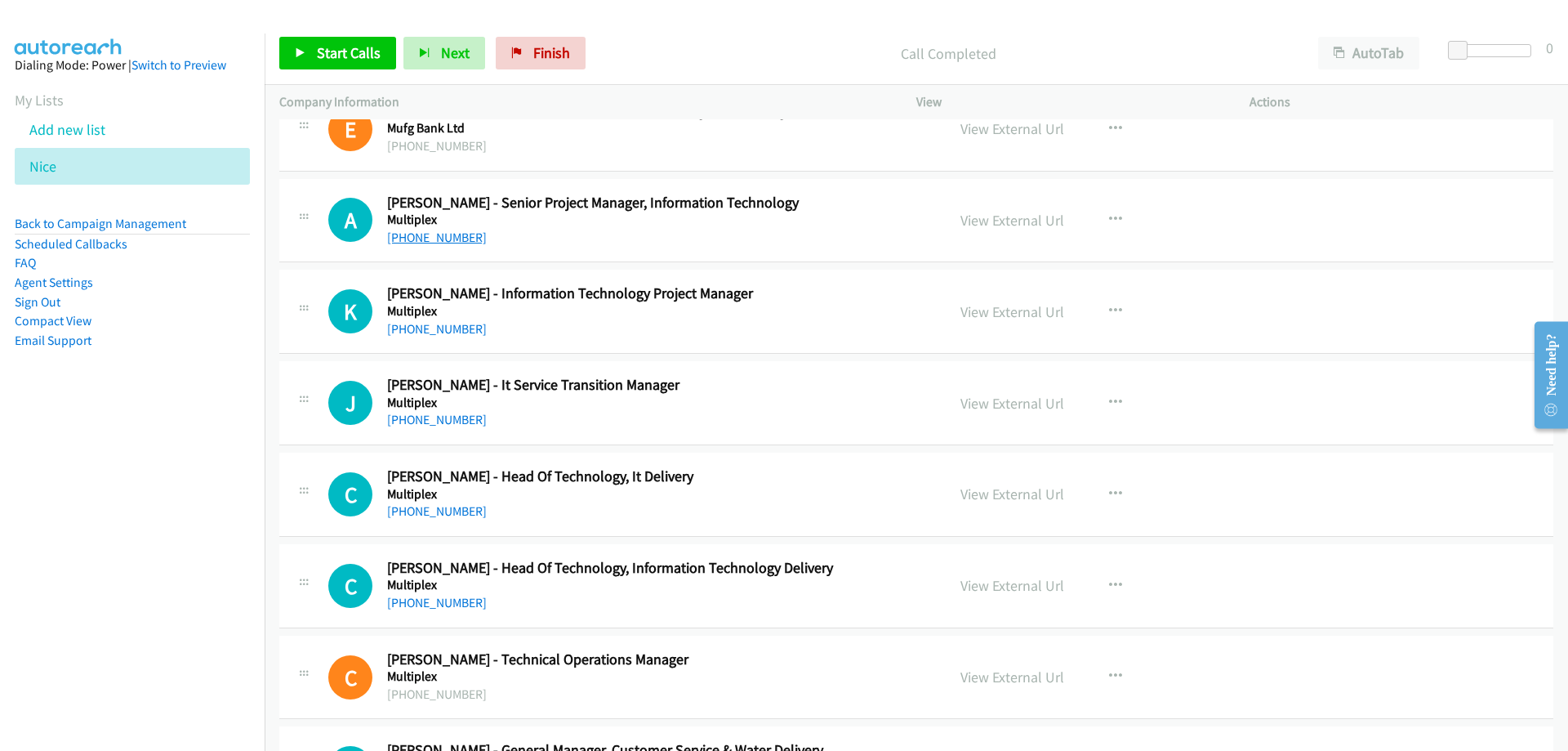
click at [412, 235] on link "[PHONE_NUMBER]" at bounding box center [437, 237] width 99 height 16
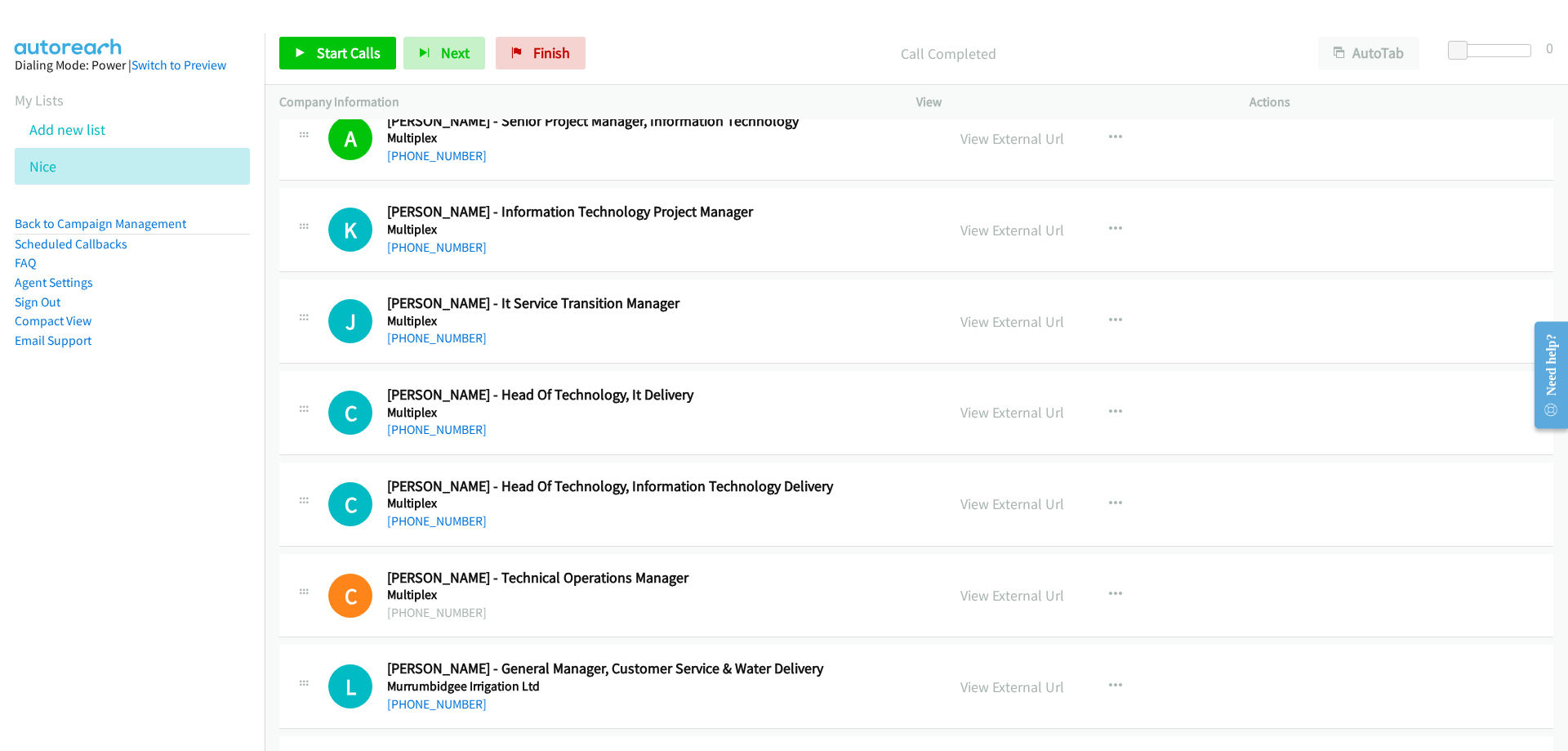
scroll to position [7926, 0]
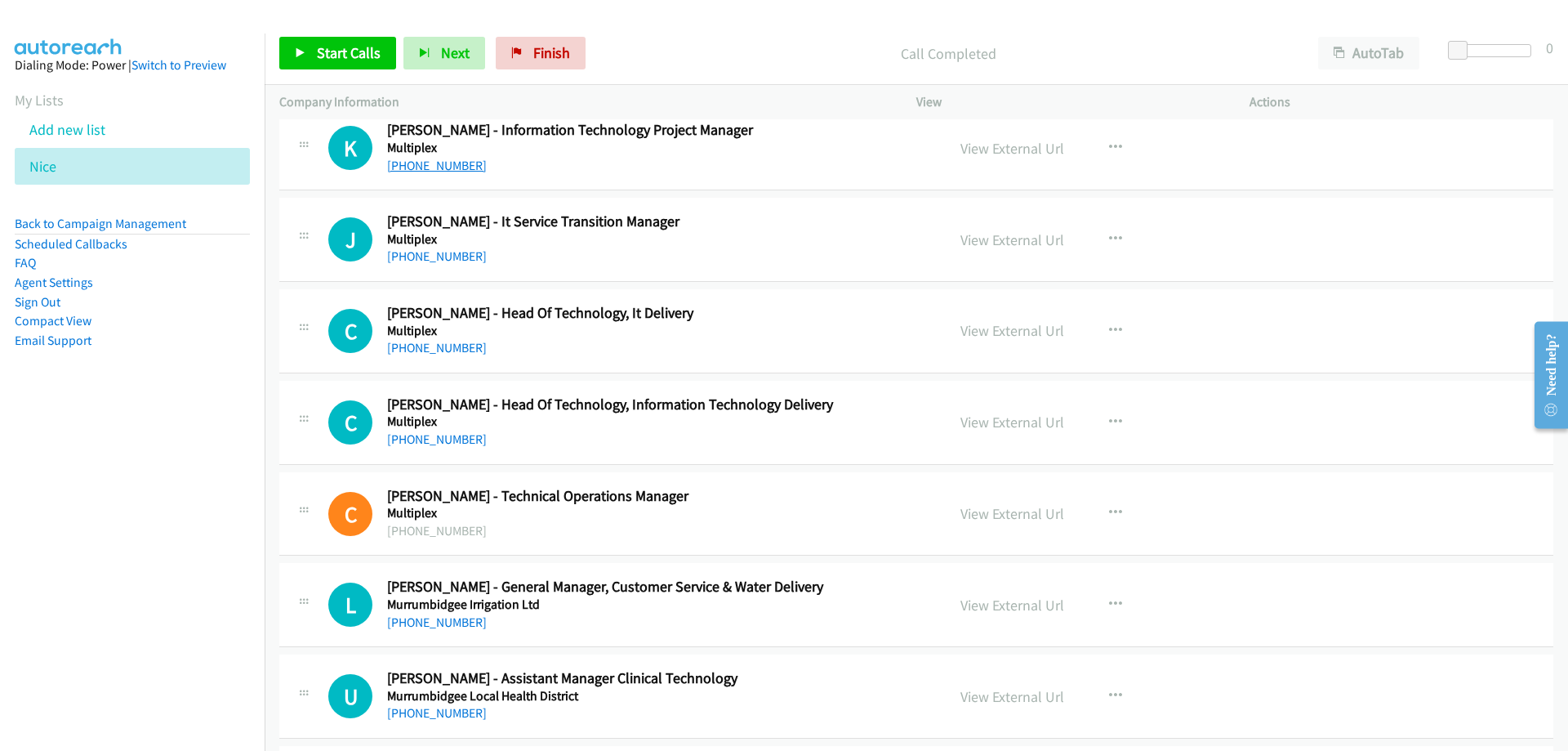
click at [397, 165] on link "[PHONE_NUMBER]" at bounding box center [437, 166] width 99 height 16
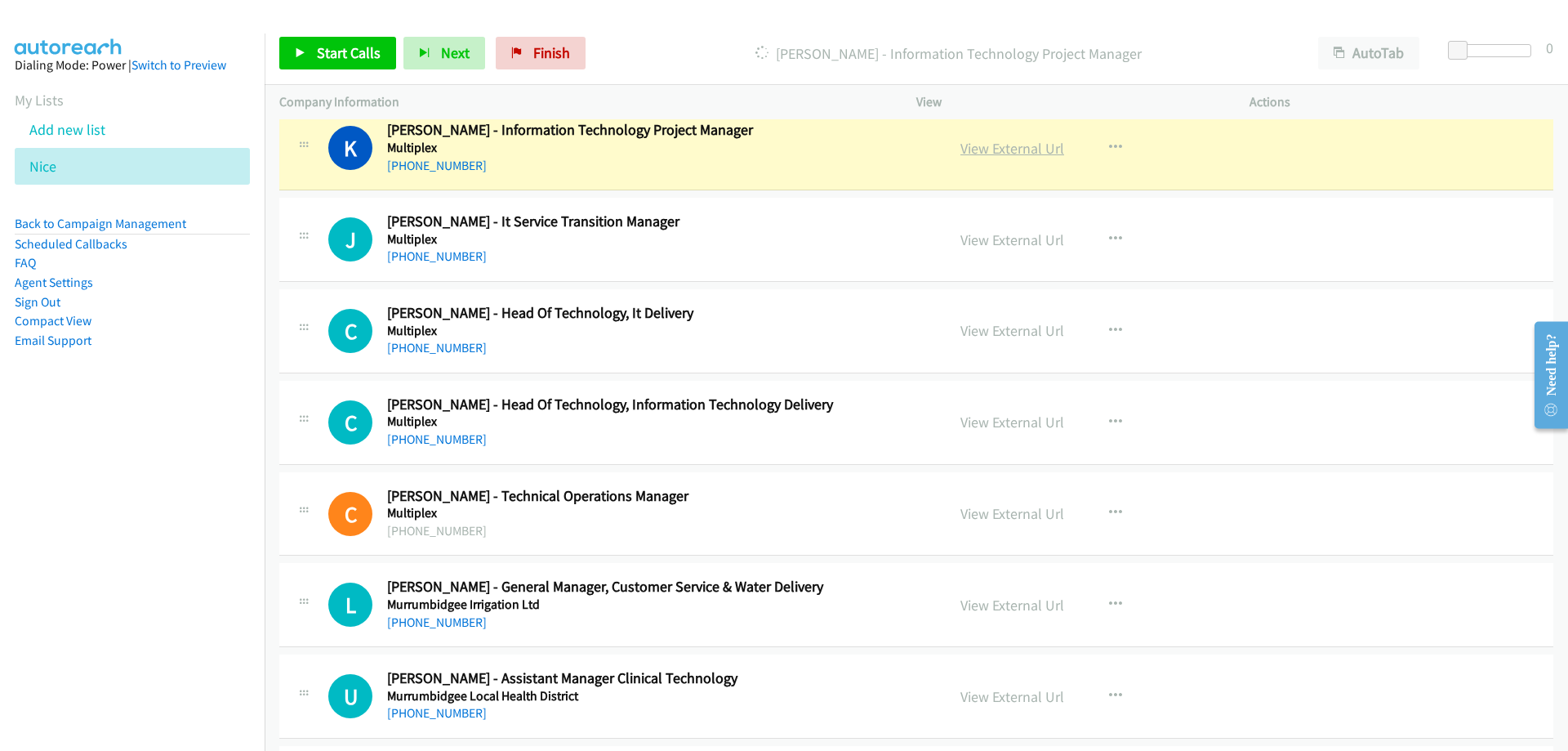
click at [975, 150] on link "View External Url" at bounding box center [1012, 148] width 103 height 19
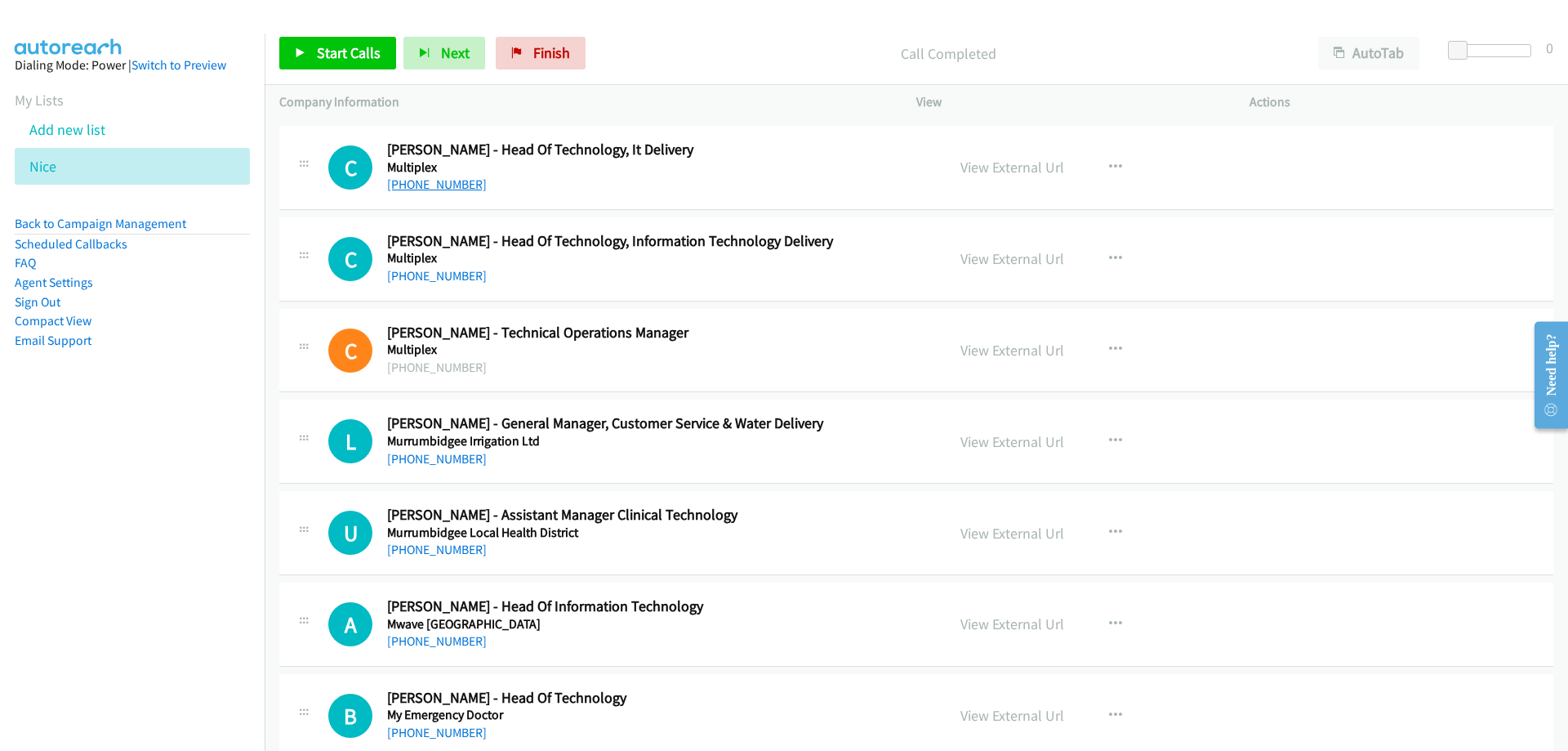
scroll to position [8171, 0]
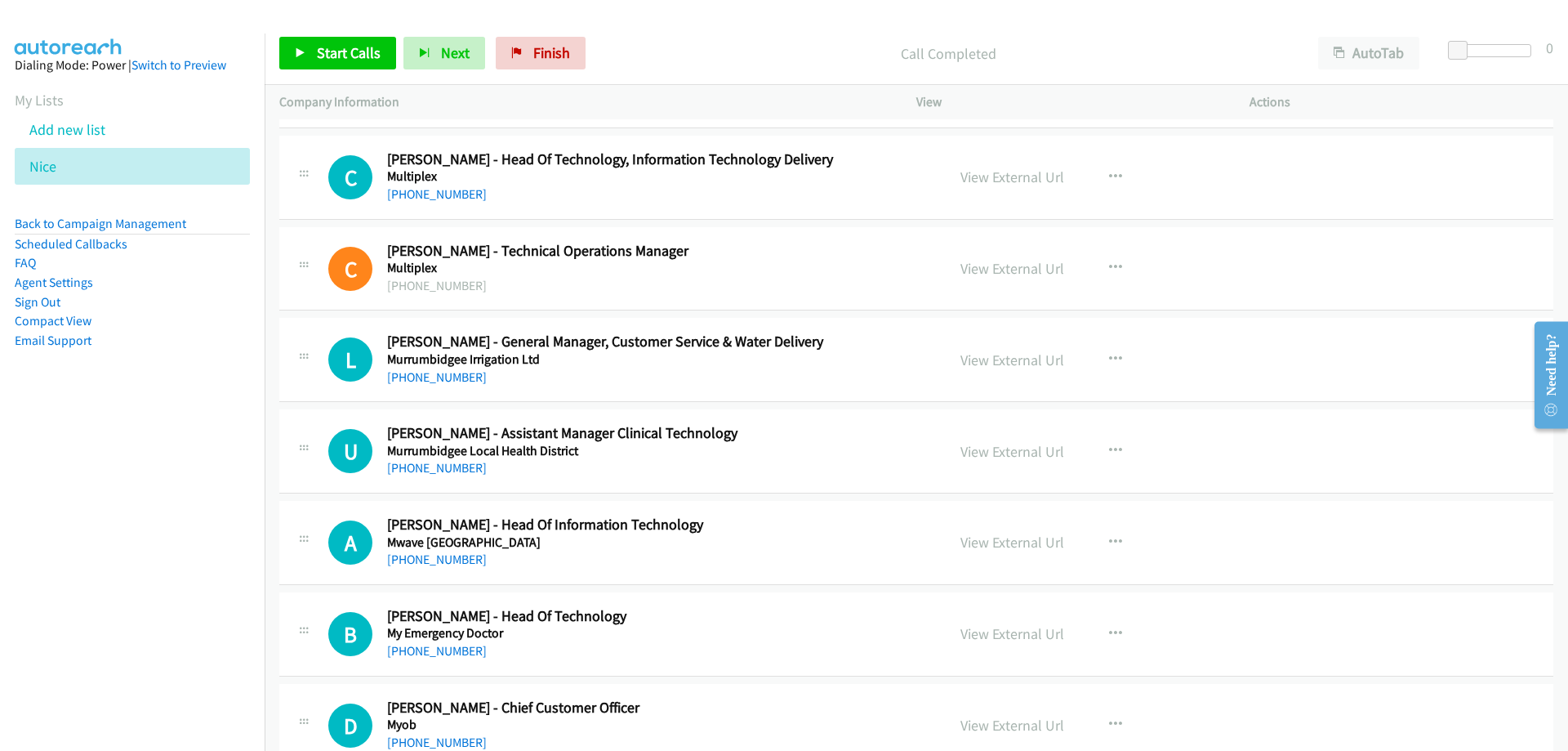
click at [438, 187] on link "[PHONE_NUMBER]" at bounding box center [437, 195] width 99 height 16
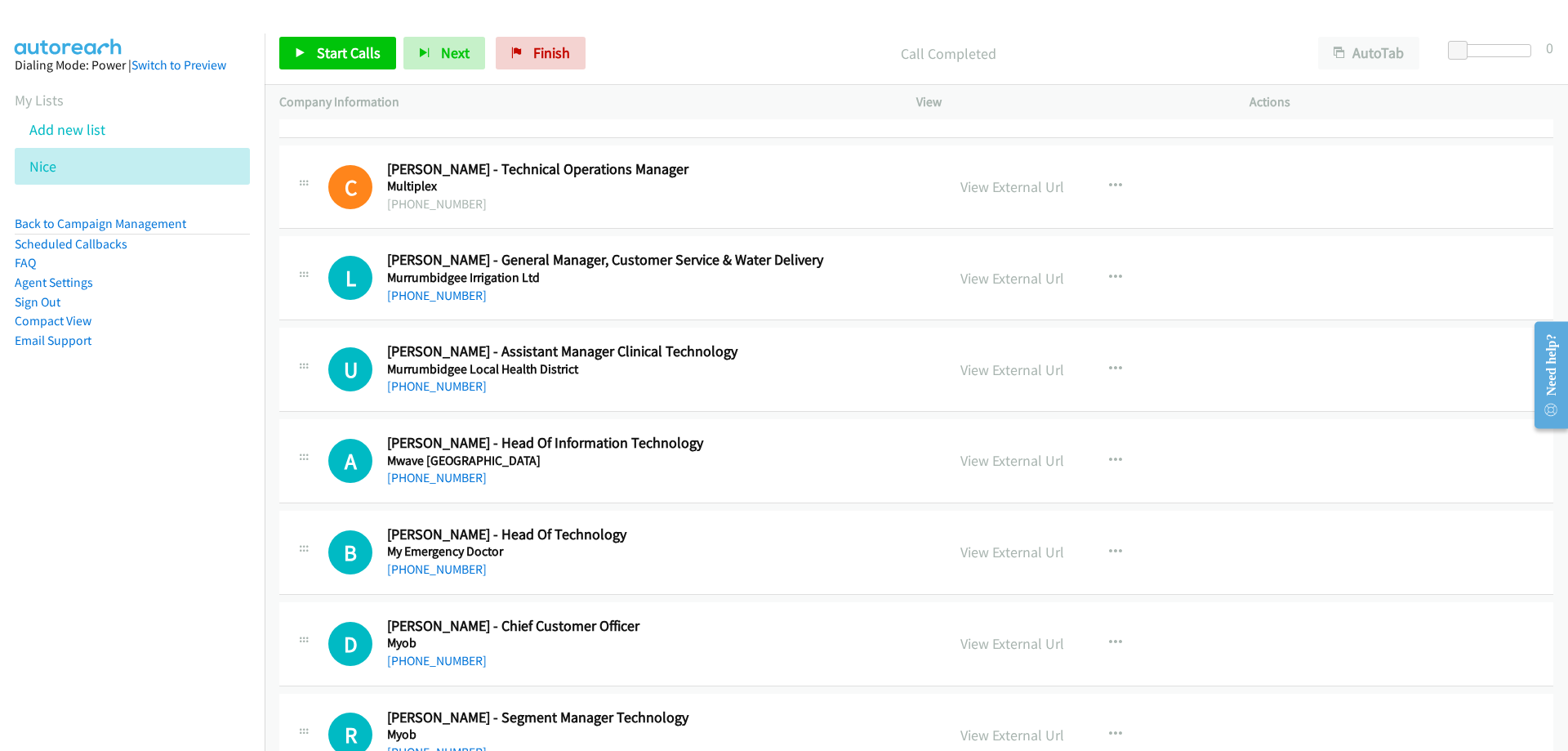
scroll to position [8335, 0]
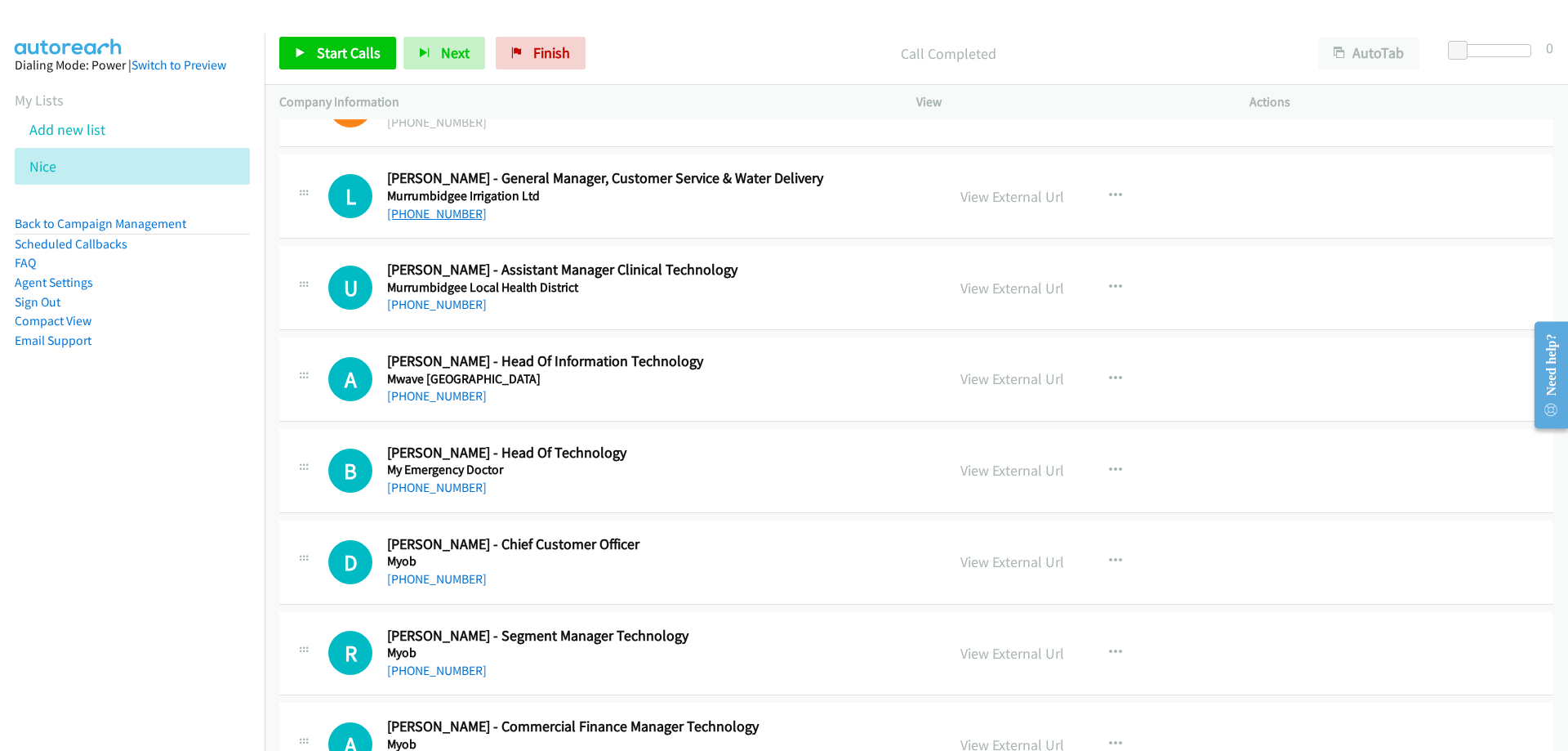
click at [450, 215] on link "[PHONE_NUMBER]" at bounding box center [437, 214] width 99 height 16
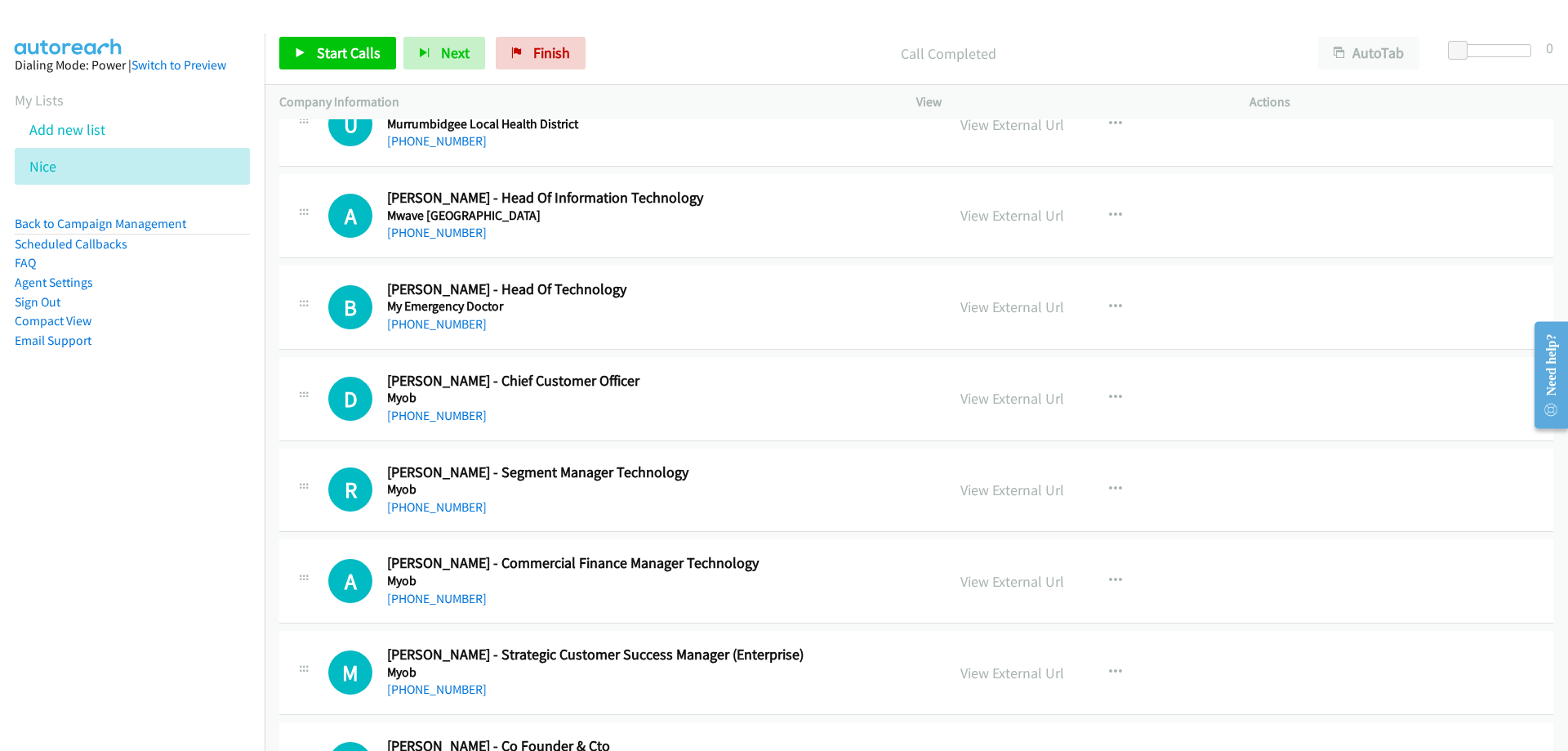
scroll to position [8580, 0]
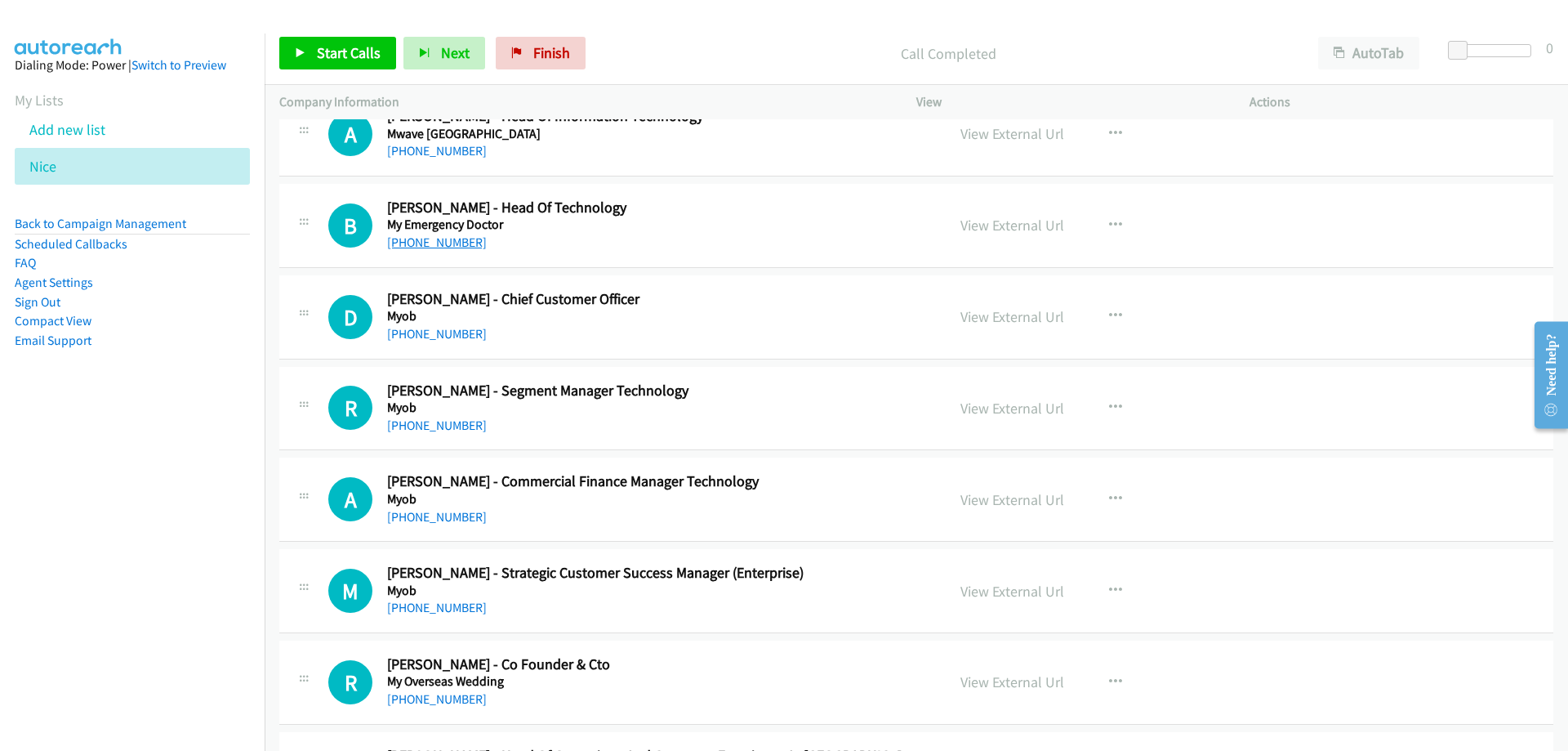
click at [440, 243] on link "[PHONE_NUMBER]" at bounding box center [437, 242] width 99 height 16
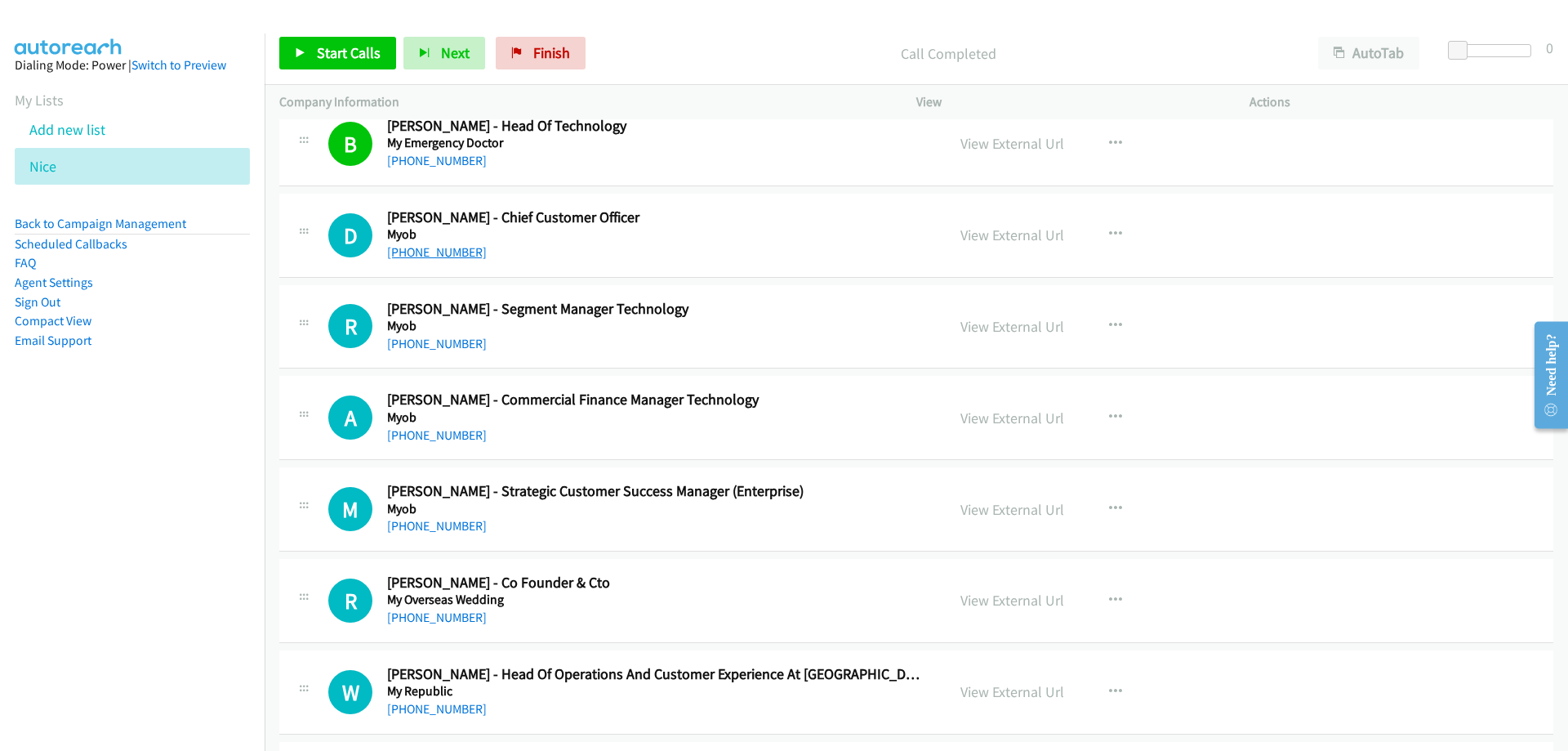
click at [421, 251] on link "[PHONE_NUMBER]" at bounding box center [437, 252] width 99 height 16
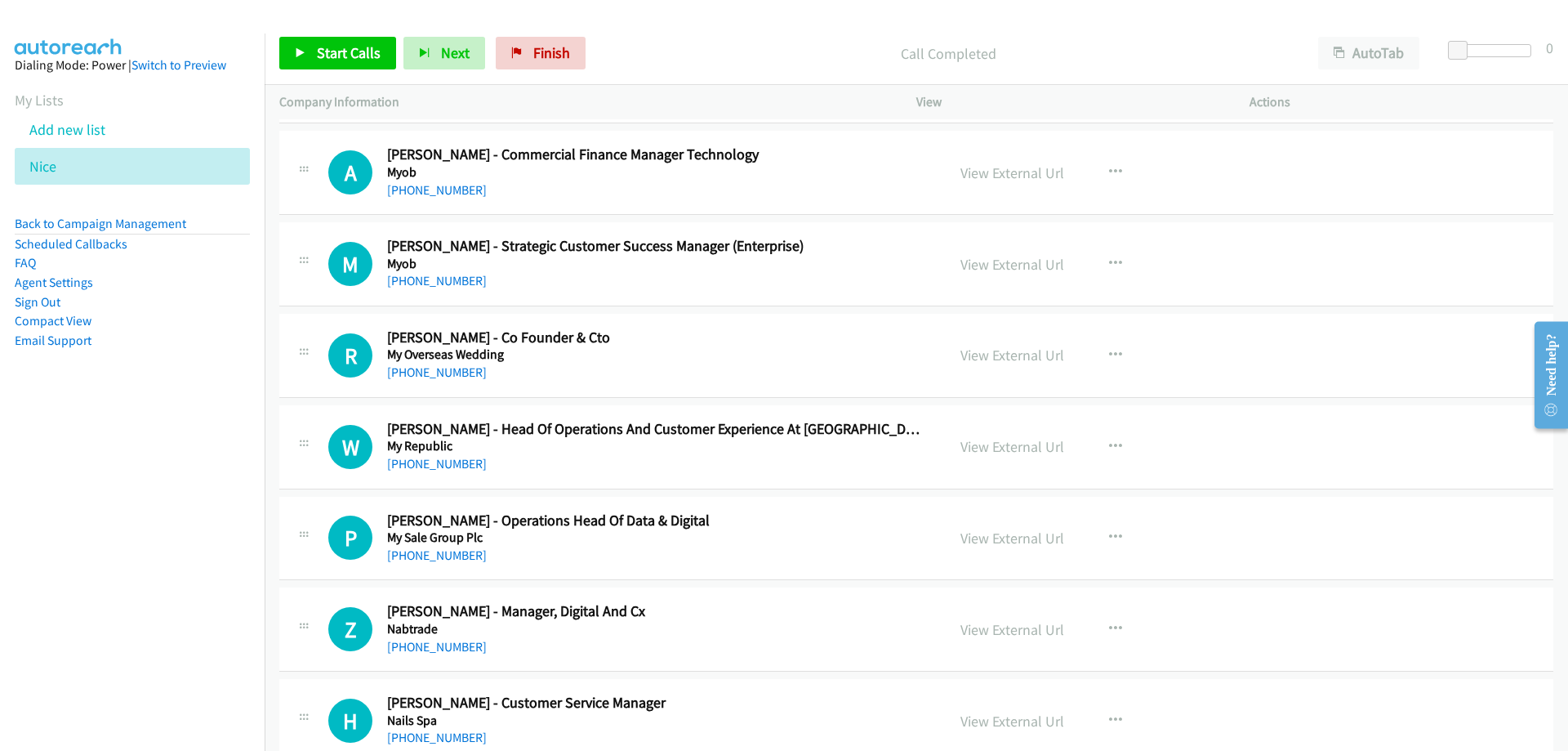
scroll to position [8988, 0]
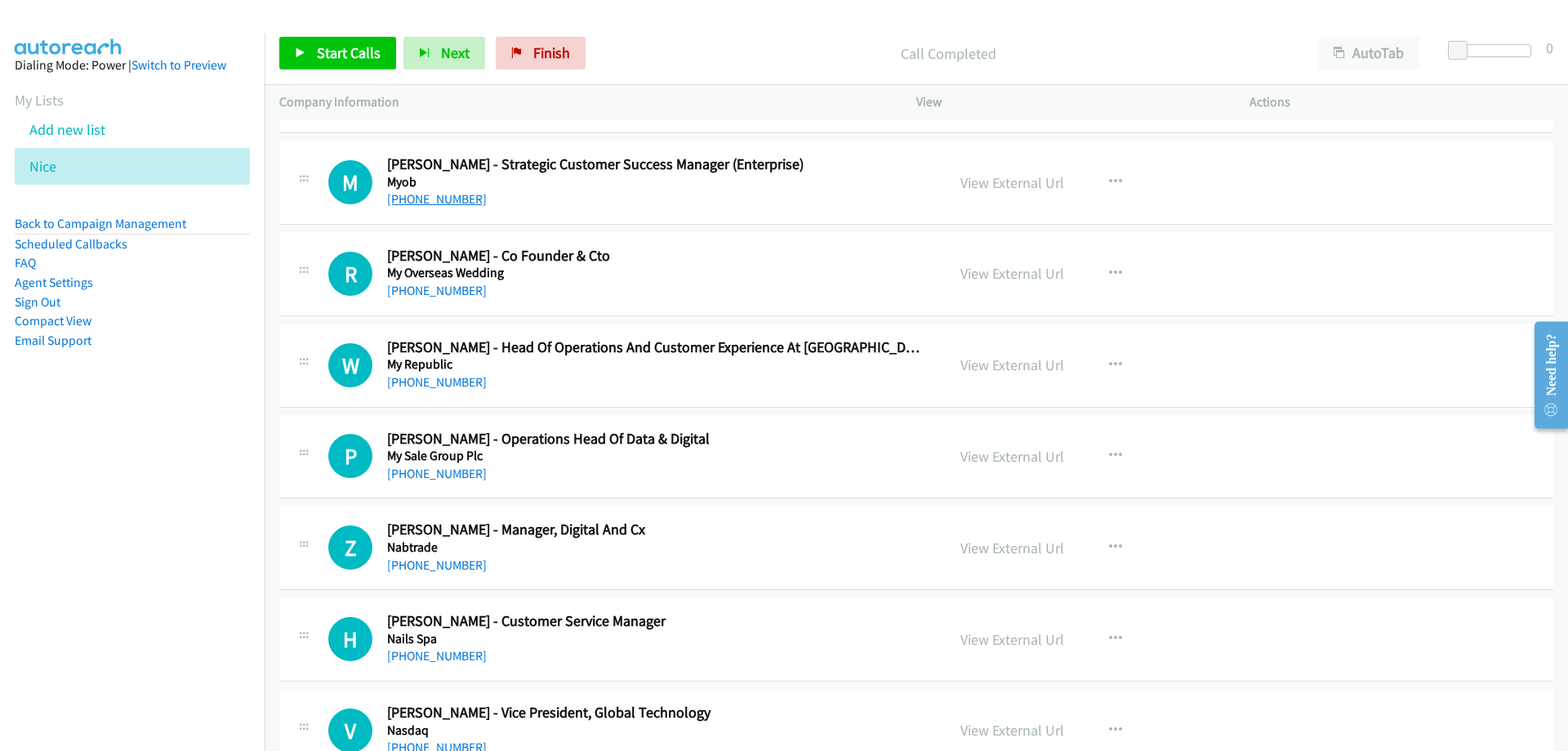
click at [455, 202] on link "[PHONE_NUMBER]" at bounding box center [437, 199] width 99 height 16
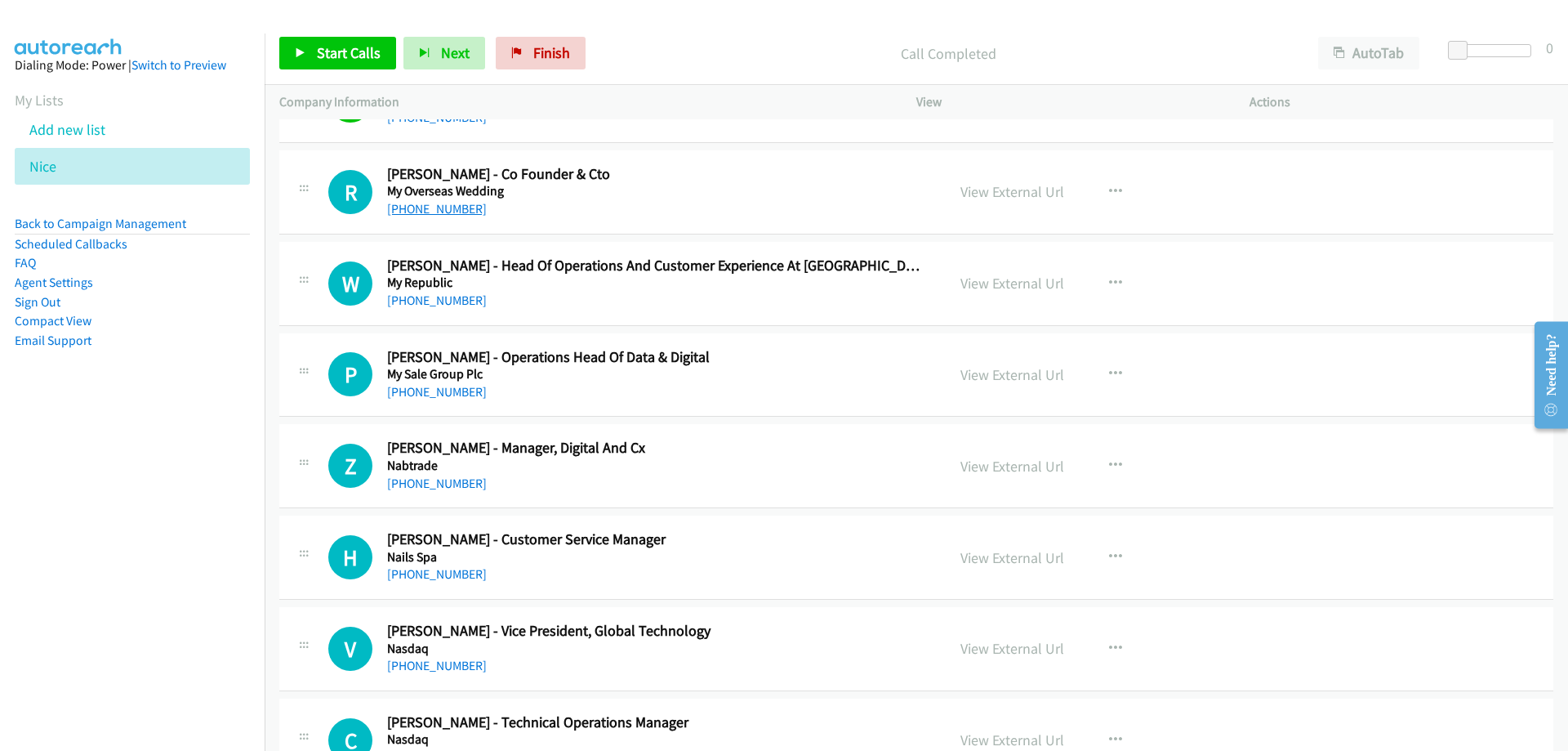
click at [464, 207] on link "[PHONE_NUMBER]" at bounding box center [437, 209] width 99 height 16
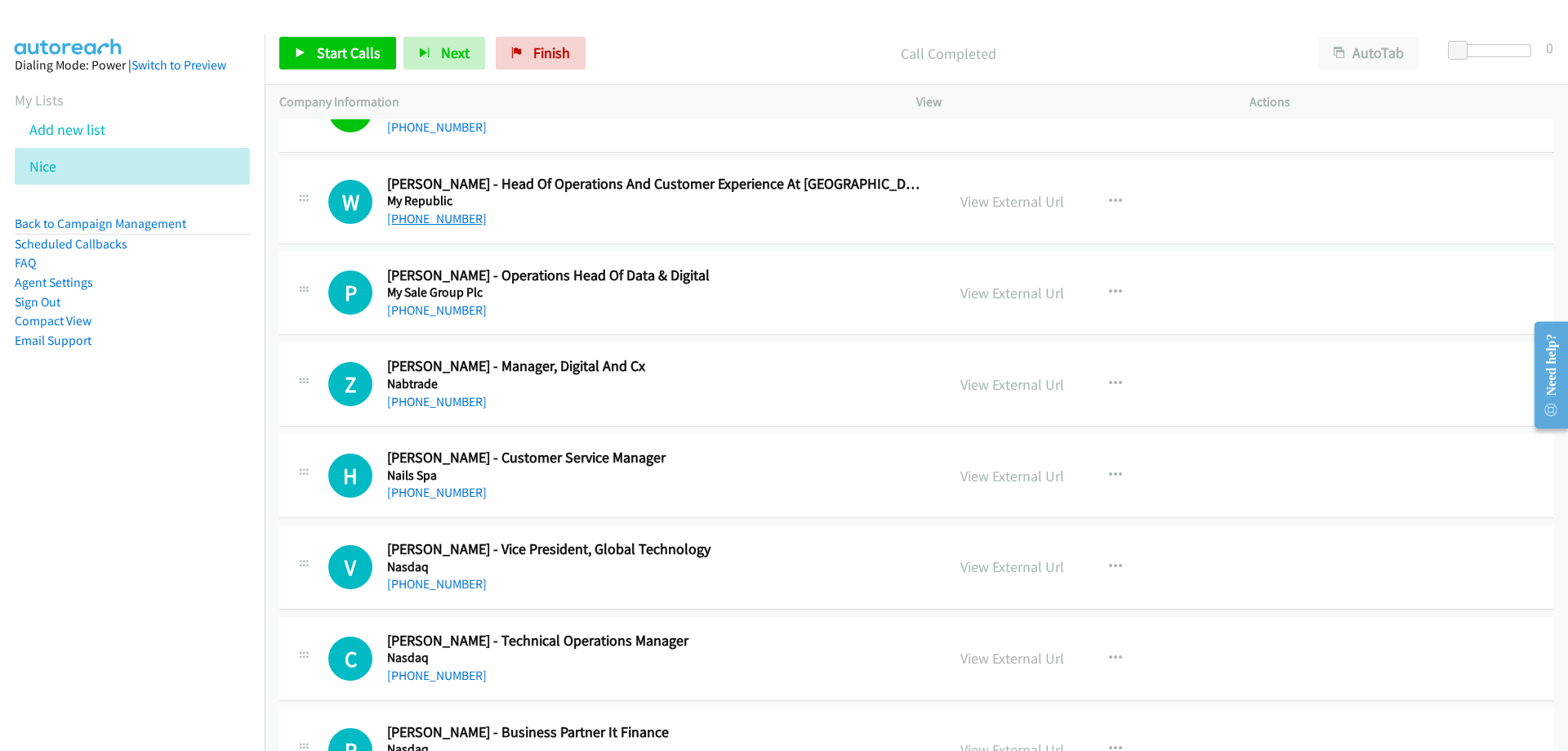
click at [458, 214] on link "[PHONE_NUMBER]" at bounding box center [437, 219] width 99 height 16
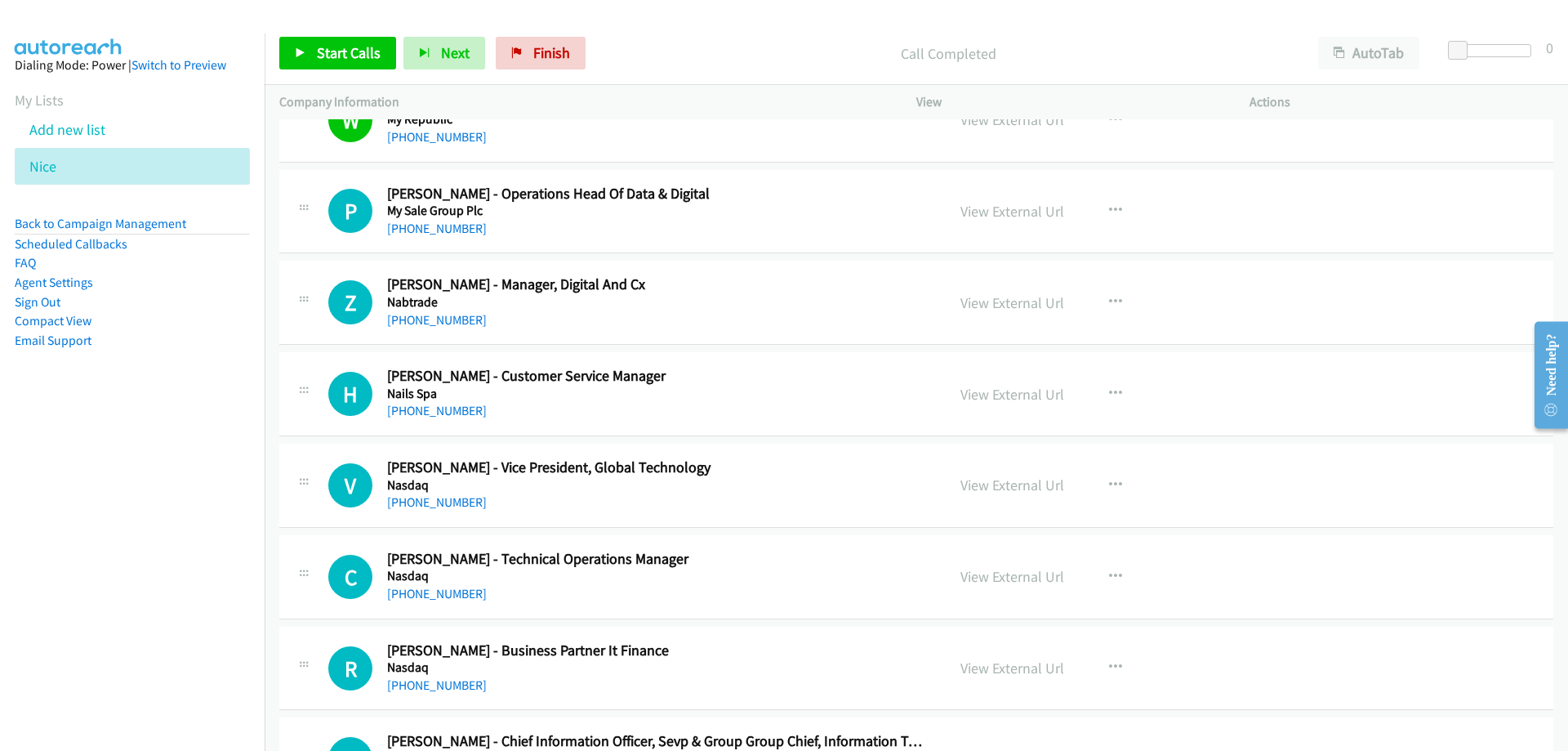
scroll to position [9315, 0]
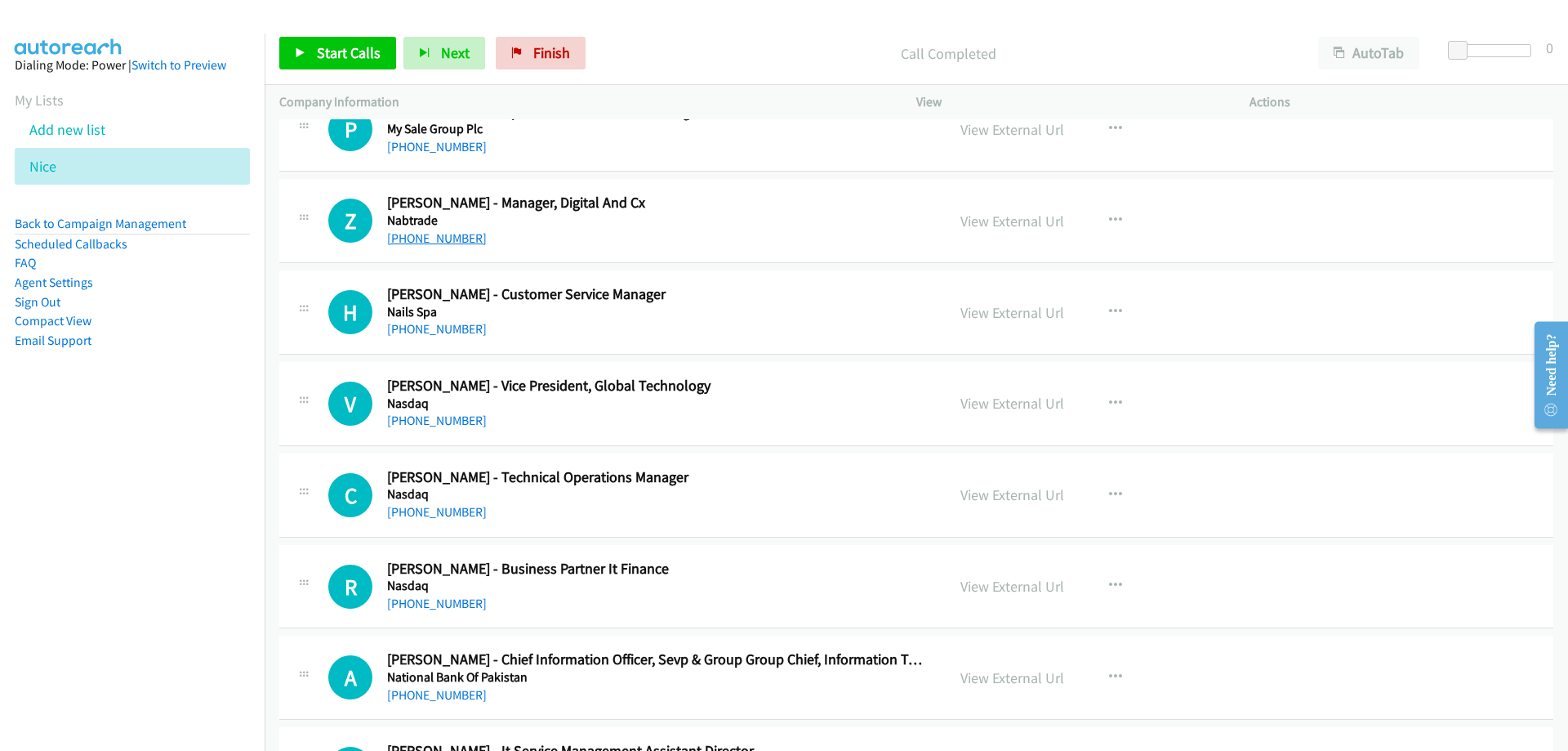
click at [458, 244] on link "[PHONE_NUMBER]" at bounding box center [437, 238] width 99 height 16
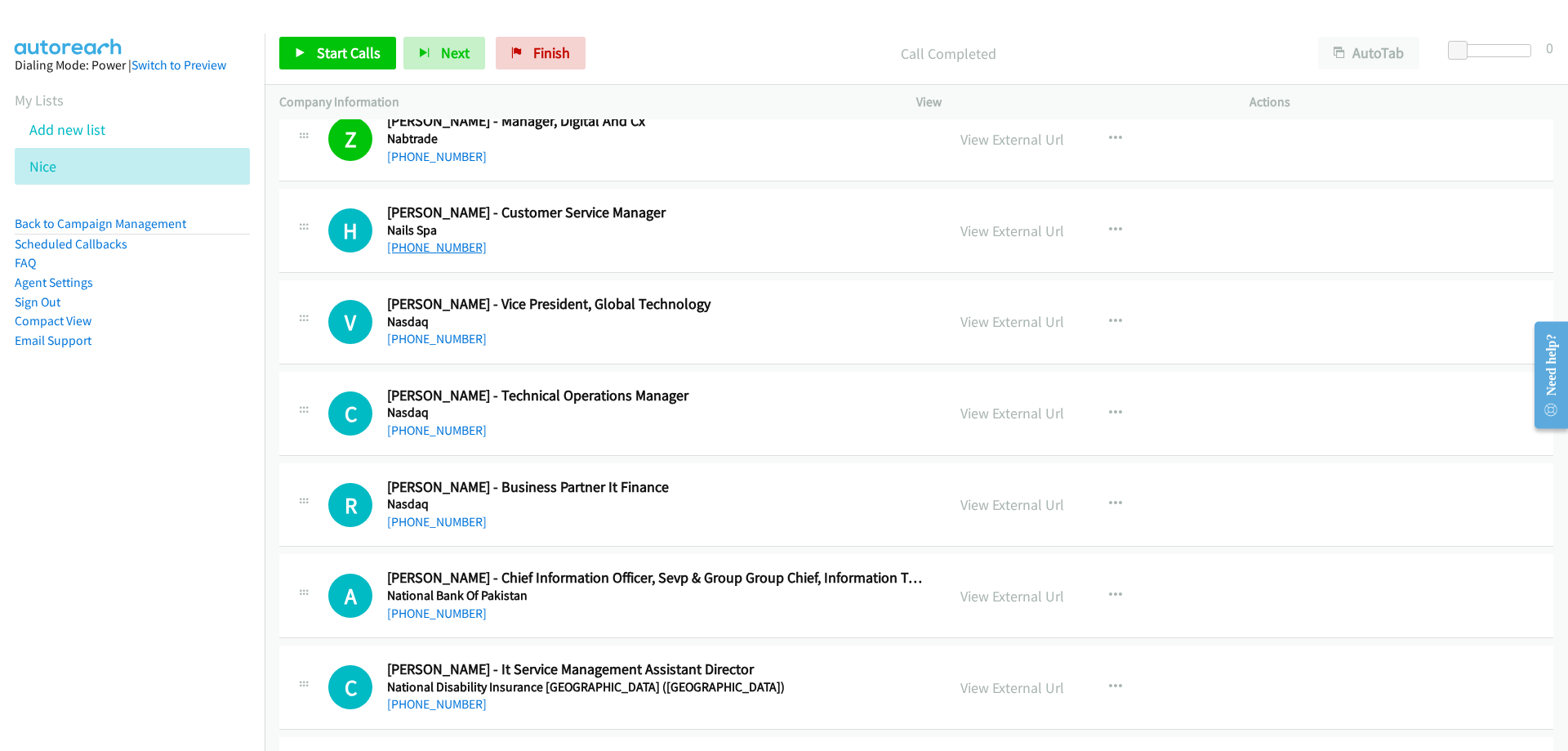
click at [411, 249] on link "[PHONE_NUMBER]" at bounding box center [437, 247] width 99 height 16
click at [458, 246] on link "[PHONE_NUMBER]" at bounding box center [437, 247] width 99 height 16
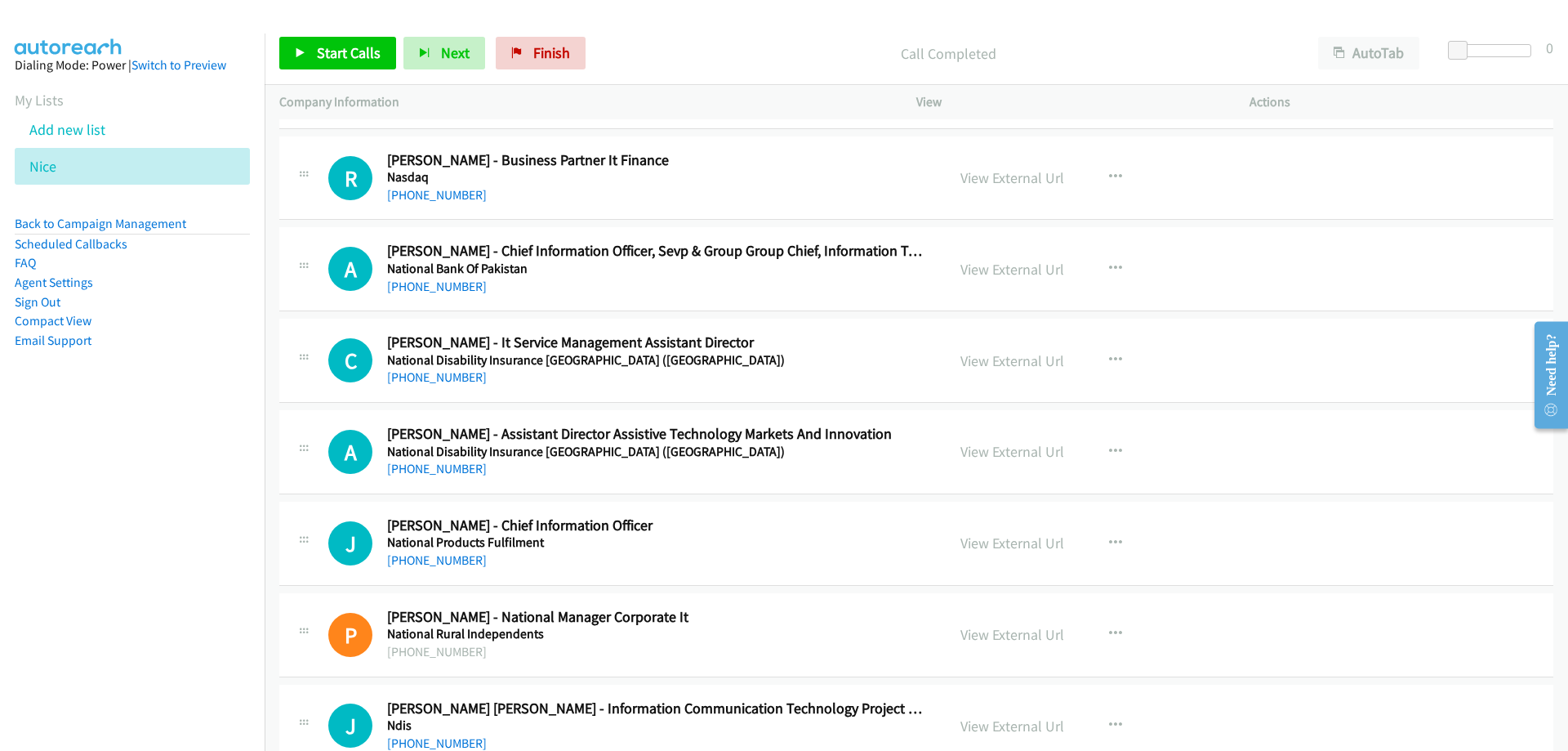
scroll to position [9805, 0]
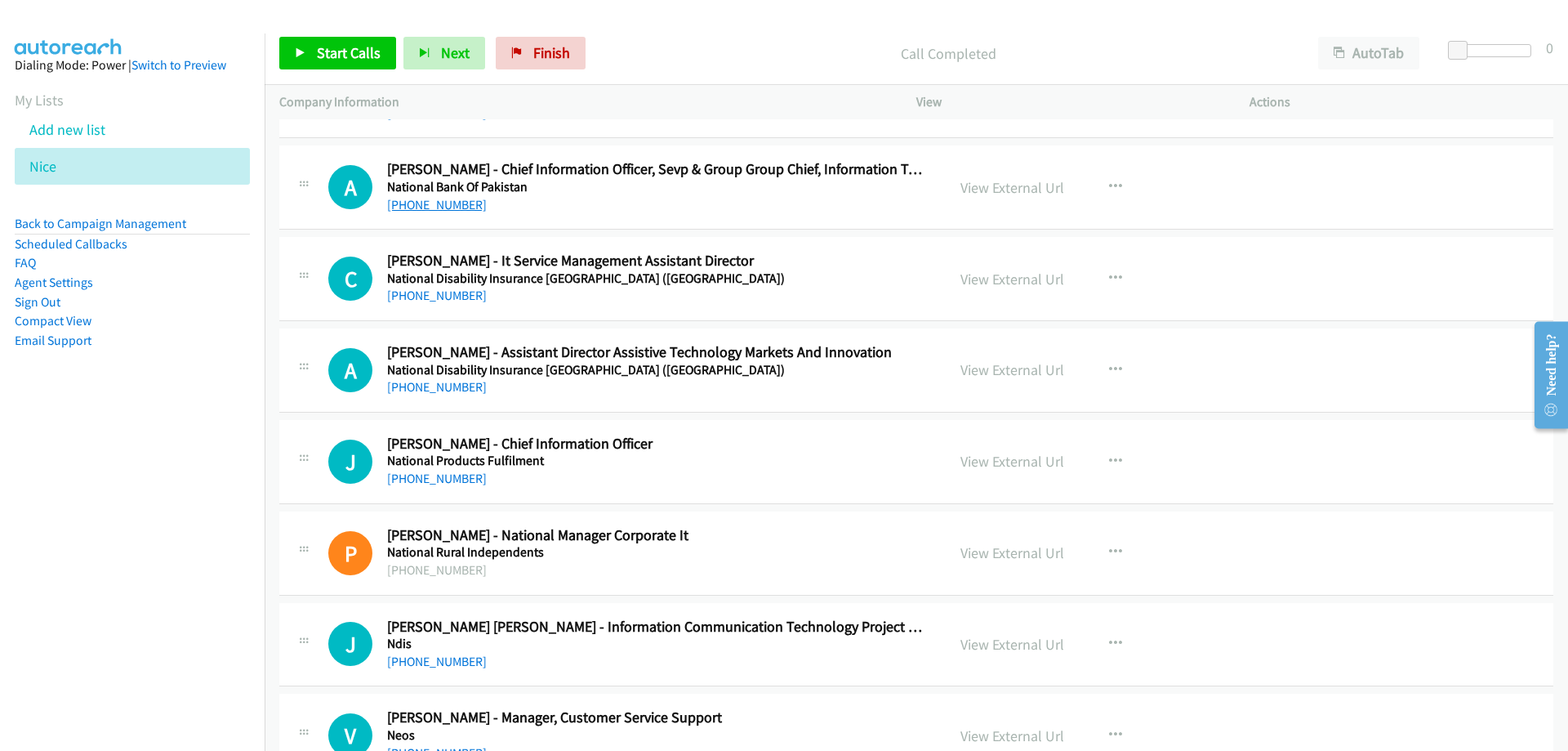
click at [414, 206] on link "[PHONE_NUMBER]" at bounding box center [437, 205] width 99 height 16
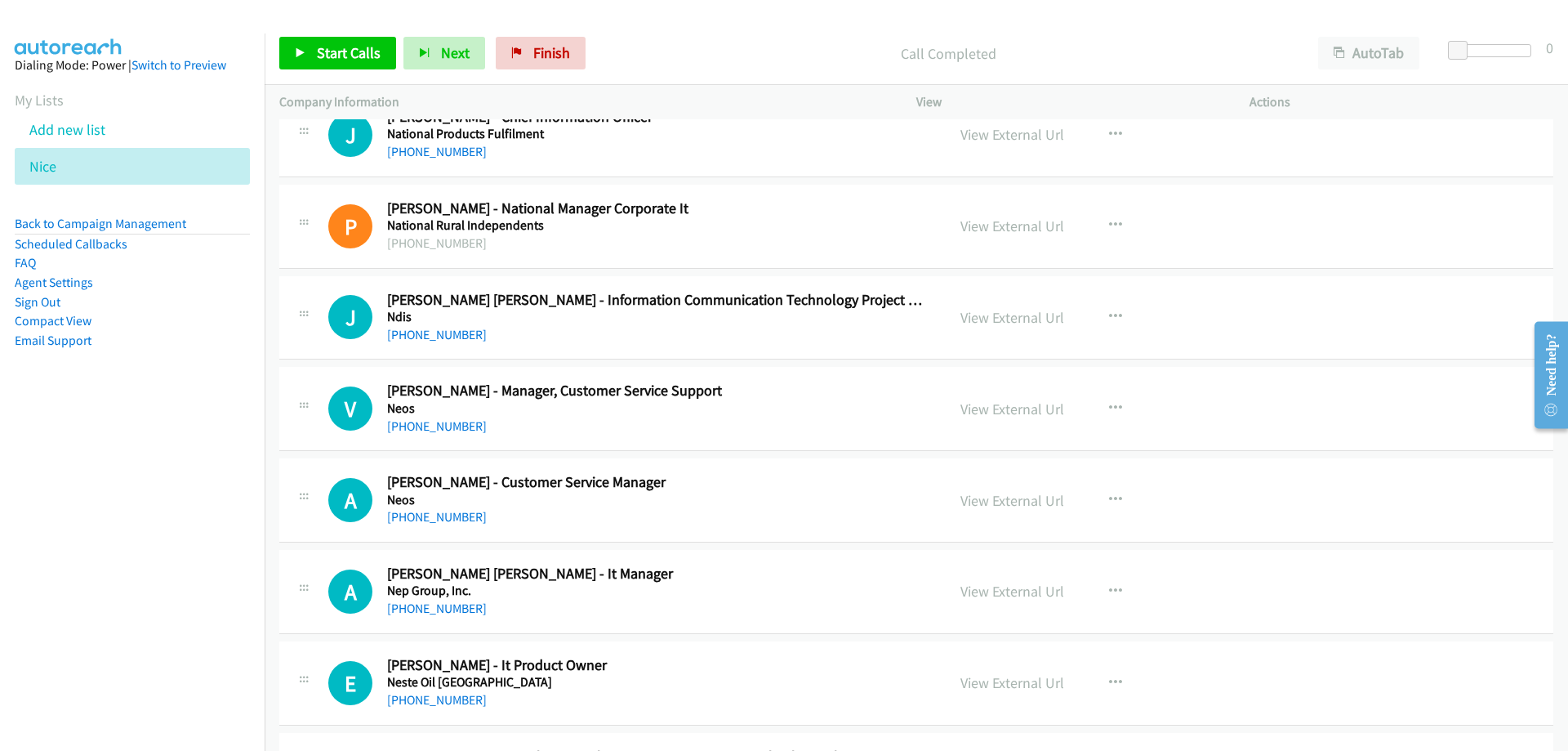
scroll to position [10050, 0]
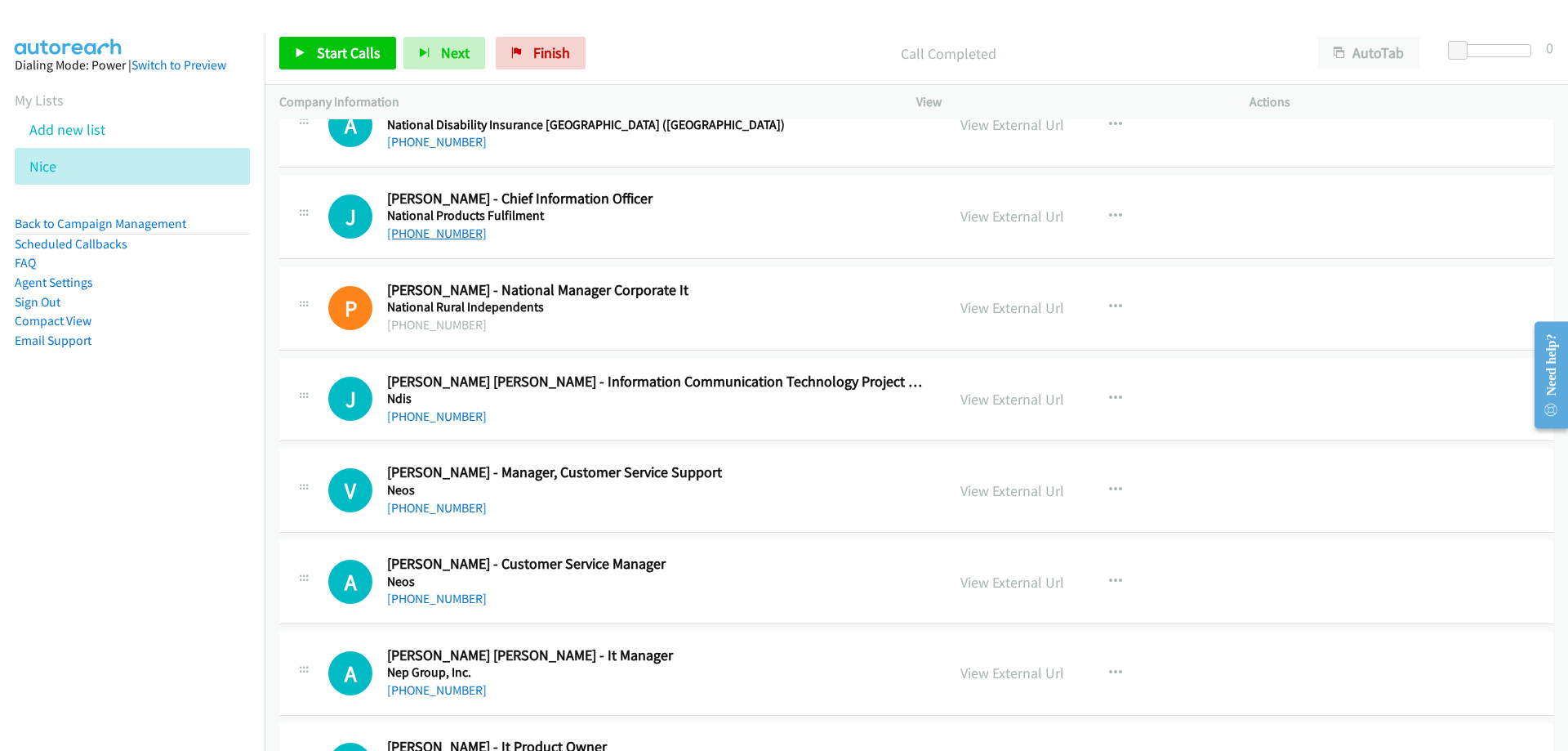
click at [451, 241] on link "[PHONE_NUMBER]" at bounding box center [437, 233] width 99 height 16
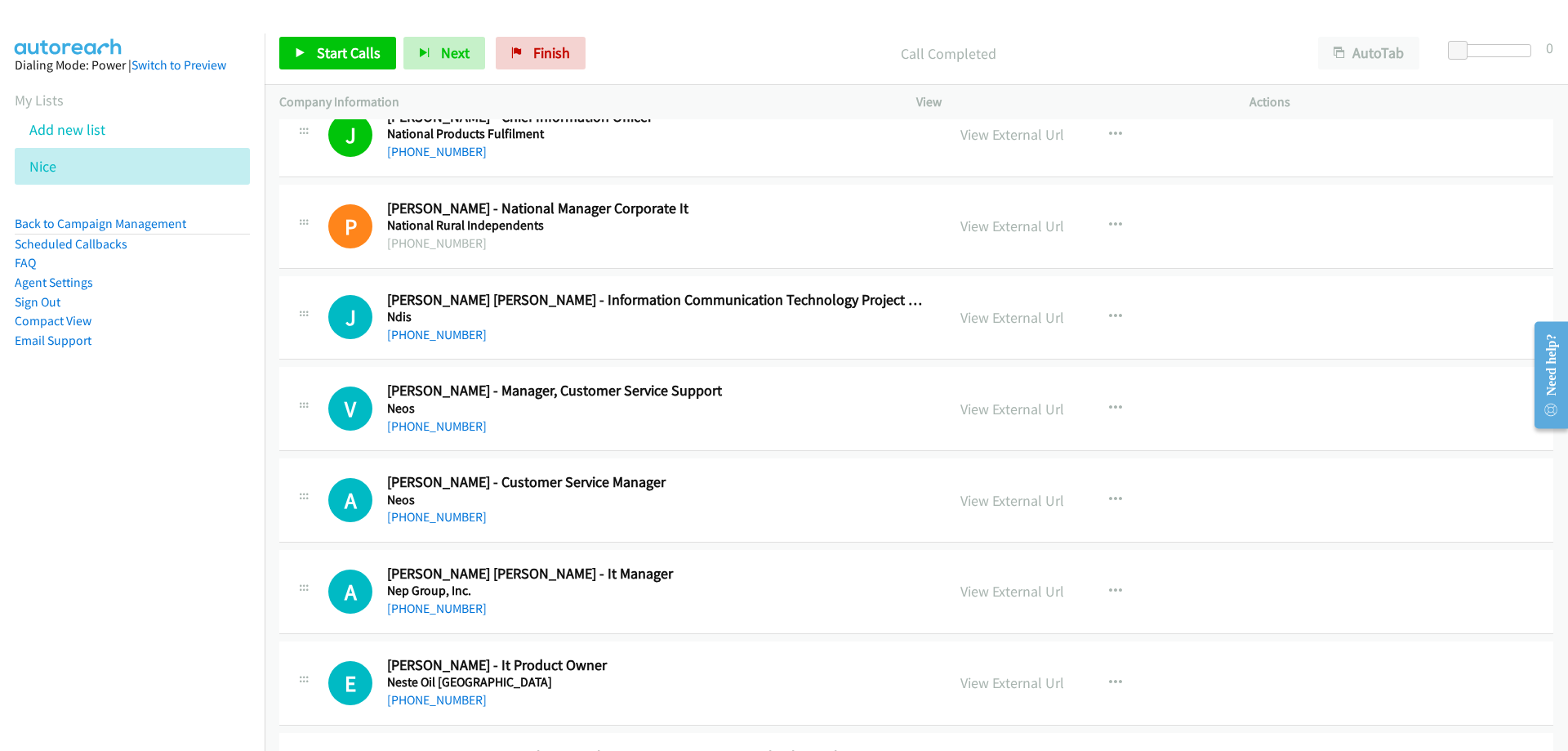
scroll to position [10214, 0]
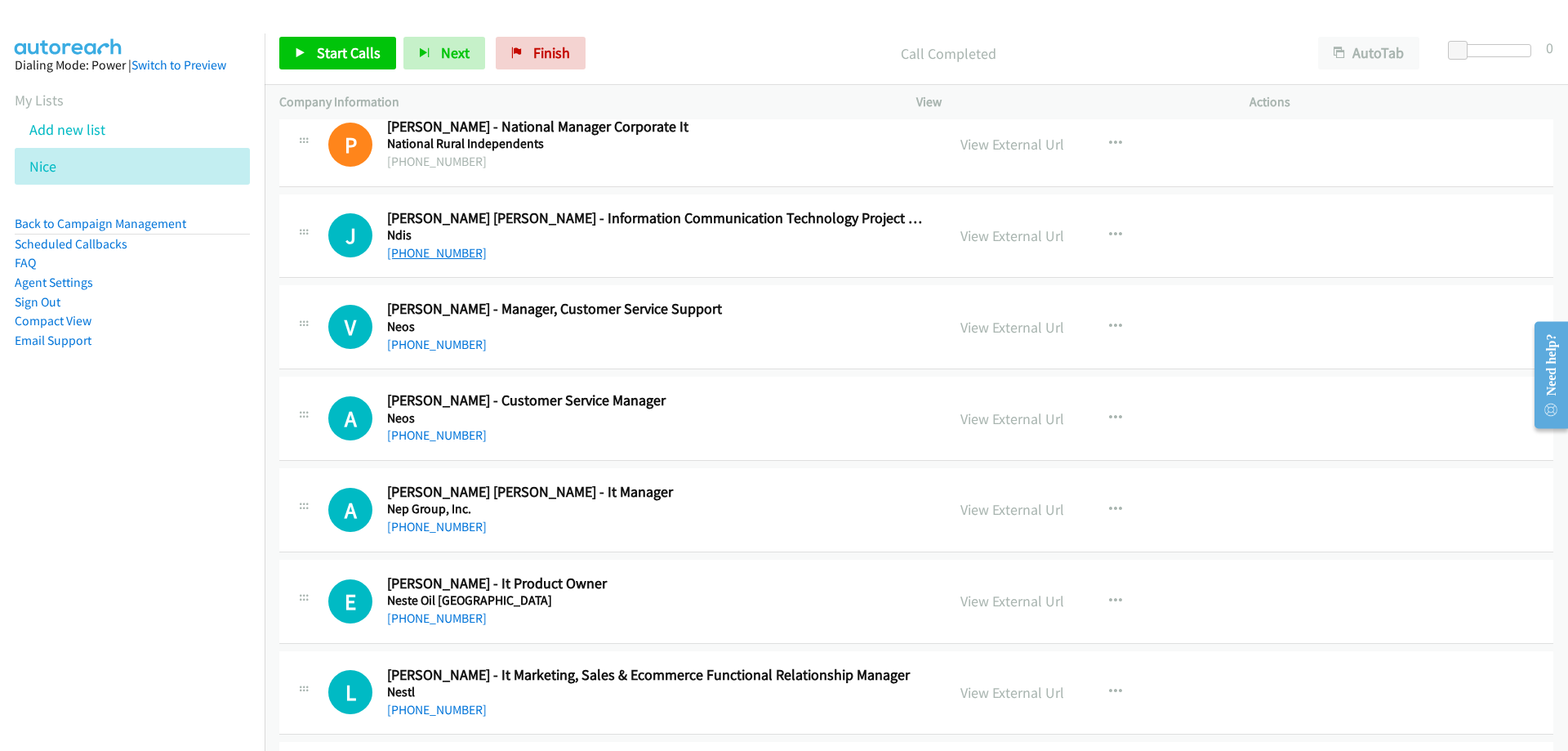
click at [453, 258] on link "[PHONE_NUMBER]" at bounding box center [437, 253] width 99 height 16
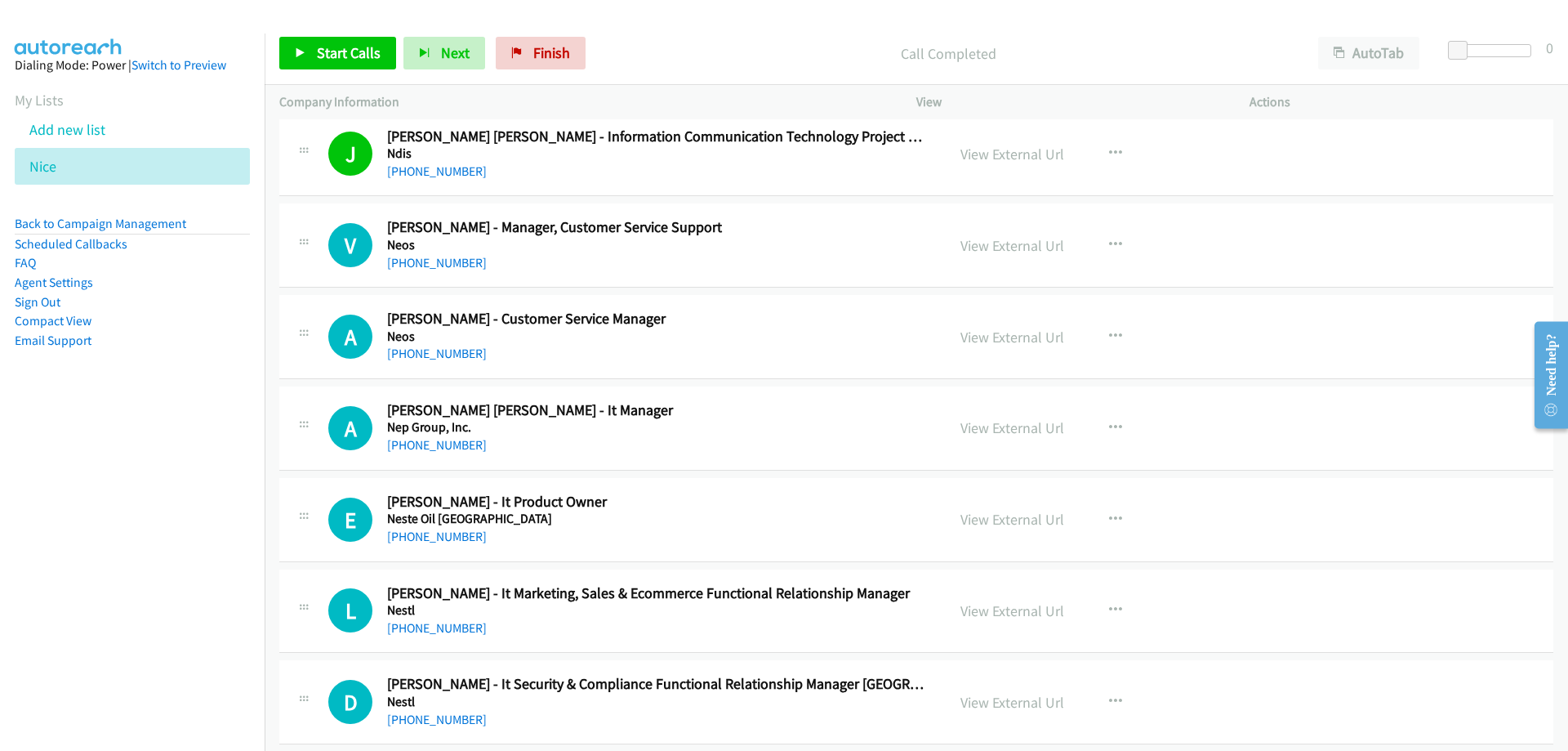
scroll to position [10377, 0]
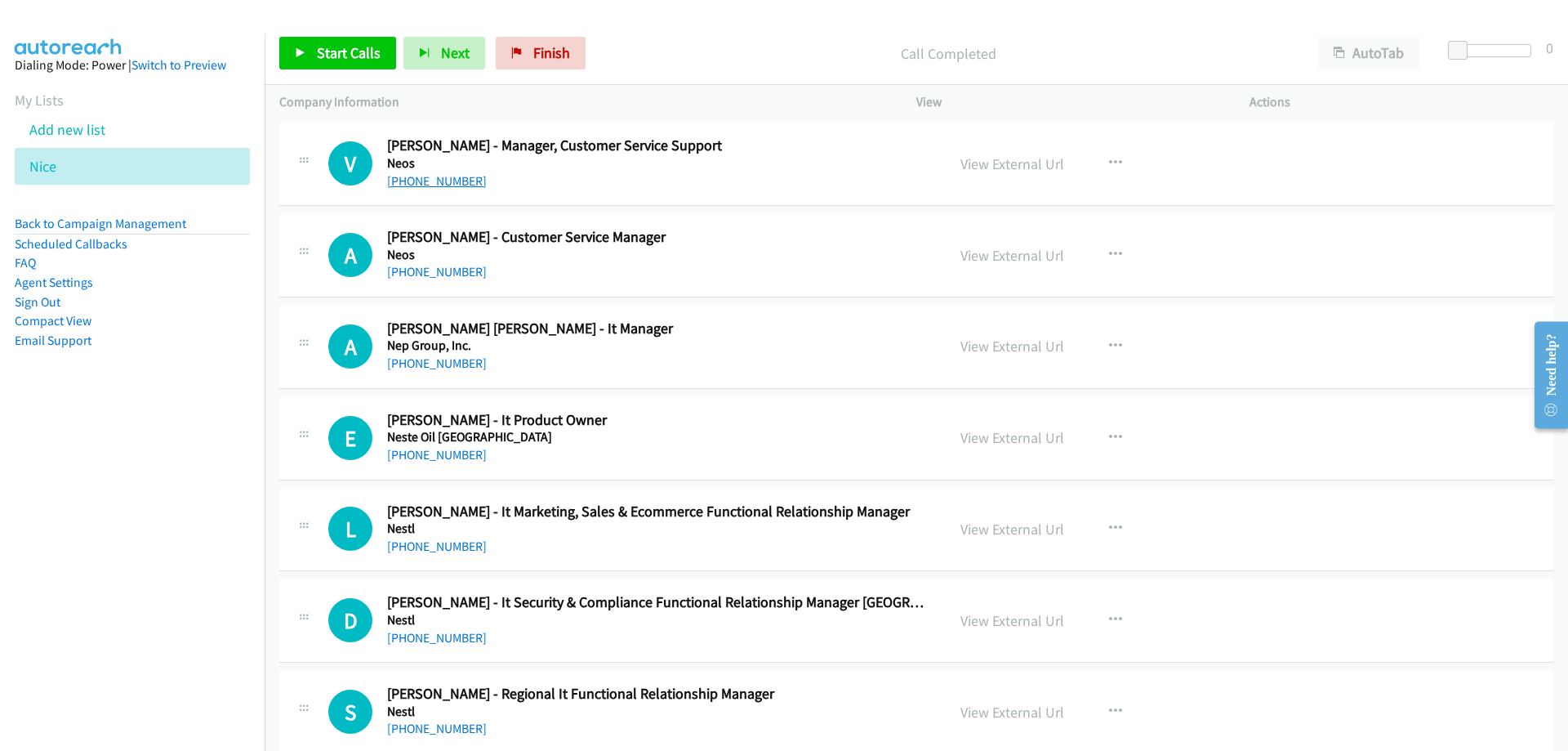
click at [450, 188] on link "[PHONE_NUMBER]" at bounding box center [437, 181] width 99 height 16
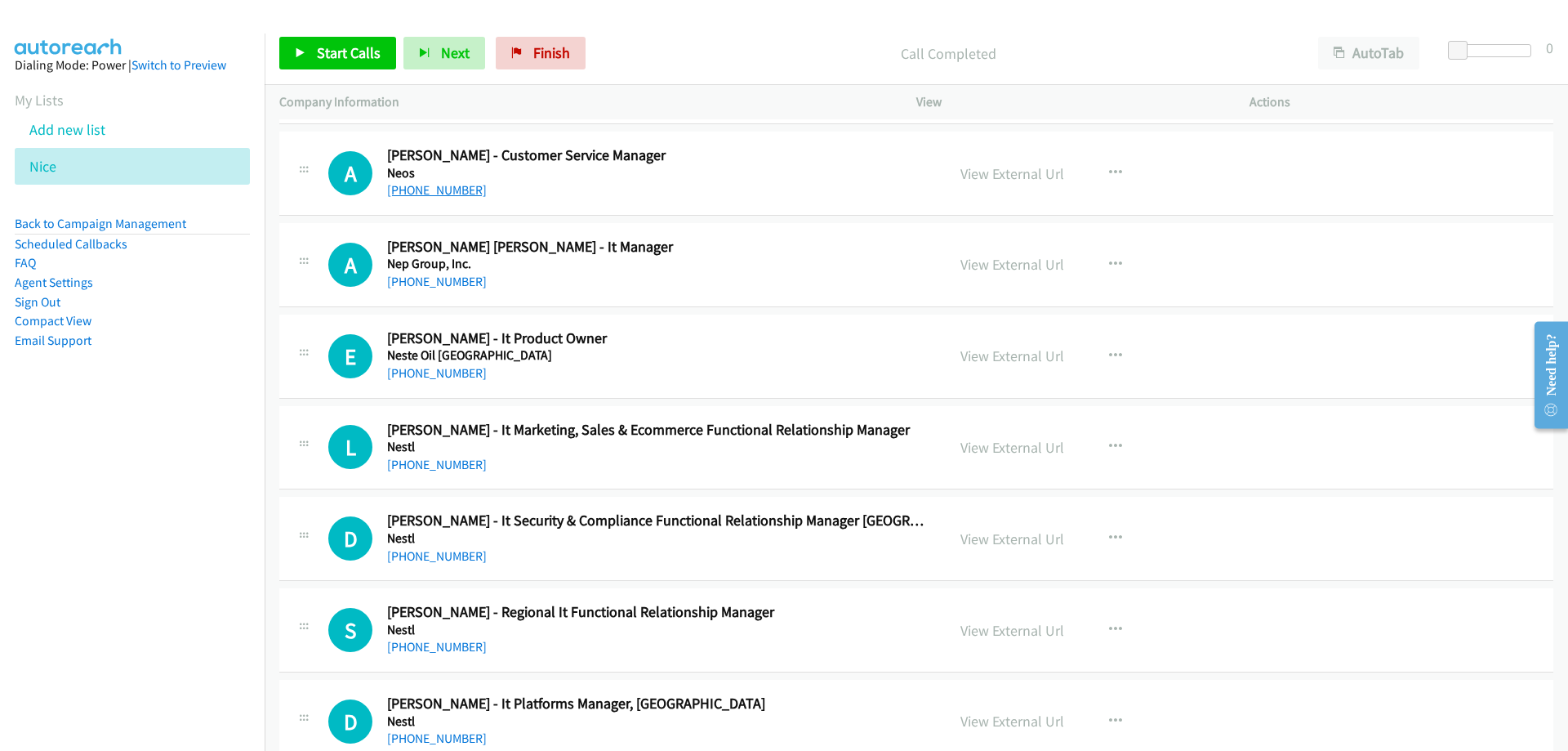
click at [444, 190] on link "[PHONE_NUMBER]" at bounding box center [437, 190] width 99 height 16
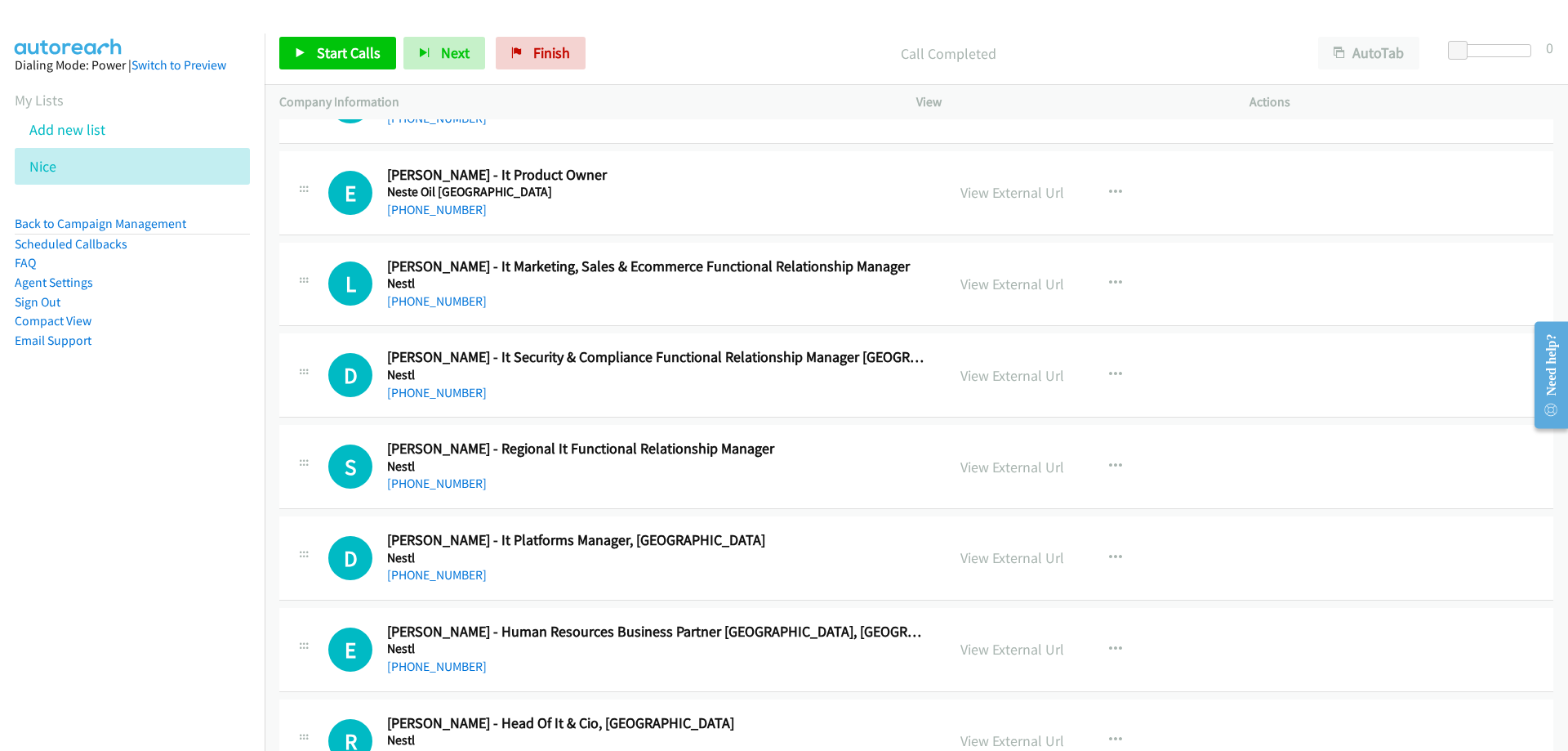
scroll to position [10704, 0]
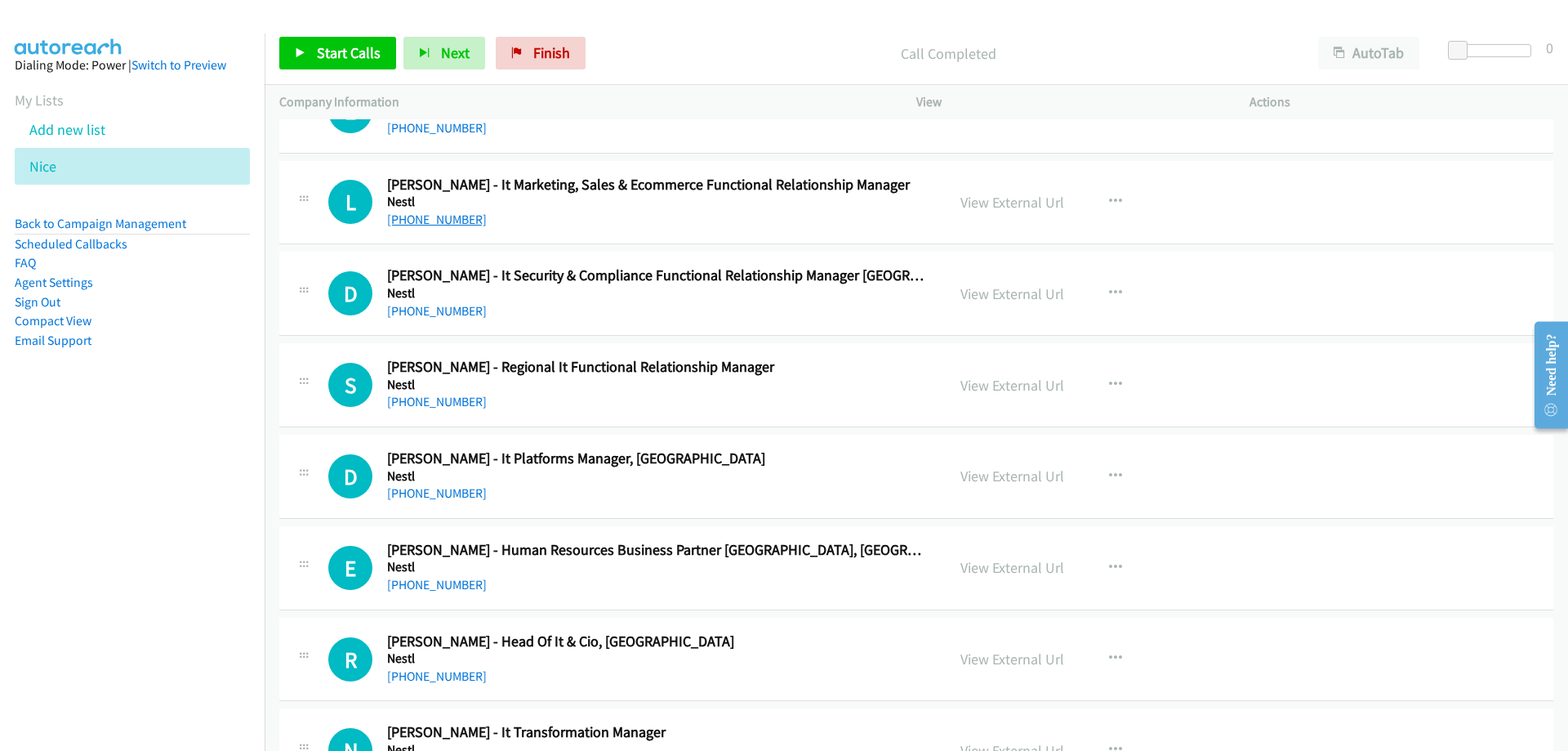
click at [460, 223] on link "[PHONE_NUMBER]" at bounding box center [437, 220] width 99 height 16
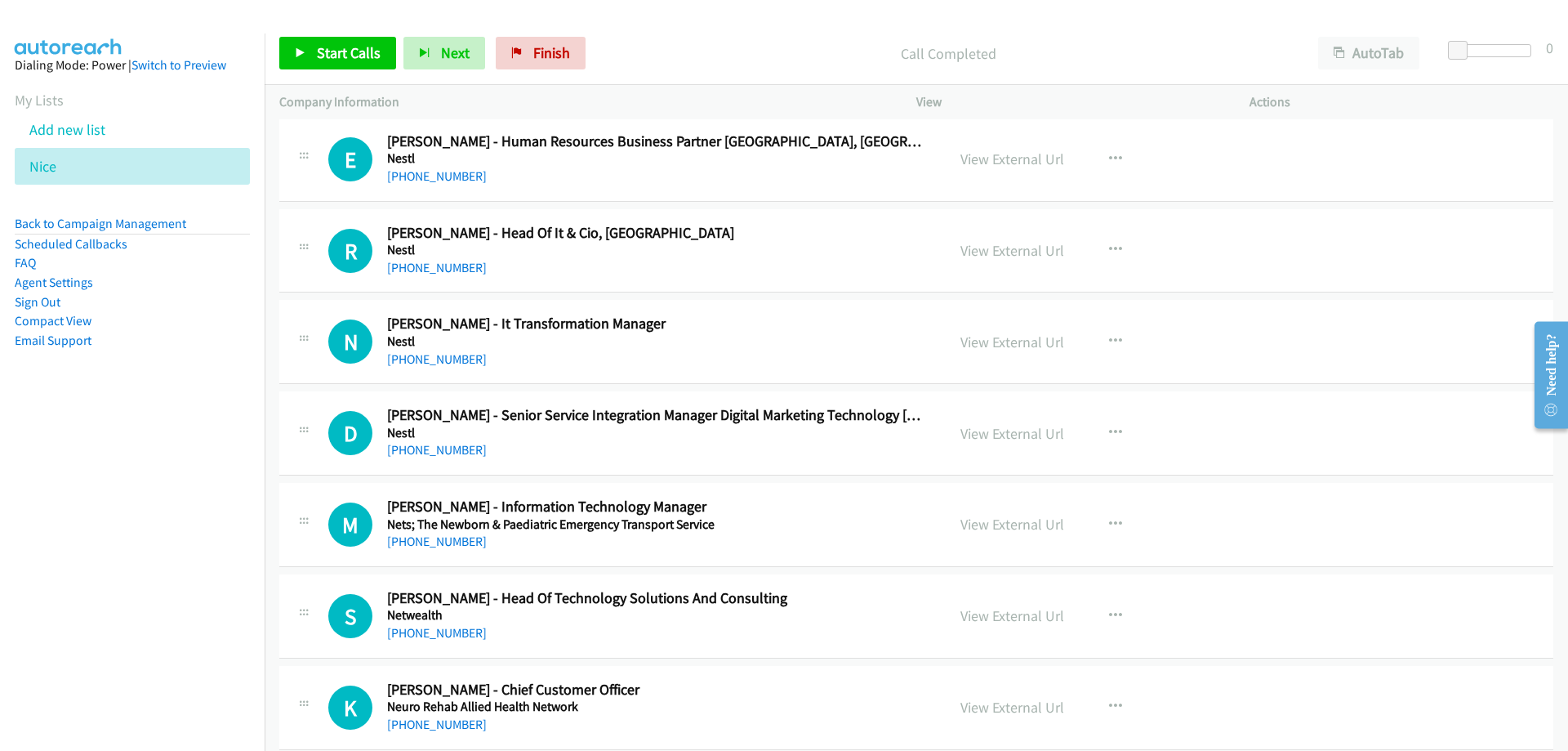
scroll to position [11194, 0]
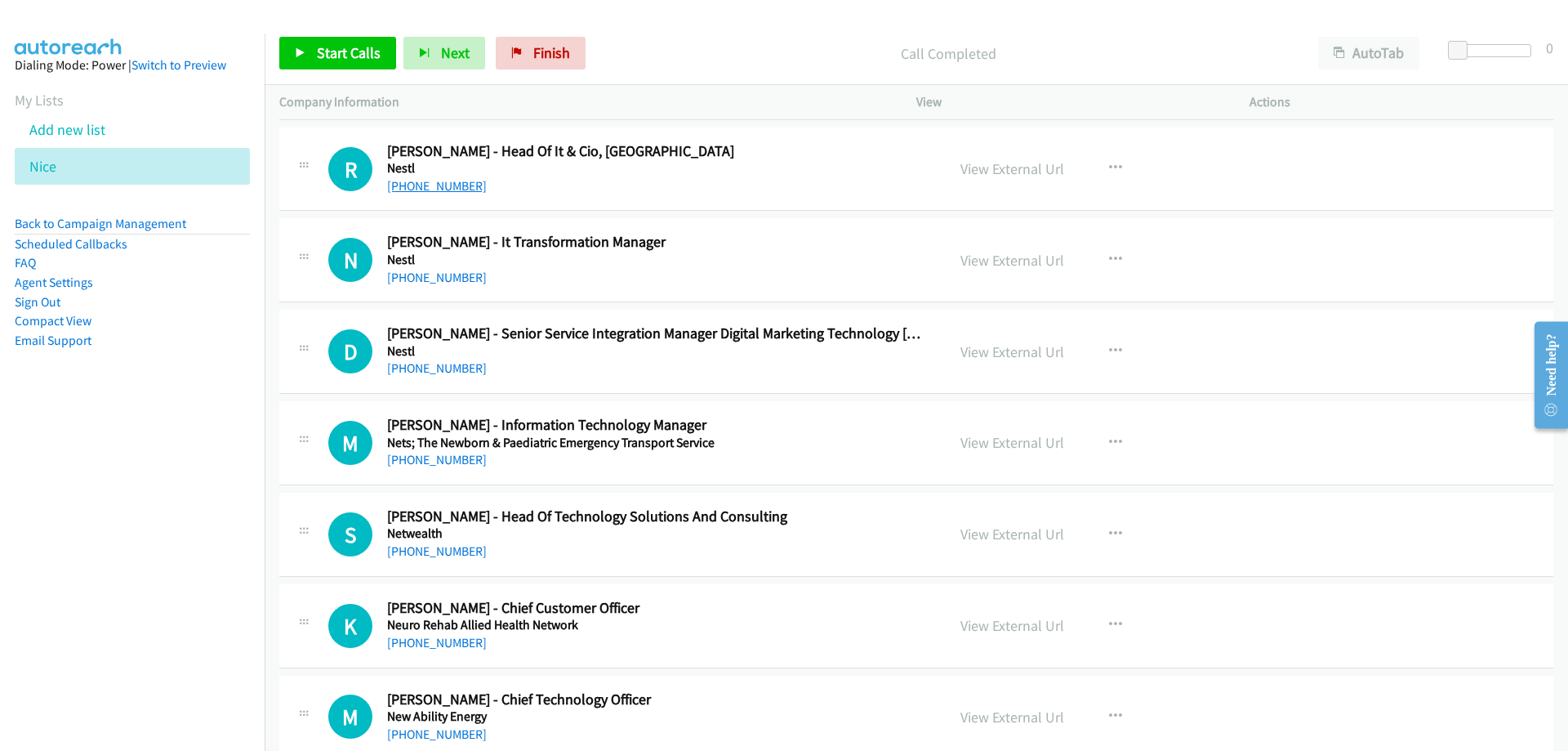
click at [461, 190] on link "[PHONE_NUMBER]" at bounding box center [437, 186] width 99 height 16
click at [418, 189] on link "[PHONE_NUMBER]" at bounding box center [437, 186] width 99 height 16
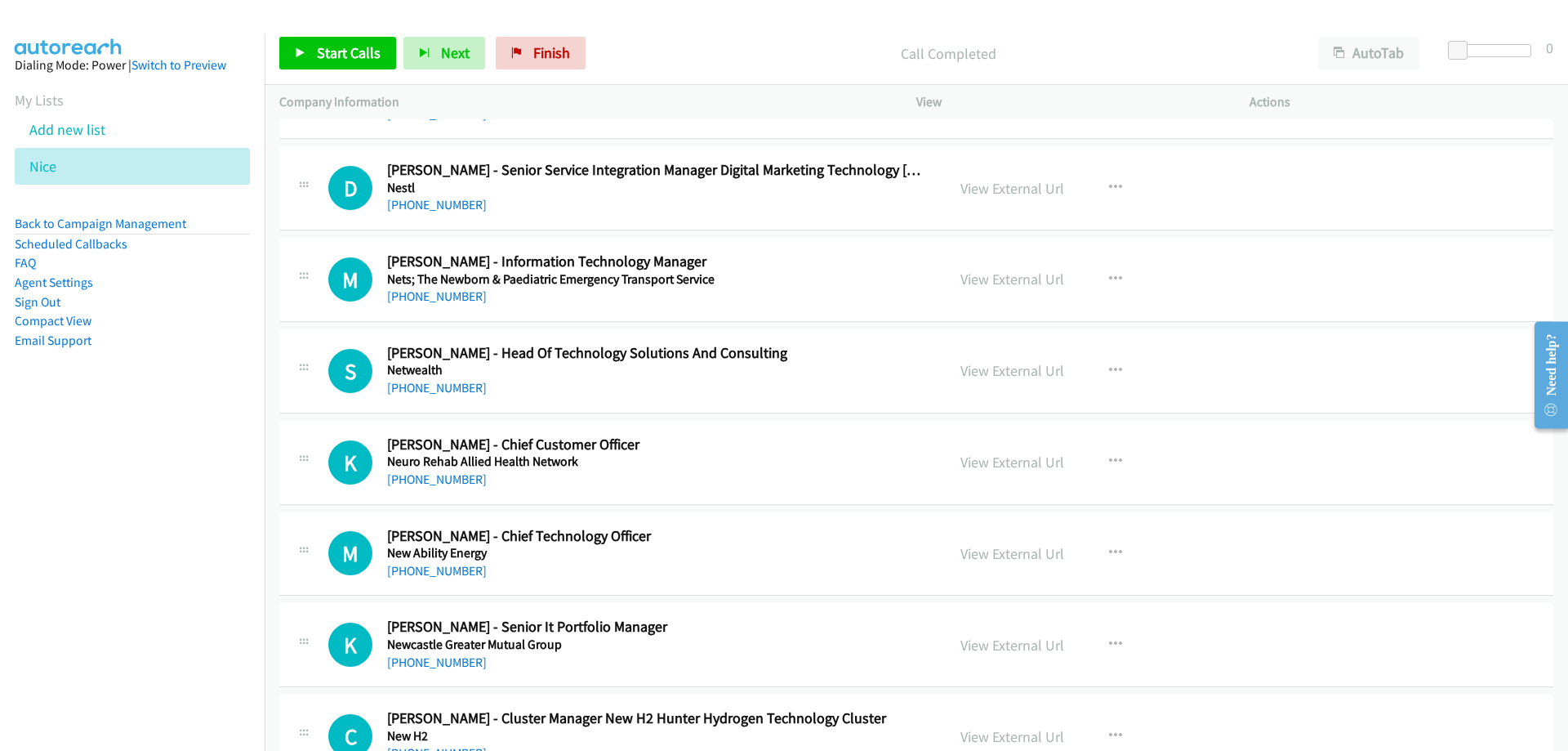
scroll to position [11276, 0]
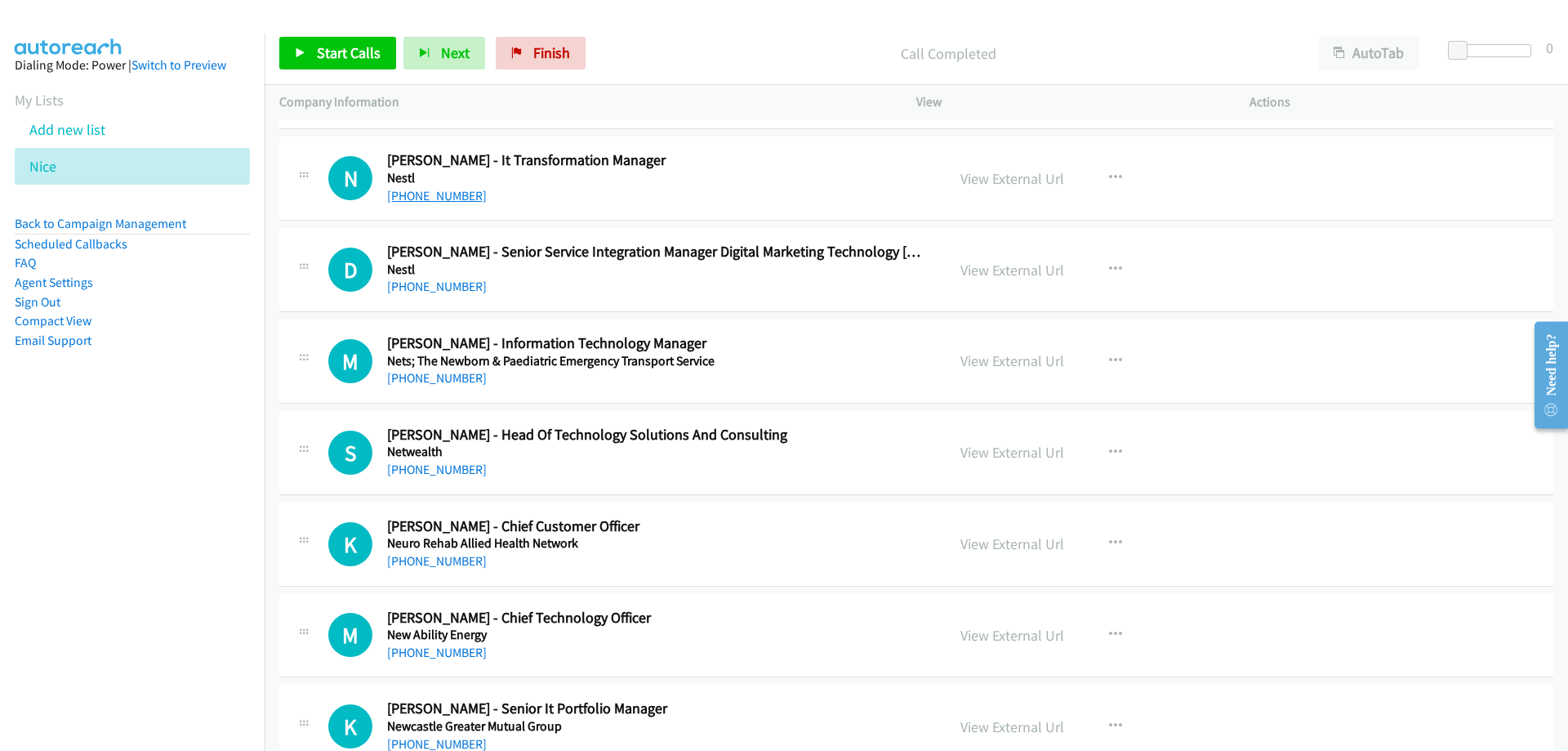
click at [436, 195] on link "[PHONE_NUMBER]" at bounding box center [437, 196] width 99 height 16
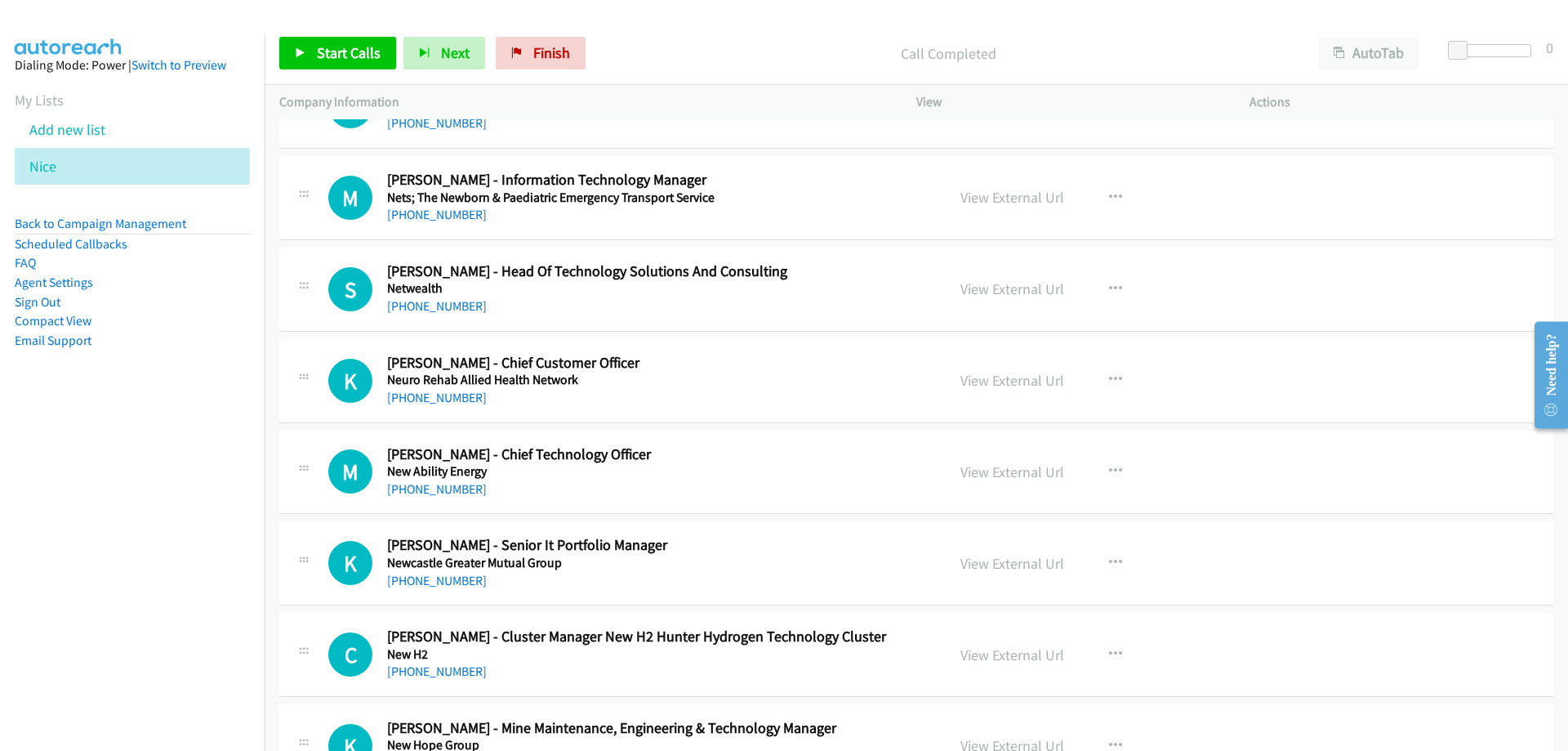
scroll to position [11357, 0]
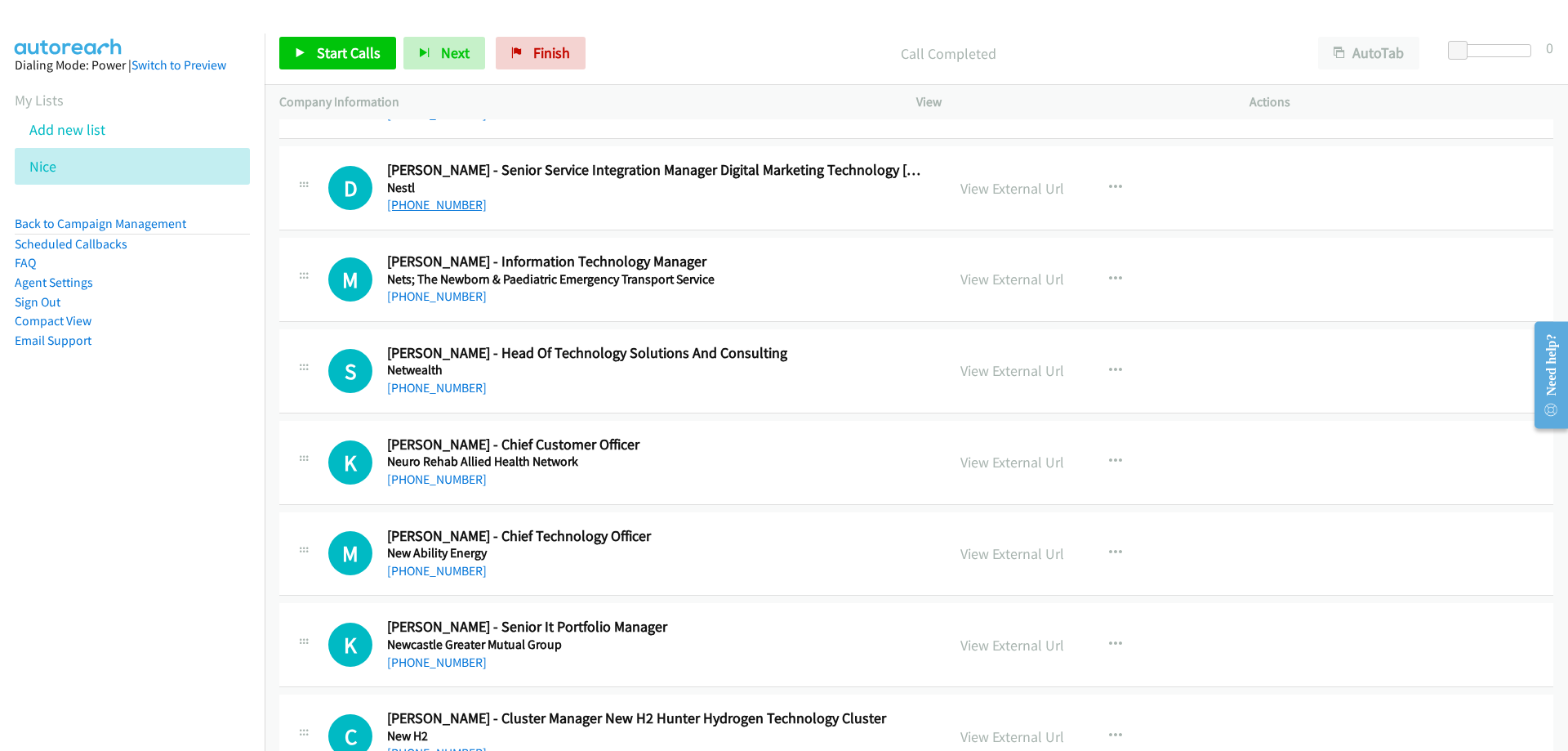
click at [467, 205] on link "[PHONE_NUMBER]" at bounding box center [437, 205] width 99 height 16
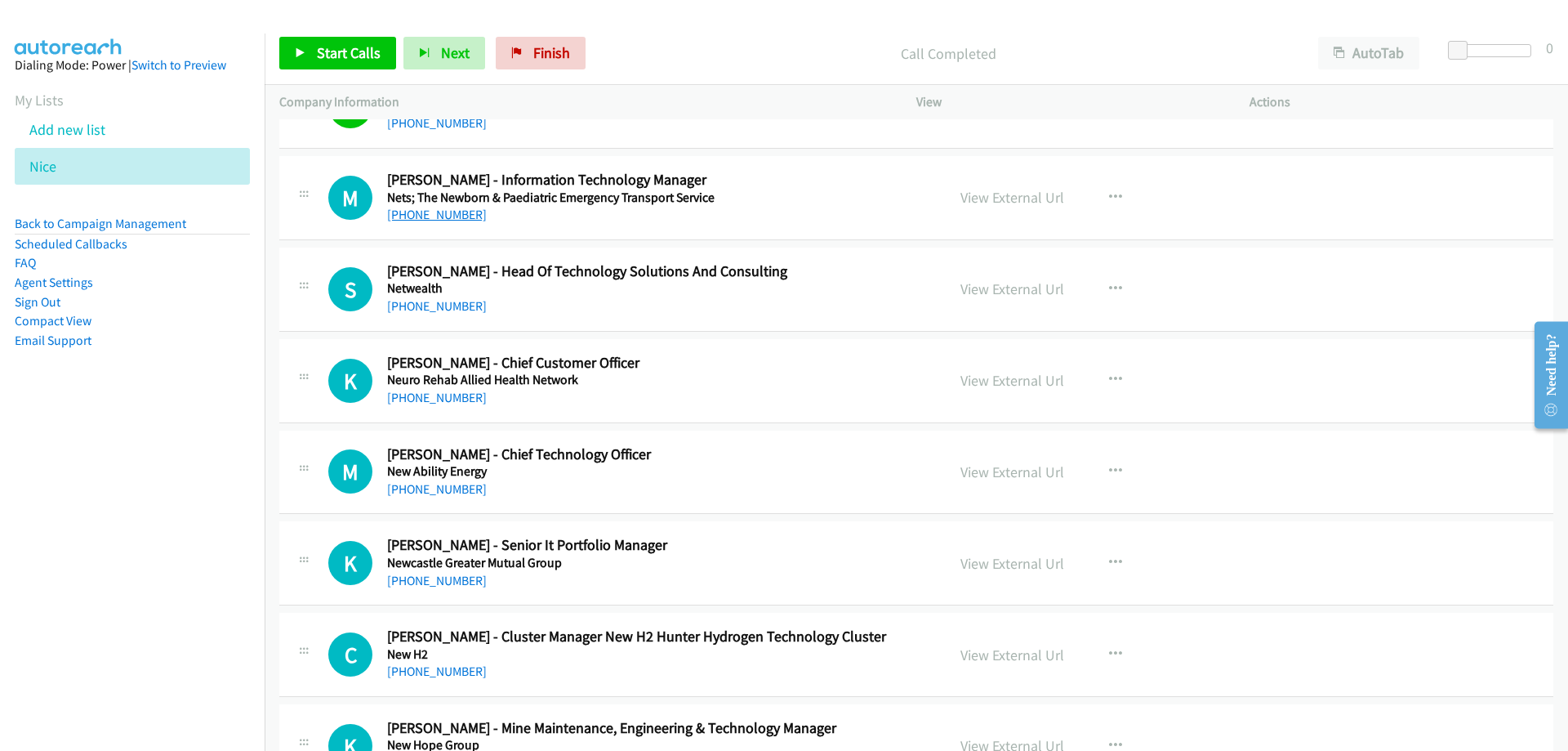
click at [453, 212] on link "[PHONE_NUMBER]" at bounding box center [437, 215] width 99 height 16
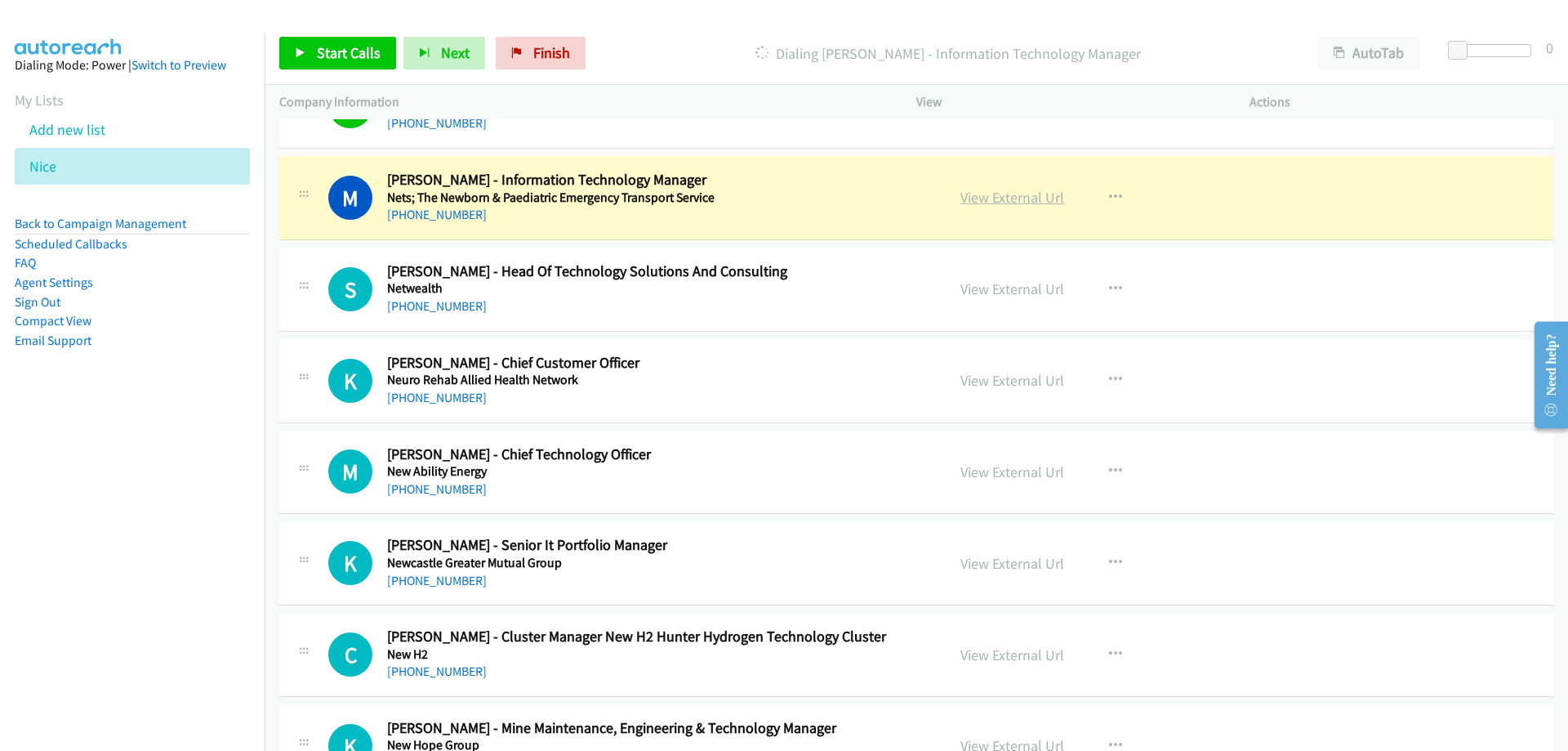
click at [1020, 200] on link "View External Url" at bounding box center [1012, 197] width 103 height 19
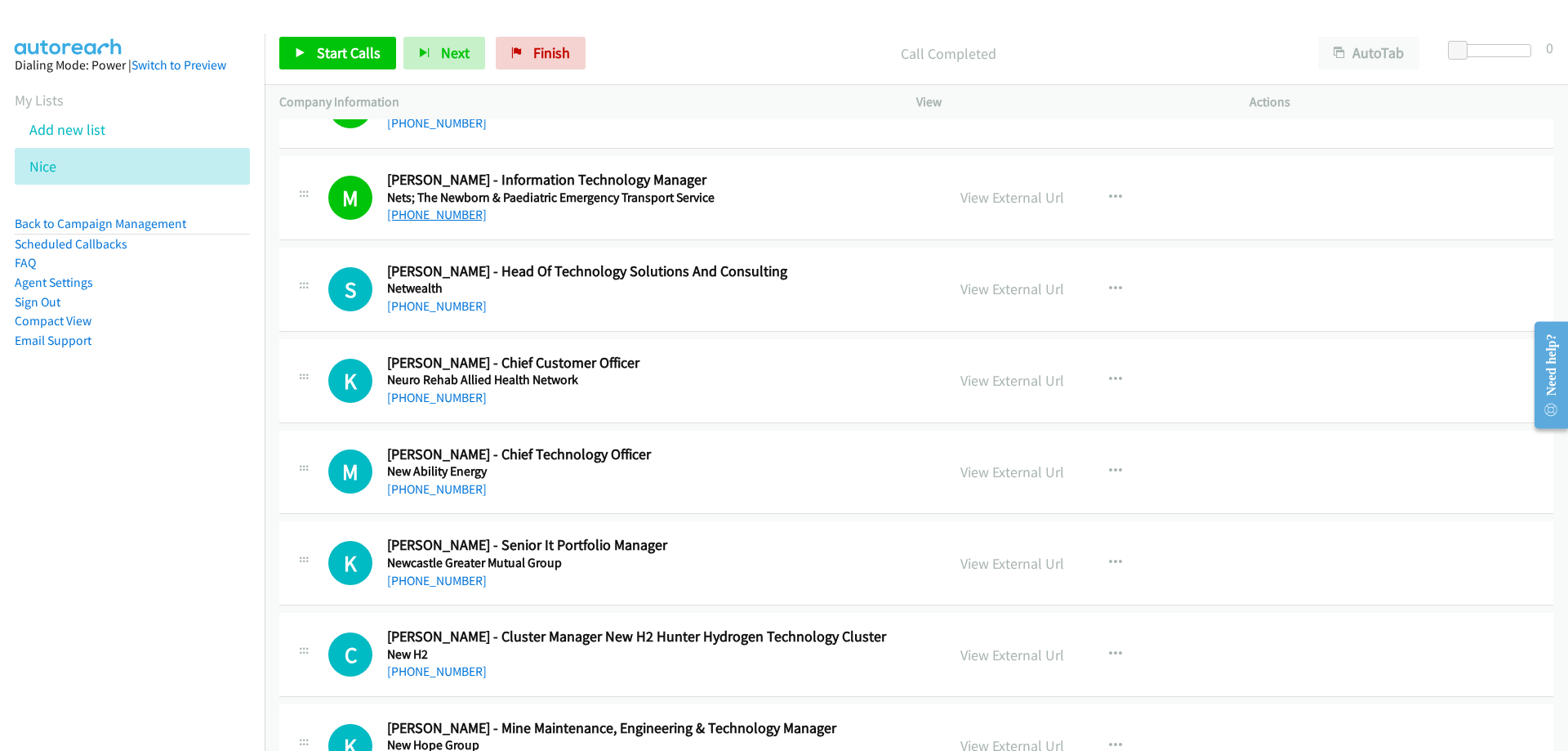
click at [425, 221] on link "[PHONE_NUMBER]" at bounding box center [437, 215] width 99 height 16
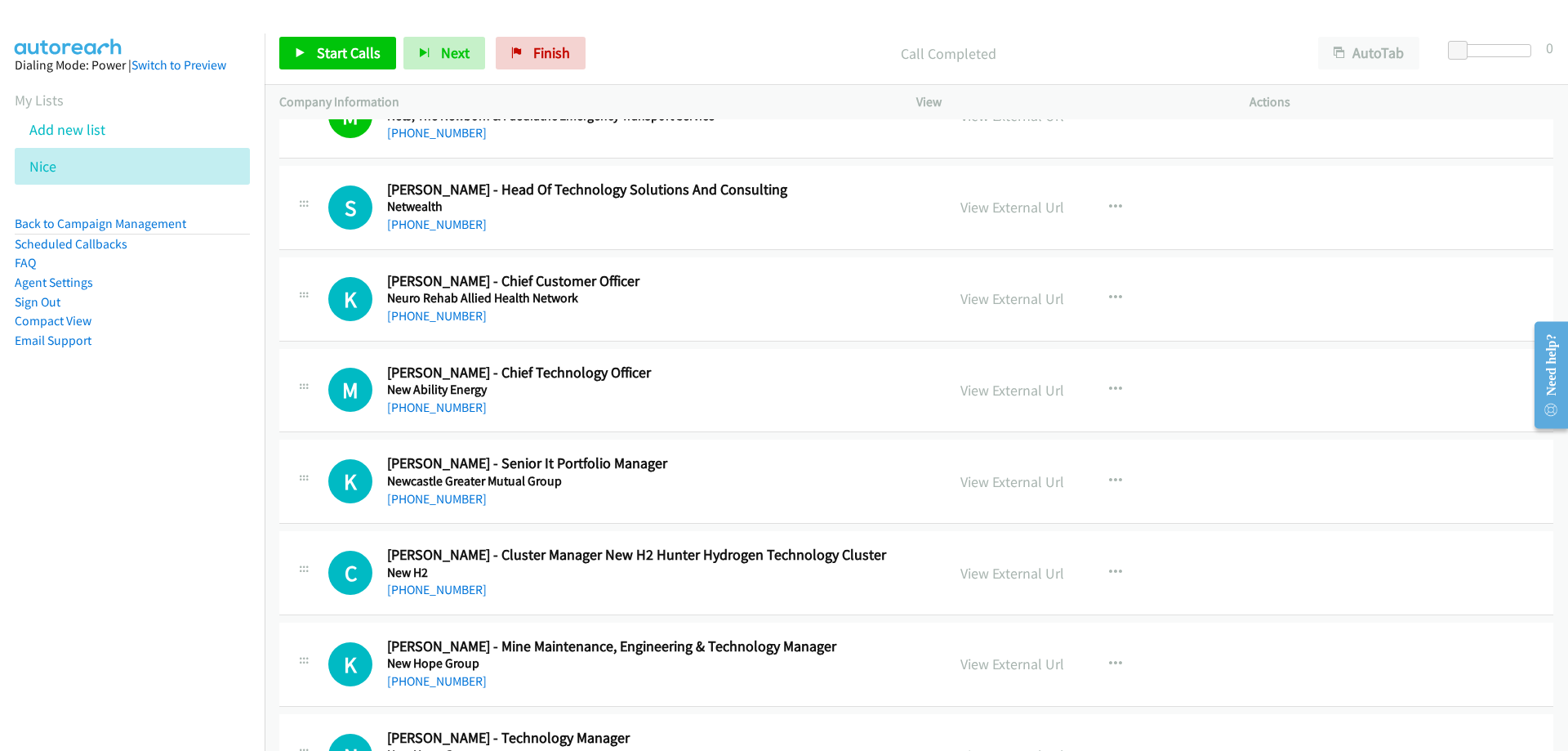
scroll to position [11603, 0]
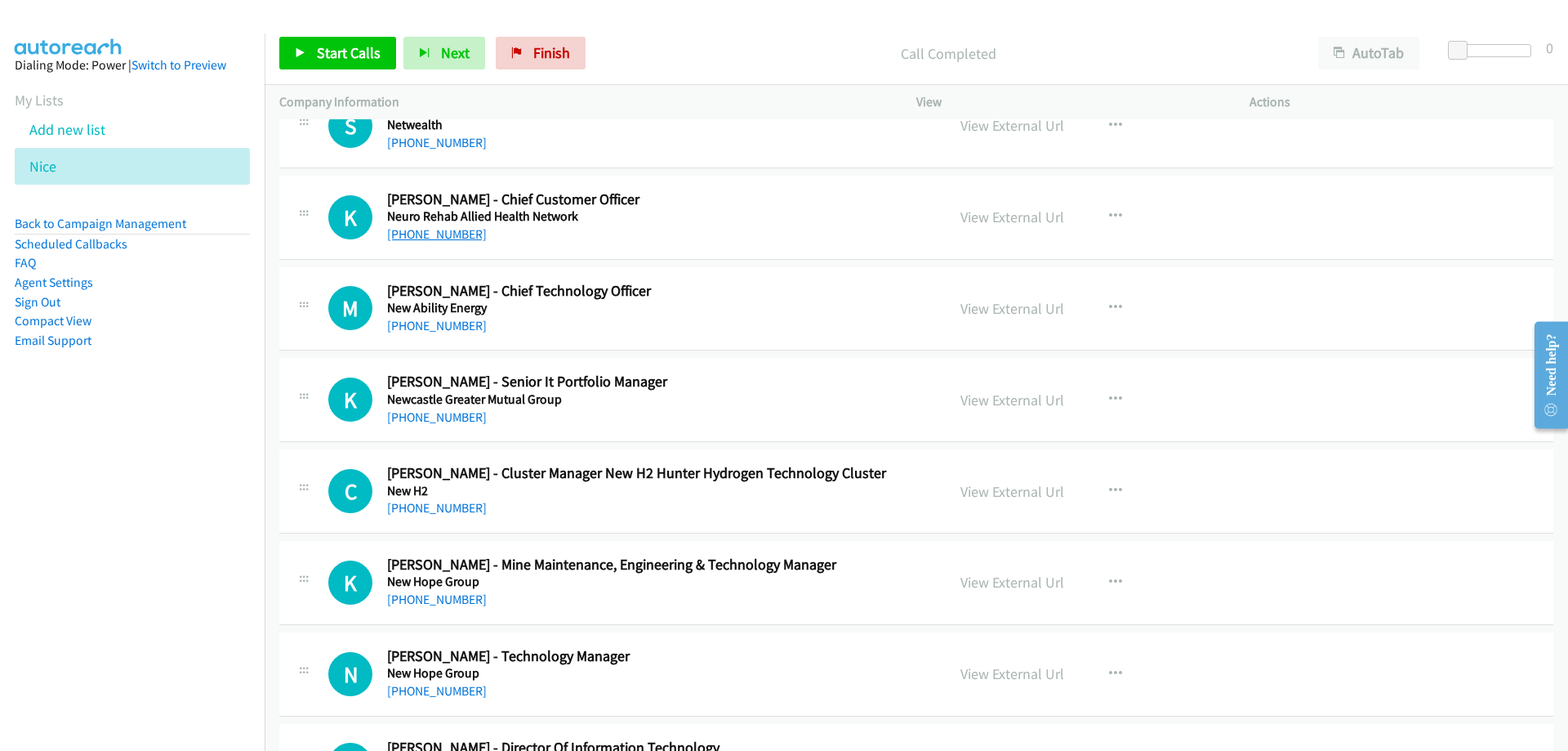
click at [454, 233] on link "[PHONE_NUMBER]" at bounding box center [437, 234] width 99 height 16
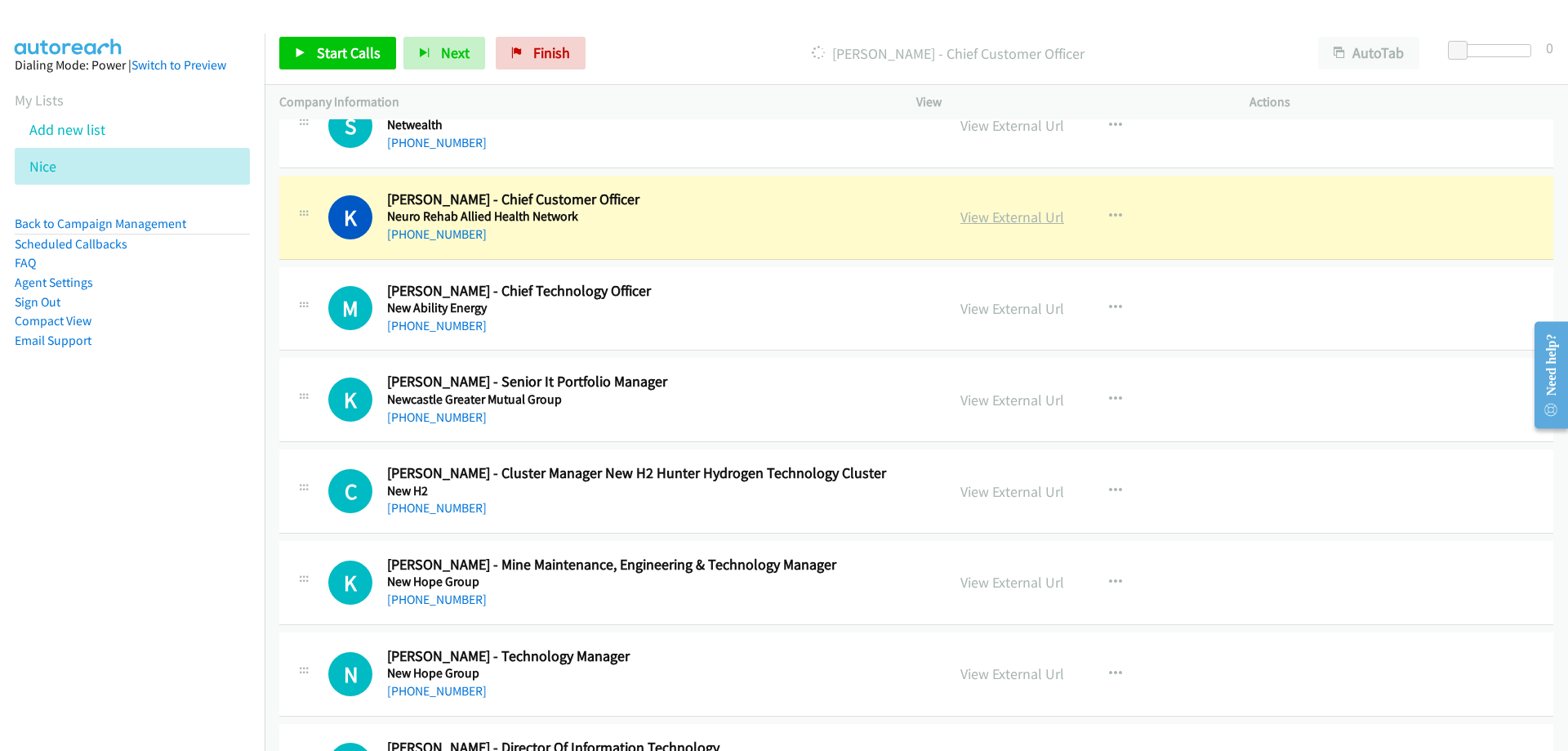
click at [1027, 220] on link "View External Url" at bounding box center [1012, 217] width 103 height 19
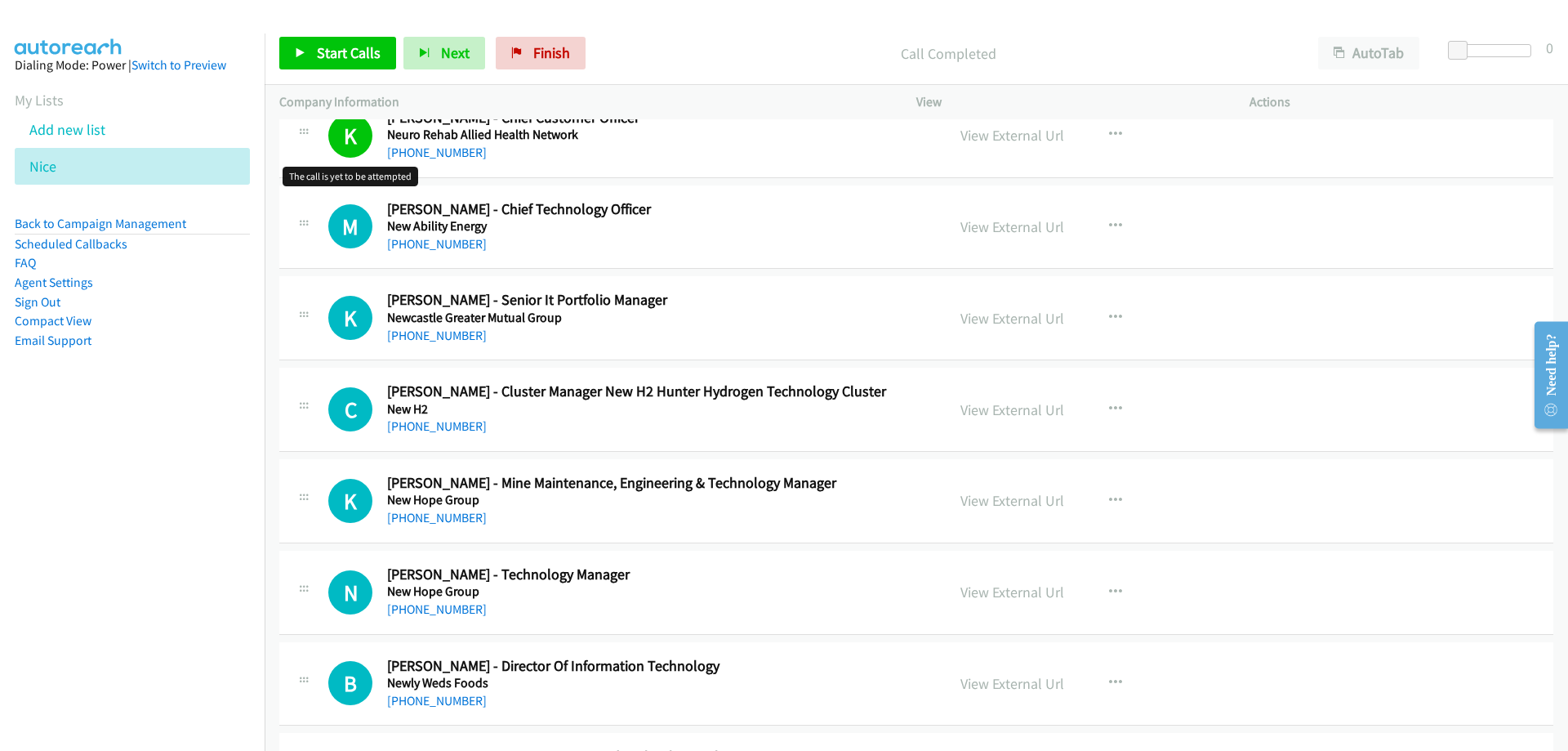
scroll to position [11766, 0]
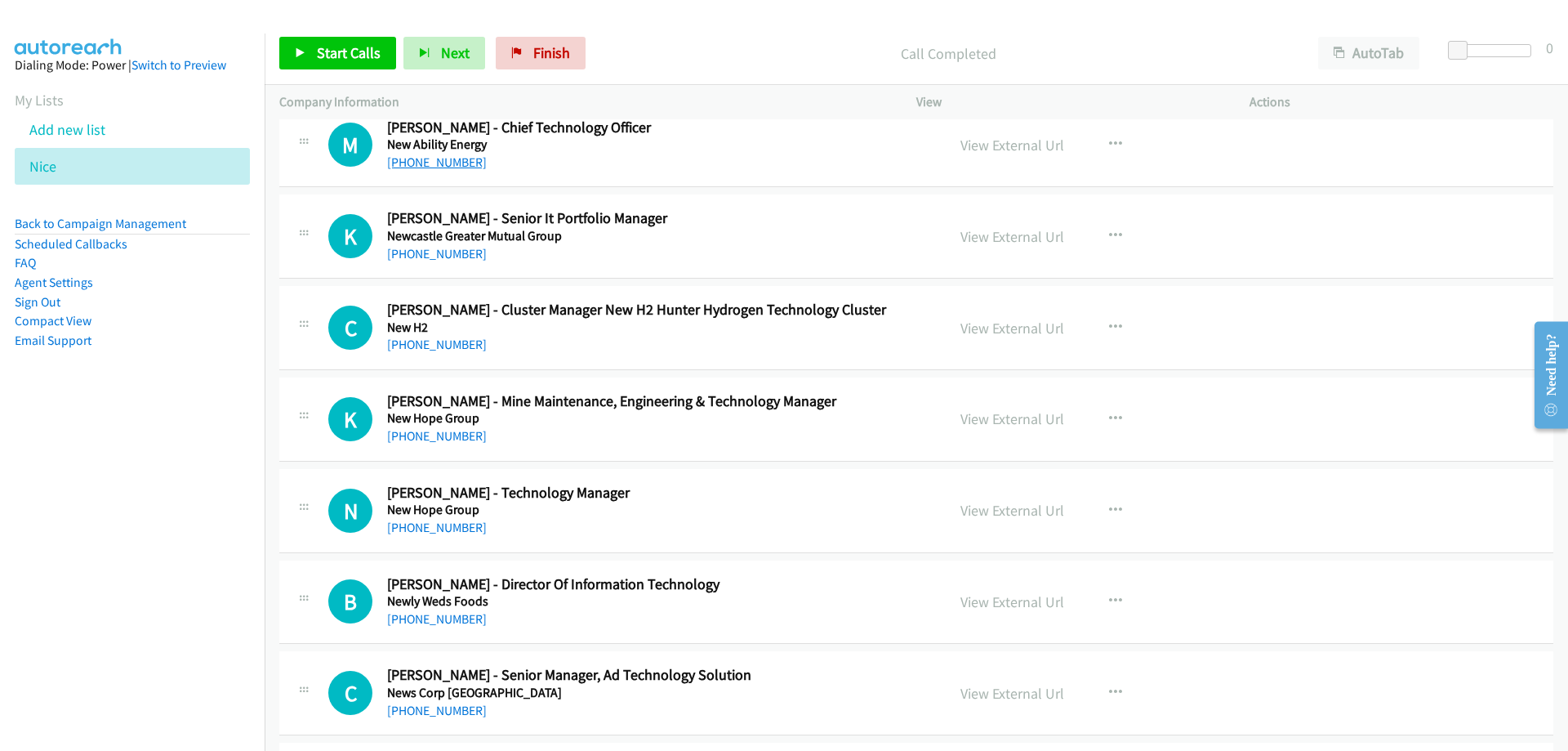
click at [409, 157] on link "[PHONE_NUMBER]" at bounding box center [437, 162] width 99 height 16
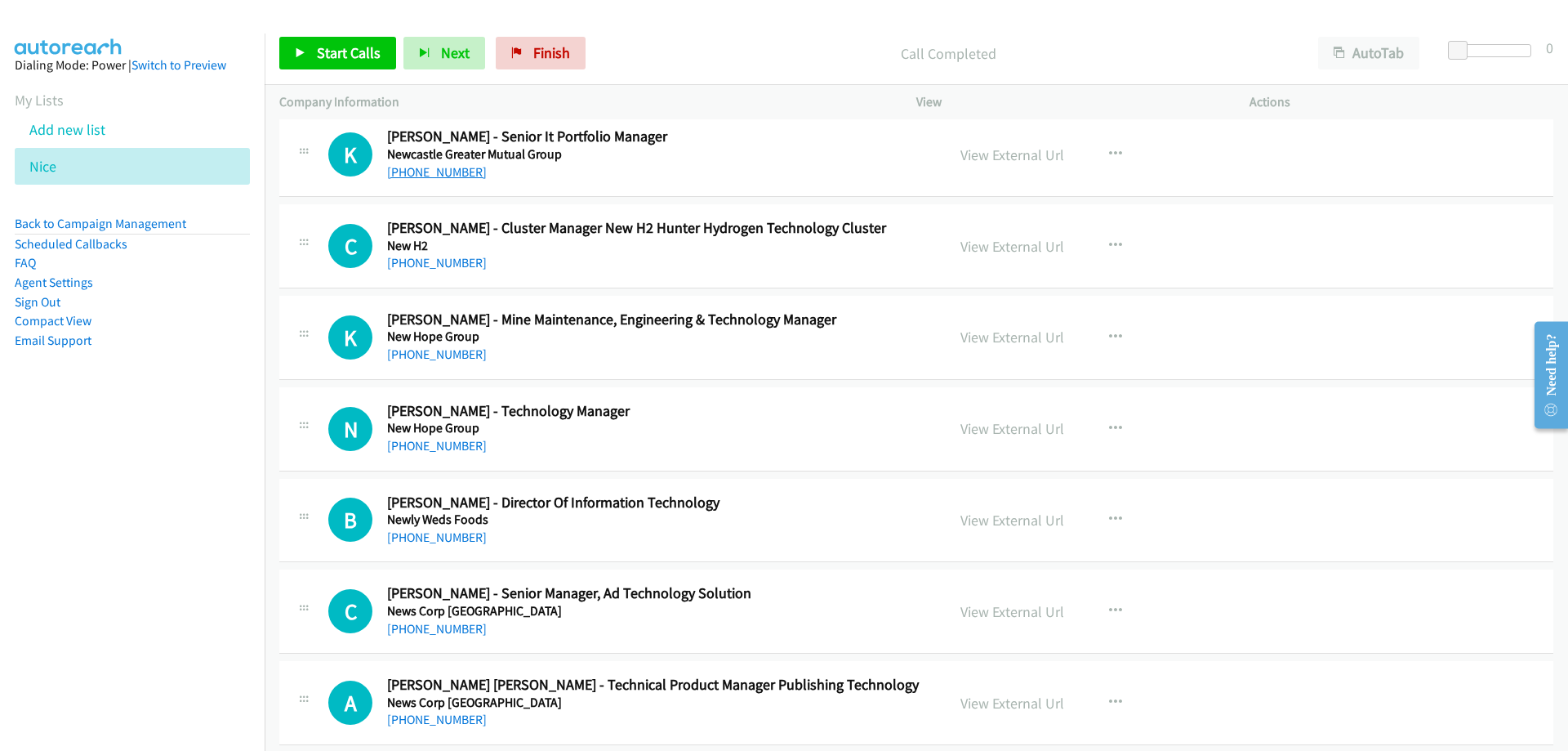
click at [449, 177] on link "[PHONE_NUMBER]" at bounding box center [437, 172] width 99 height 16
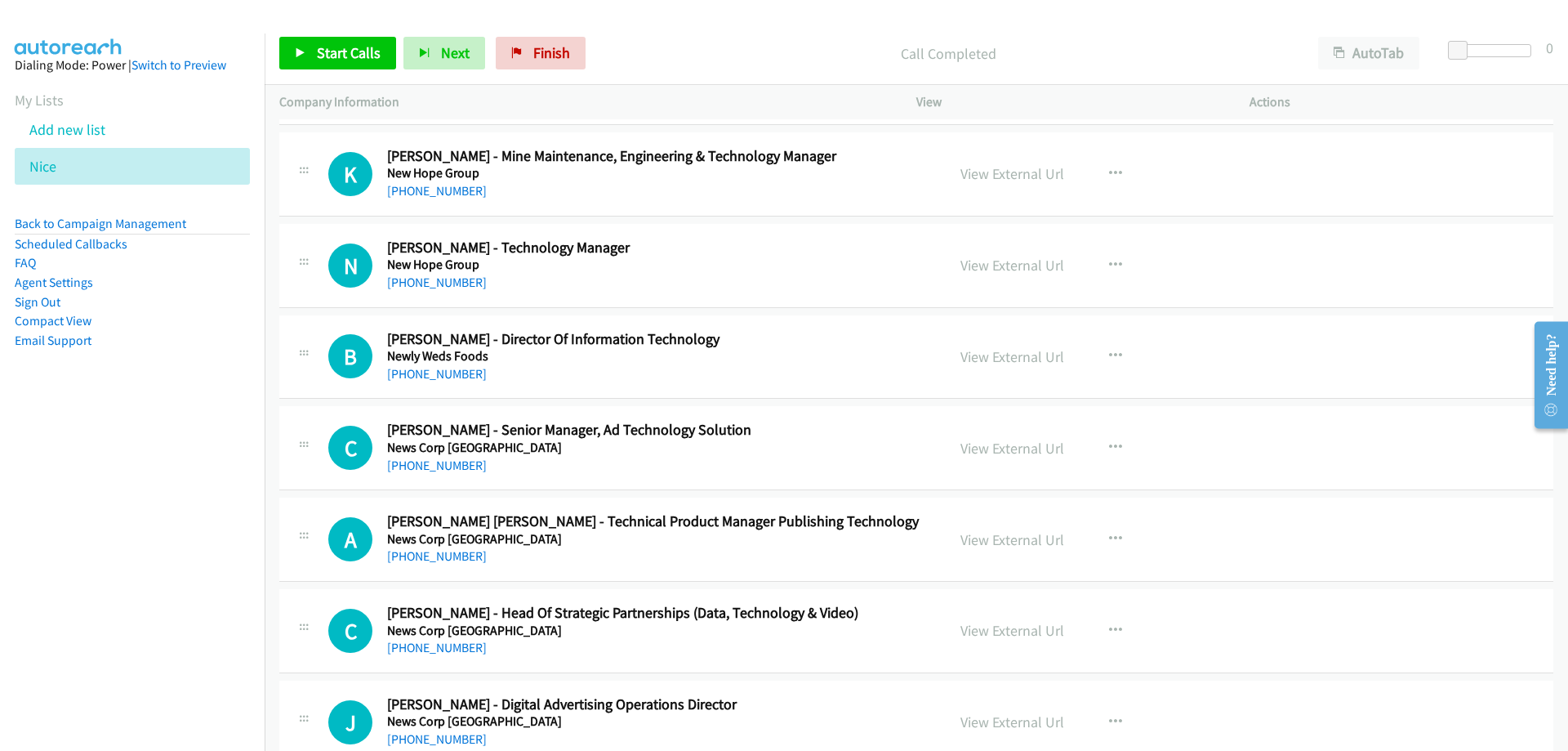
scroll to position [12092, 0]
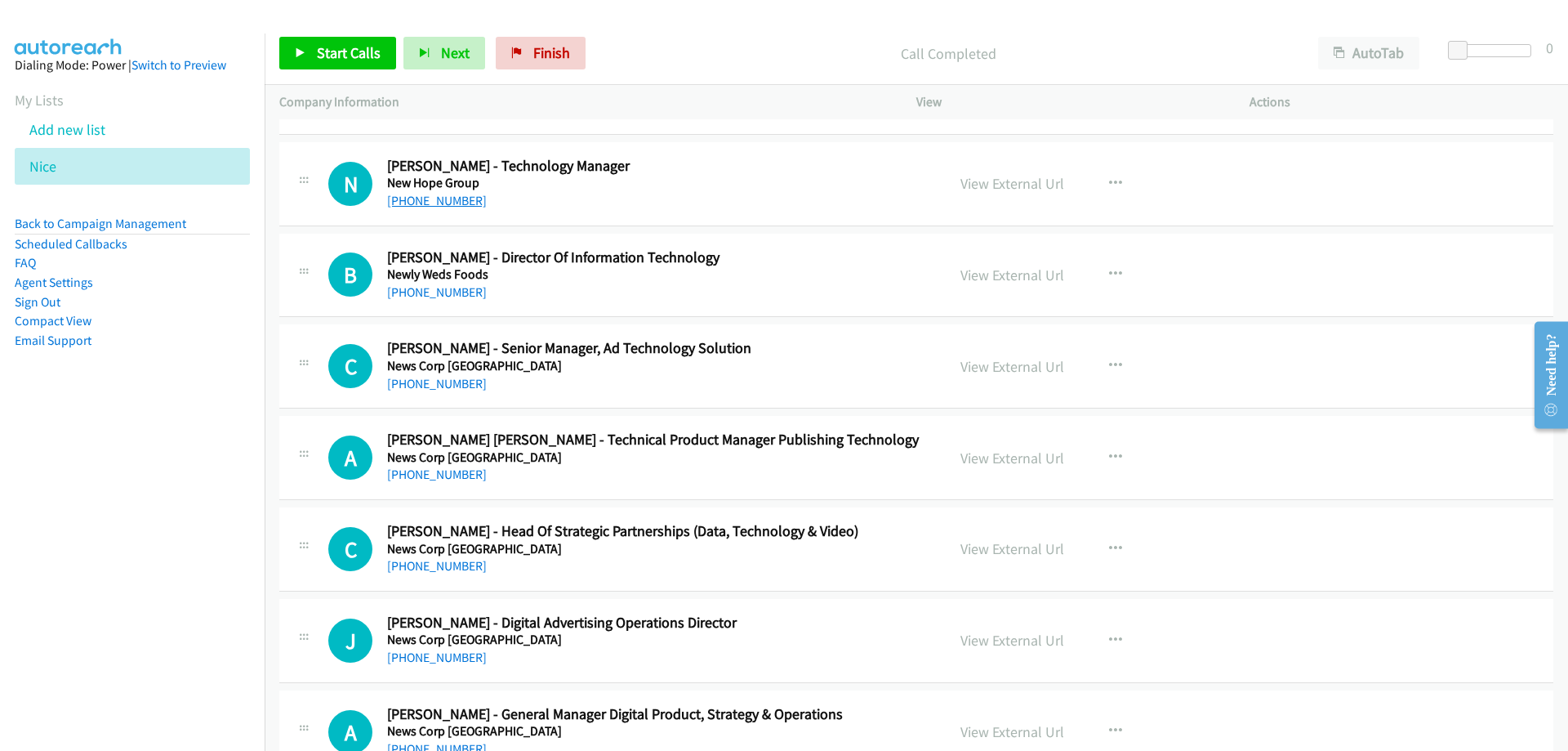
click at [452, 207] on link "[PHONE_NUMBER]" at bounding box center [437, 201] width 99 height 16
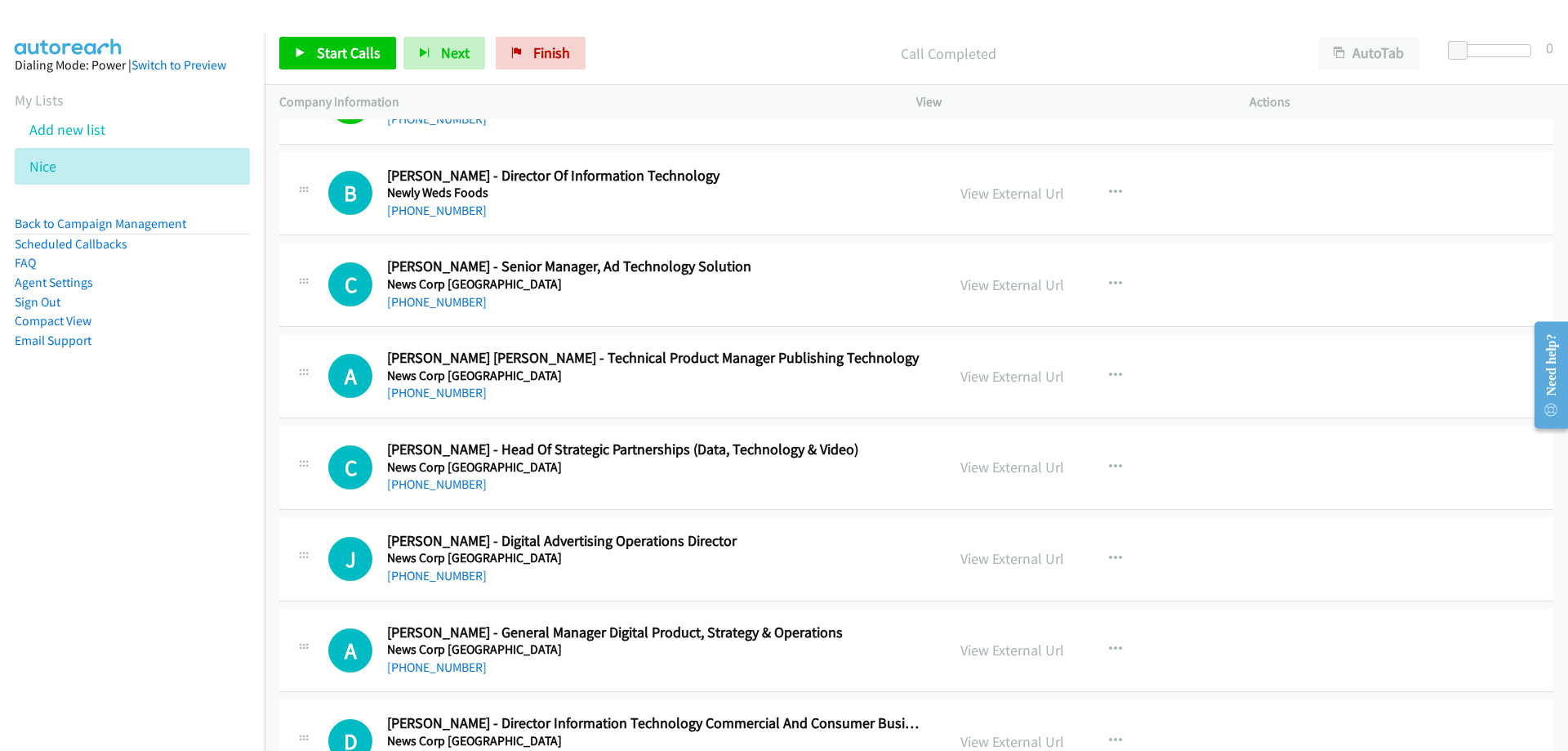
click at [459, 219] on div "[PHONE_NUMBER]" at bounding box center [656, 211] width 538 height 20
click at [459, 216] on link "[PHONE_NUMBER]" at bounding box center [437, 211] width 99 height 16
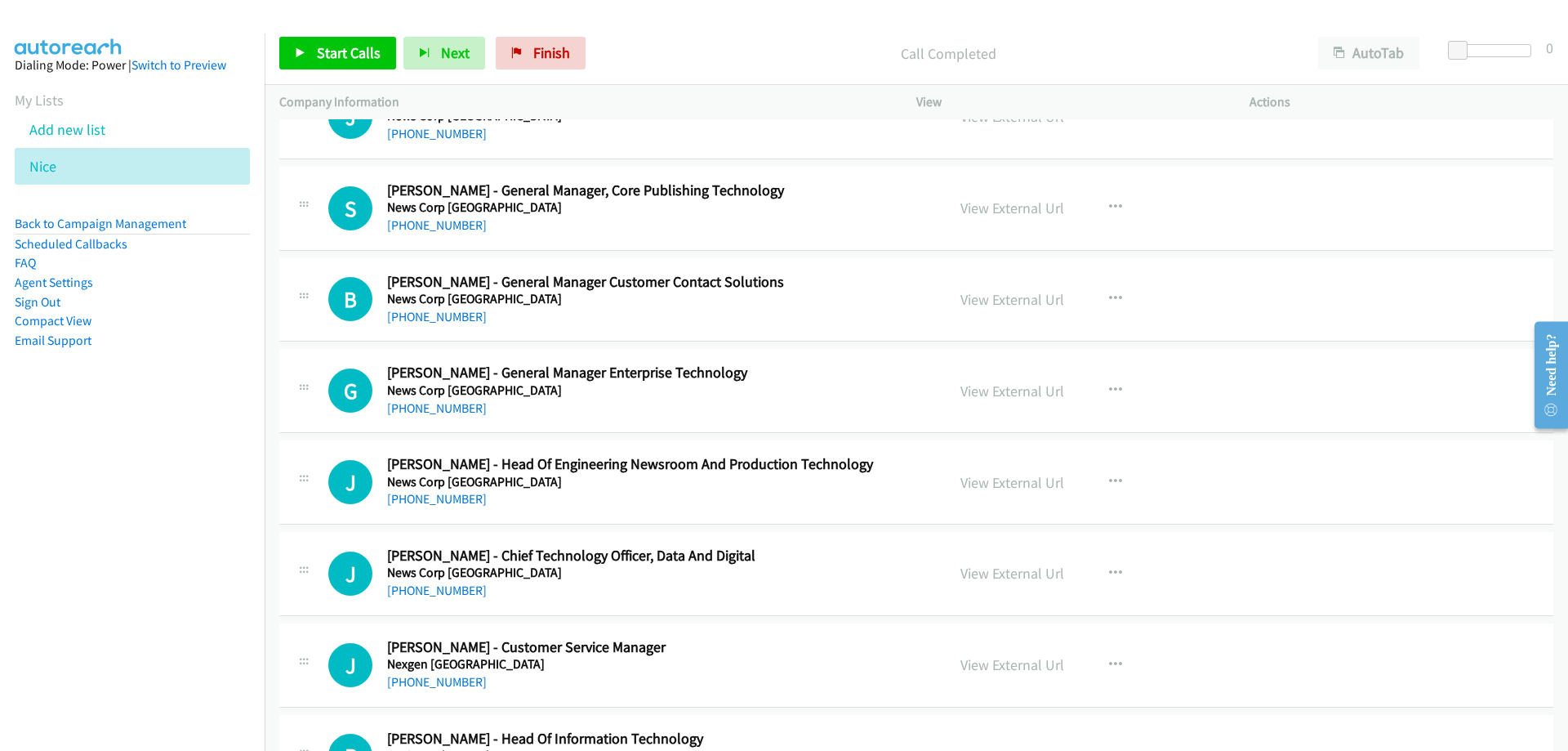
scroll to position [13155, 0]
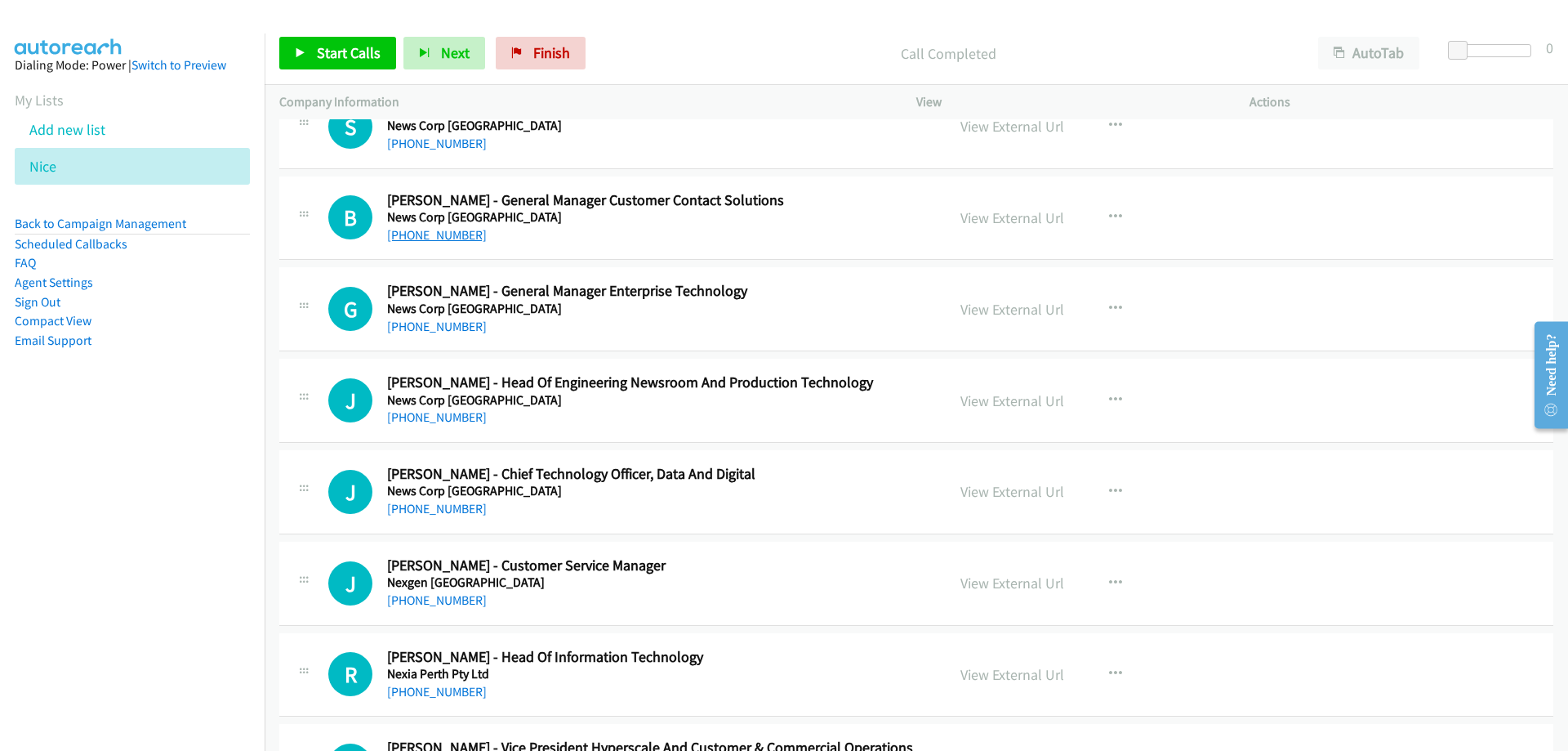
click at [454, 236] on link "[PHONE_NUMBER]" at bounding box center [437, 235] width 99 height 16
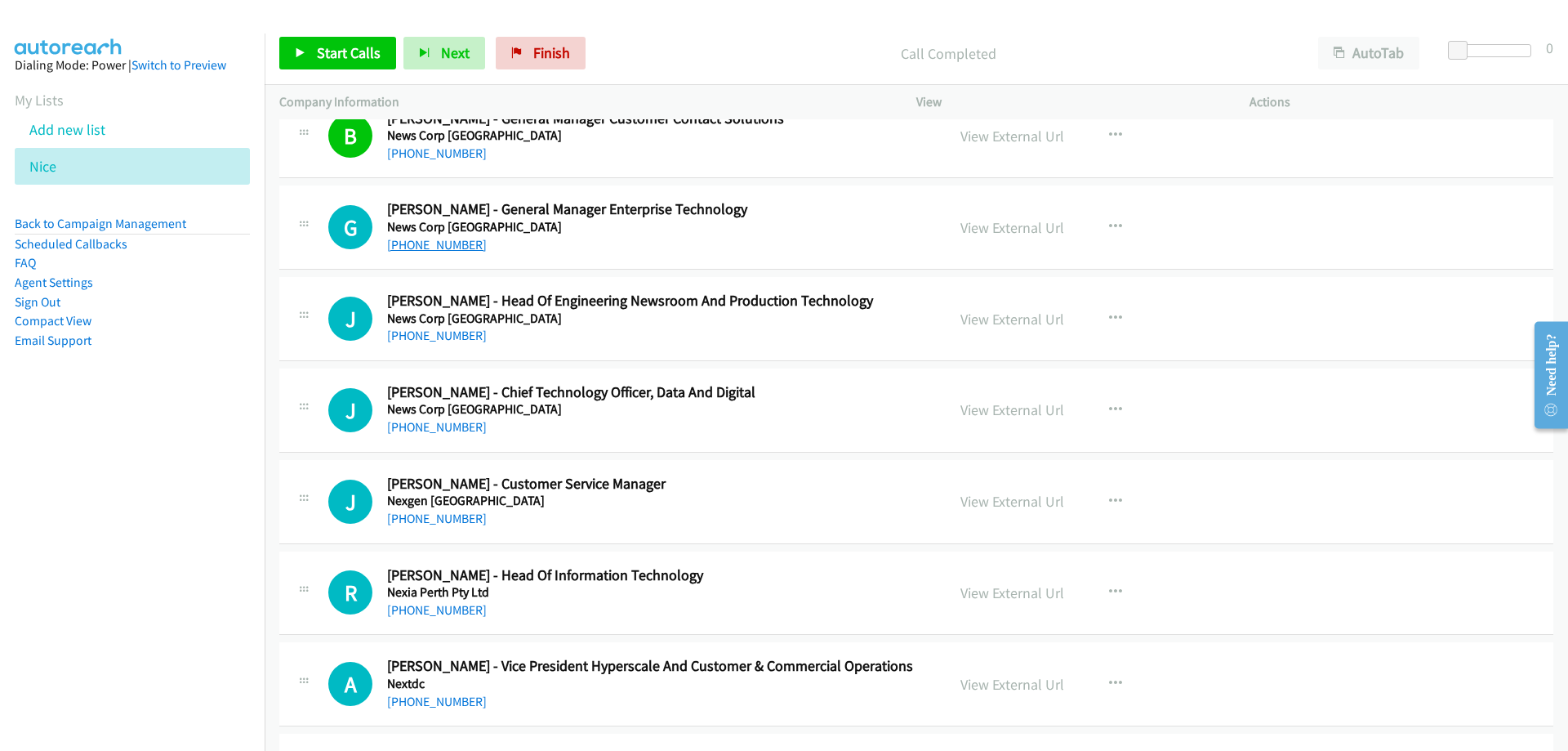
click at [448, 246] on link "[PHONE_NUMBER]" at bounding box center [437, 245] width 99 height 16
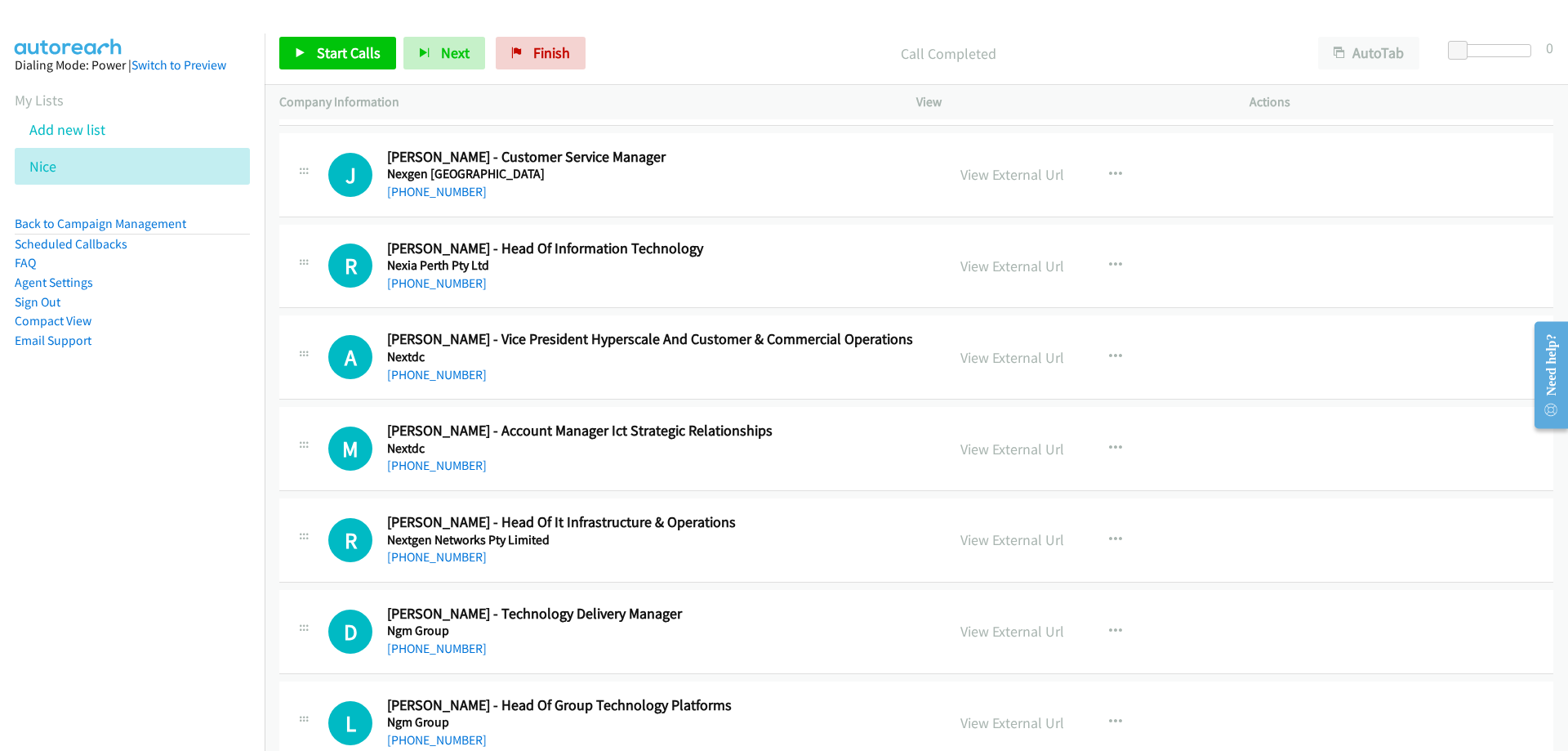
scroll to position [13645, 0]
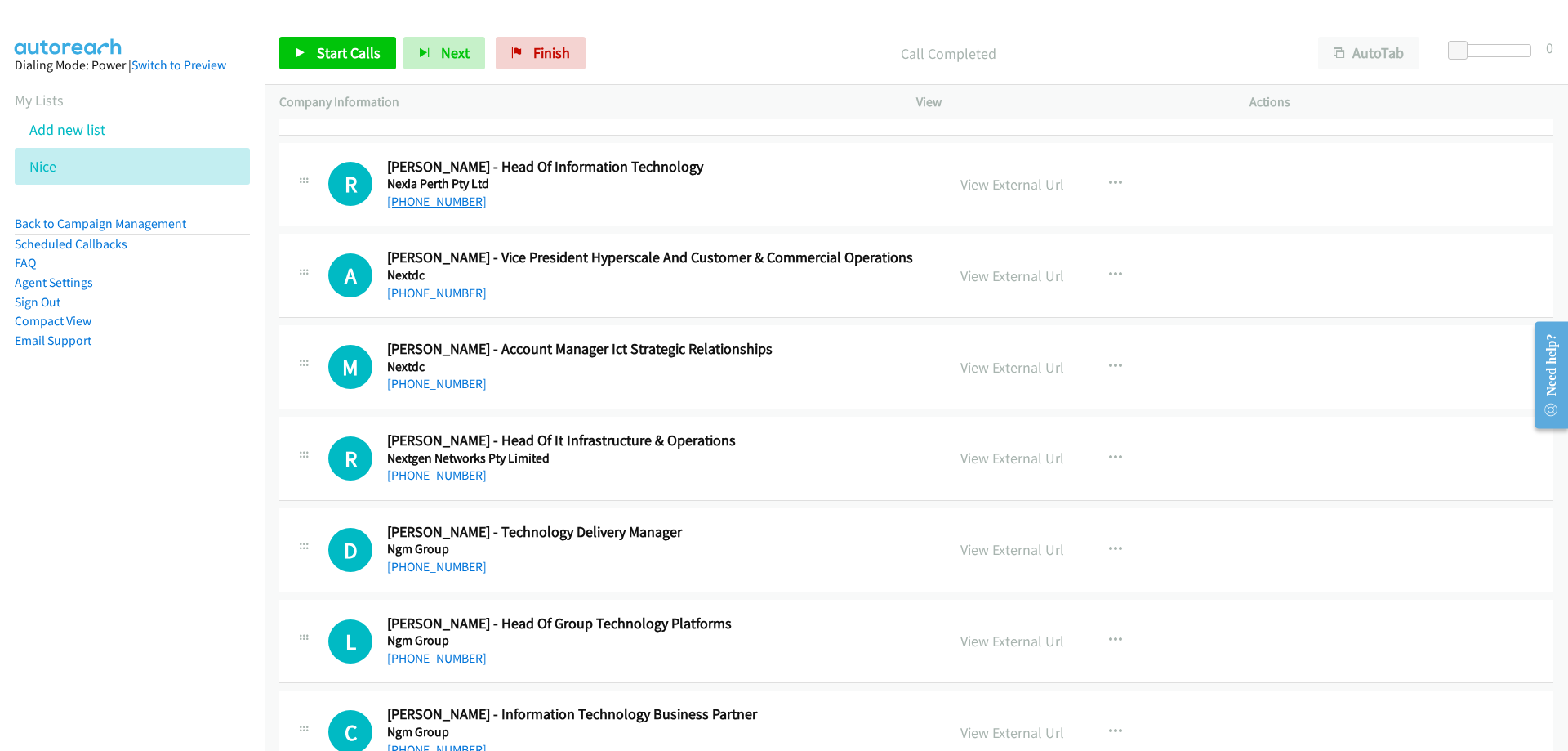
click at [436, 208] on link "[PHONE_NUMBER]" at bounding box center [437, 202] width 99 height 16
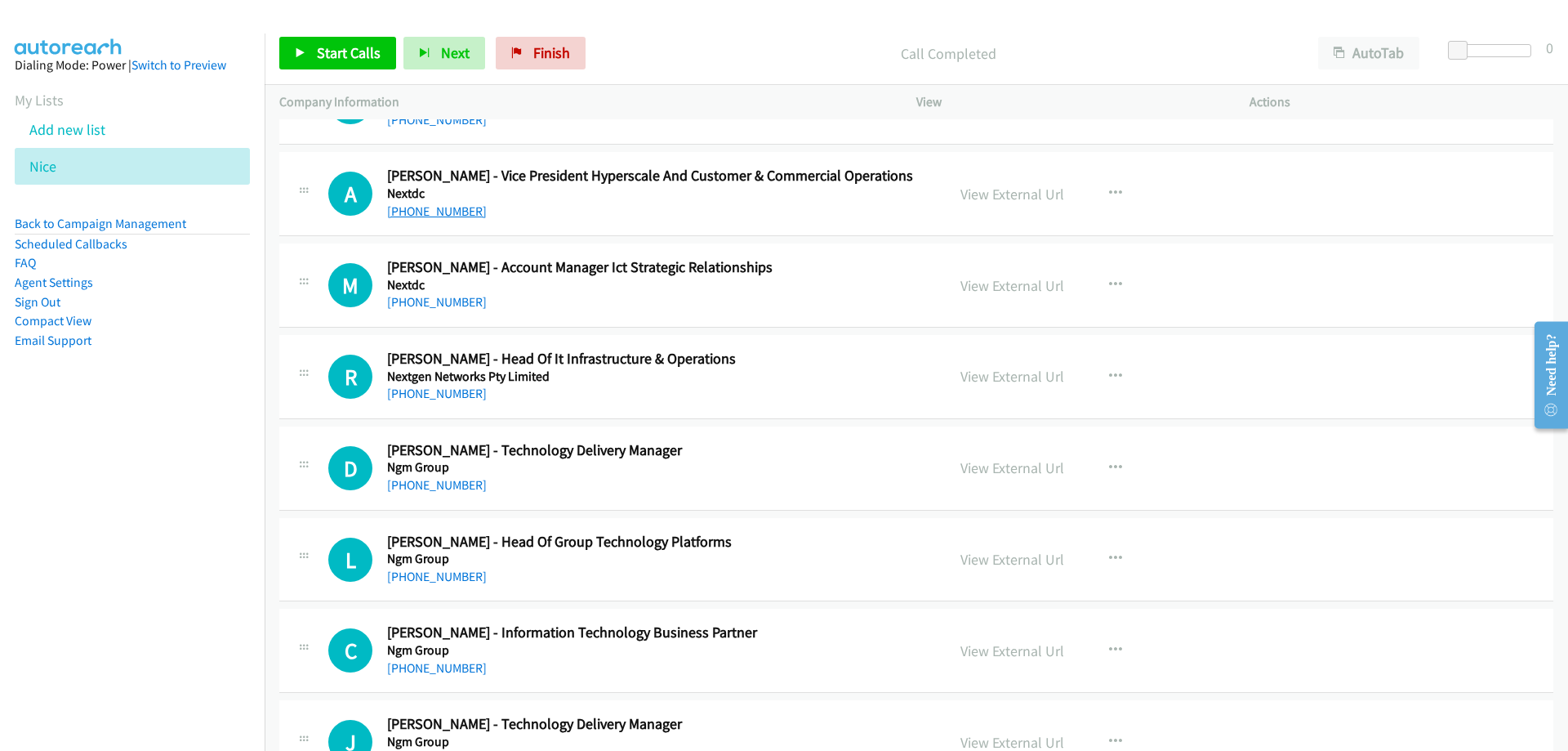
click at [417, 210] on link "[PHONE_NUMBER]" at bounding box center [437, 212] width 99 height 16
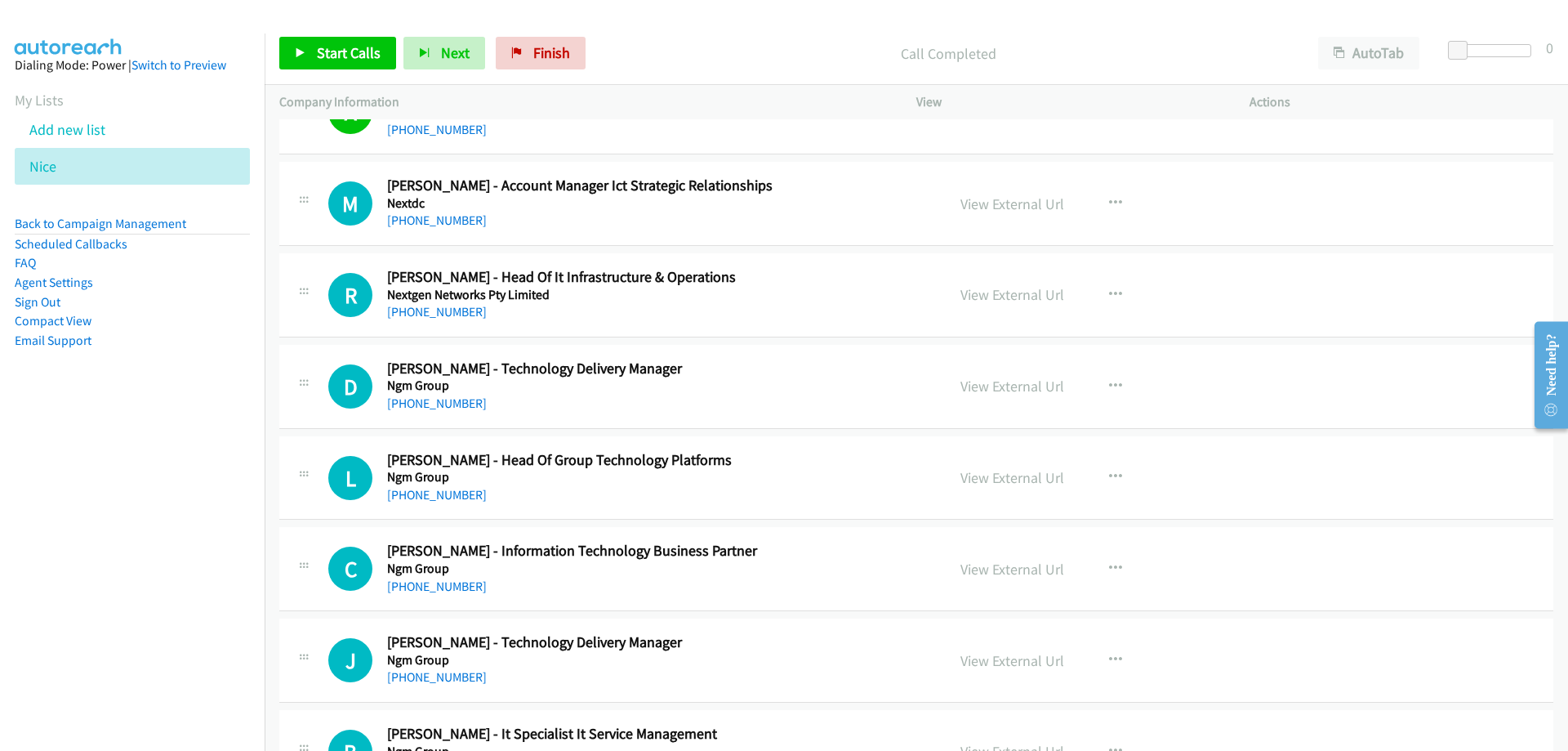
scroll to position [13891, 0]
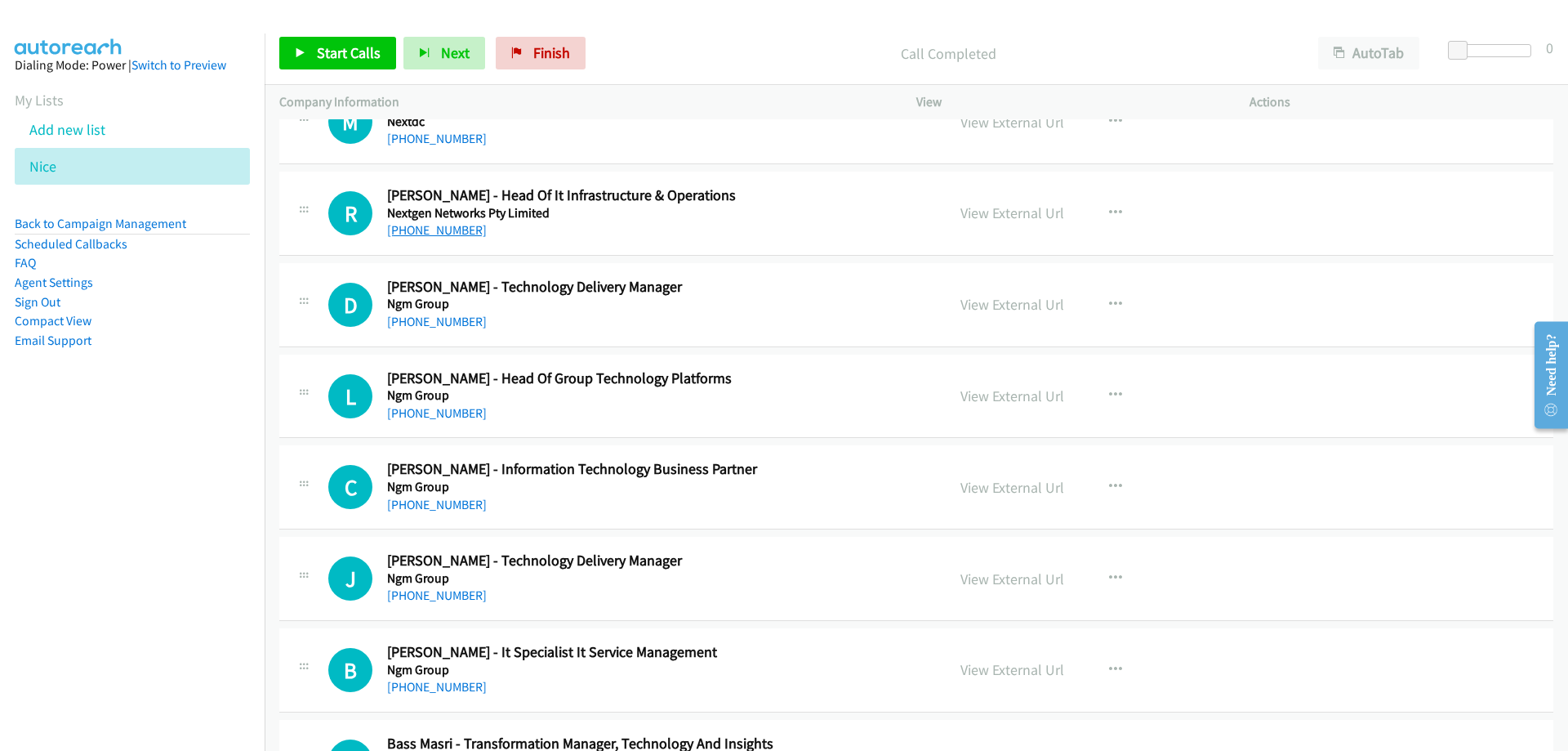
click at [430, 237] on link "[PHONE_NUMBER]" at bounding box center [437, 230] width 99 height 16
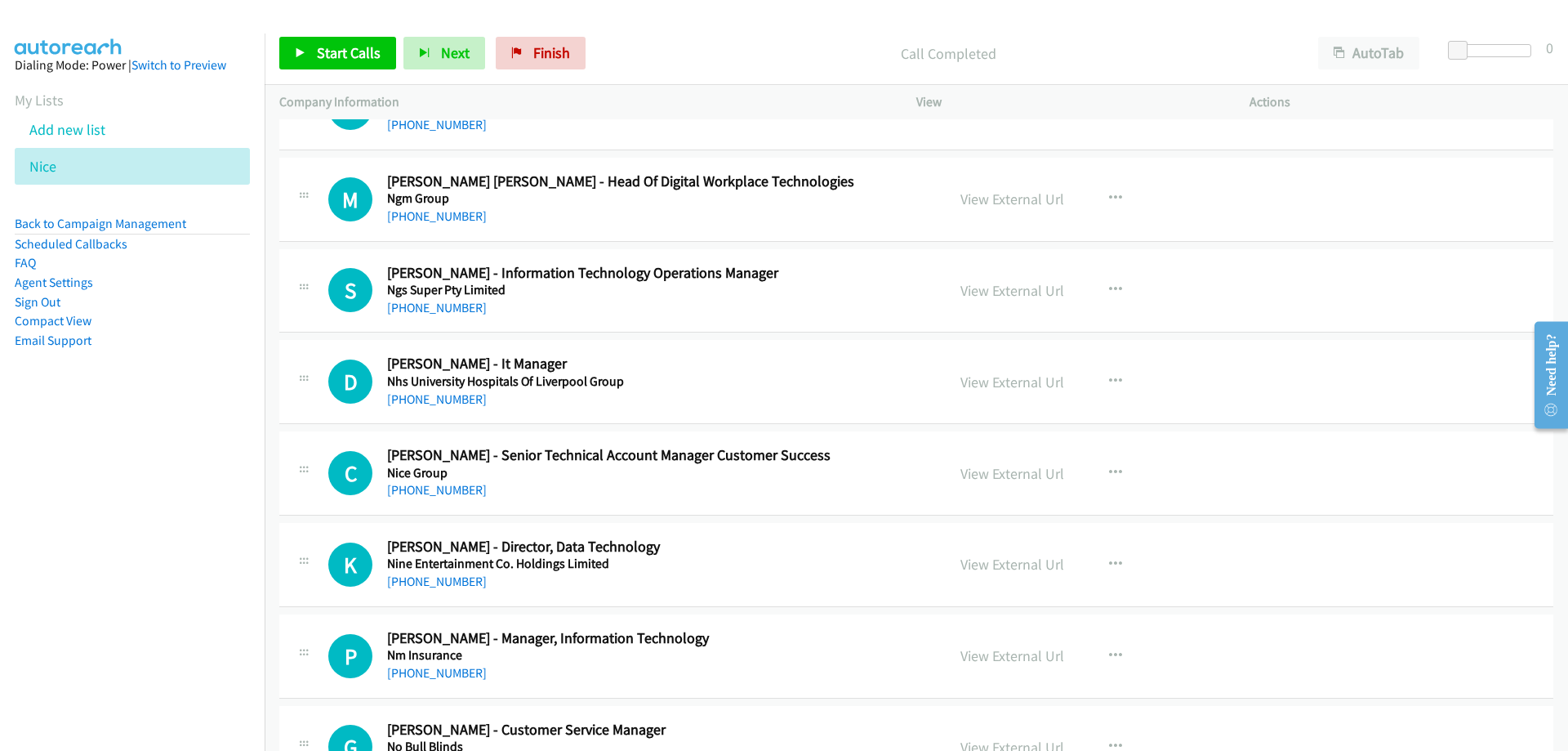
scroll to position [14626, 0]
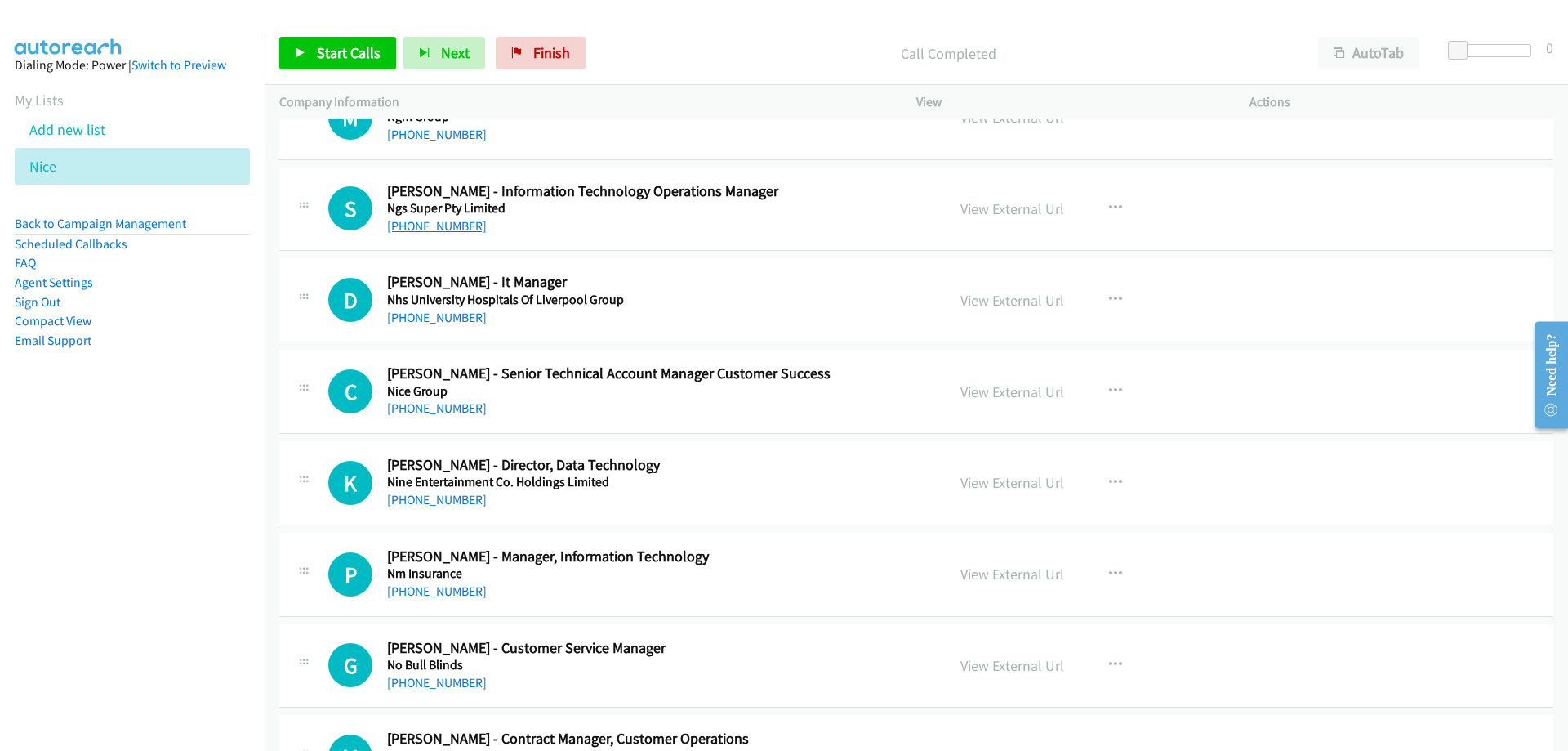
click at [442, 232] on link "[PHONE_NUMBER]" at bounding box center [437, 226] width 99 height 16
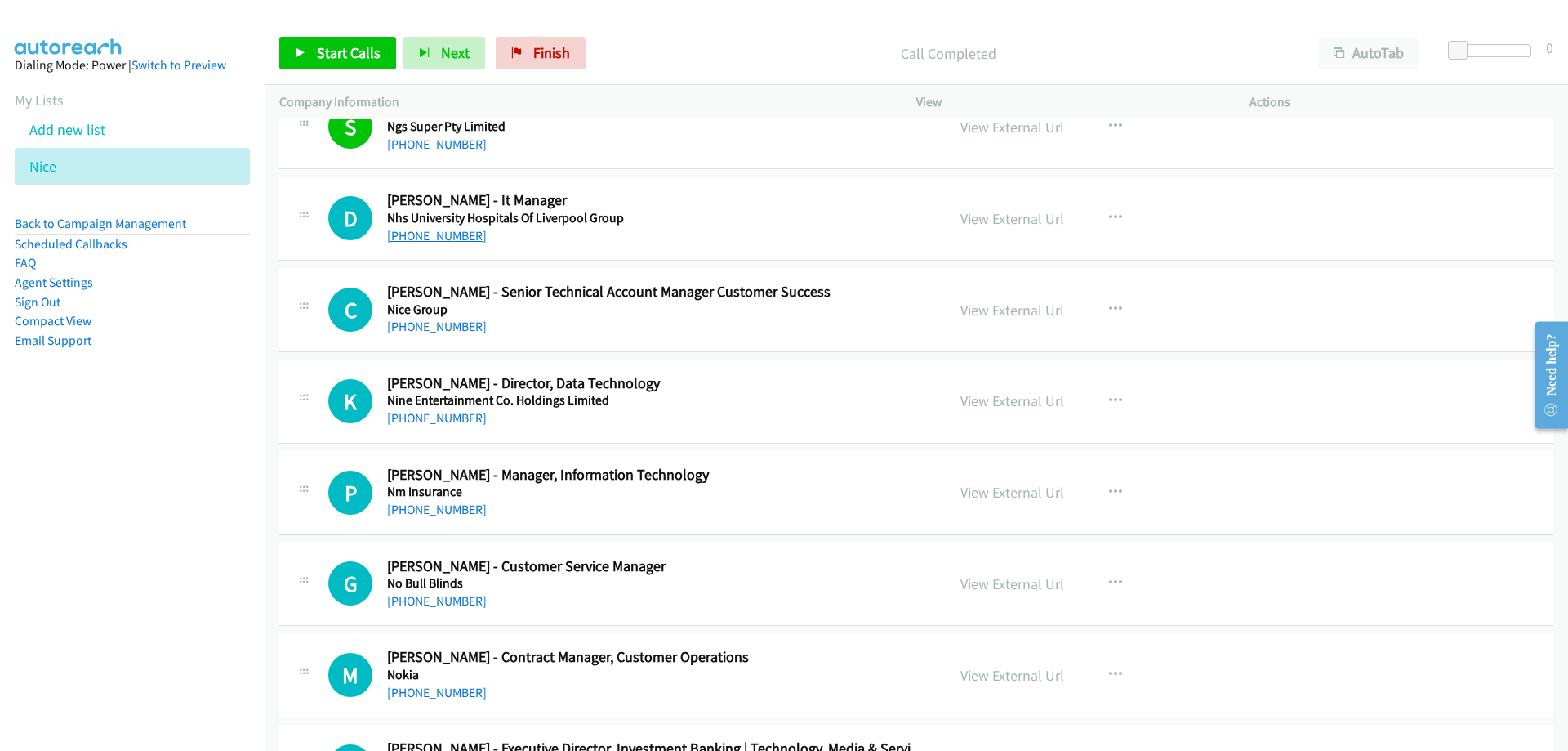
click at [415, 229] on link "[PHONE_NUMBER]" at bounding box center [437, 235] width 99 height 16
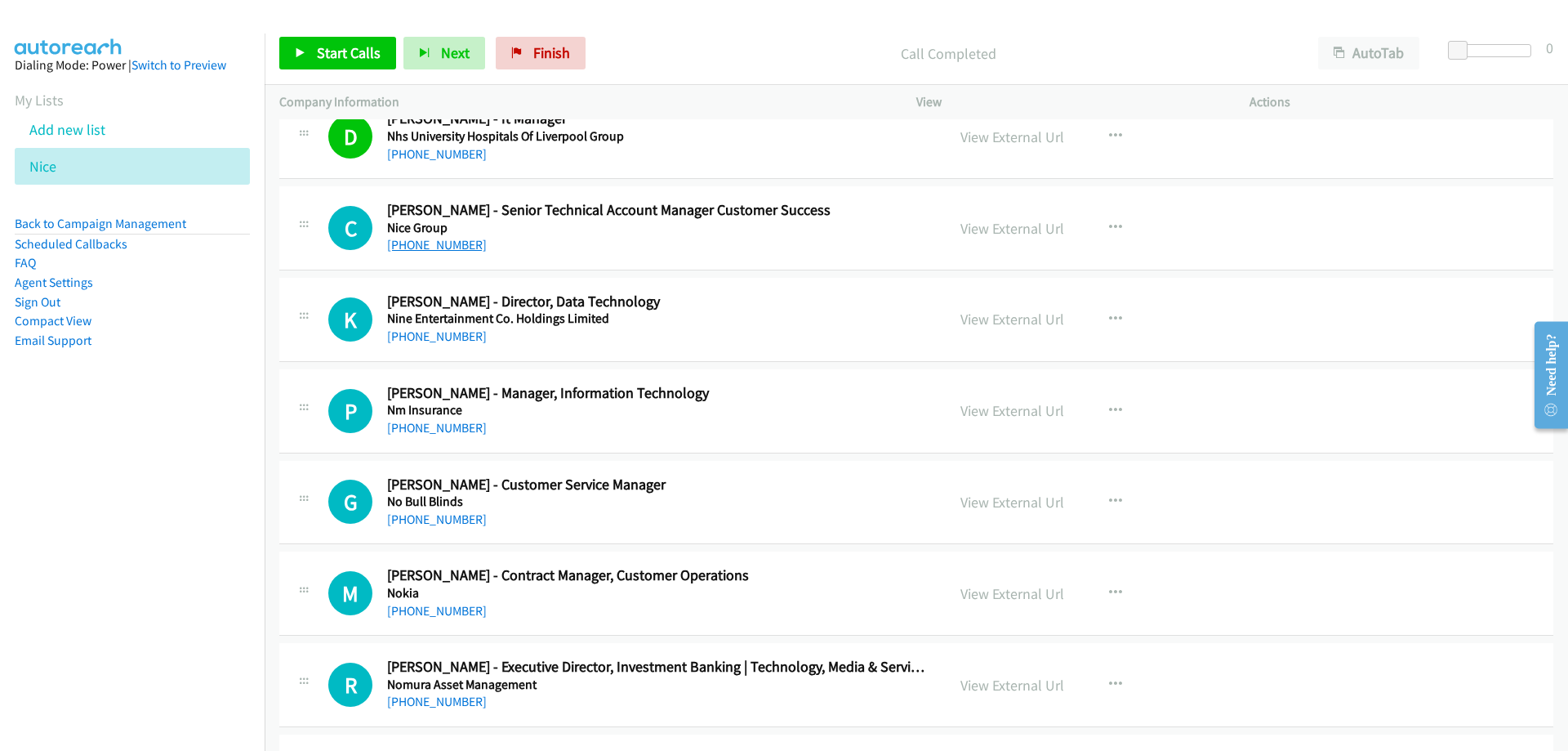
click at [466, 238] on link "[PHONE_NUMBER]" at bounding box center [437, 245] width 99 height 16
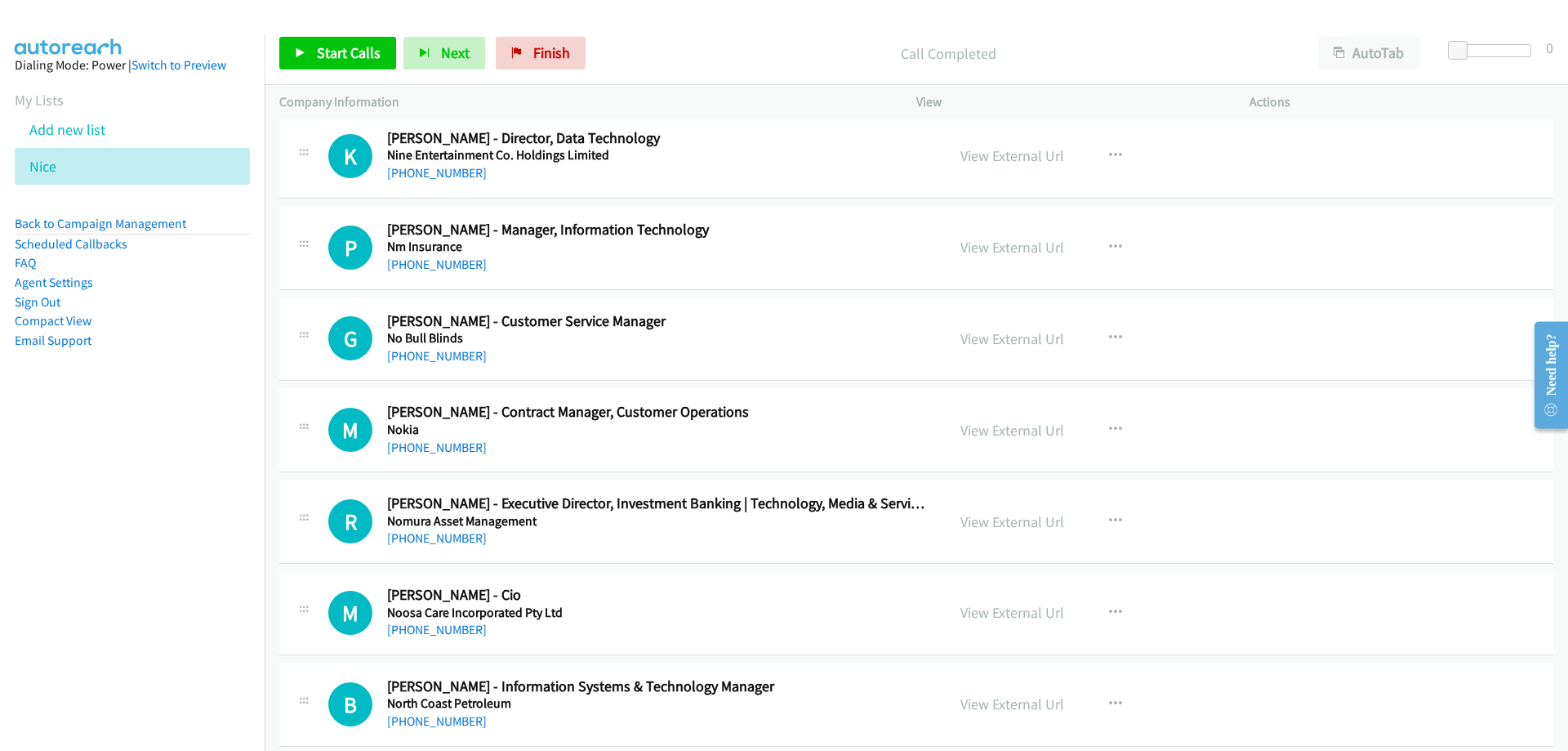
scroll to position [15034, 0]
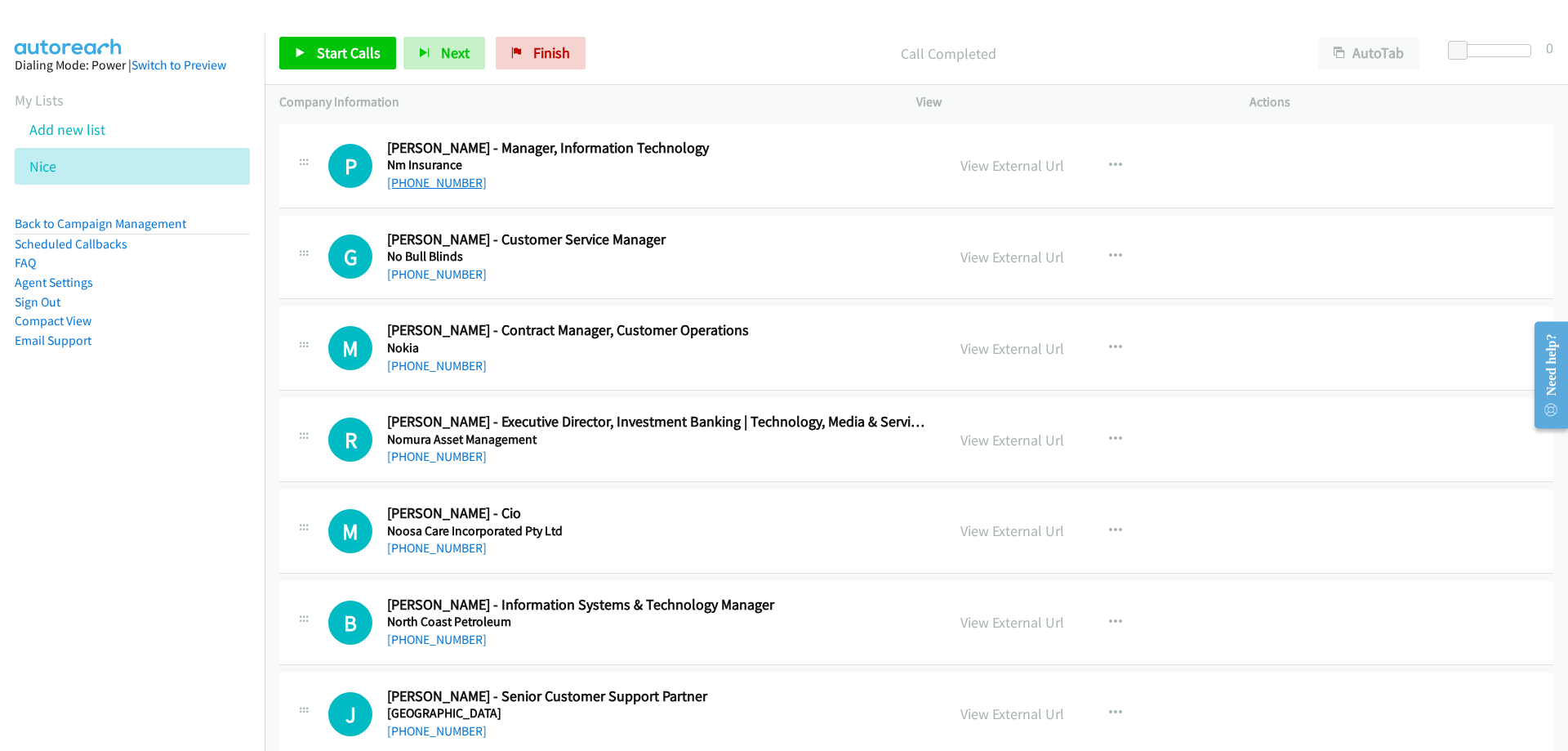
click at [446, 187] on link "[PHONE_NUMBER]" at bounding box center [437, 183] width 99 height 16
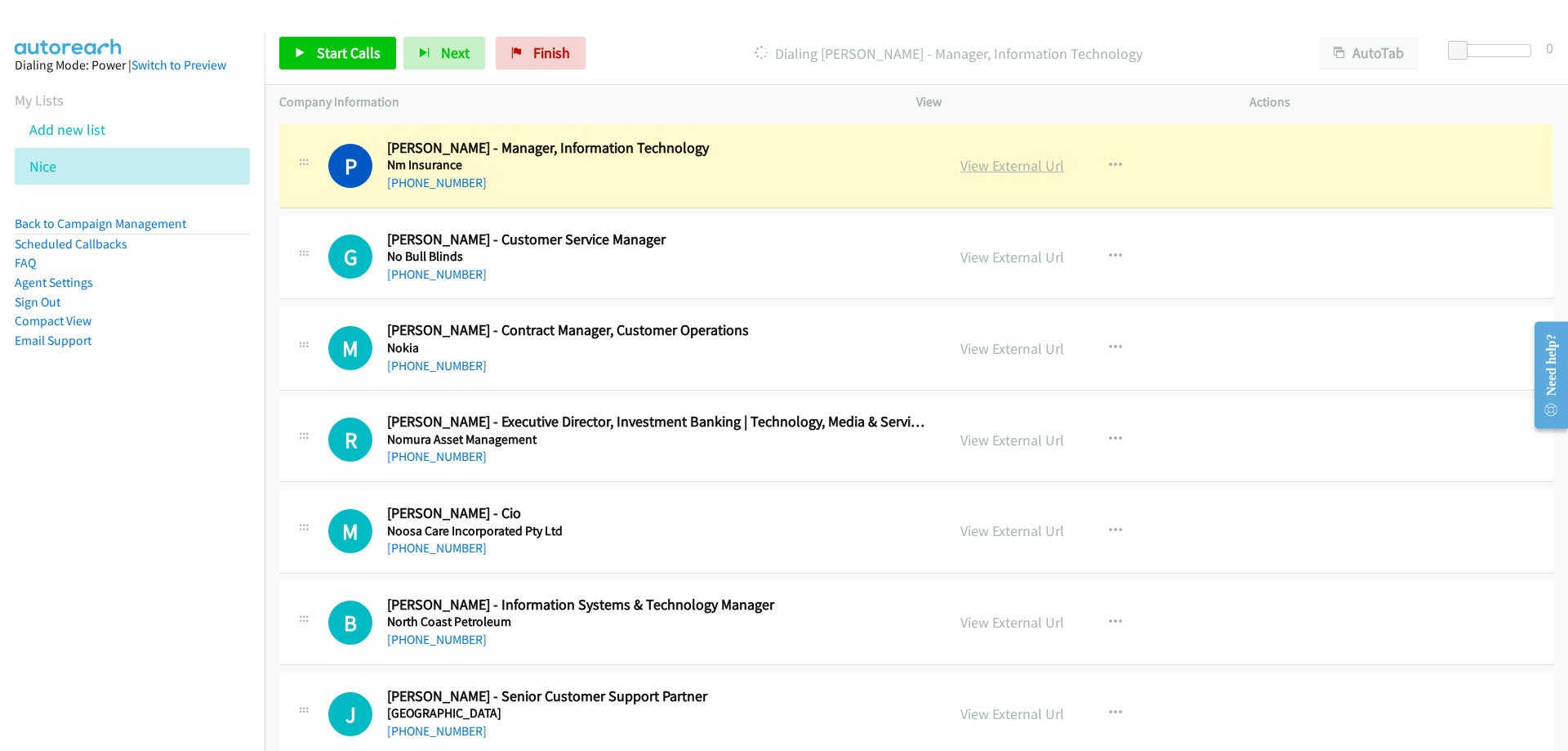
click at [1016, 161] on link "View External Url" at bounding box center [1012, 165] width 103 height 19
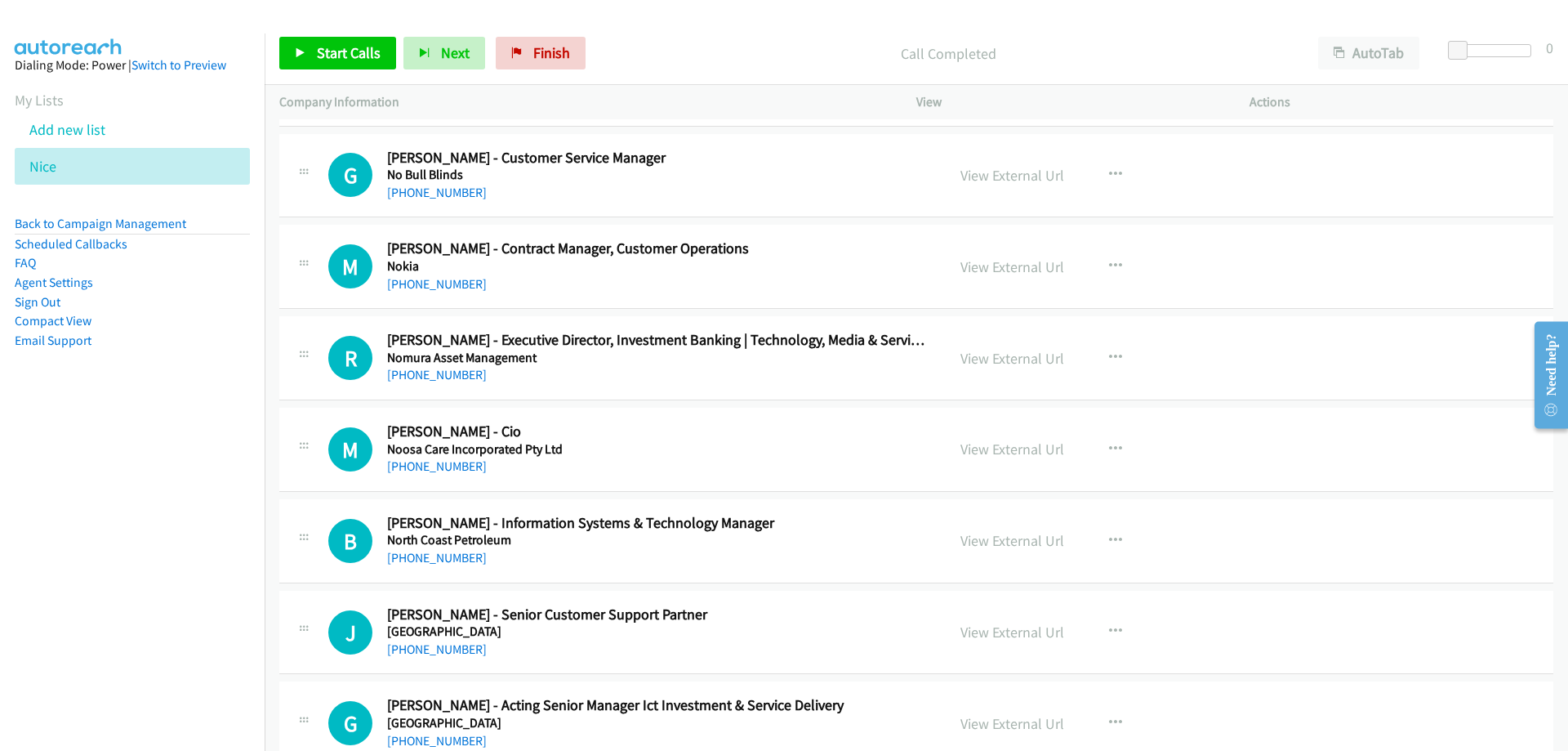
scroll to position [15198, 0]
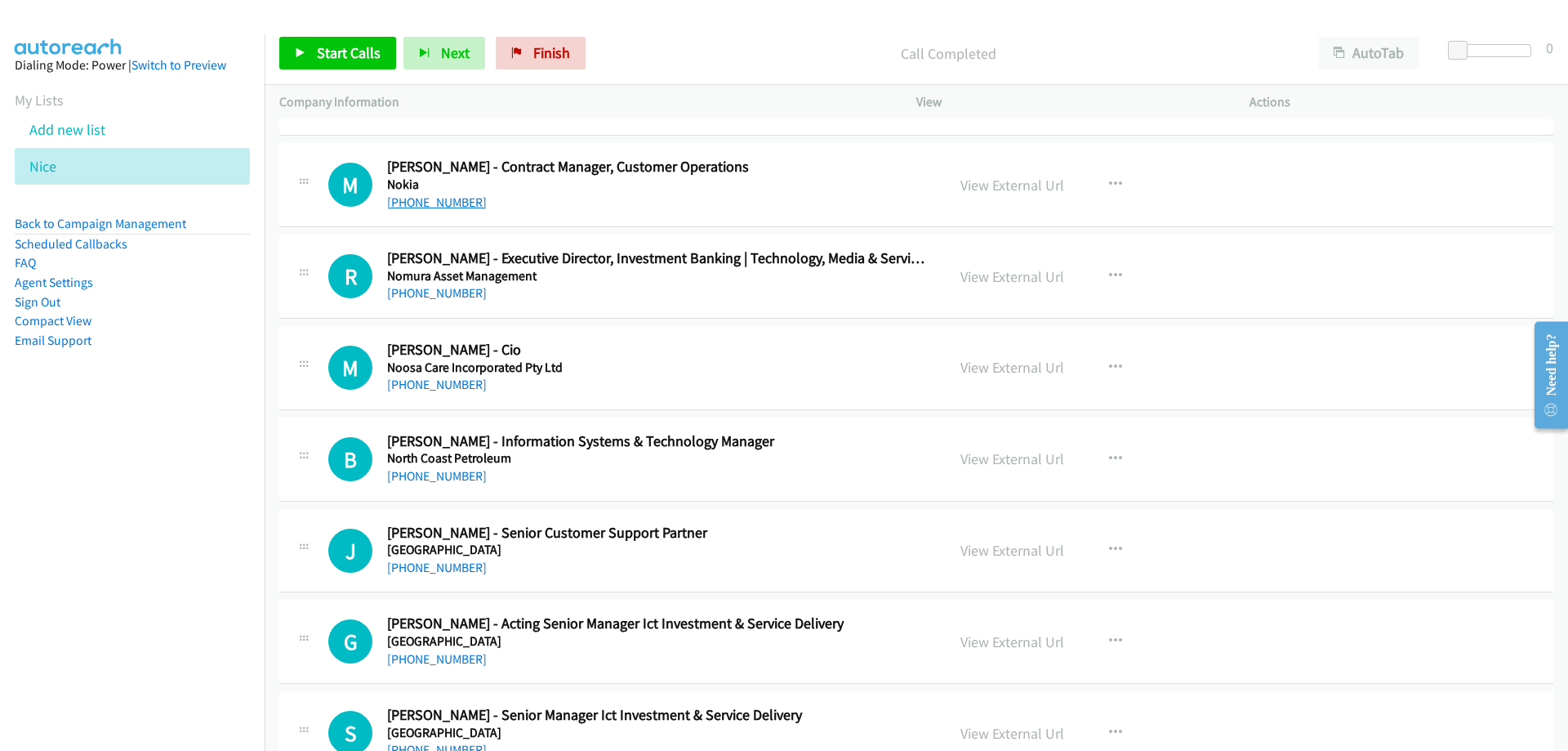
click at [447, 195] on link "[PHONE_NUMBER]" at bounding box center [437, 203] width 99 height 16
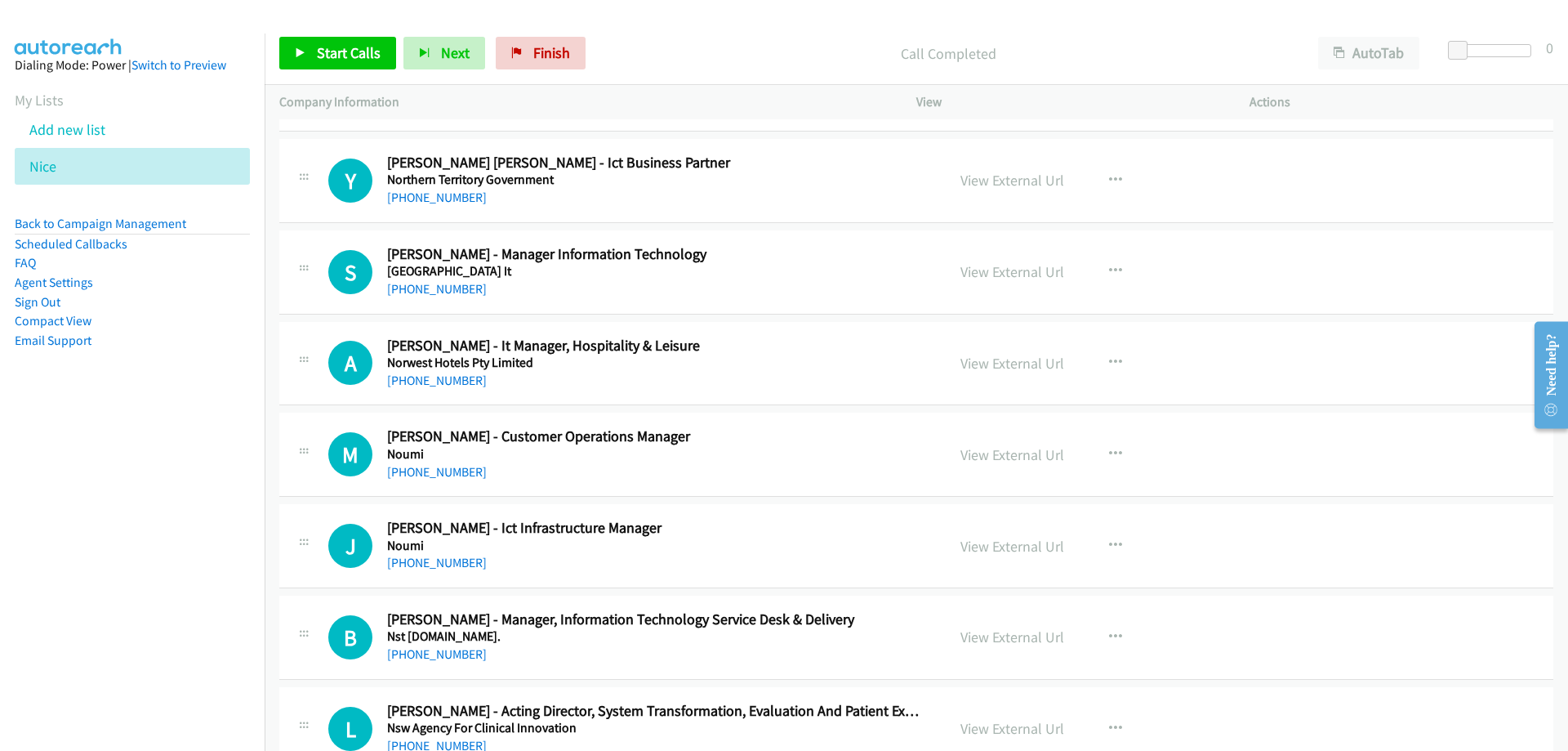
scroll to position [16015, 0]
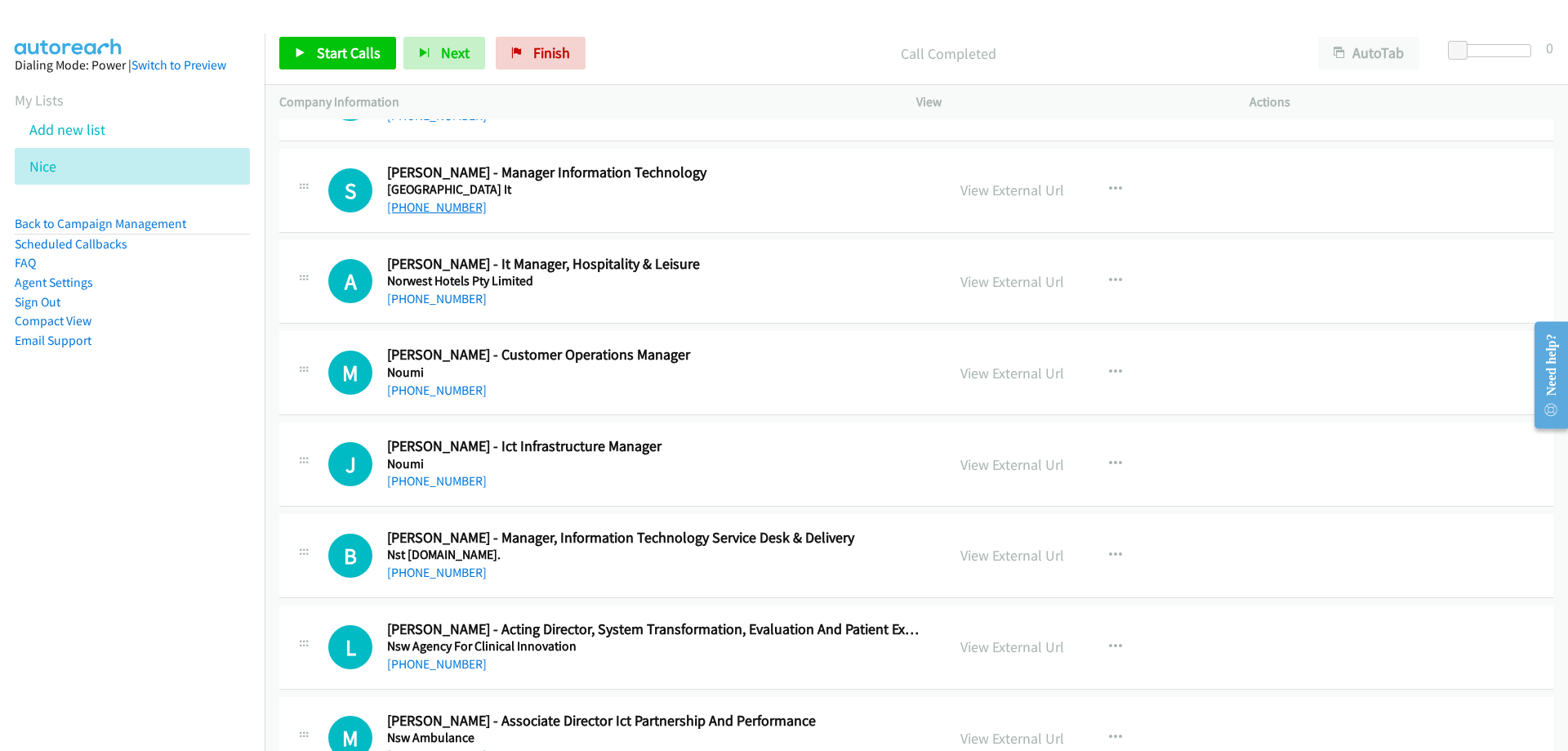
click at [471, 210] on link "[PHONE_NUMBER]" at bounding box center [437, 208] width 99 height 16
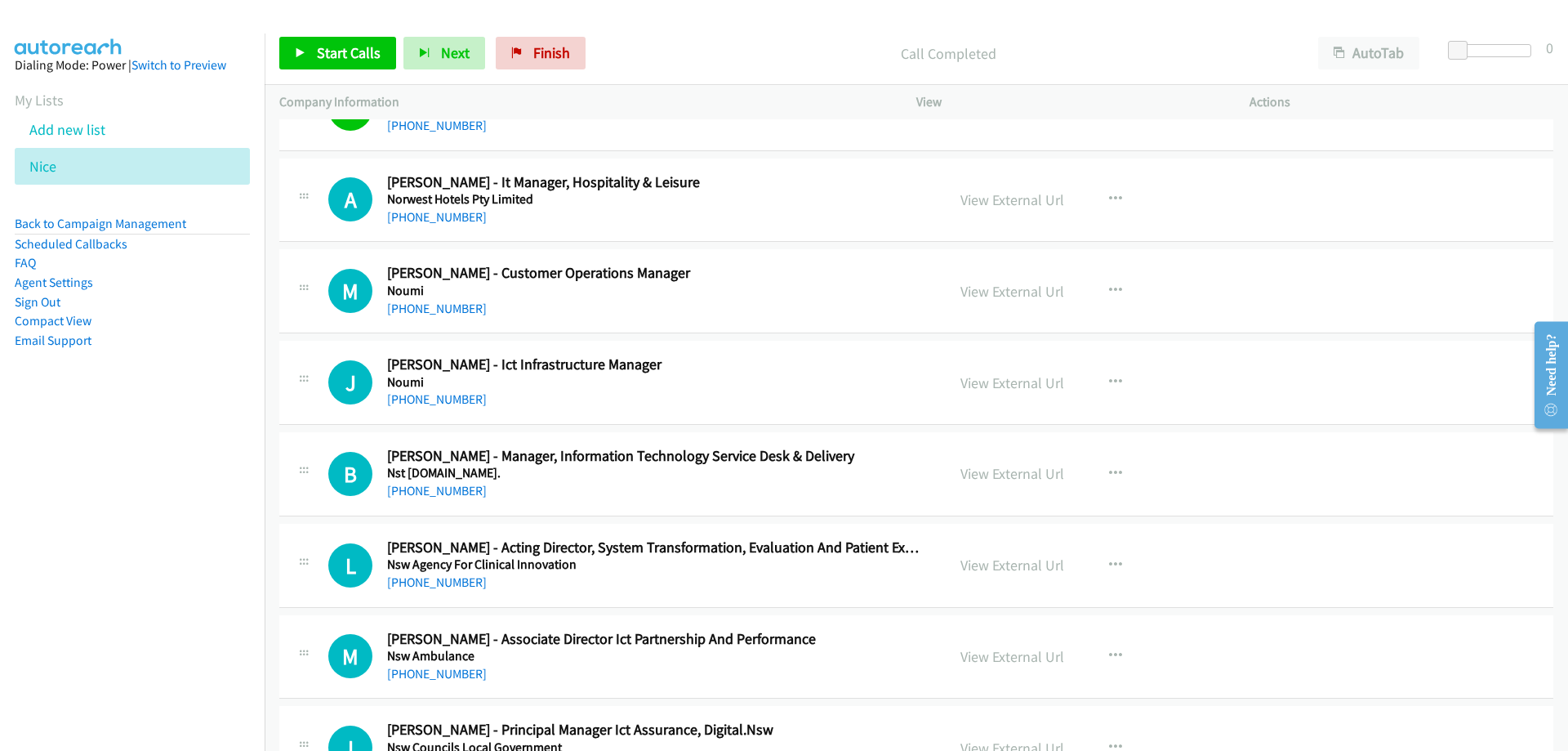
scroll to position [16178, 0]
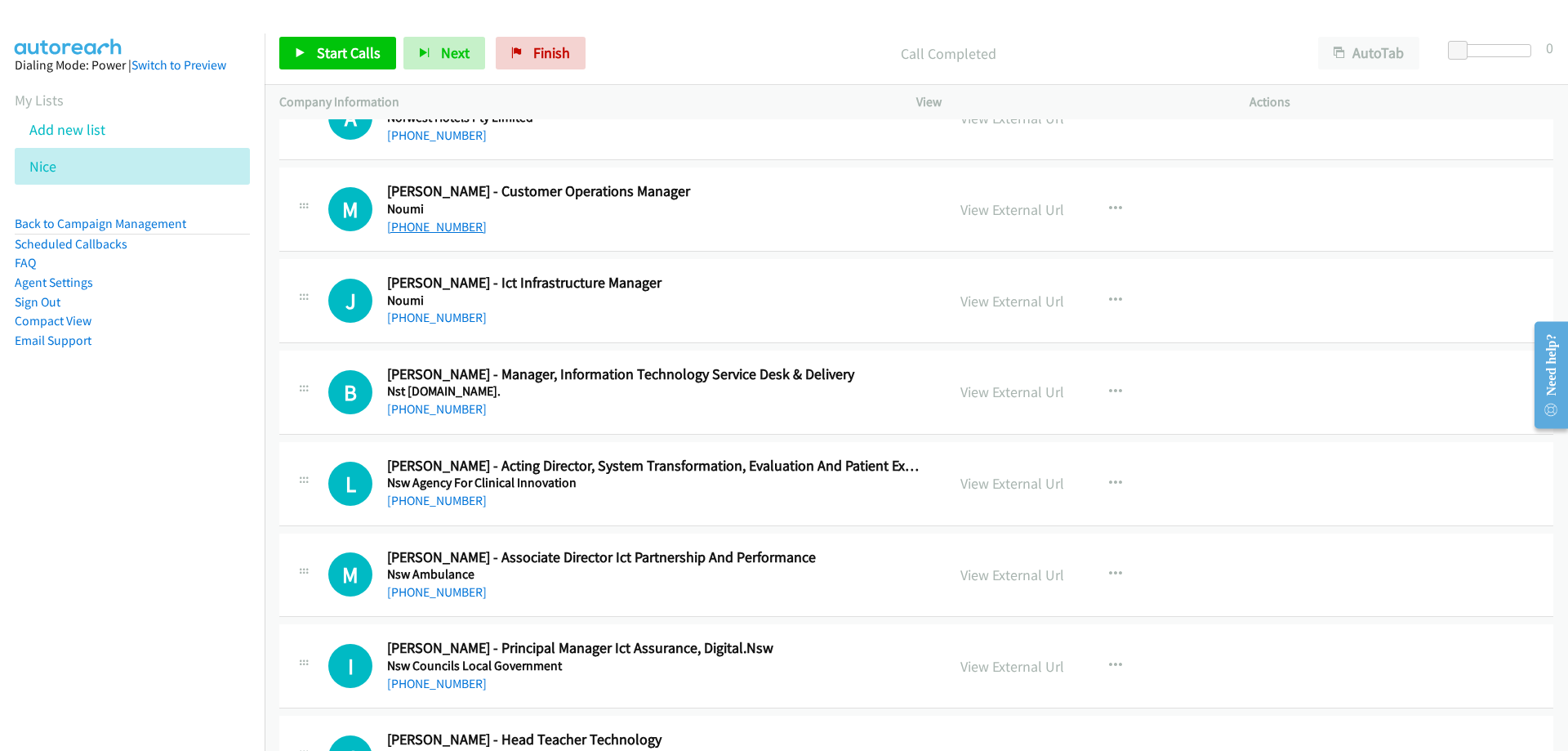
click at [461, 228] on link "[PHONE_NUMBER]" at bounding box center [437, 226] width 99 height 16
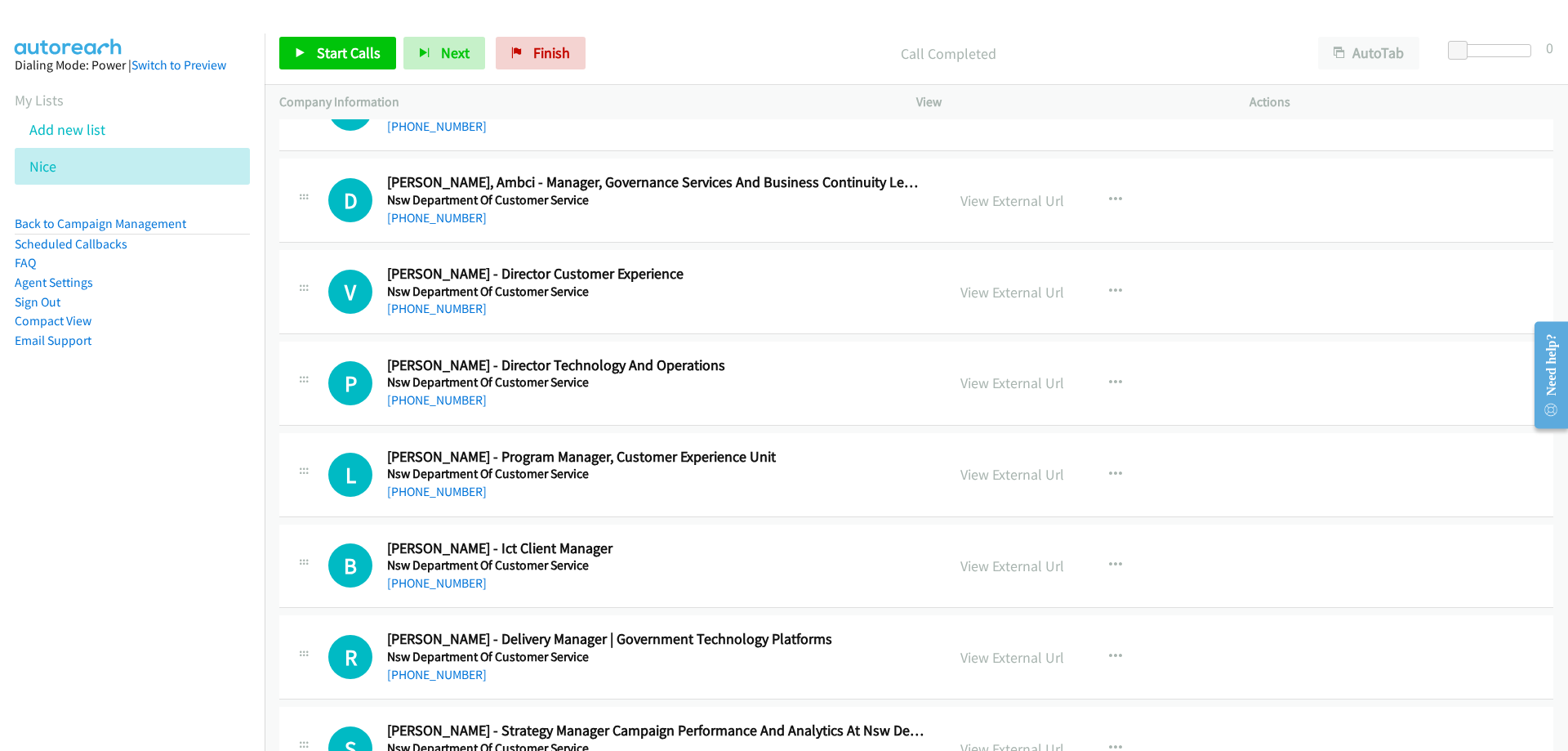
scroll to position [17731, 0]
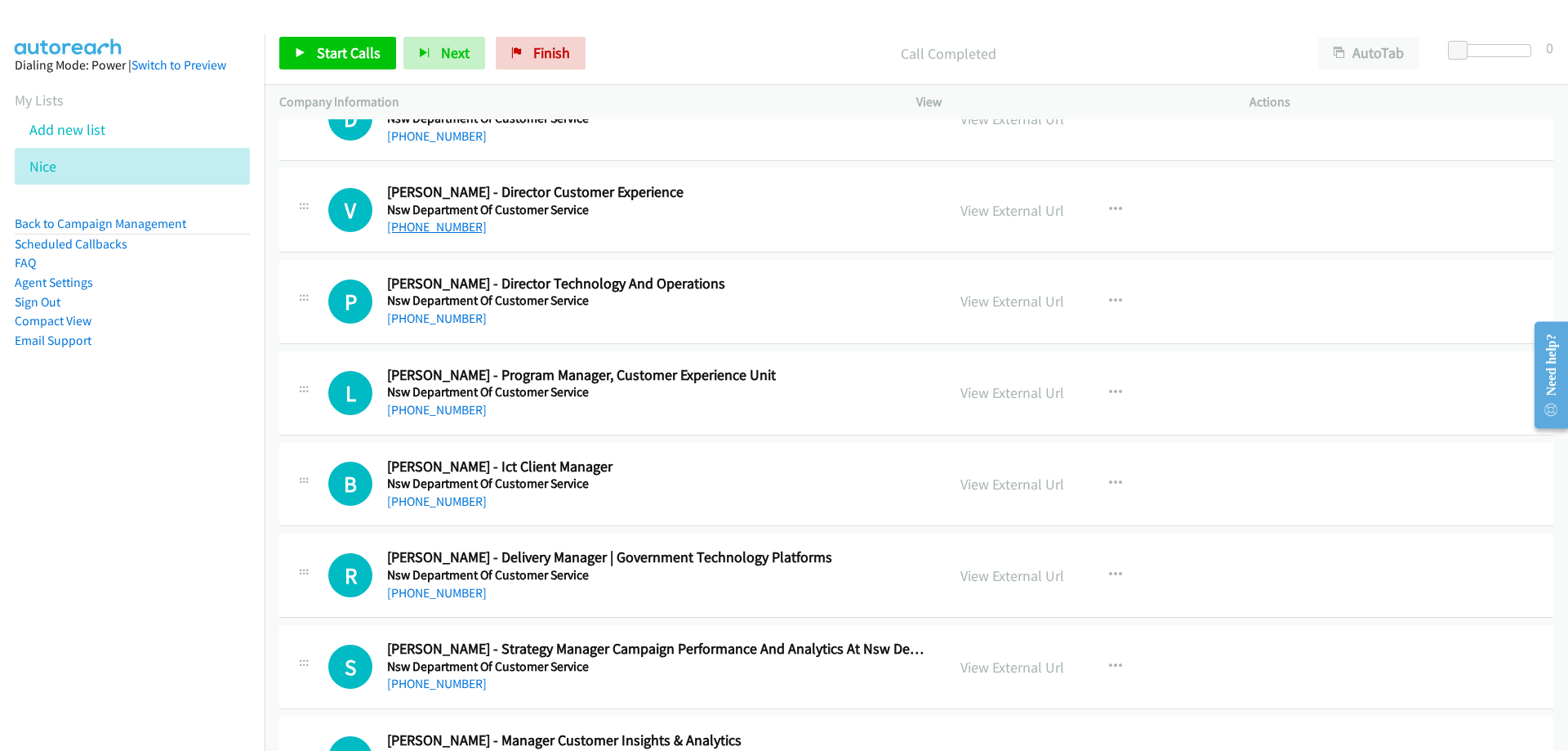
click at [440, 230] on link "[PHONE_NUMBER]" at bounding box center [437, 226] width 99 height 16
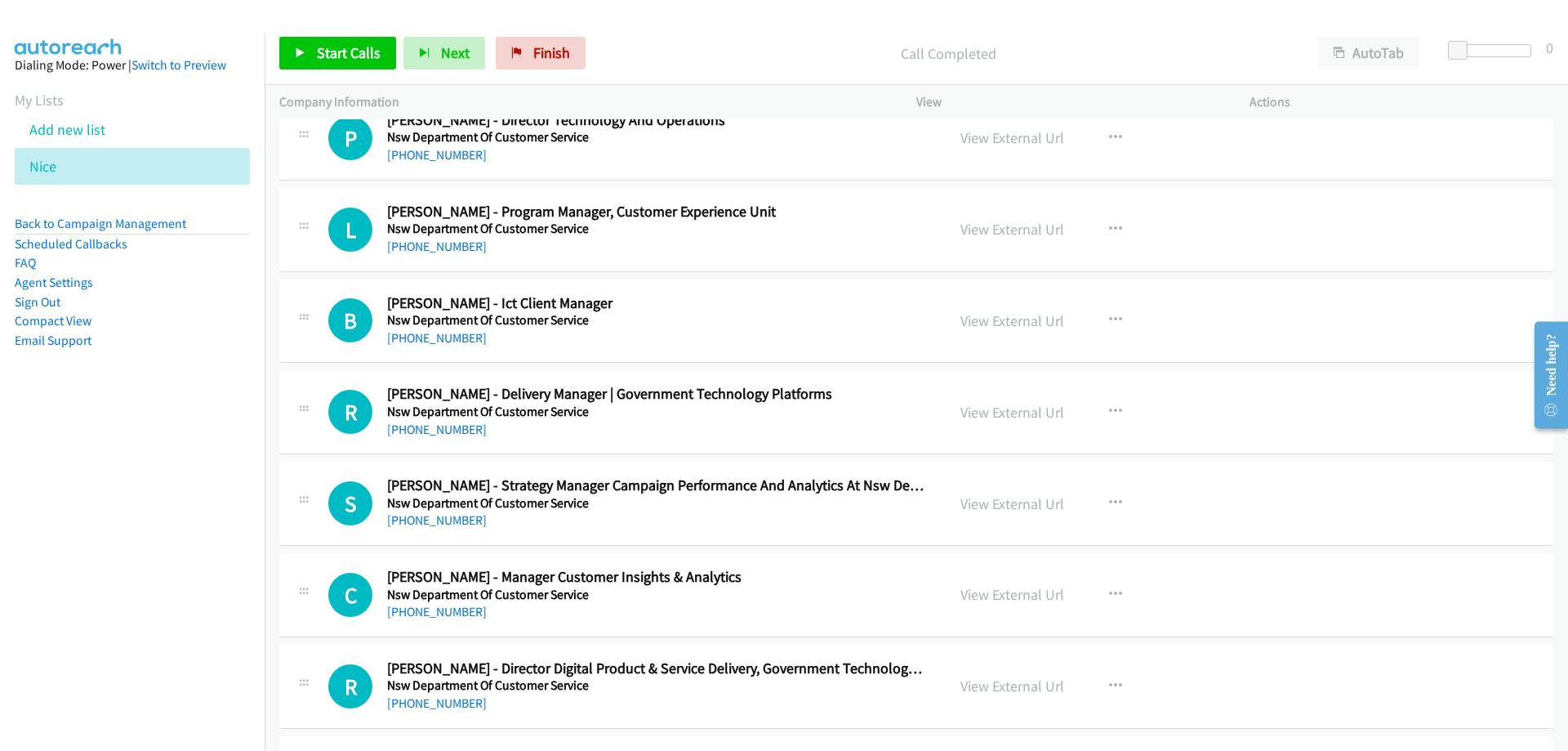
scroll to position [17976, 0]
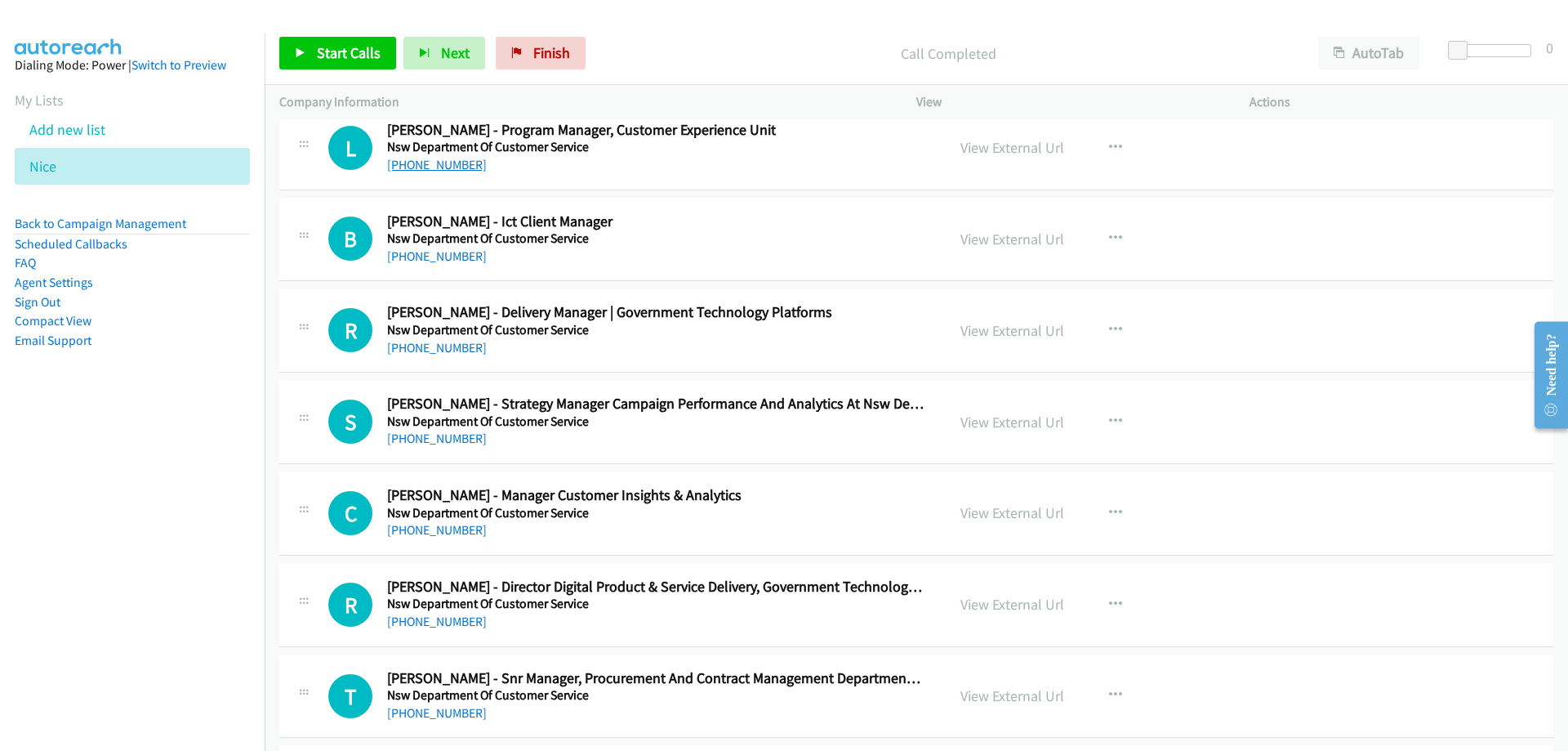
click at [461, 167] on link "[PHONE_NUMBER]" at bounding box center [437, 165] width 99 height 16
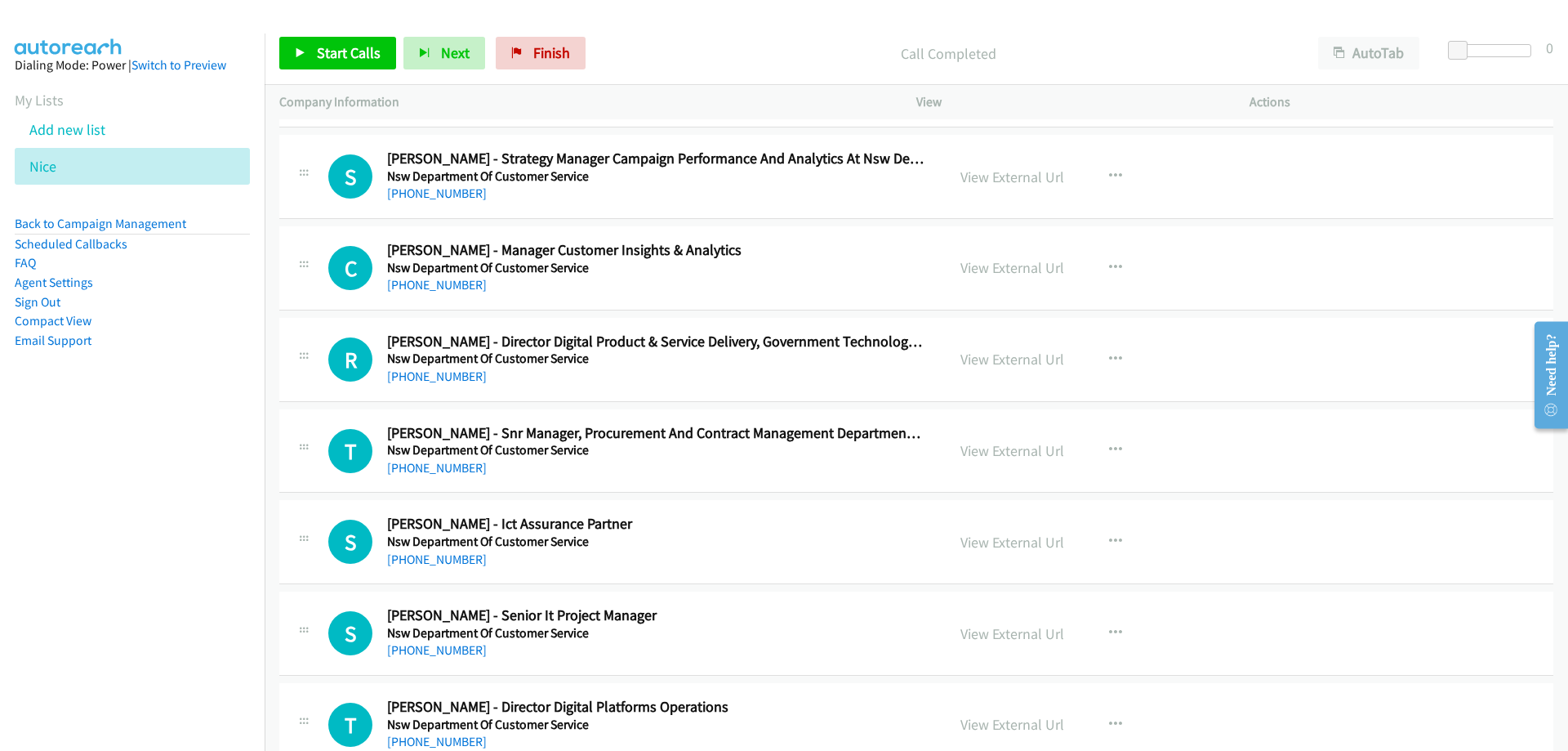
scroll to position [18303, 0]
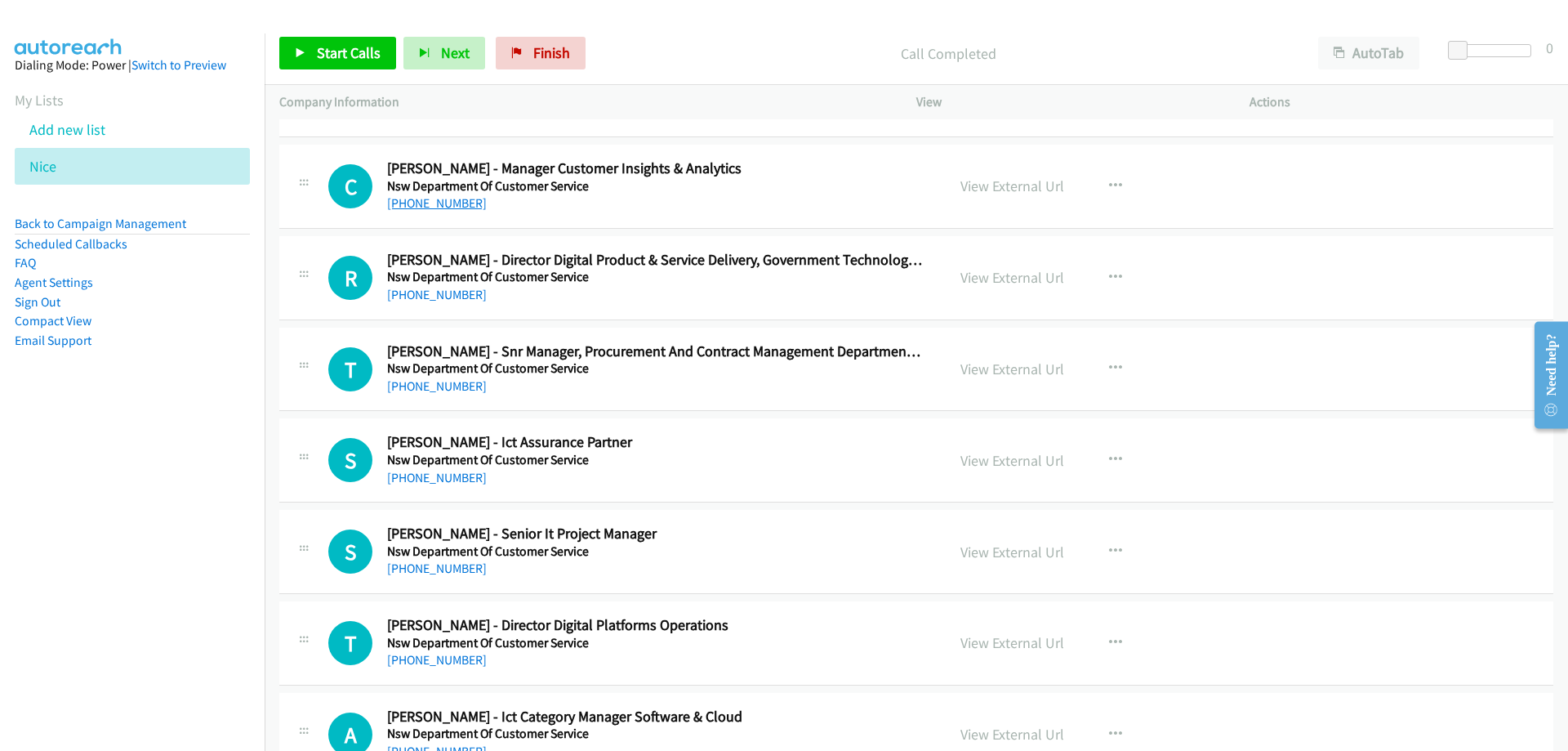
click at [444, 207] on link "[PHONE_NUMBER]" at bounding box center [437, 204] width 99 height 16
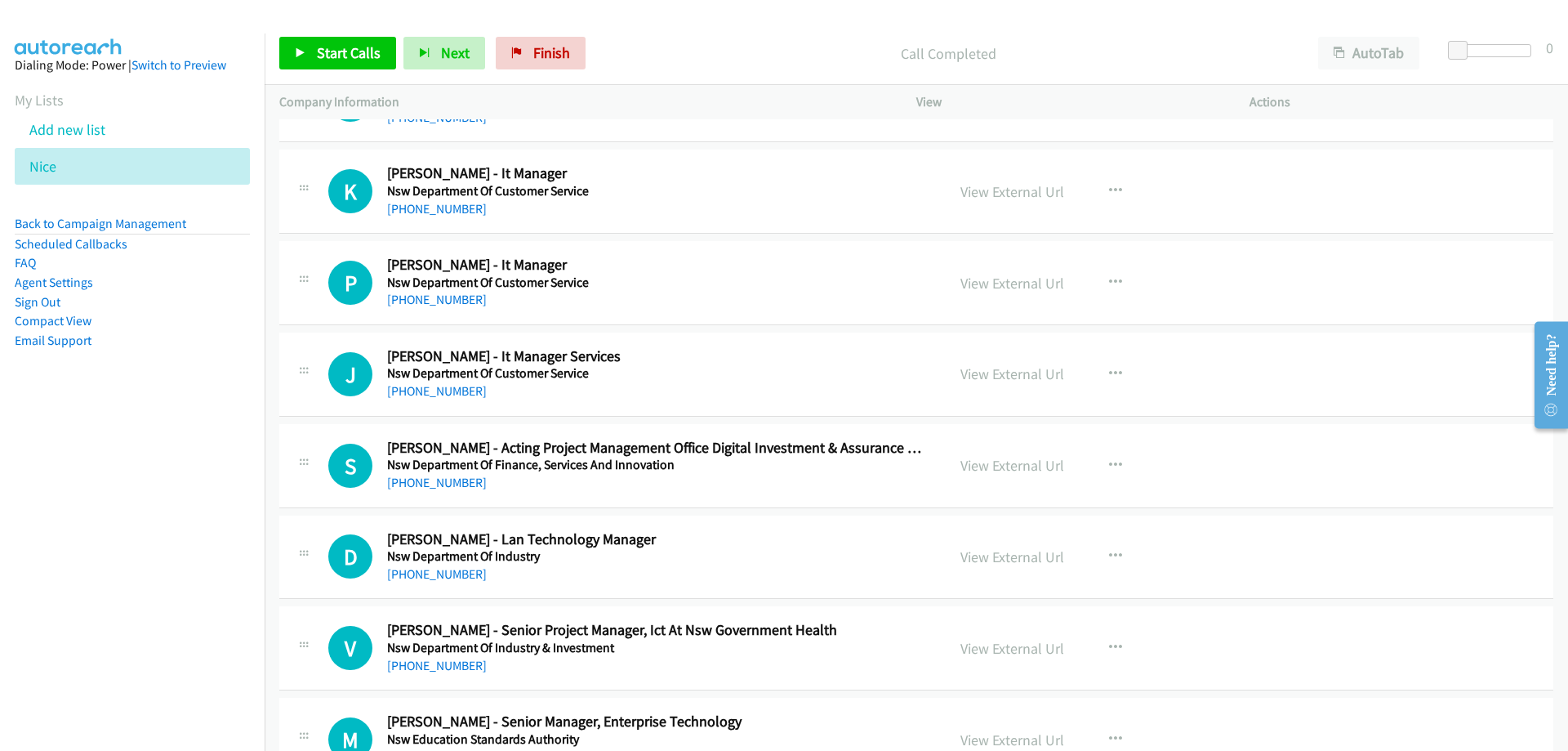
scroll to position [19201, 0]
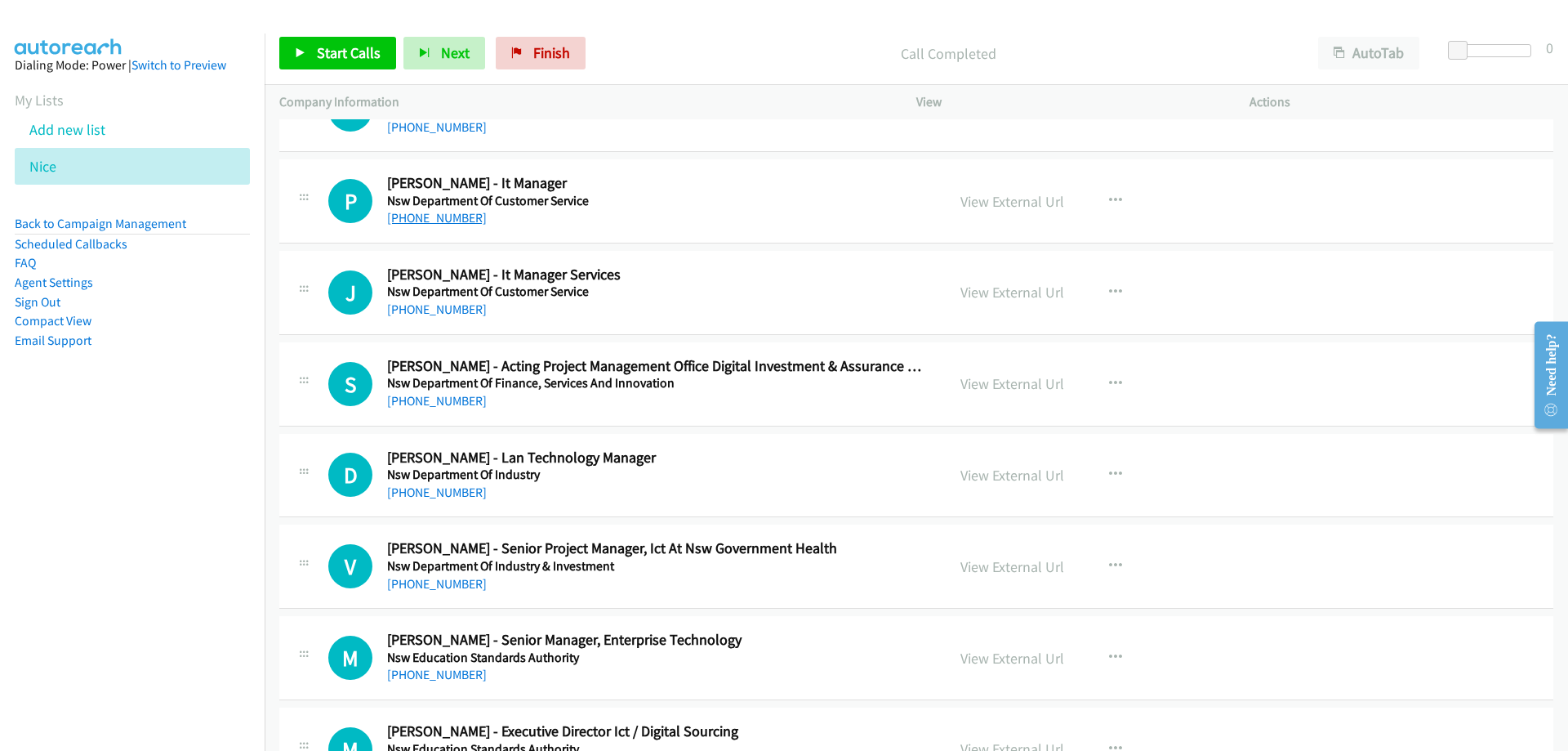
click at [451, 223] on link "[PHONE_NUMBER]" at bounding box center [437, 218] width 99 height 16
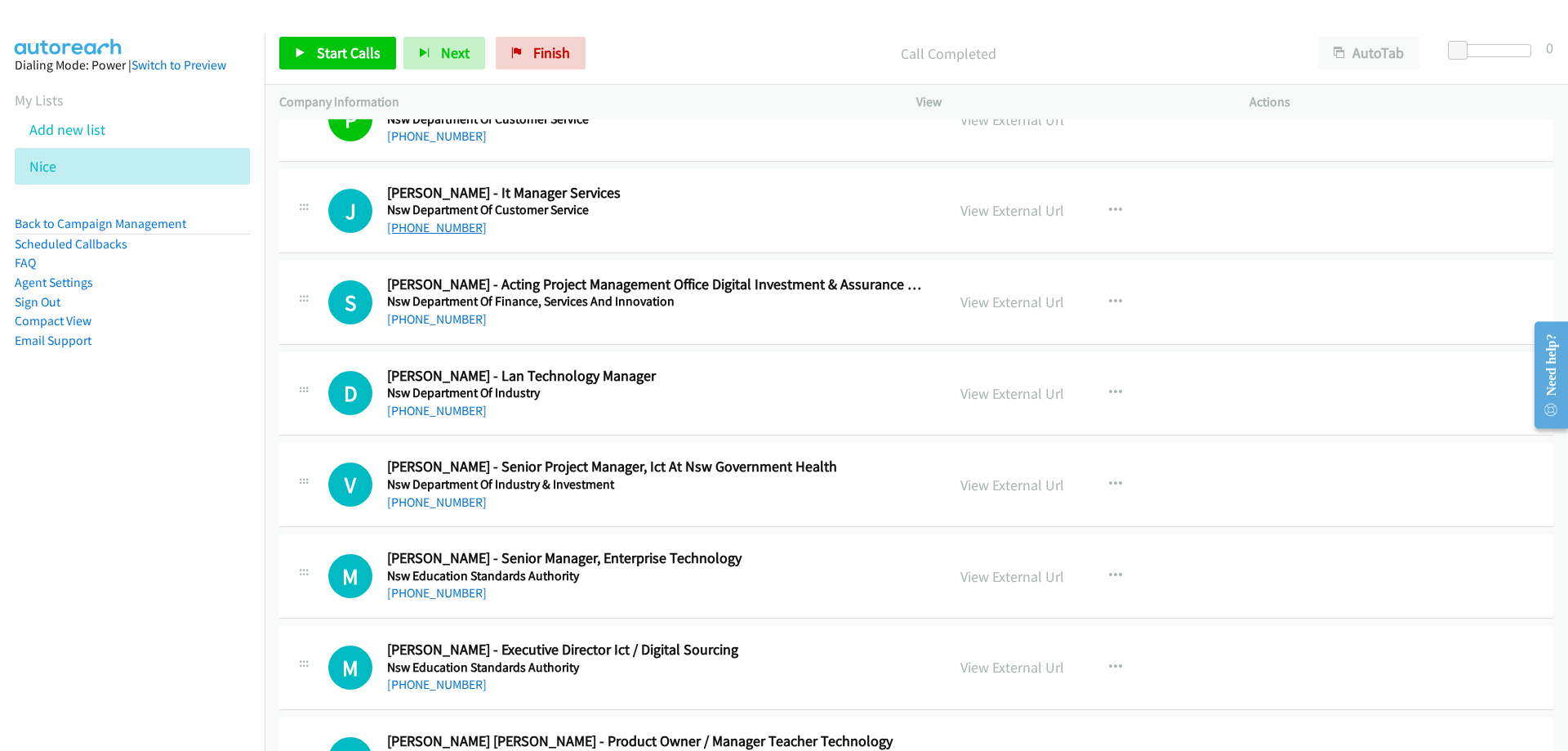
click at [444, 222] on link "[PHONE_NUMBER]" at bounding box center [437, 227] width 99 height 16
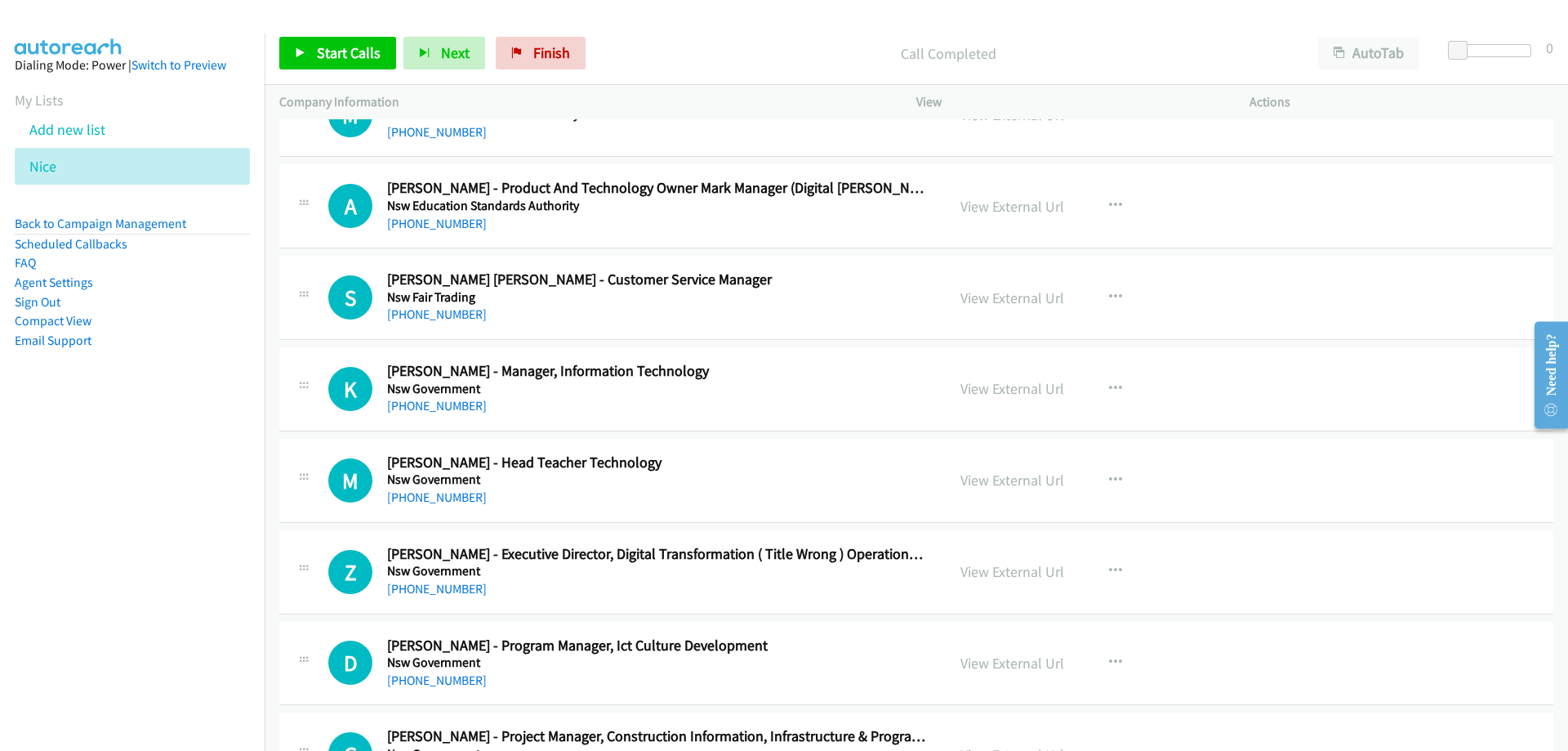
scroll to position [20100, 0]
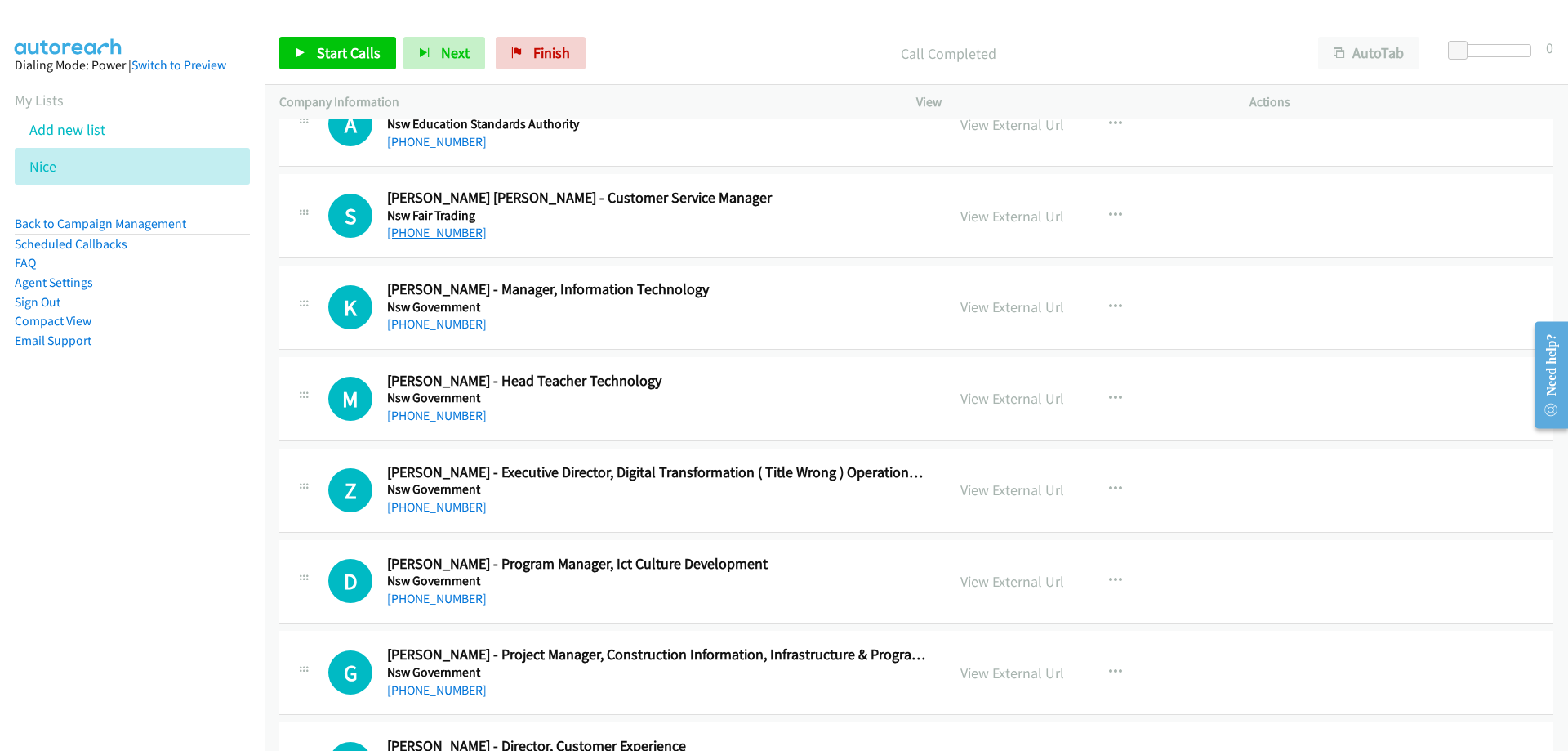
click at [397, 230] on link "[PHONE_NUMBER]" at bounding box center [437, 232] width 99 height 16
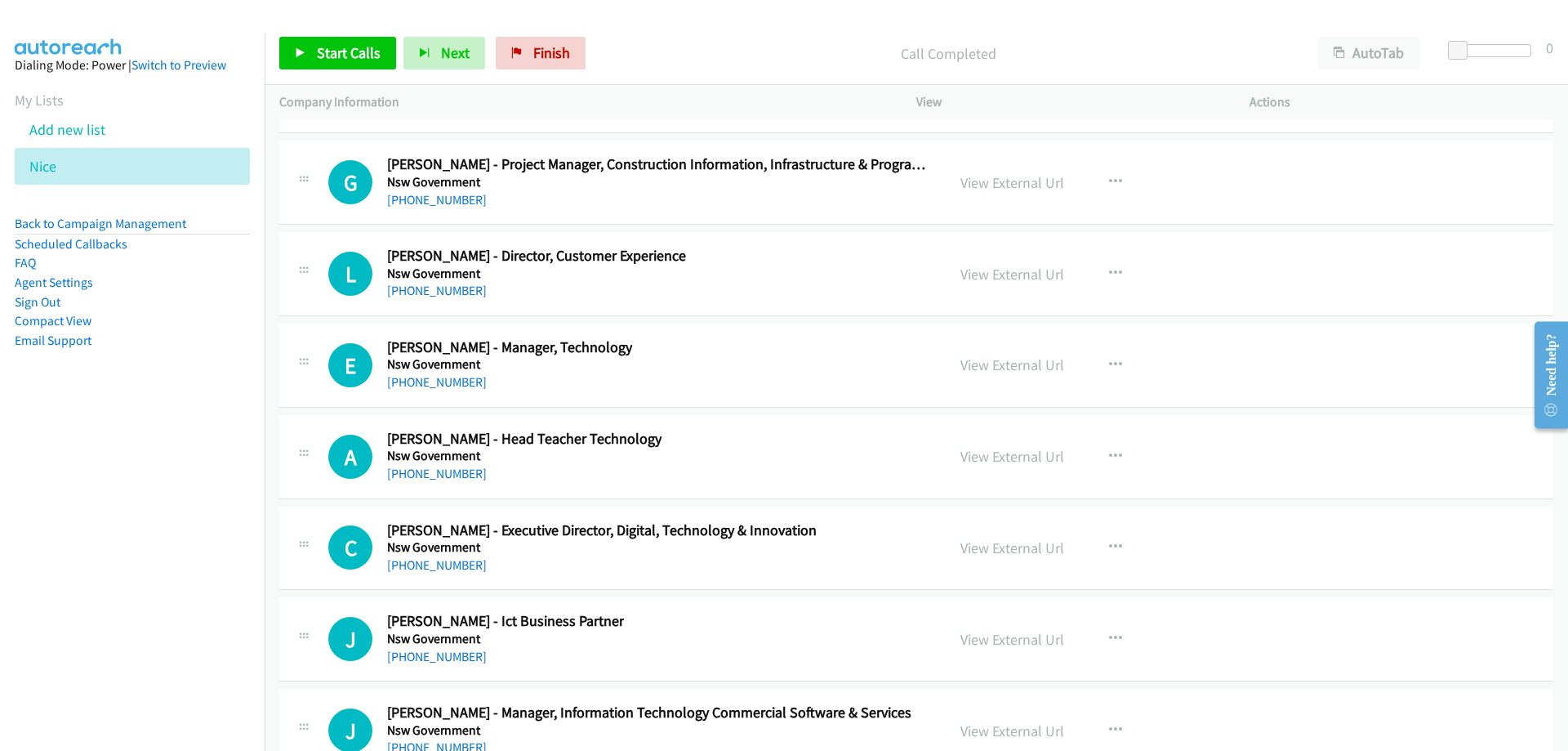
scroll to position [20672, 0]
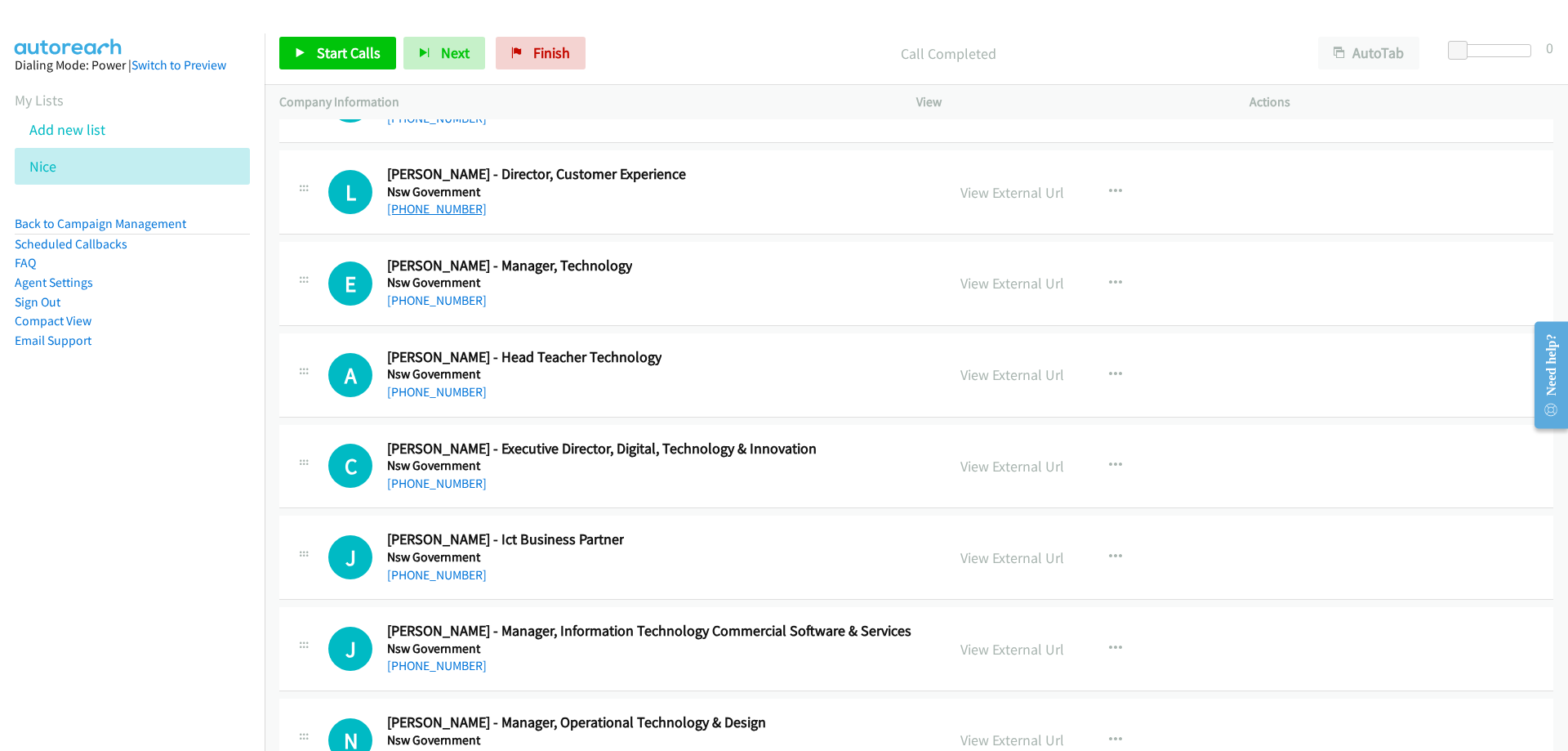
click at [454, 213] on link "[PHONE_NUMBER]" at bounding box center [437, 209] width 99 height 16
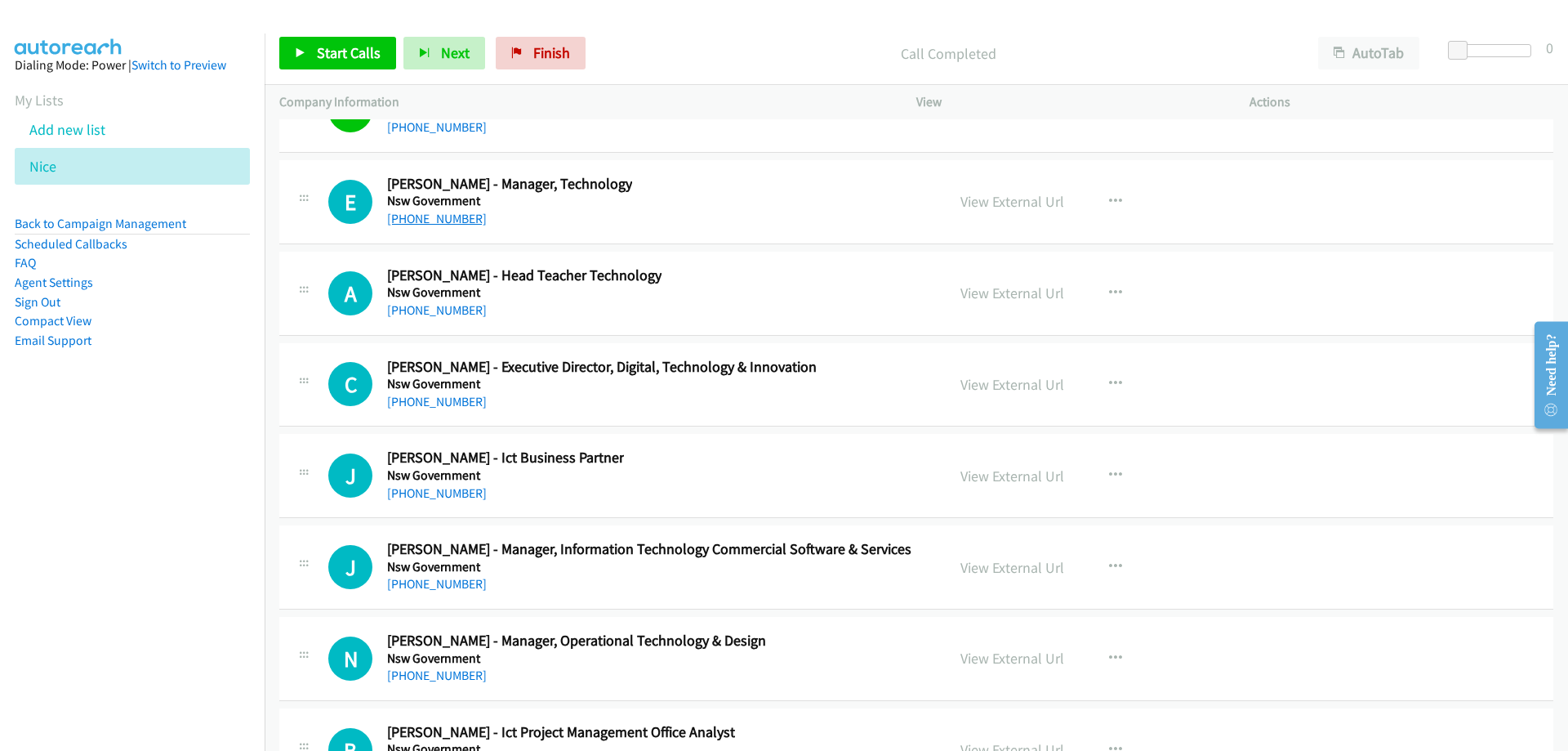
click at [466, 220] on link "[PHONE_NUMBER]" at bounding box center [437, 219] width 99 height 16
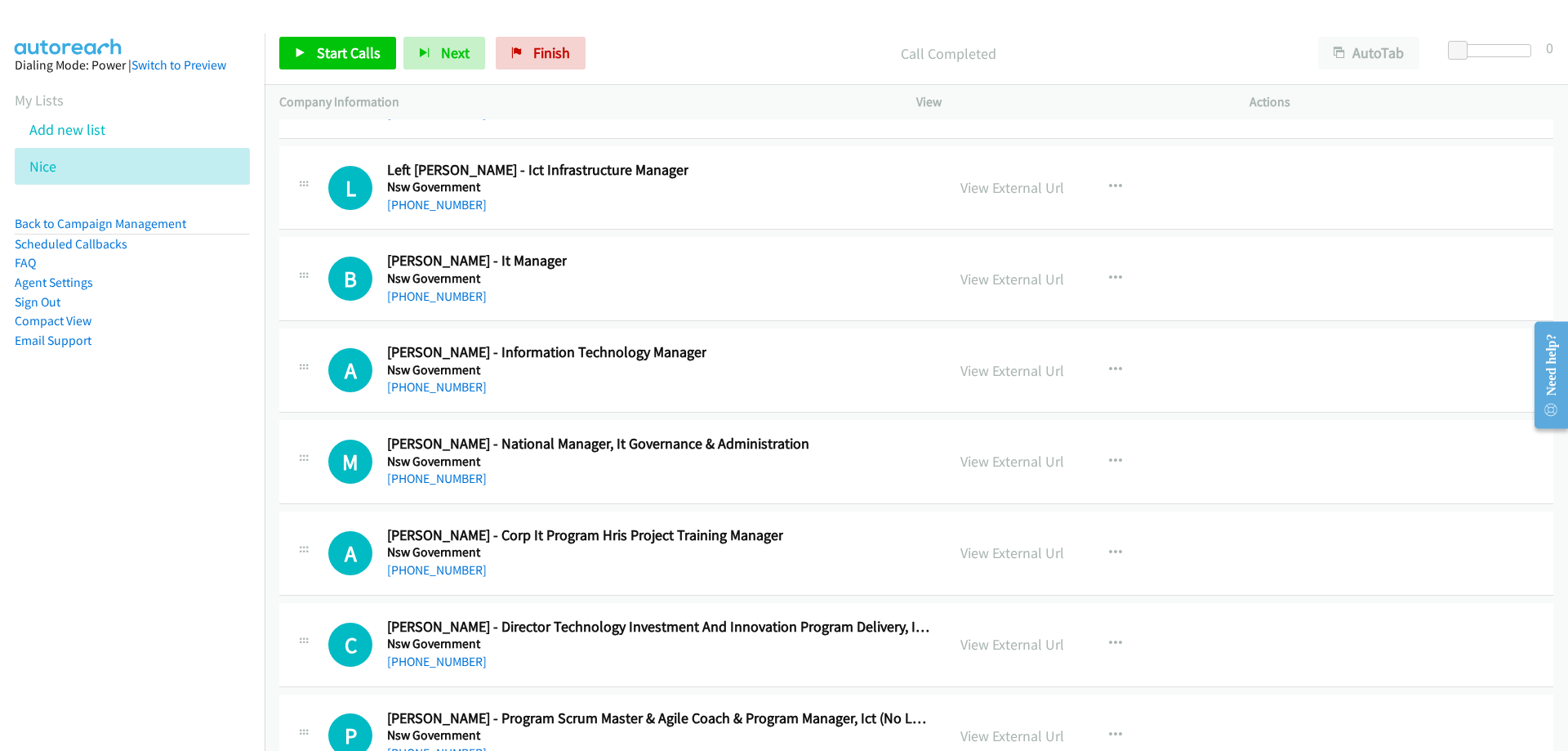
scroll to position [21489, 0]
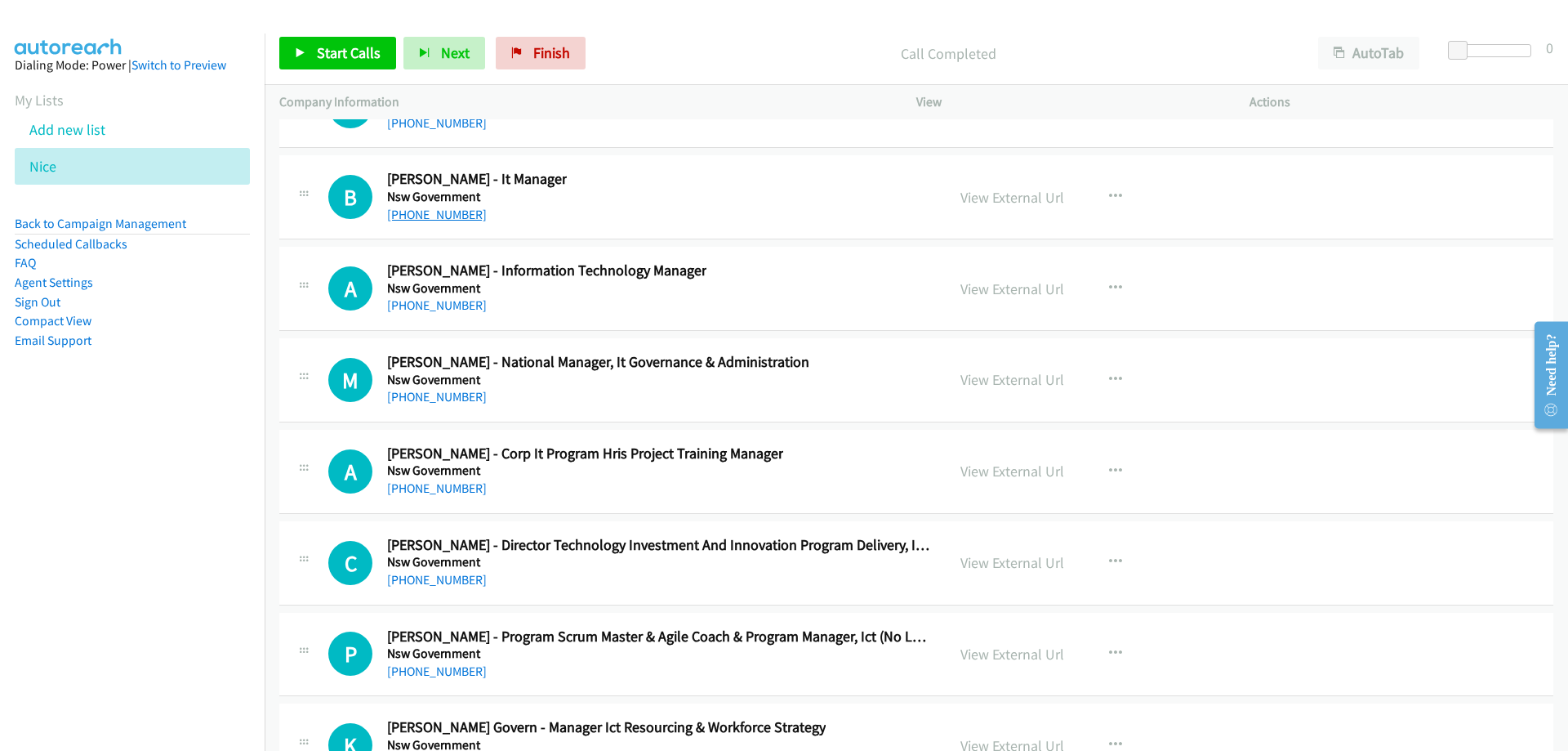
click at [444, 216] on link "[PHONE_NUMBER]" at bounding box center [437, 215] width 99 height 16
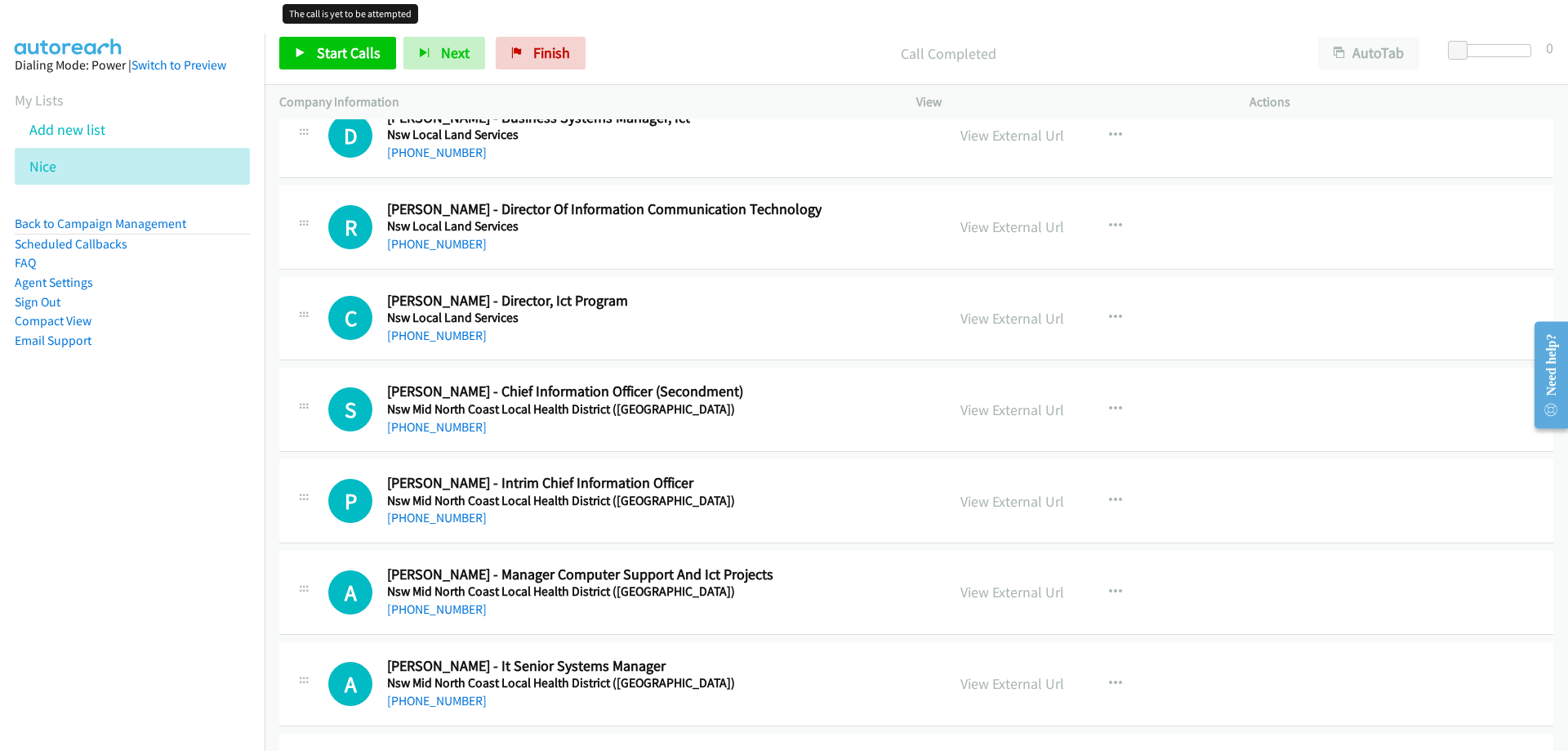
scroll to position [23368, 0]
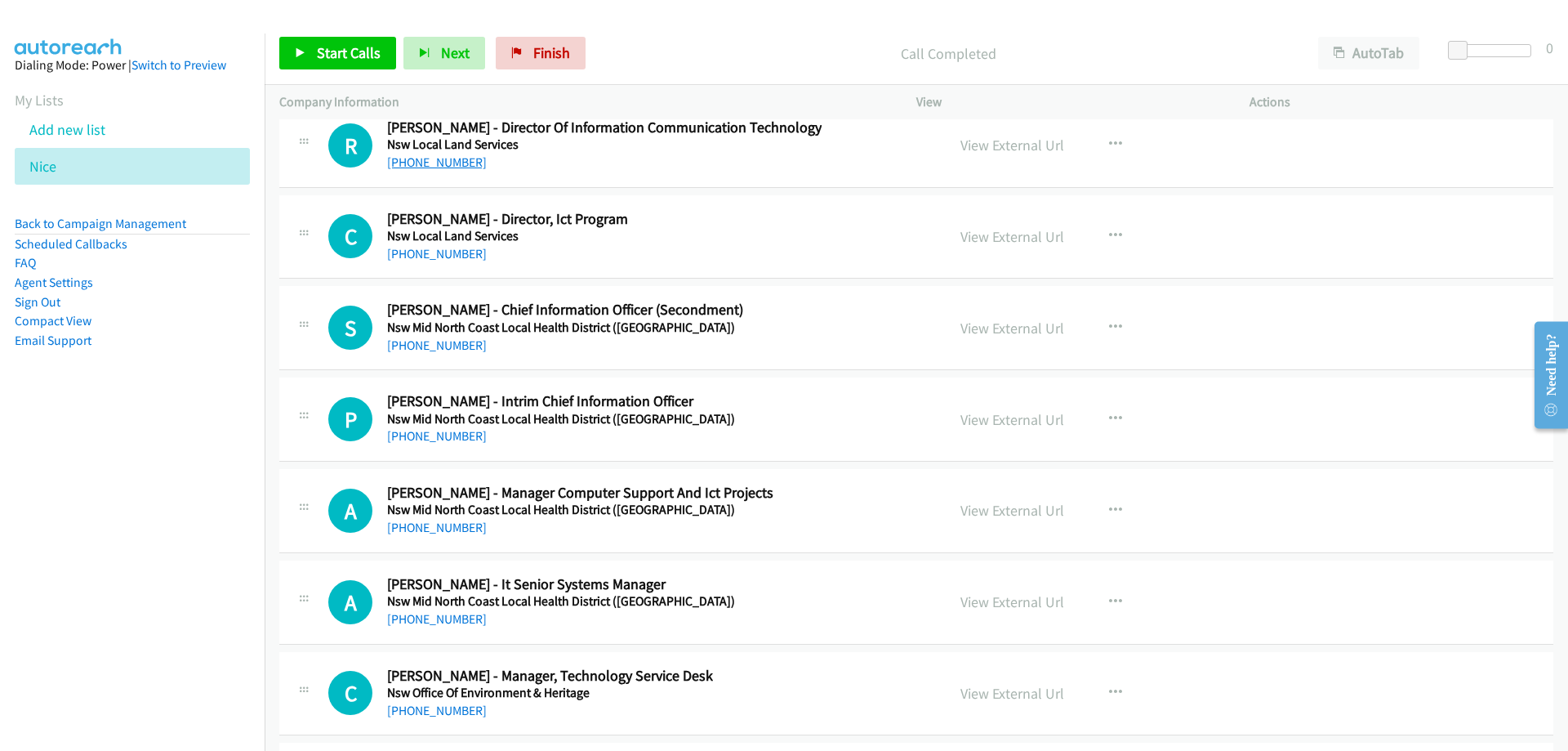
click at [454, 164] on link "[PHONE_NUMBER]" at bounding box center [437, 162] width 99 height 16
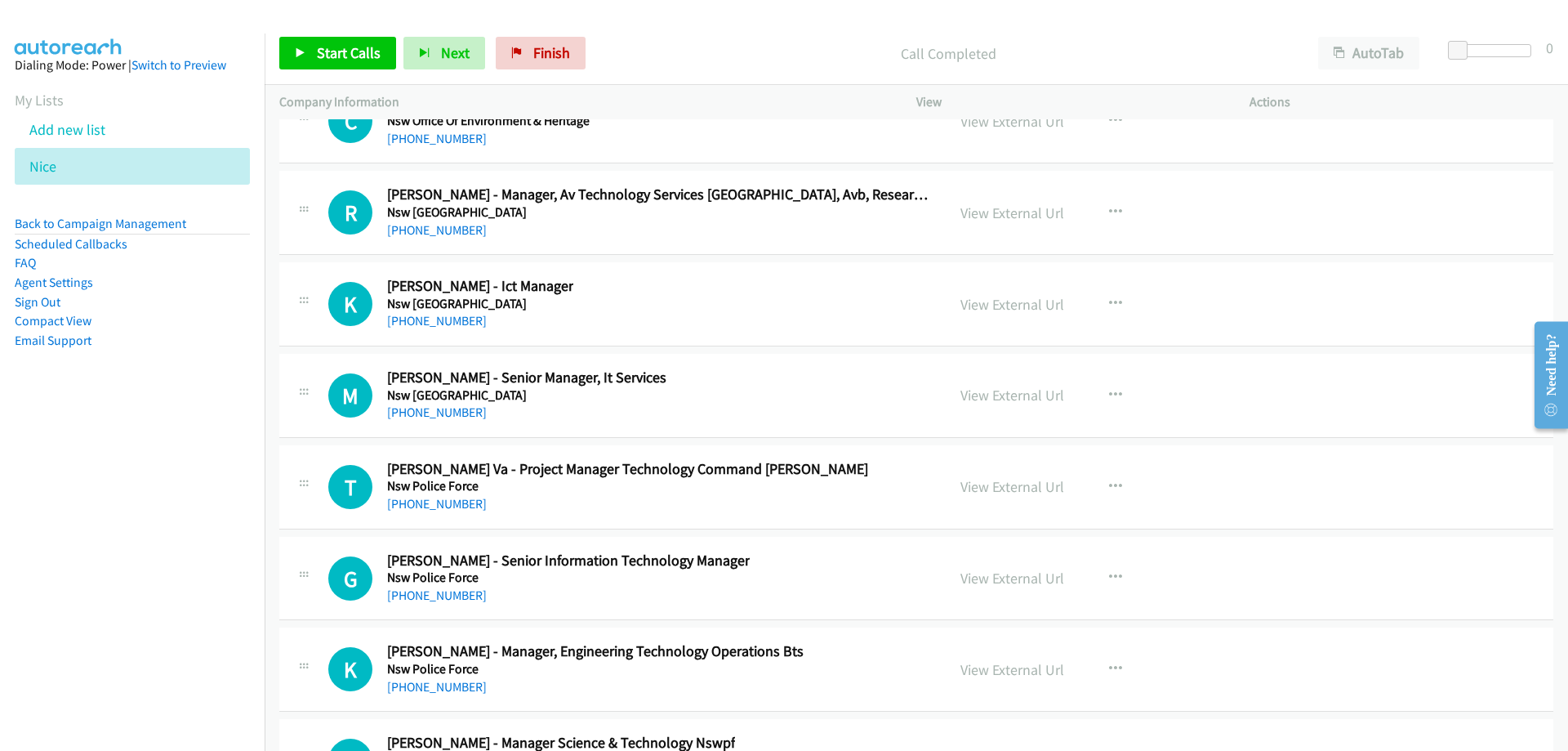
scroll to position [24022, 0]
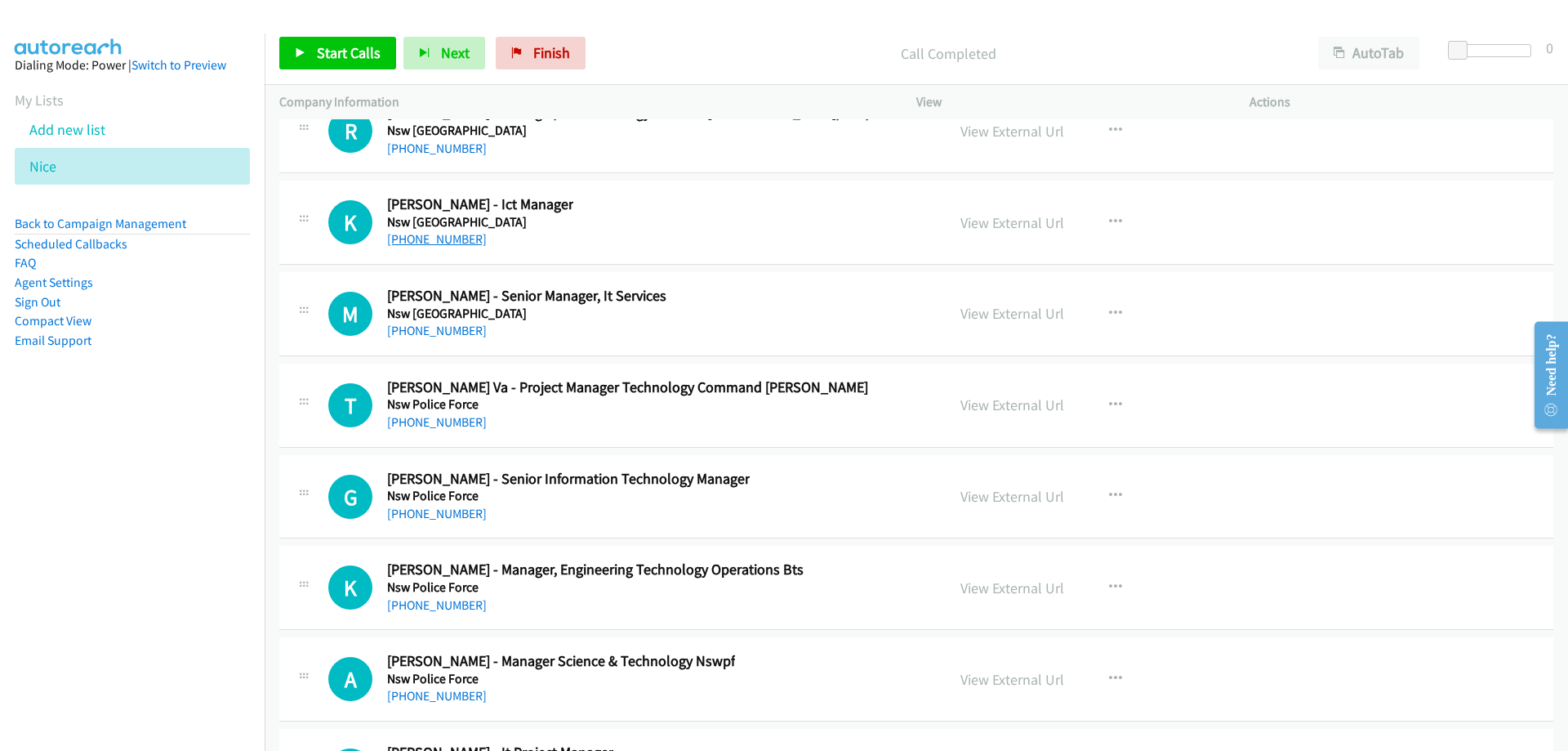
click at [423, 233] on link "[PHONE_NUMBER]" at bounding box center [437, 239] width 99 height 16
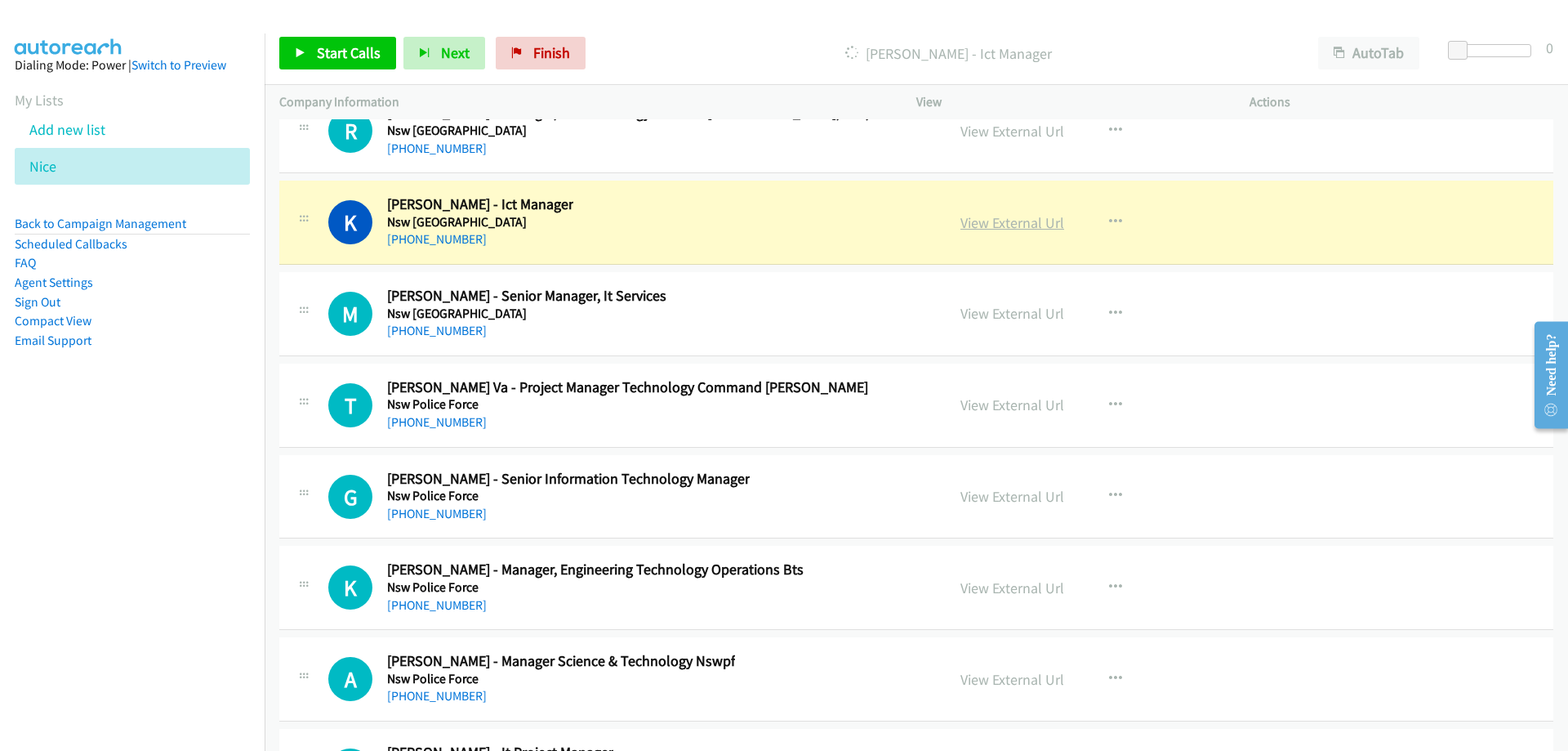
click at [969, 224] on link "View External Url" at bounding box center [1012, 223] width 103 height 19
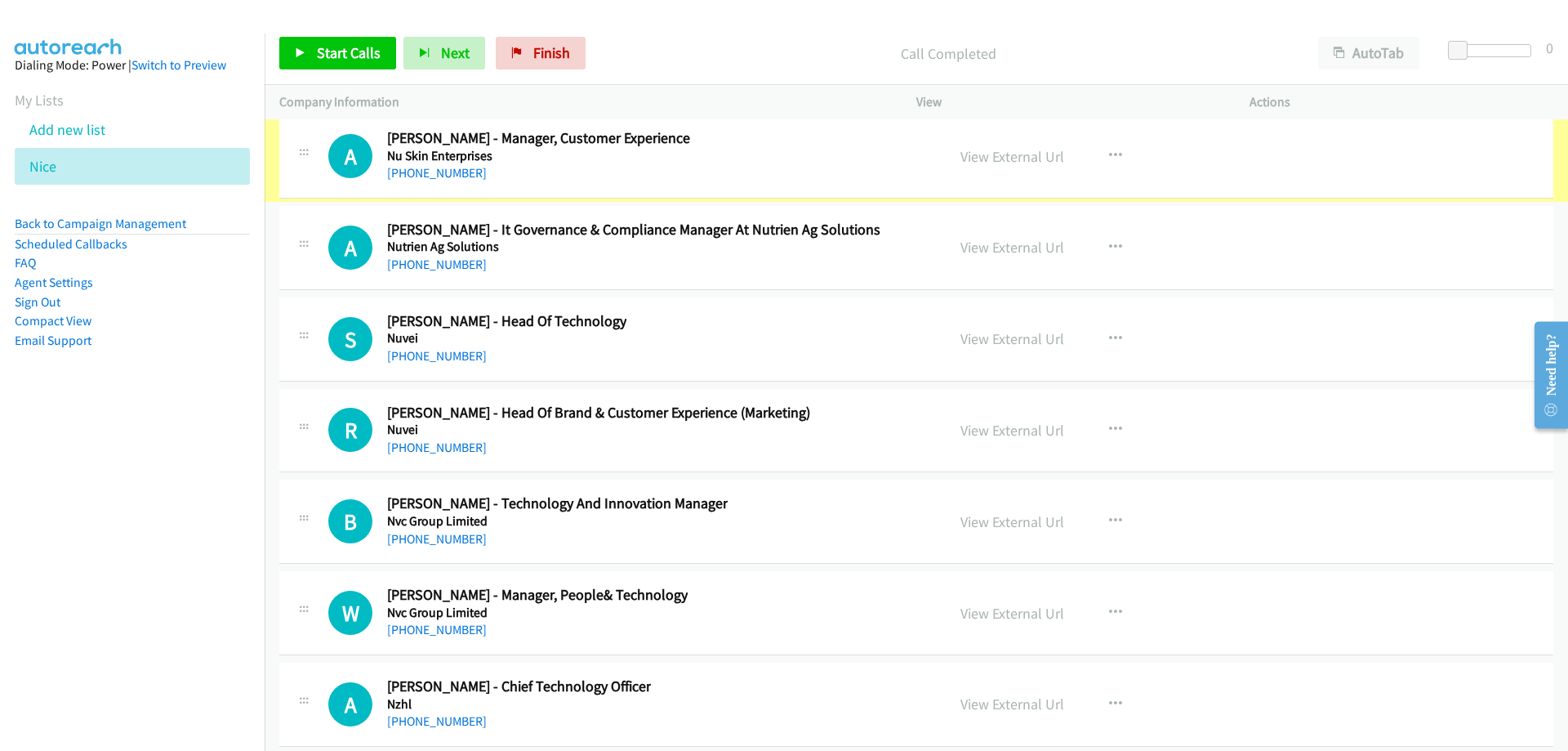
scroll to position [26555, 0]
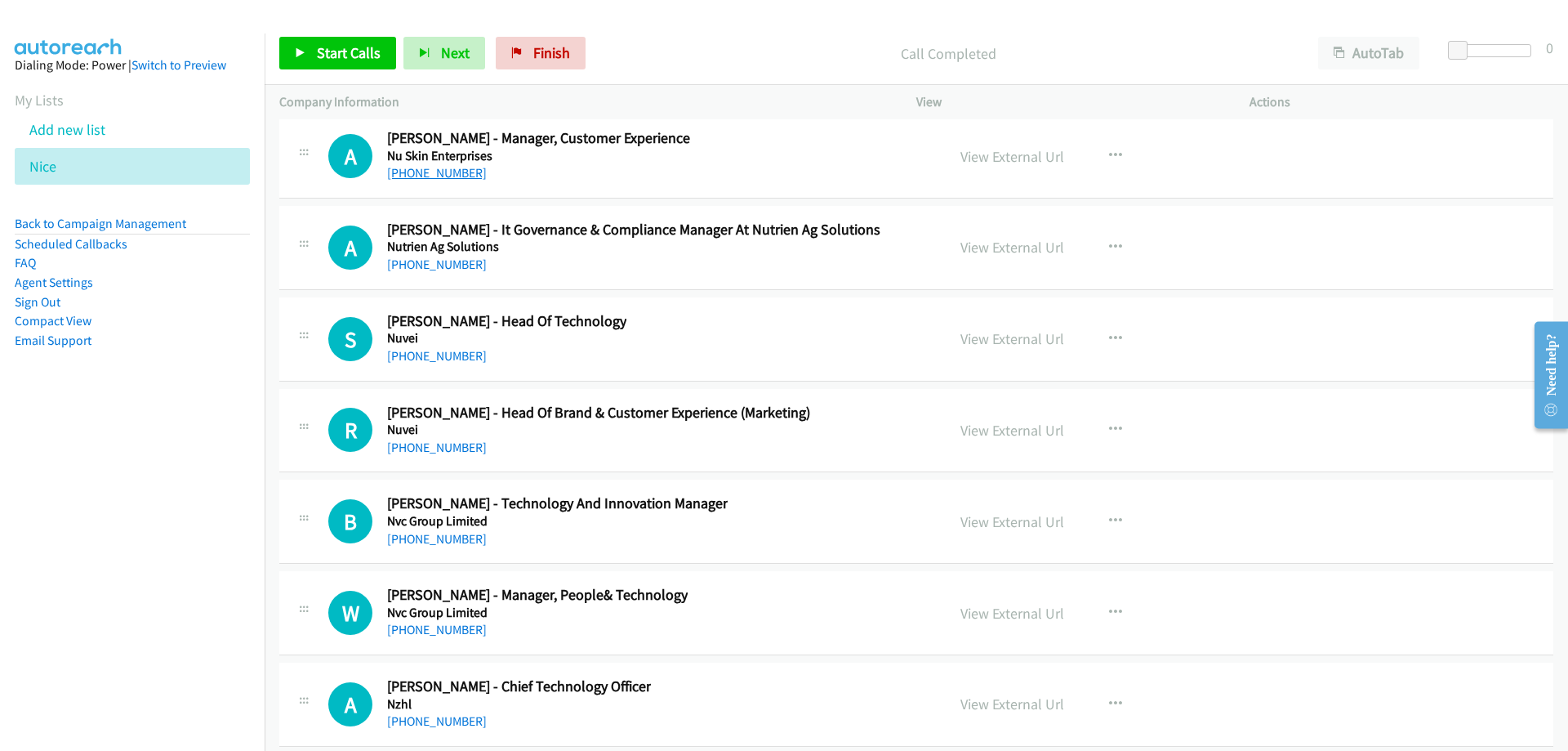
click at [435, 167] on link "[PHONE_NUMBER]" at bounding box center [437, 173] width 99 height 16
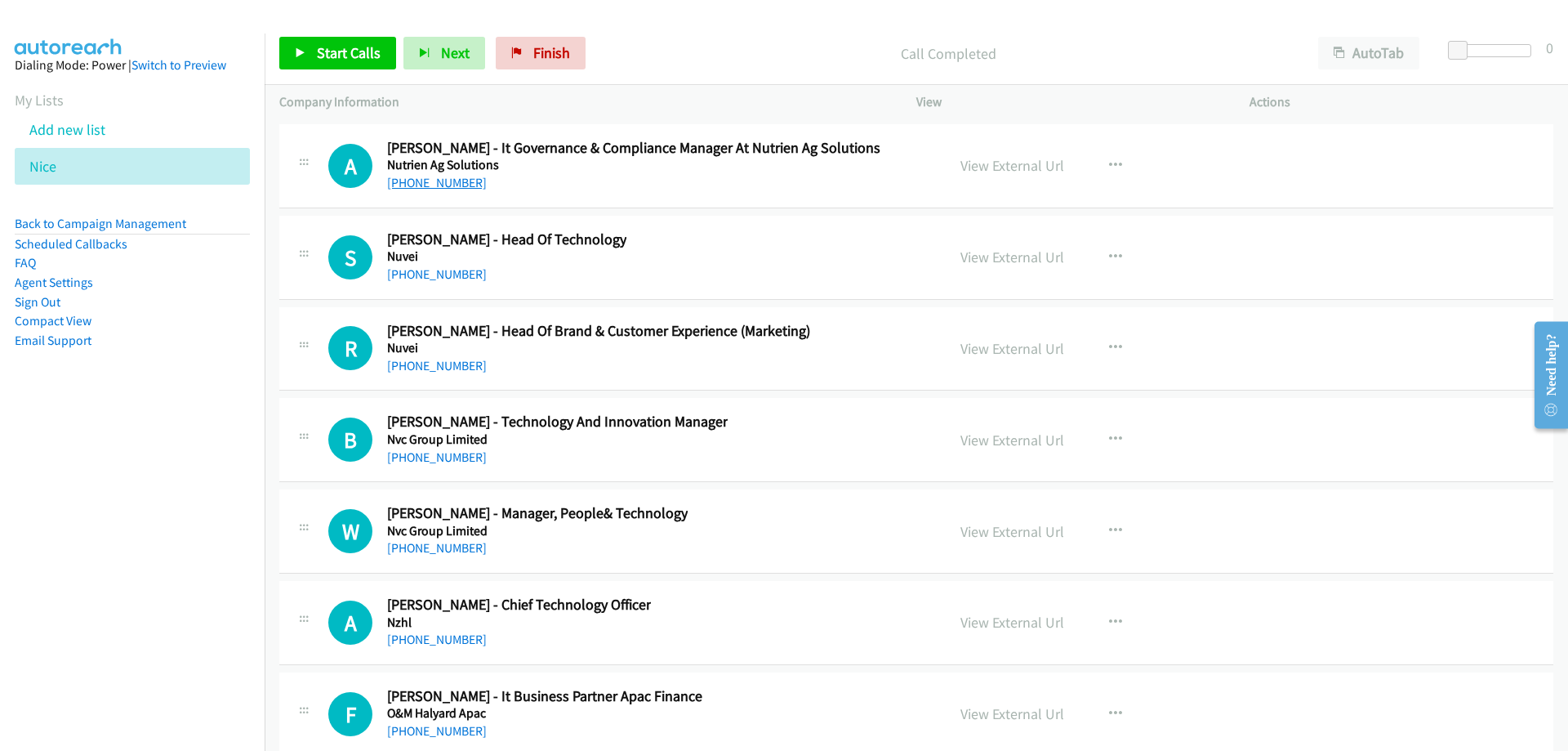
scroll to position [26719, 0]
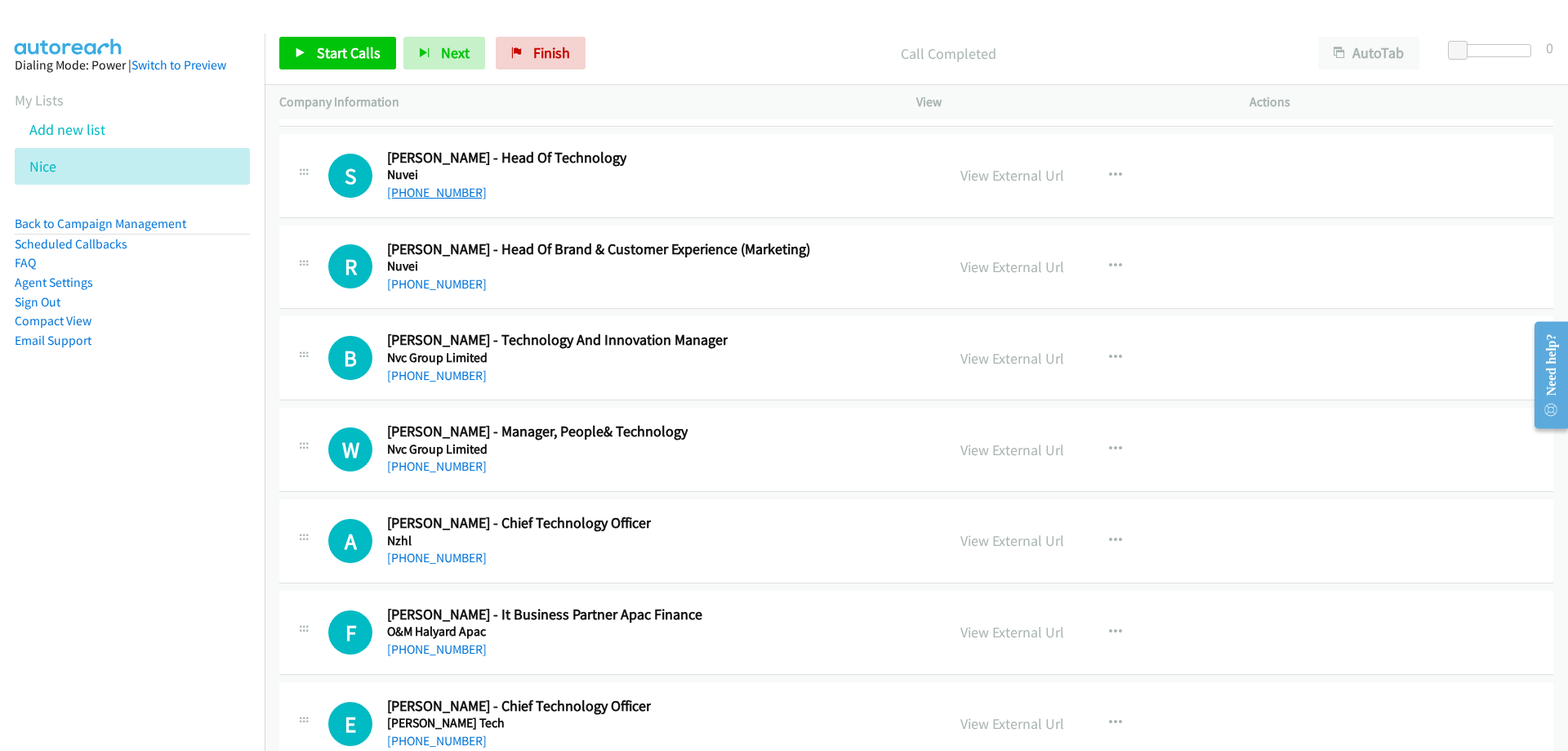
click at [444, 194] on link "[PHONE_NUMBER]" at bounding box center [437, 193] width 99 height 16
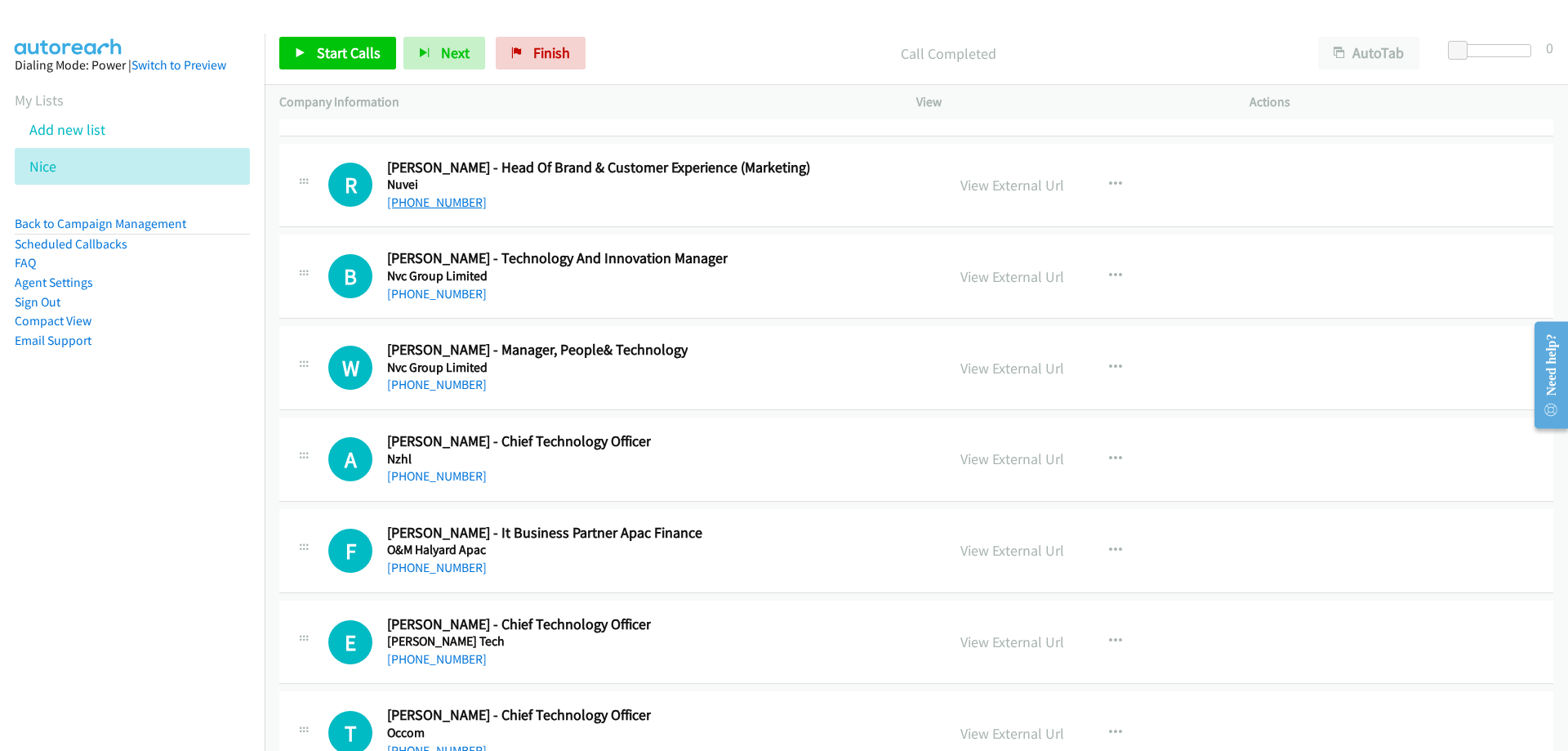
click at [442, 206] on link "[PHONE_NUMBER]" at bounding box center [437, 203] width 99 height 16
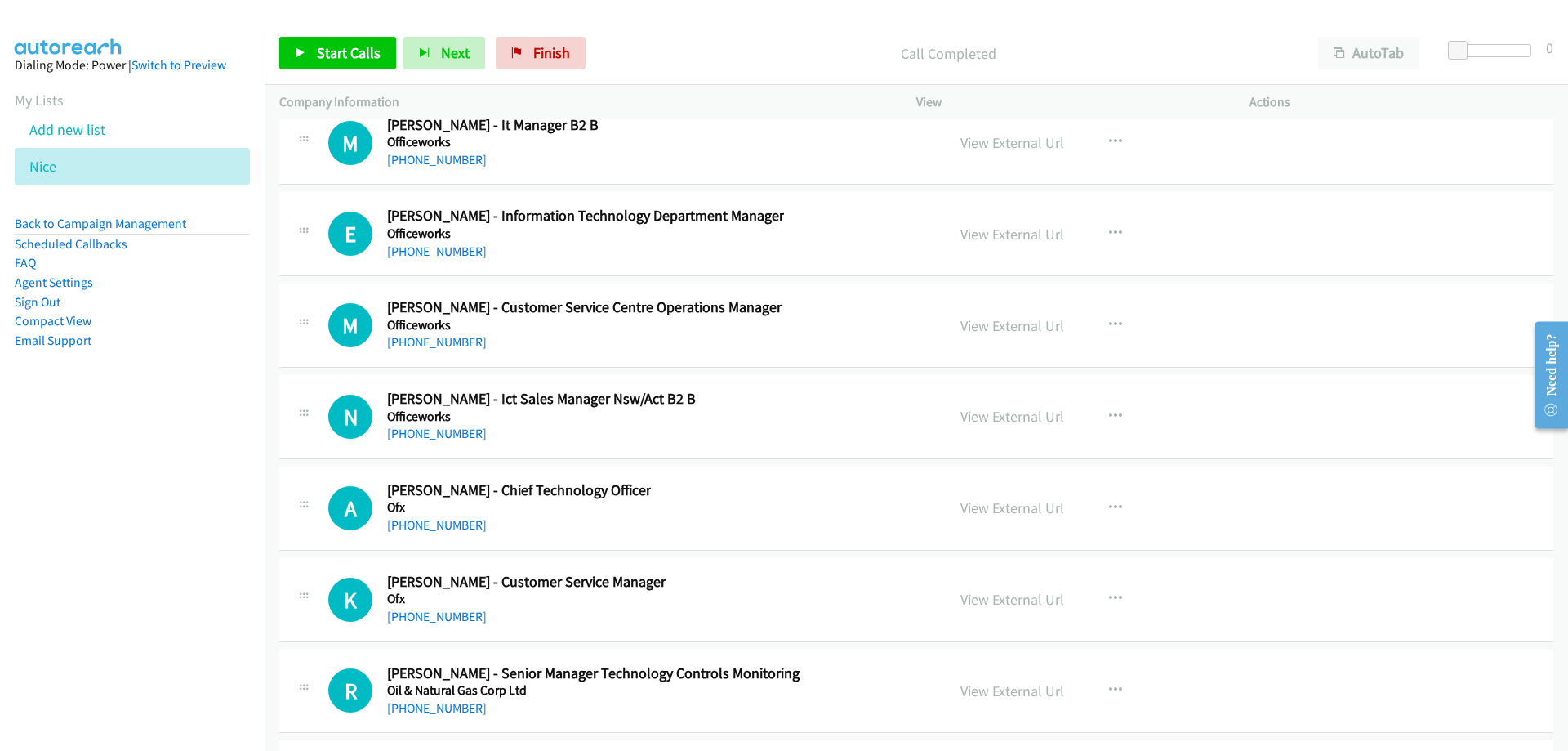
scroll to position [28843, 0]
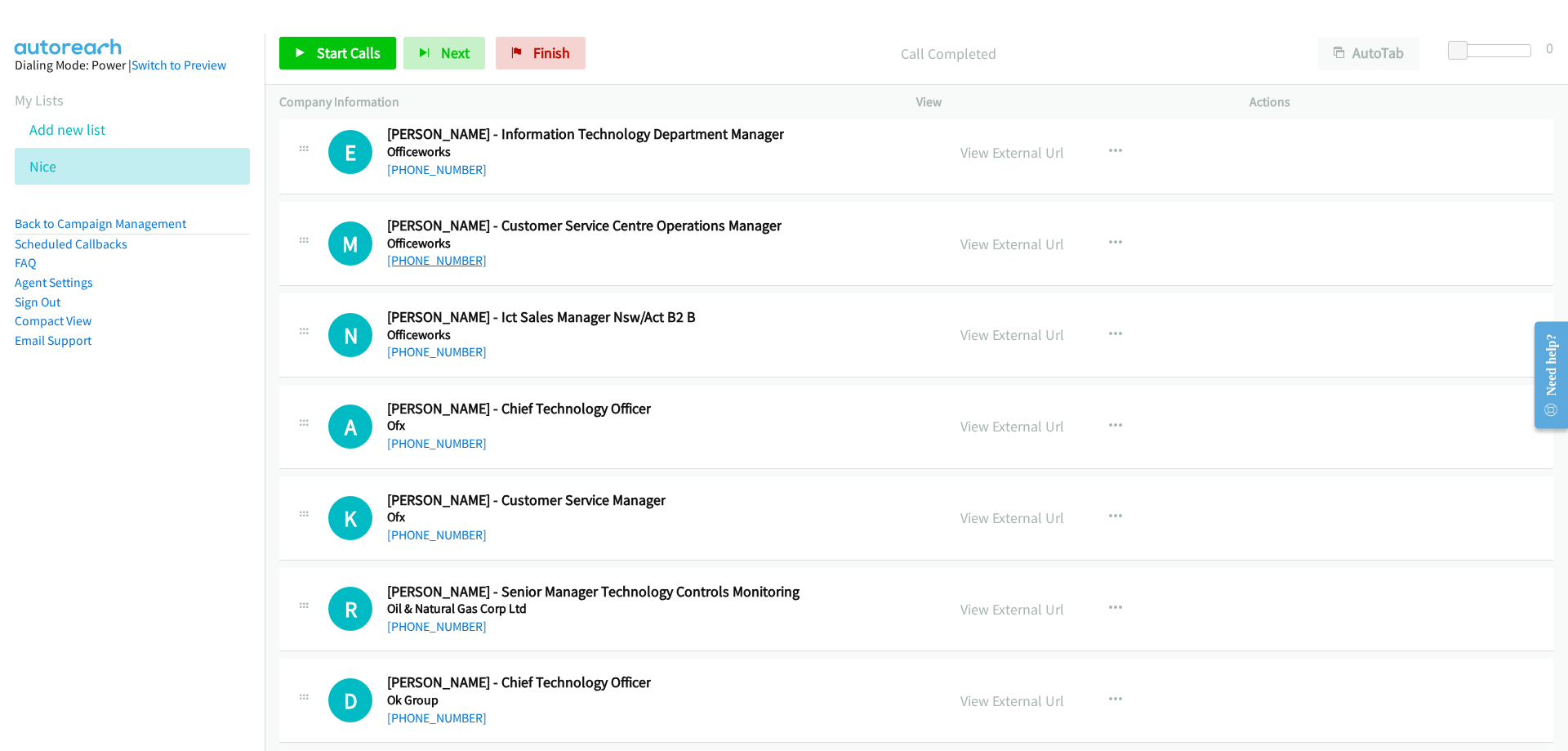
click at [429, 263] on link "[PHONE_NUMBER]" at bounding box center [437, 260] width 99 height 16
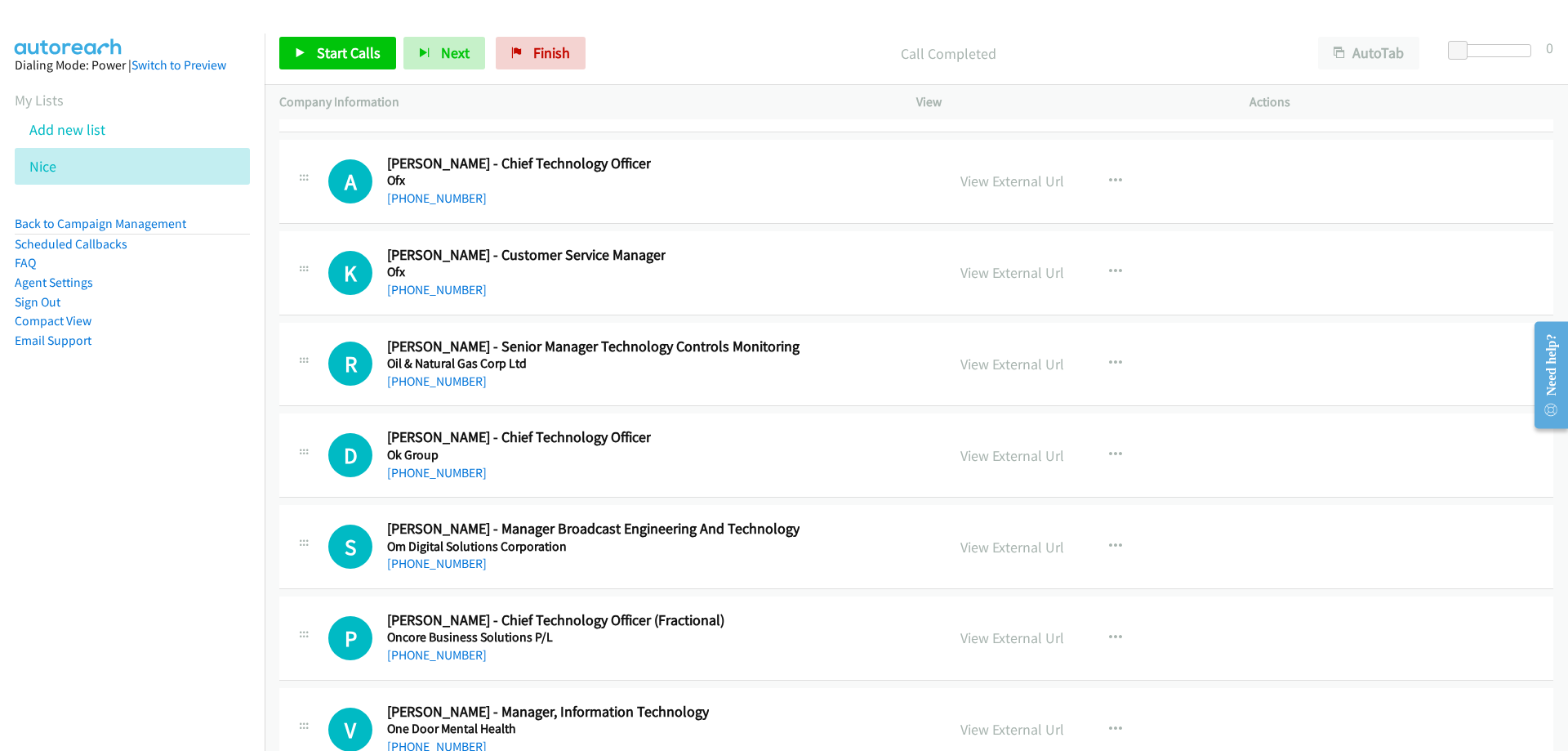
scroll to position [29170, 0]
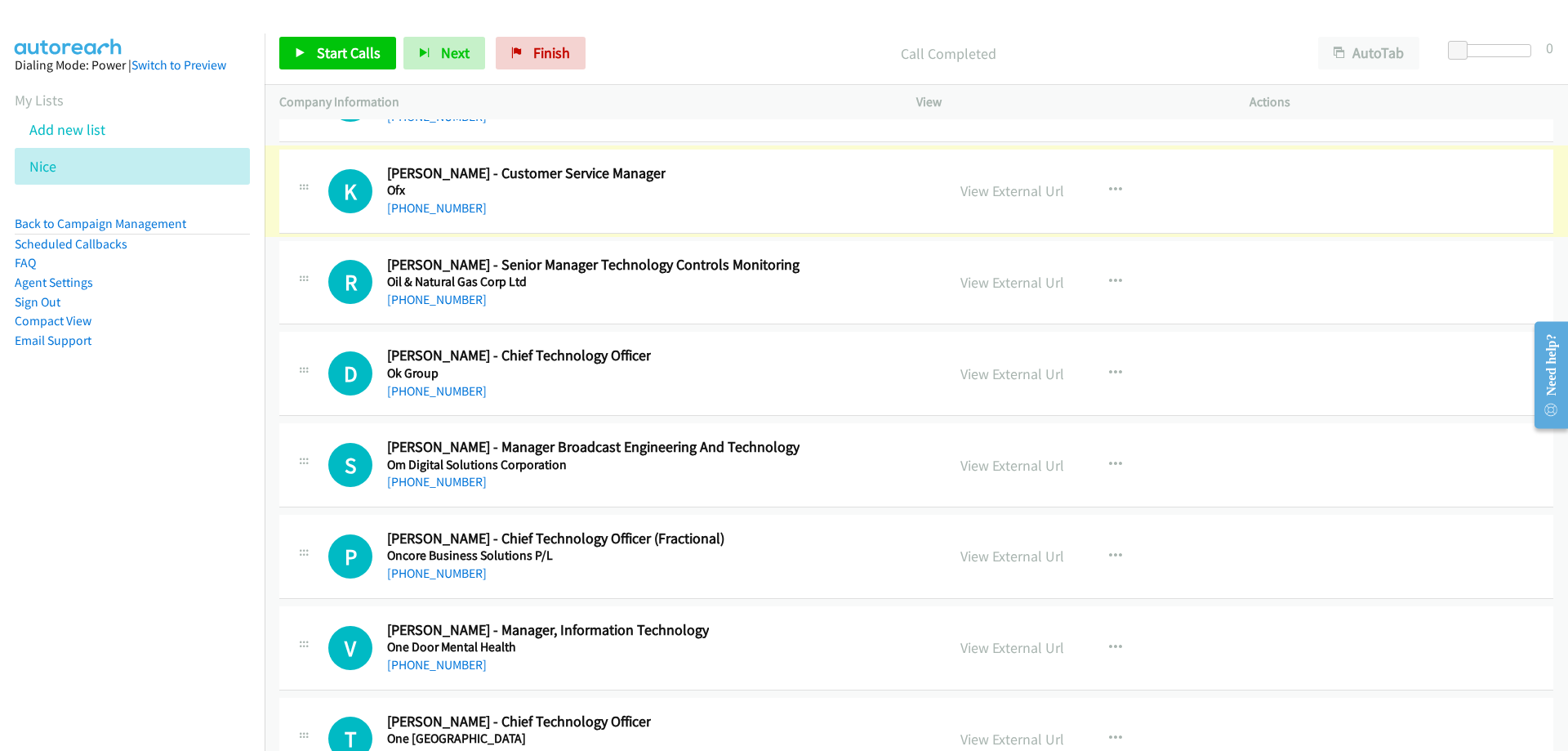
click at [461, 210] on link "[PHONE_NUMBER]" at bounding box center [437, 209] width 99 height 16
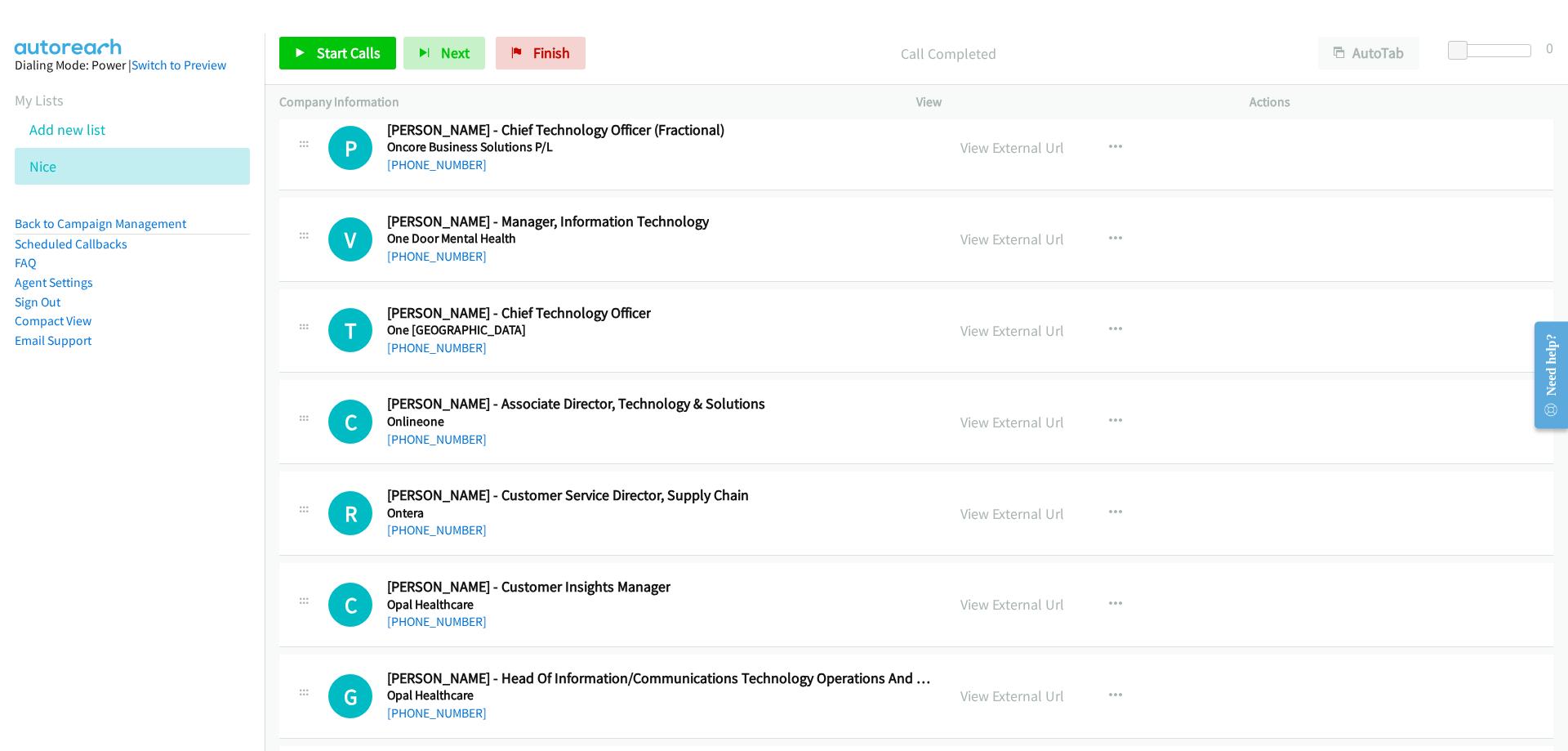
scroll to position [29661, 0]
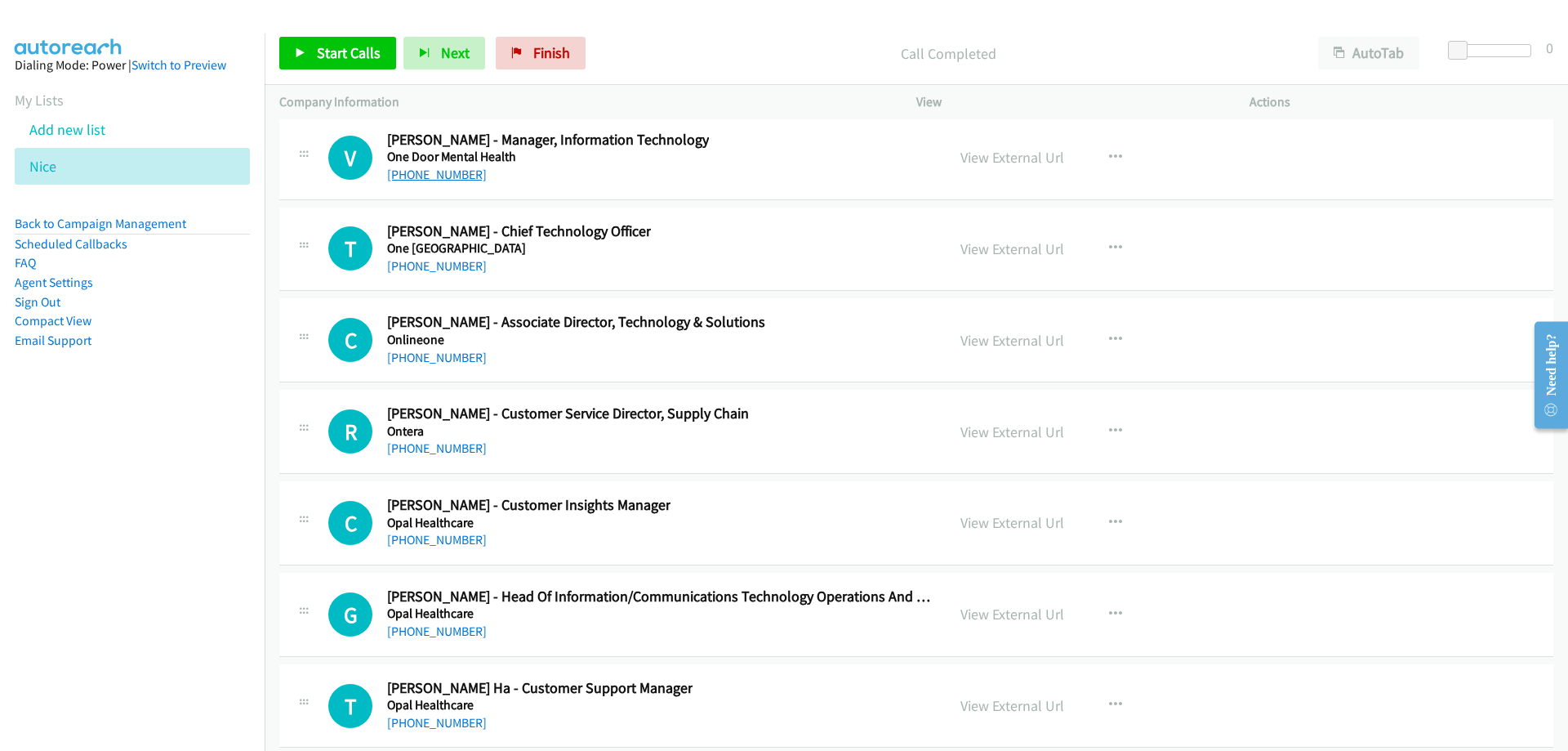
click at [454, 176] on link "[PHONE_NUMBER]" at bounding box center [437, 175] width 99 height 16
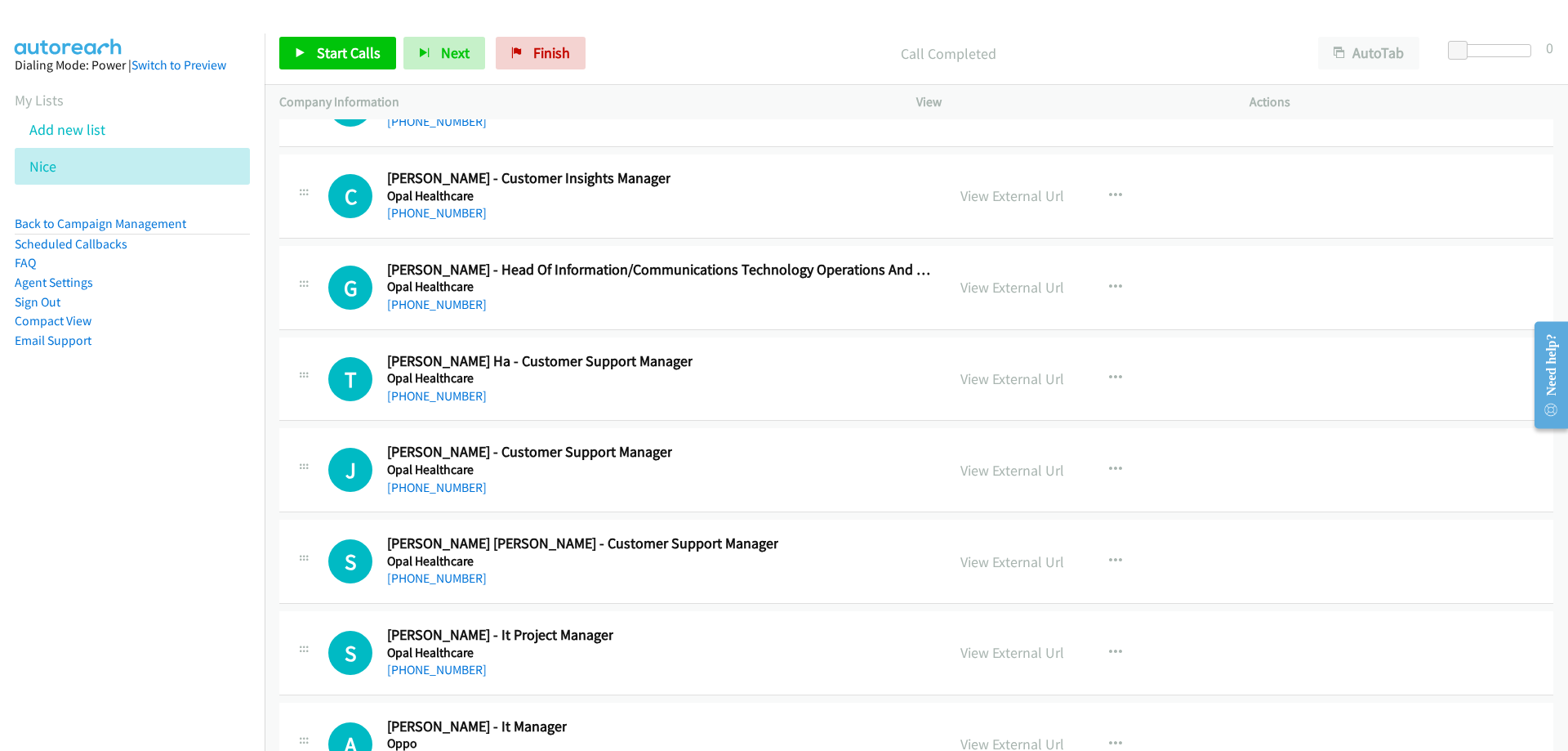
scroll to position [30069, 0]
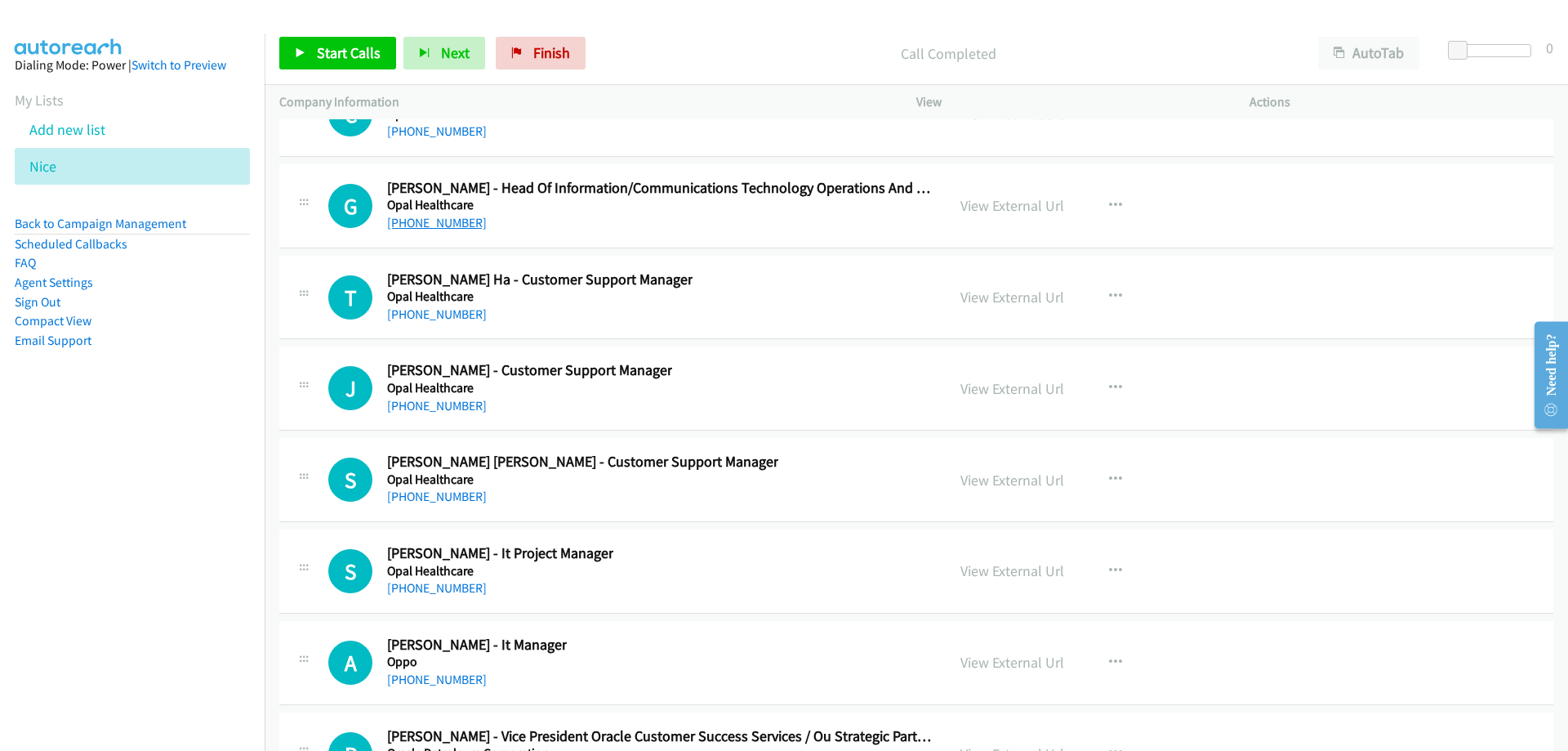
click at [460, 219] on link "[PHONE_NUMBER]" at bounding box center [437, 223] width 99 height 16
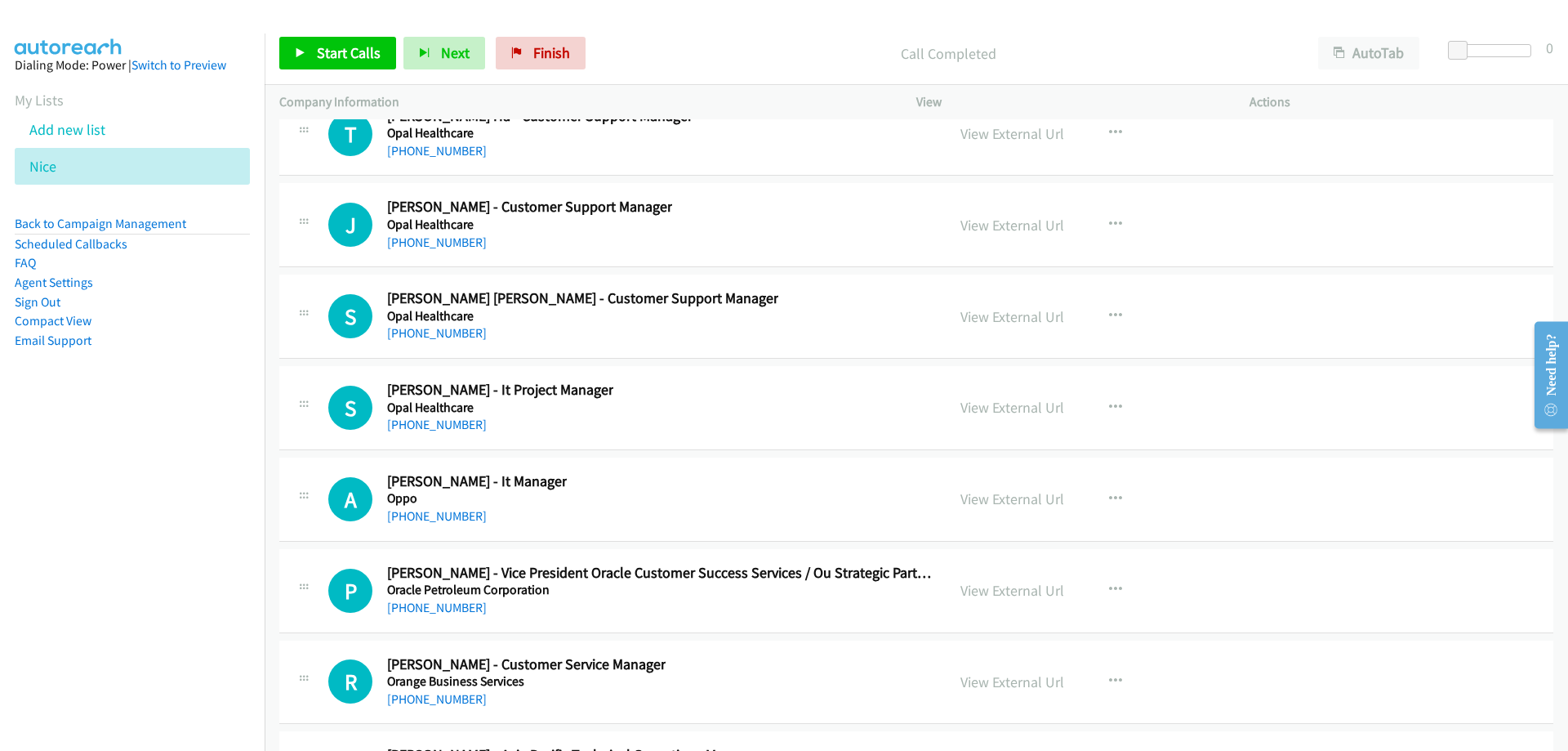
scroll to position [30150, 0]
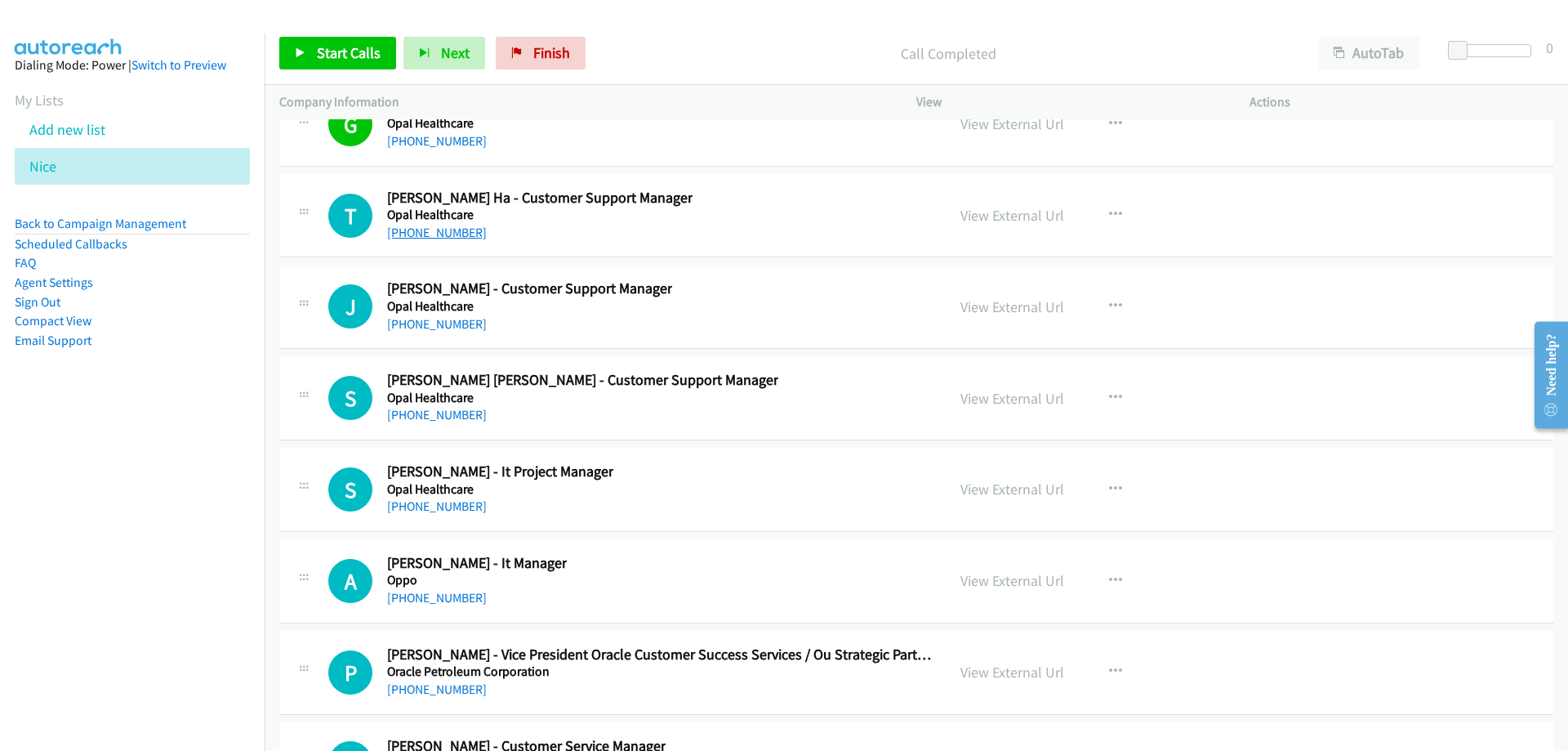
click at [435, 229] on link "[PHONE_NUMBER]" at bounding box center [437, 232] width 99 height 16
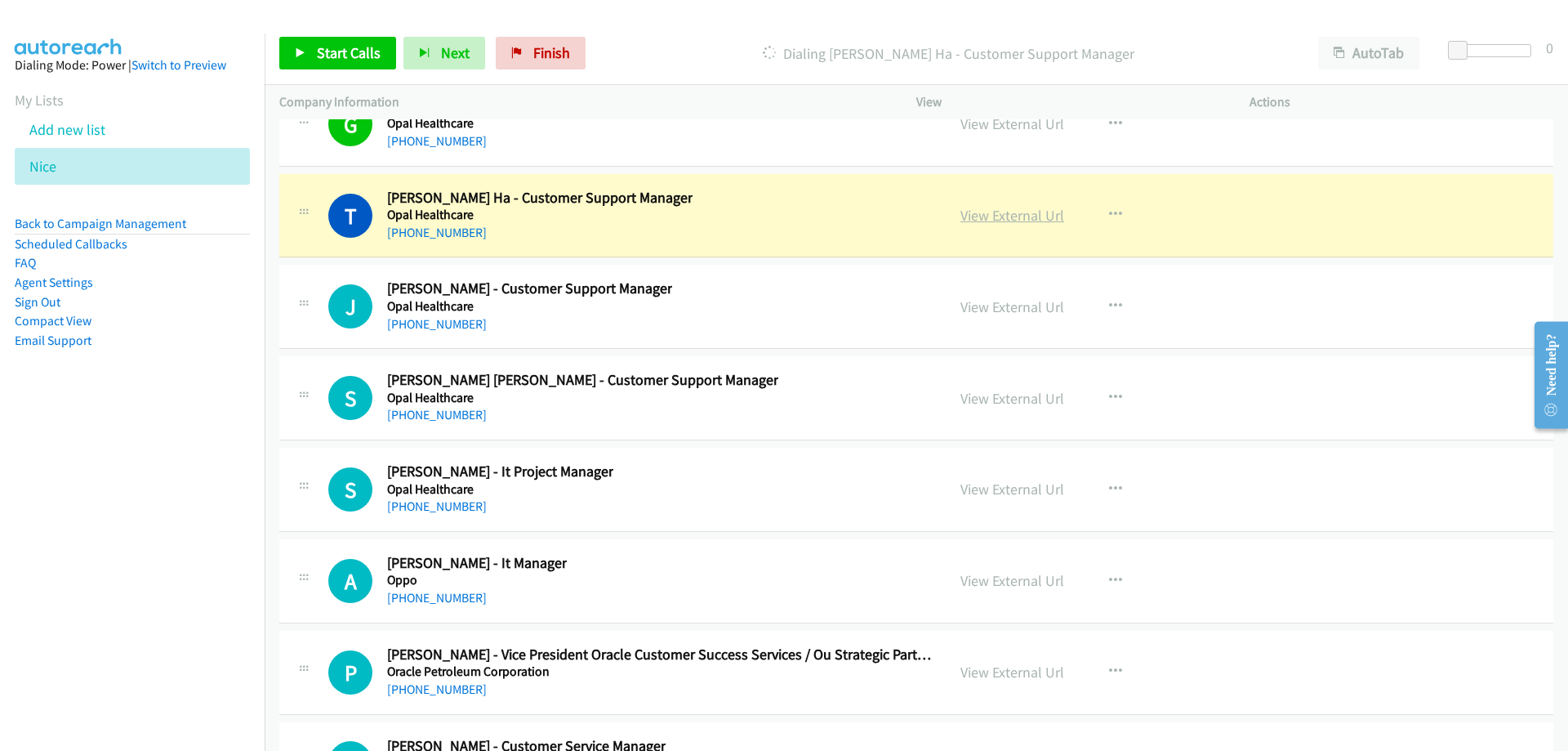
click at [998, 215] on link "View External Url" at bounding box center [1012, 215] width 103 height 19
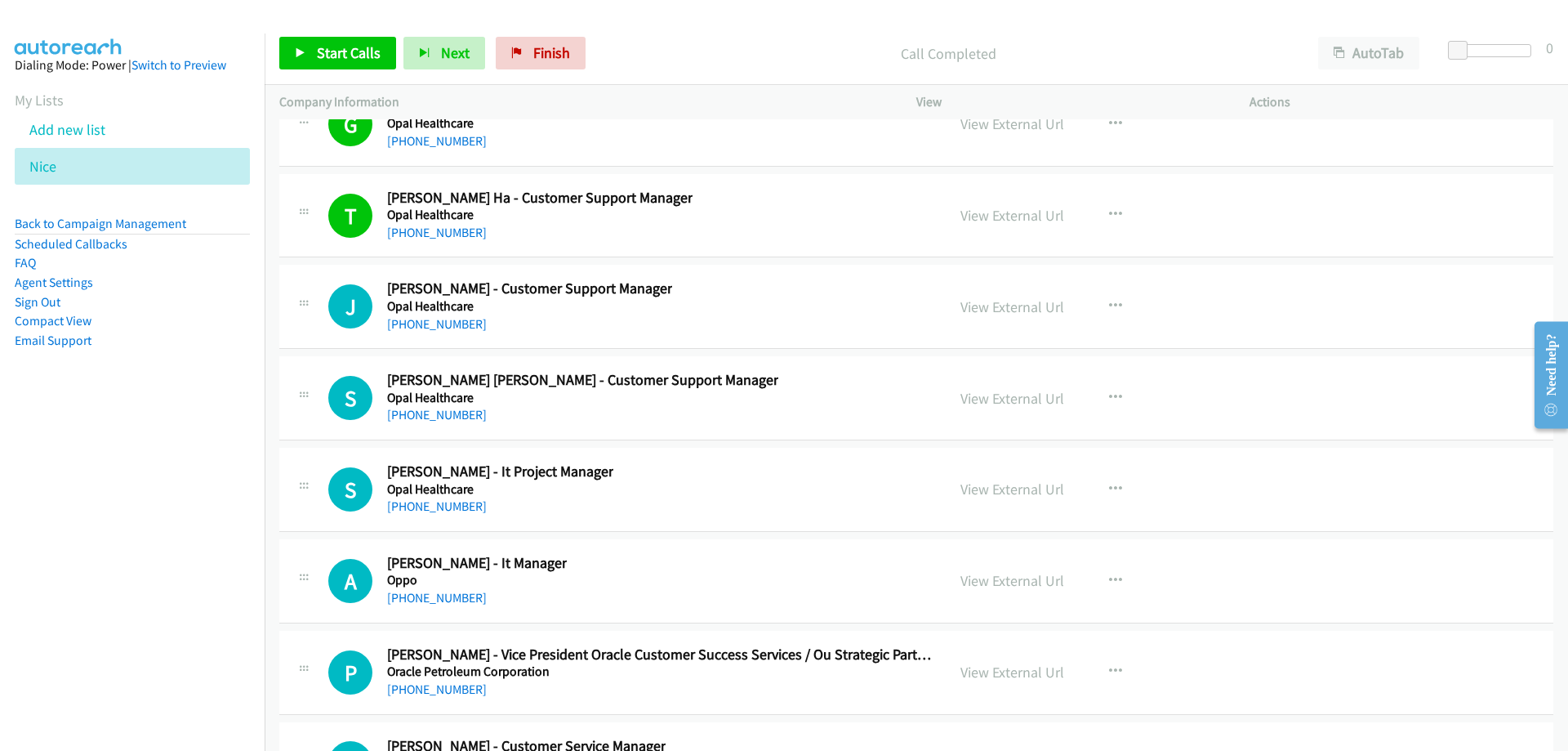
scroll to position [30232, 0]
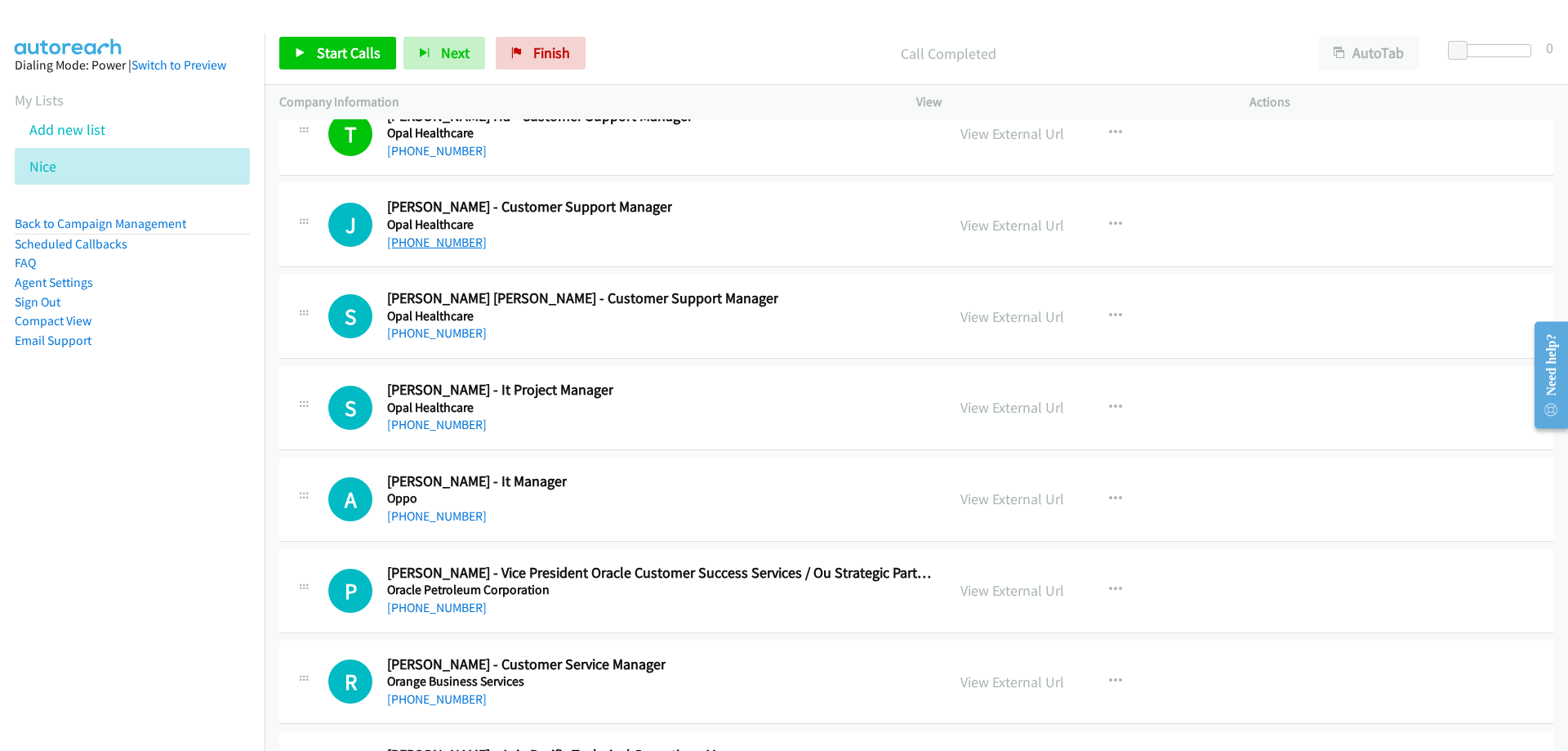
click at [414, 244] on link "[PHONE_NUMBER]" at bounding box center [437, 242] width 99 height 16
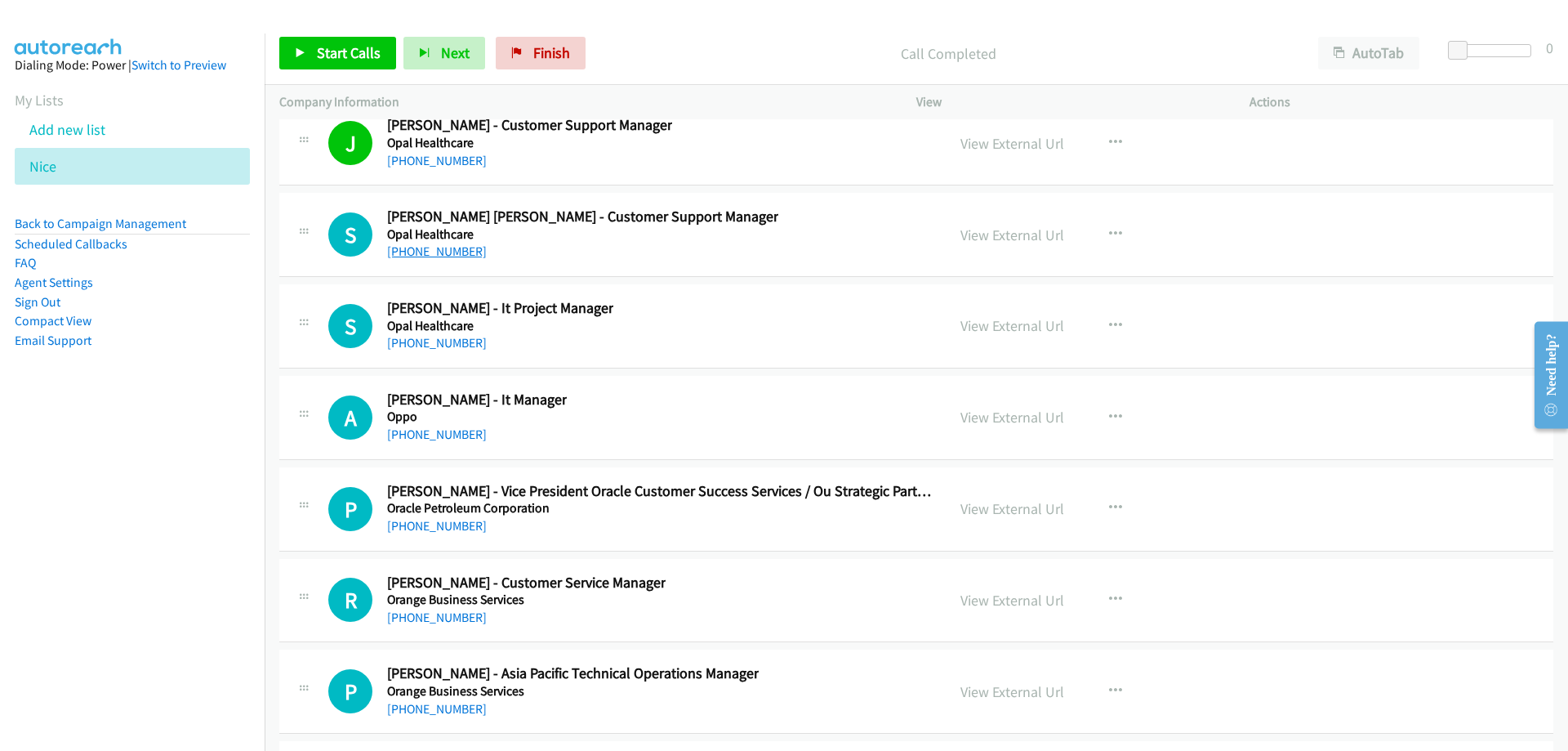
click at [398, 255] on link "[PHONE_NUMBER]" at bounding box center [437, 251] width 99 height 16
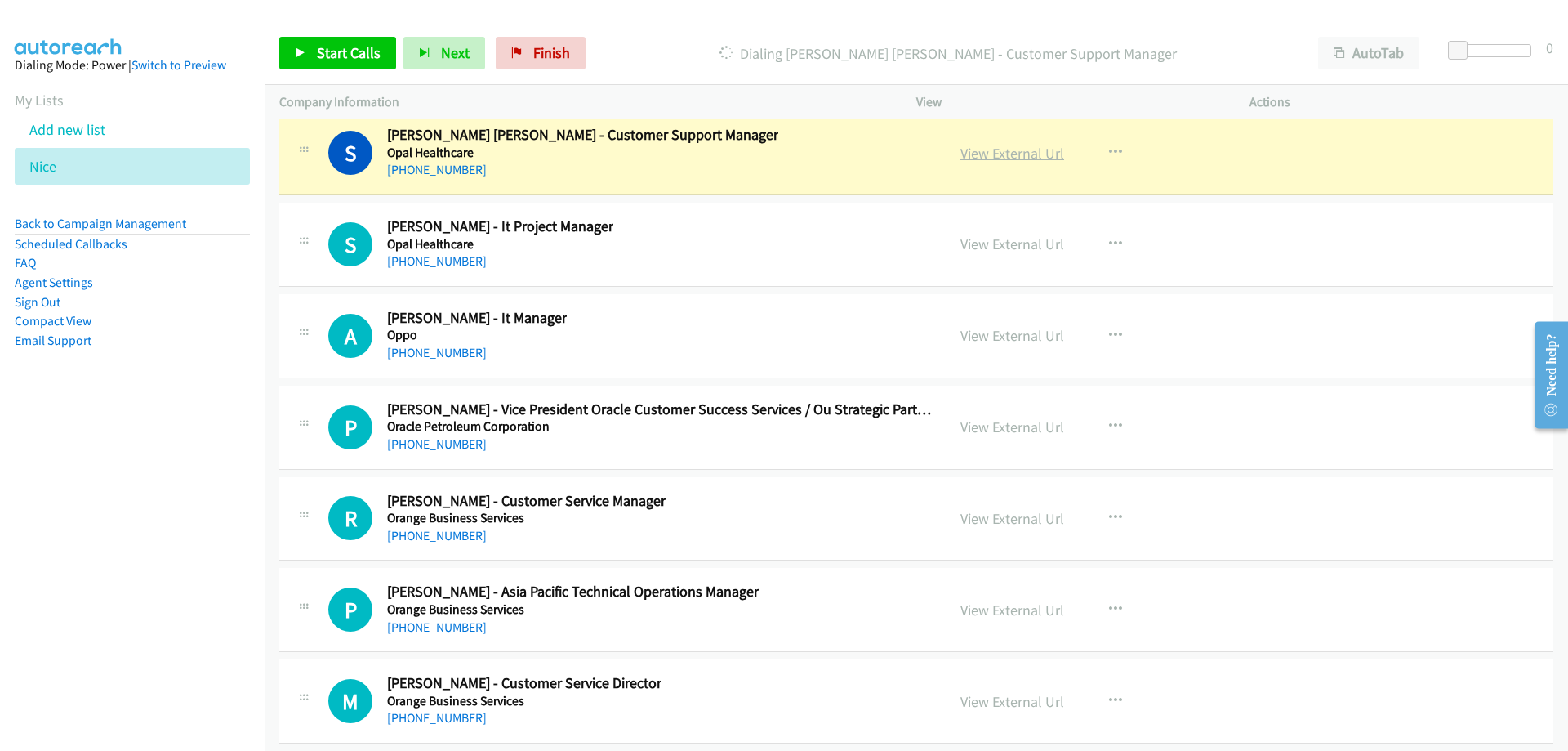
click at [976, 152] on link "View External Url" at bounding box center [1012, 153] width 103 height 19
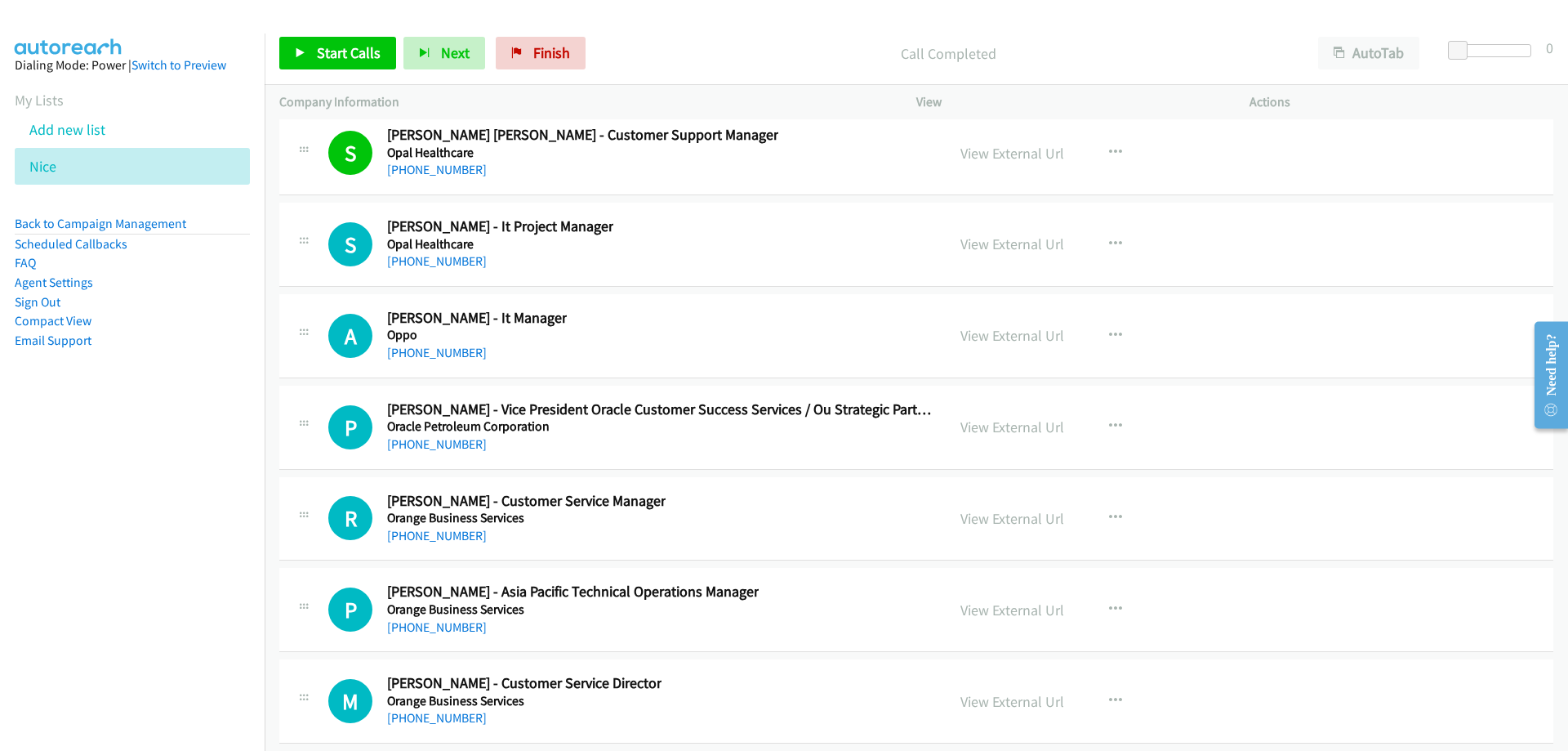
scroll to position [30477, 0]
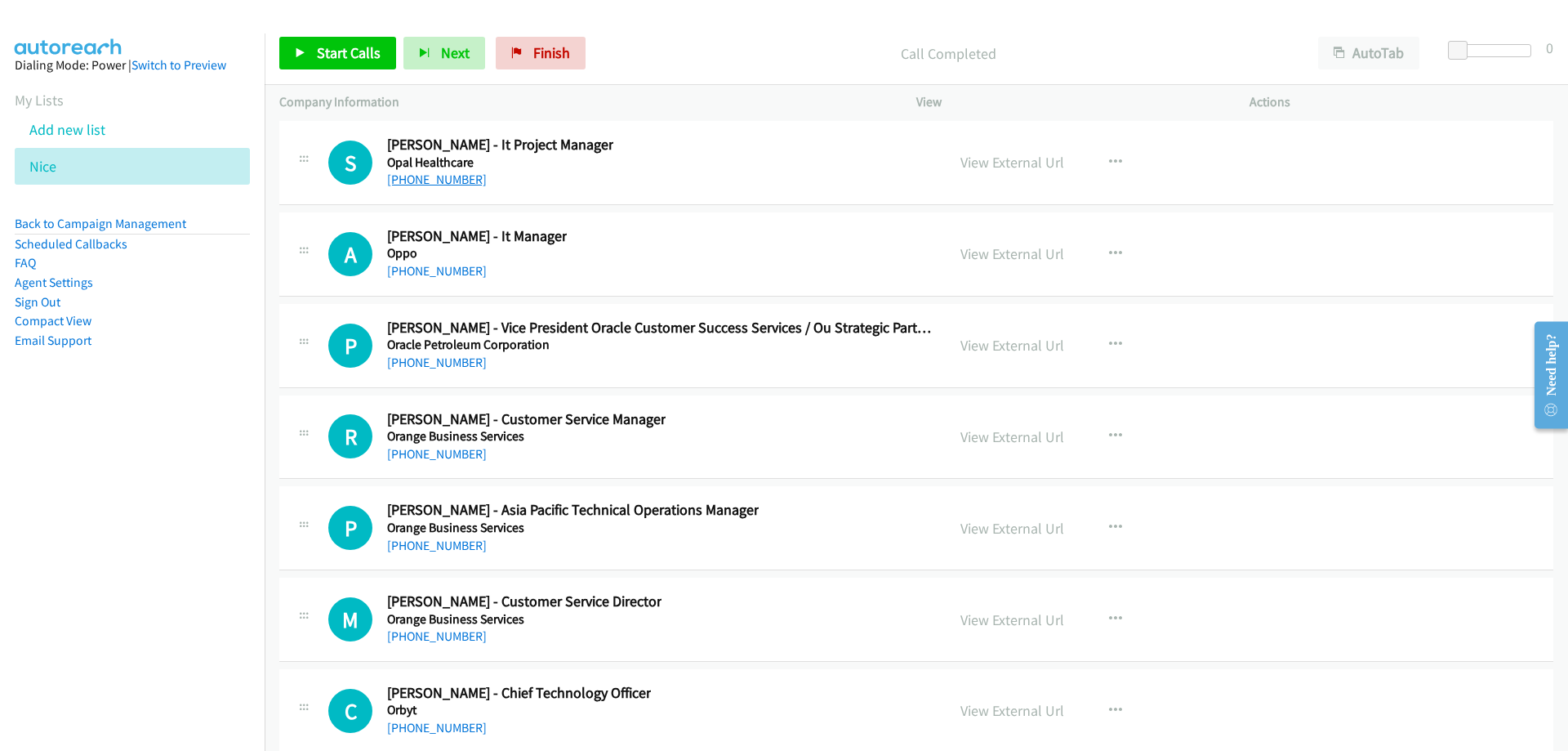
click at [458, 179] on link "[PHONE_NUMBER]" at bounding box center [437, 180] width 99 height 16
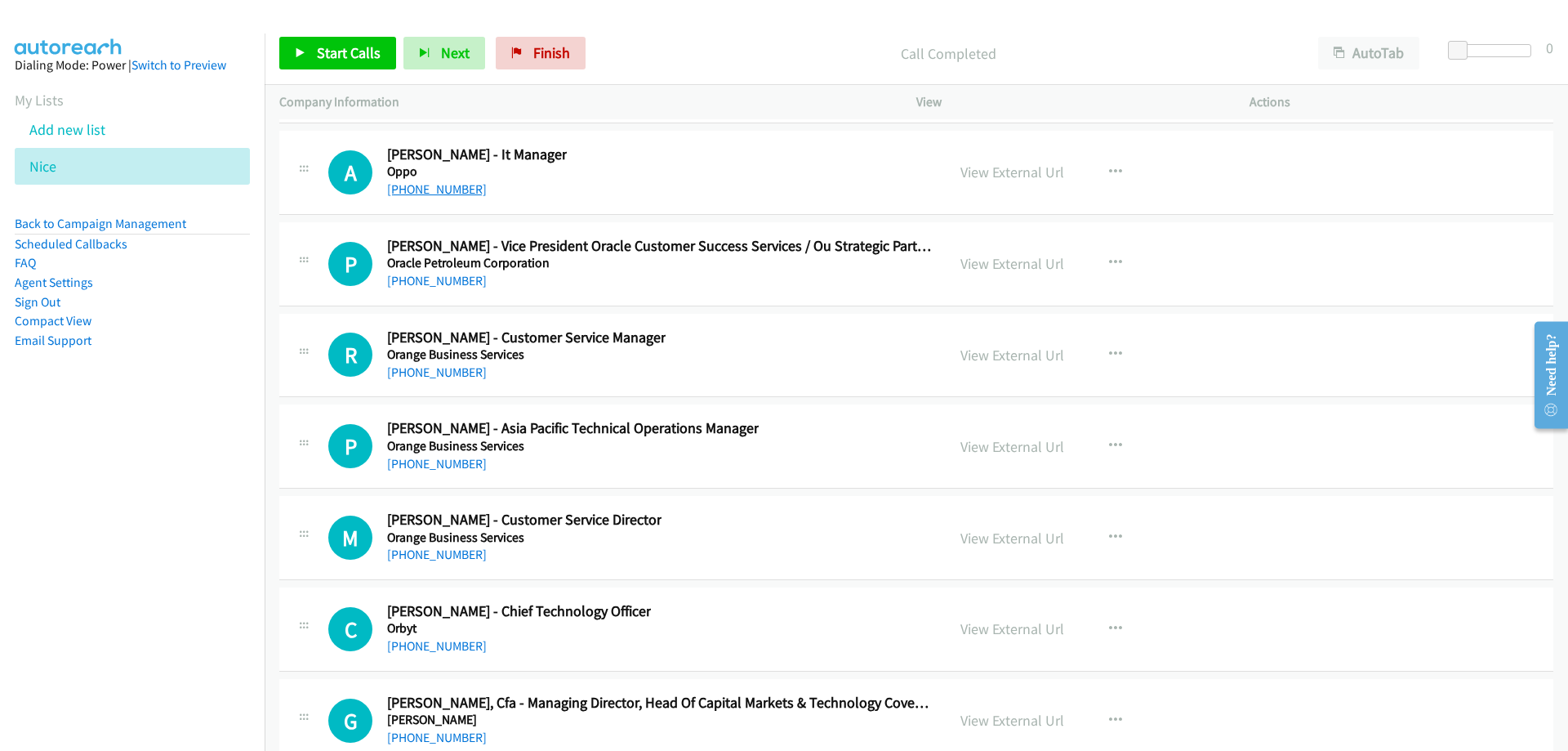
click at [439, 188] on link "[PHONE_NUMBER]" at bounding box center [437, 190] width 99 height 16
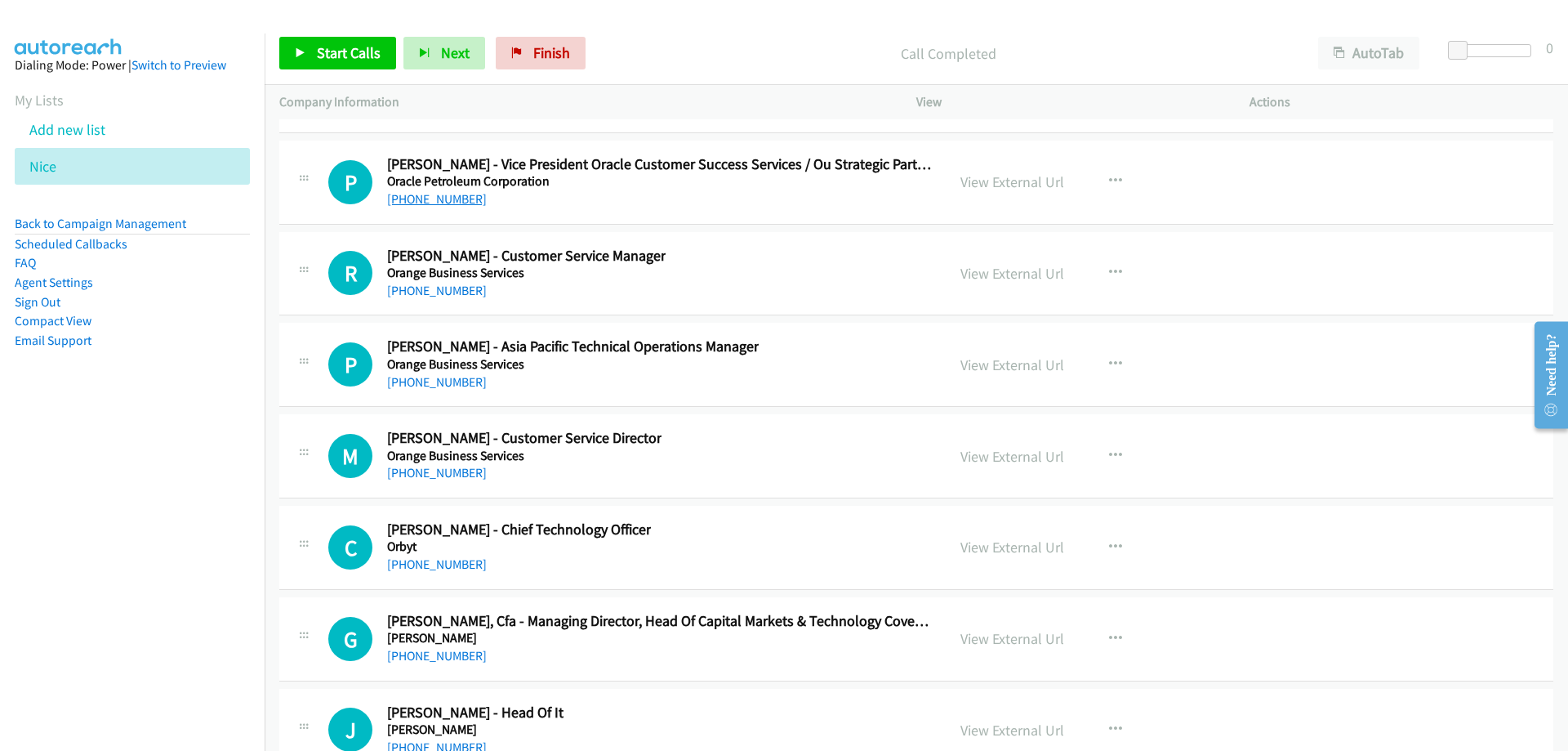
click at [421, 195] on link "[PHONE_NUMBER]" at bounding box center [437, 199] width 99 height 16
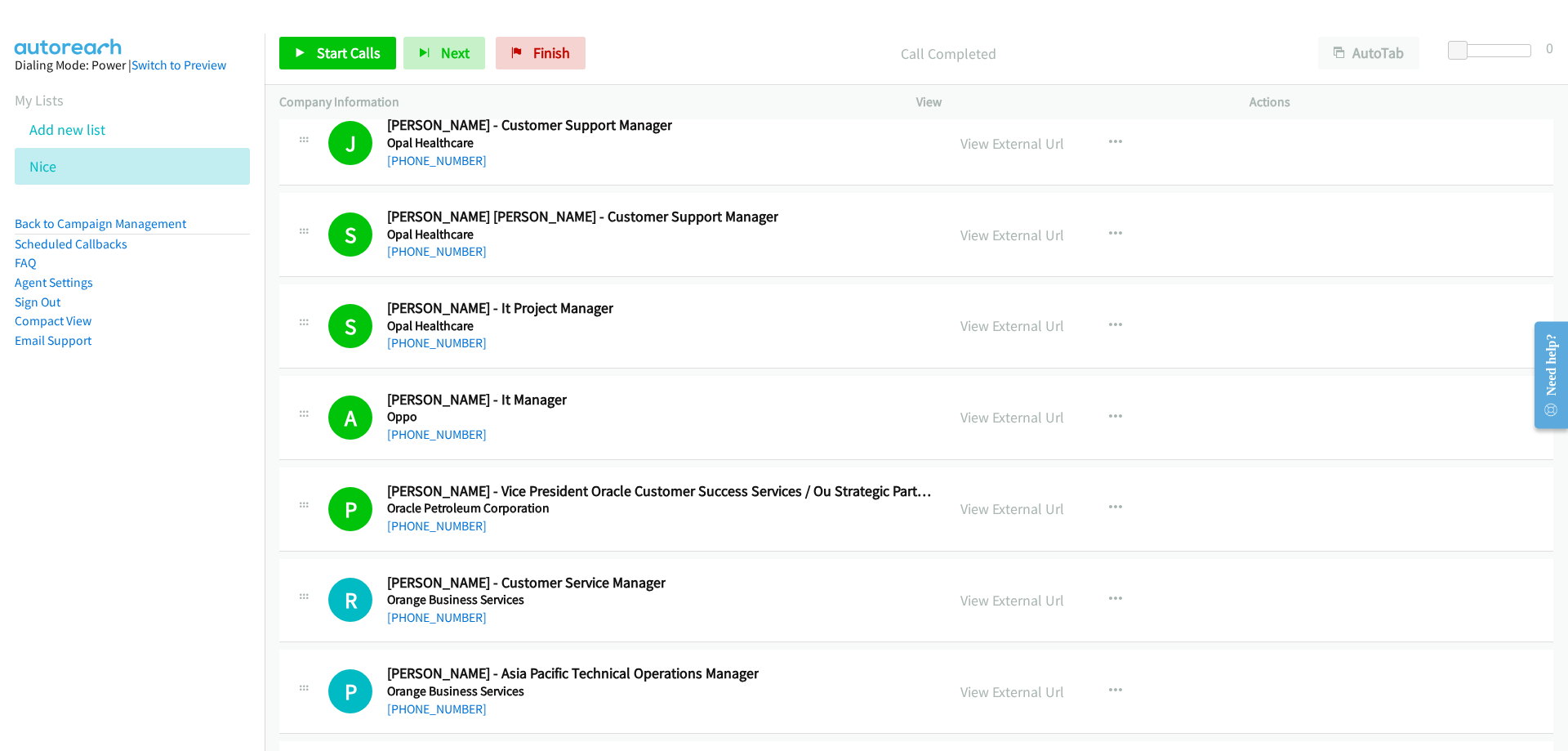
scroll to position [30232, 0]
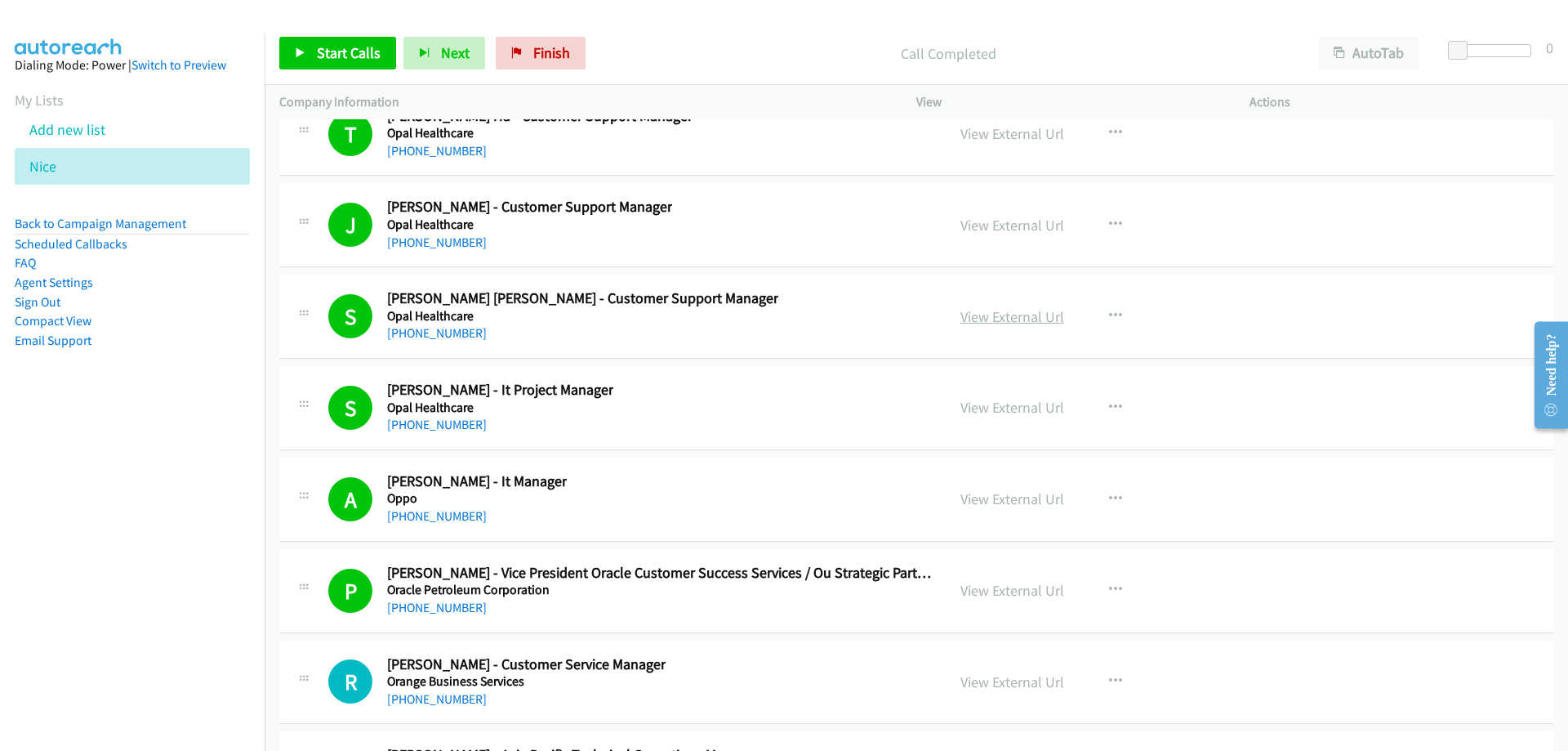
click at [1015, 316] on link "View External Url" at bounding box center [1012, 316] width 103 height 19
click at [68, 167] on icon at bounding box center [66, 168] width 12 height 12
